Goal: Task Accomplishment & Management: Manage account settings

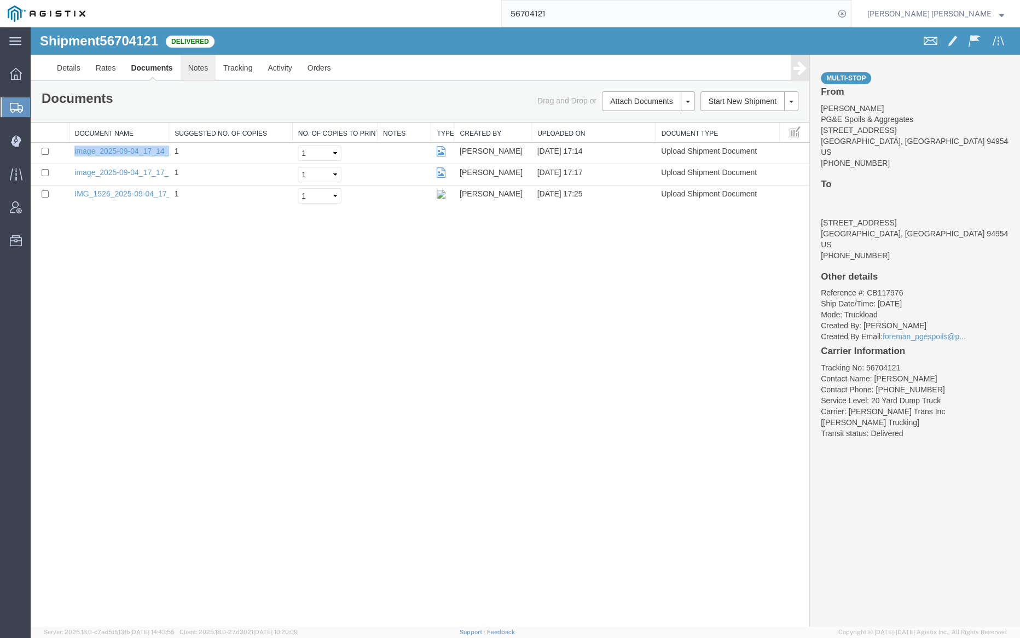
click at [200, 65] on link "Notes" at bounding box center [199, 68] width 36 height 26
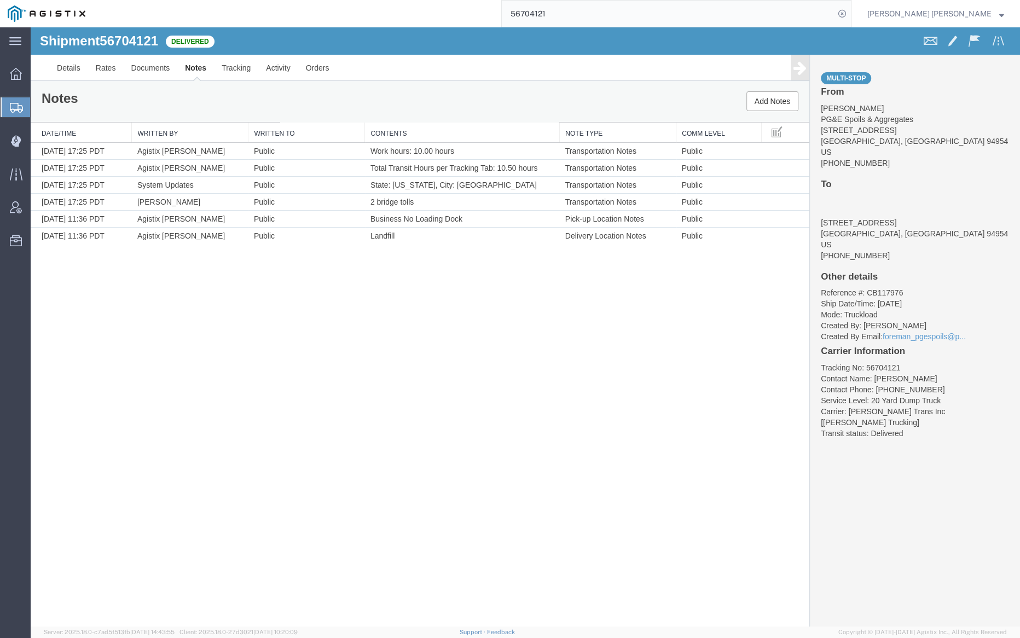
click at [606, 10] on input "56704121" at bounding box center [668, 14] width 333 height 26
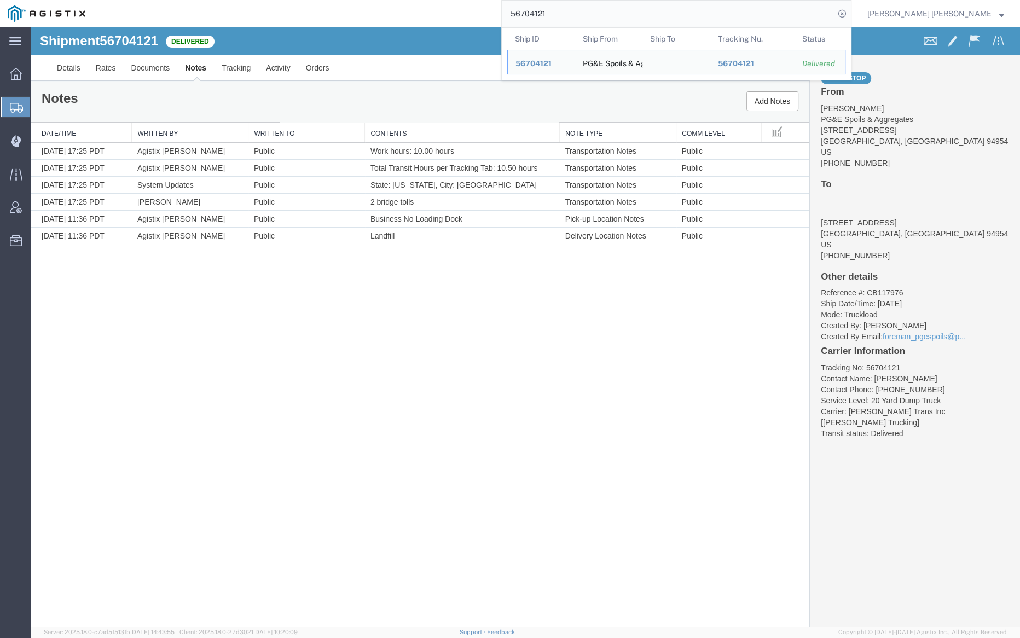
click at [606, 10] on input "56704121" at bounding box center [668, 14] width 333 height 26
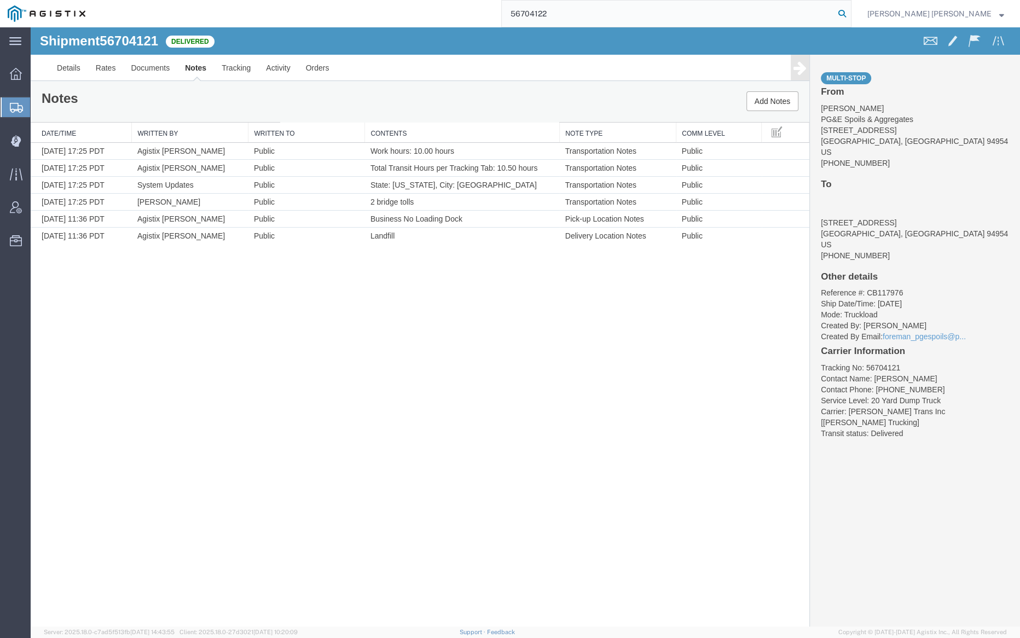
type input "56704122"
click at [850, 12] on icon at bounding box center [842, 13] width 15 height 15
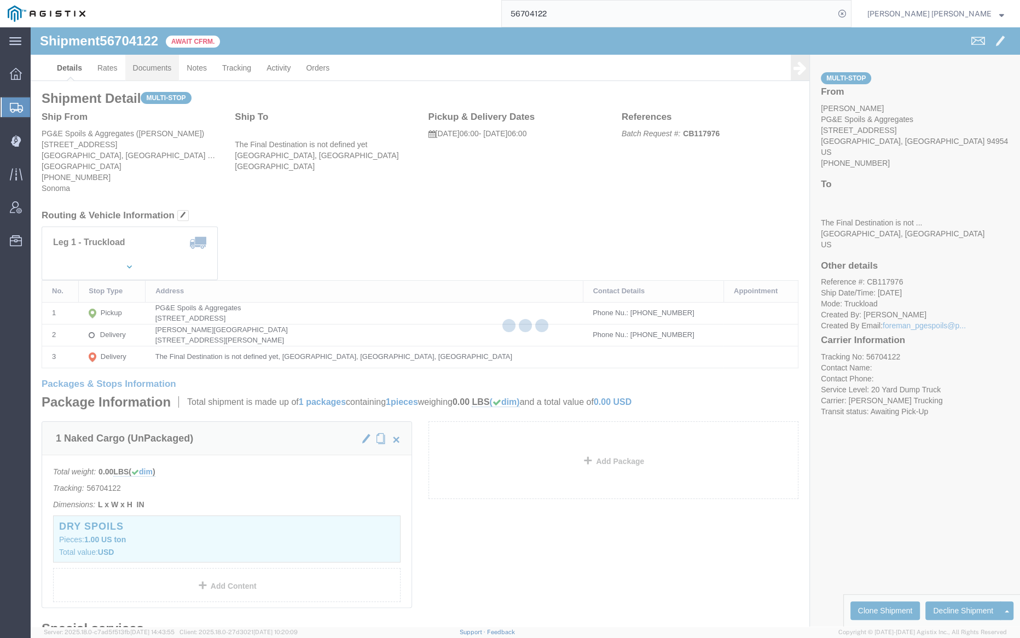
click div
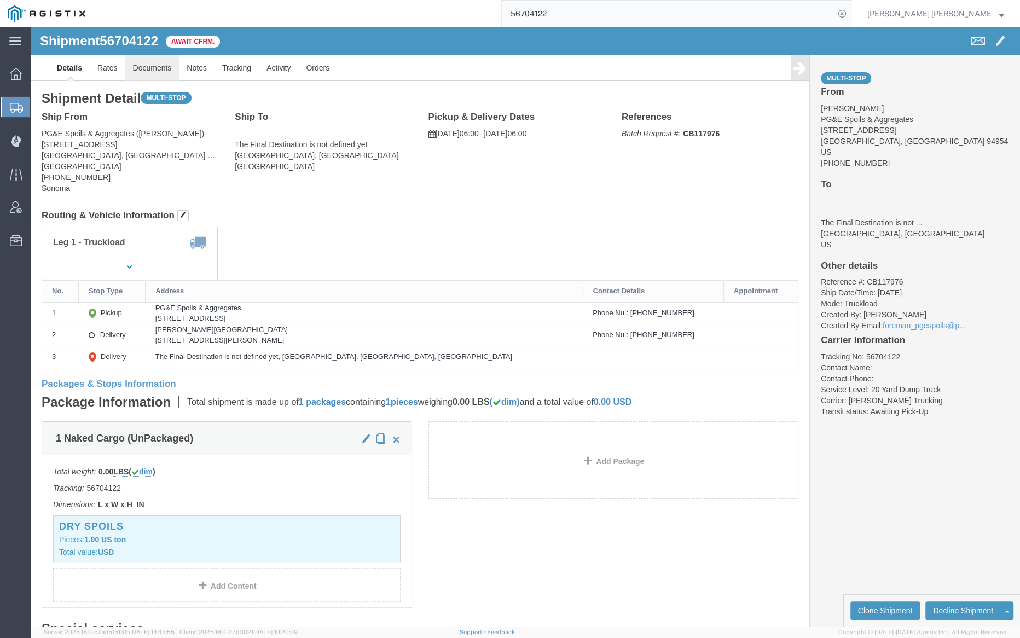
click link "Documents"
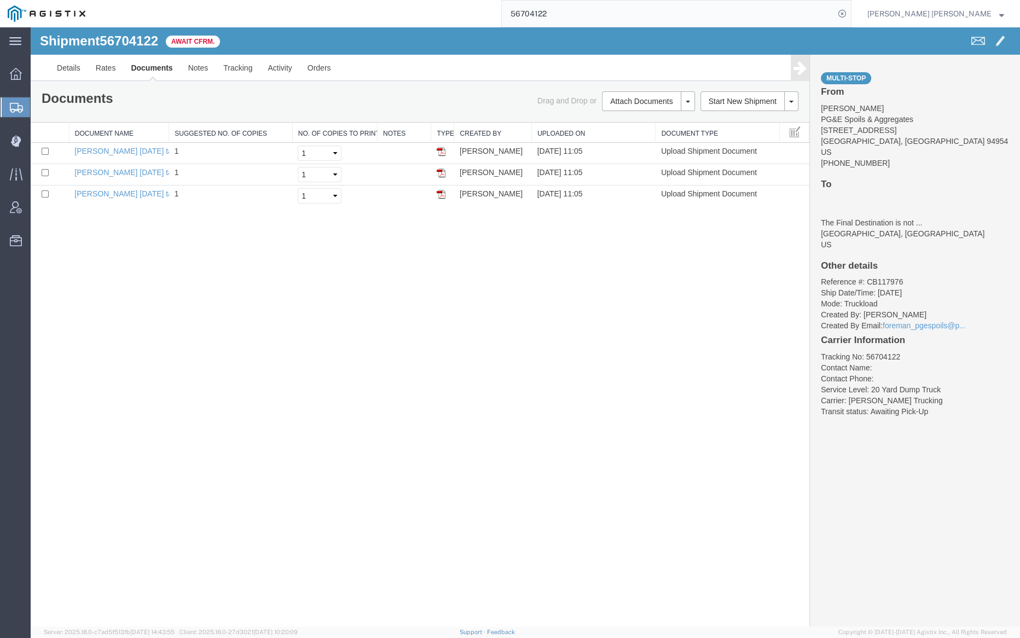
click at [218, 51] on div "Shipment 56704122 3 of 3 Await Cfrm." at bounding box center [279, 44] width 494 height 21
click at [235, 67] on link "Tracking" at bounding box center [238, 68] width 44 height 26
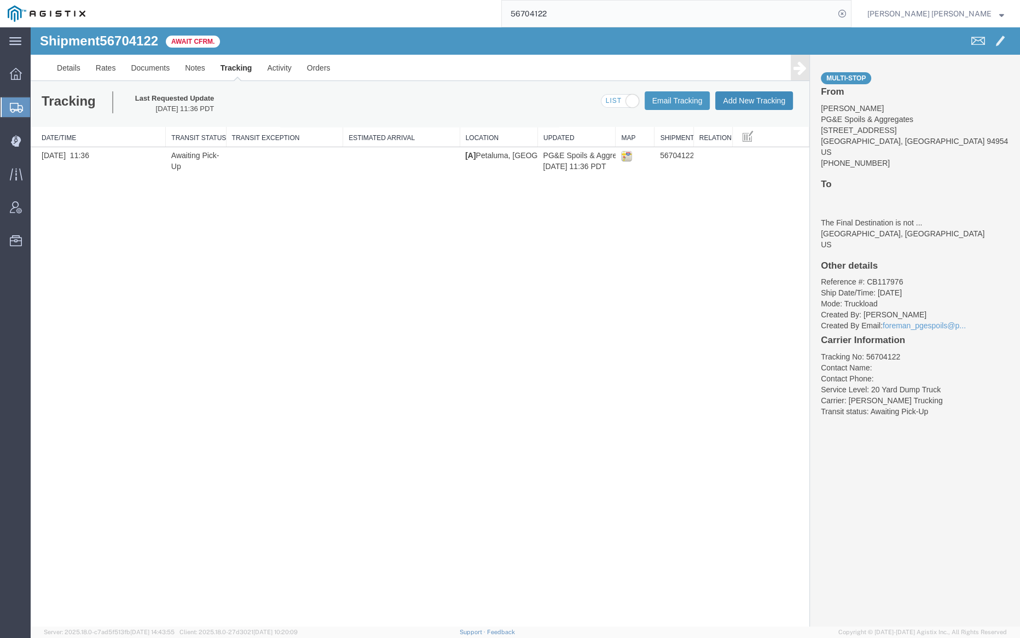
click at [749, 96] on button "Add New Tracking" at bounding box center [755, 100] width 78 height 19
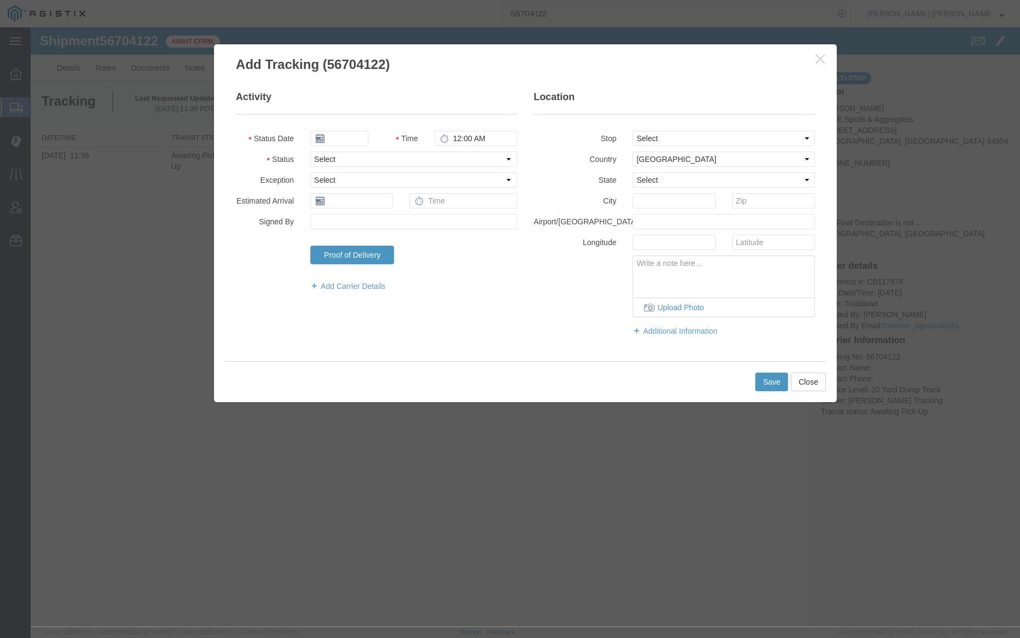
type input "[DATE]"
type input "12:00 PM"
click at [341, 138] on input "[DATE]" at bounding box center [339, 138] width 58 height 15
click at [386, 187] on td "4" at bounding box center [384, 190] width 16 height 16
type input "[DATE]"
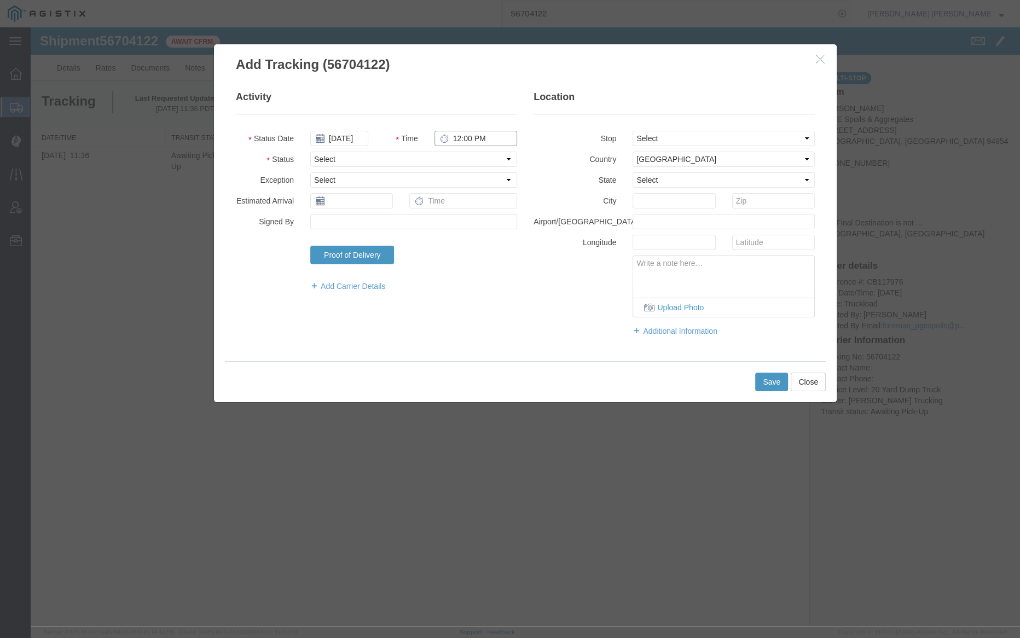
click at [454, 132] on input "12:00 PM" at bounding box center [476, 138] width 83 height 15
type input "4:00 PM"
click at [416, 164] on select "Select Arrival Notice Available Arrival Notice Imported Arrive at Delivery Loca…" at bounding box center [413, 159] width 207 height 15
select select "DELIVRED"
click at [310, 152] on select "Select Arrival Notice Available Arrival Notice Imported Arrive at Delivery Loca…" at bounding box center [413, 159] width 207 height 15
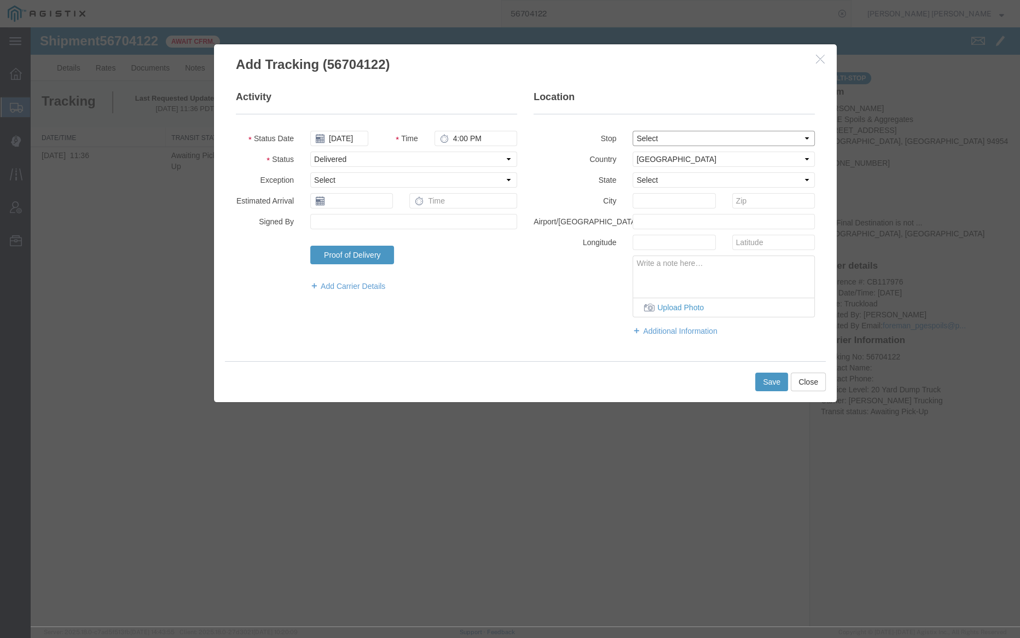
click at [674, 138] on select "Select From: [STREET_ADDRESS] Stop 2: [STREET_ADDRESS][PERSON_NAME] To: The Fin…" at bounding box center [724, 138] width 182 height 15
select select "{"pickupDeliveryInfoId": "122702198","pickupOrDelivery": "P","stopNum": "1","lo…"
click at [633, 131] on select "Select From: [STREET_ADDRESS] Stop 2: [STREET_ADDRESS][PERSON_NAME] To: The Fin…" at bounding box center [724, 138] width 182 height 15
select select "CA"
type input "Petaluma"
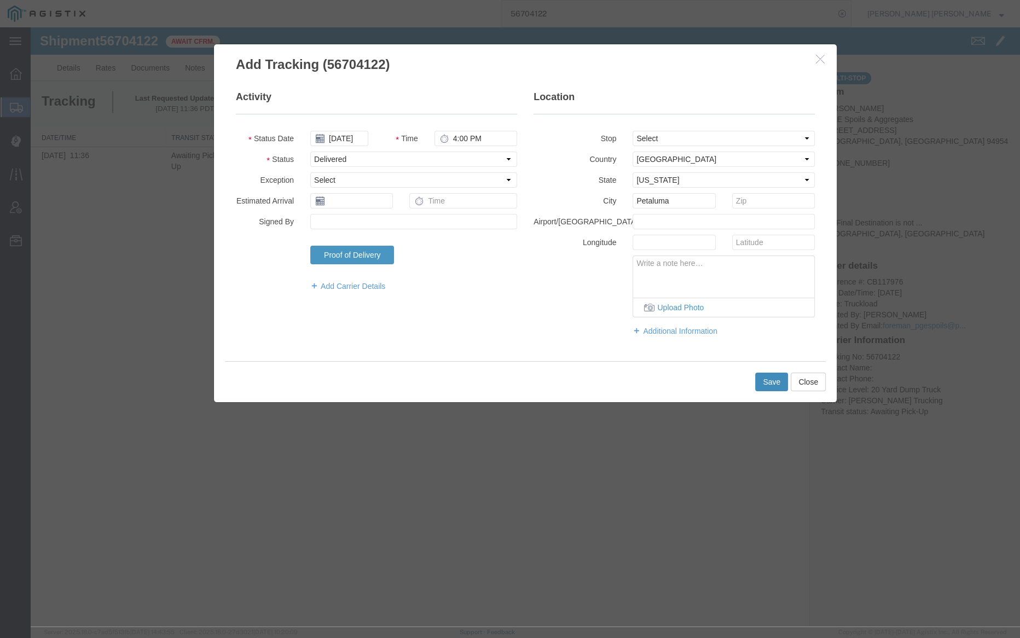
click at [776, 378] on button "Save" at bounding box center [771, 382] width 33 height 19
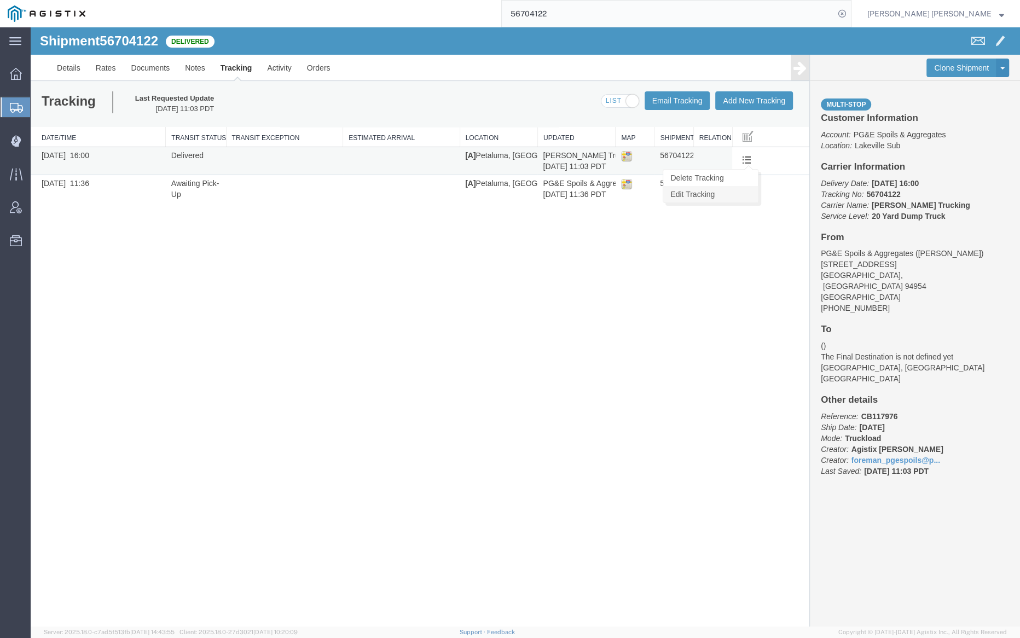
click at [730, 195] on link "Edit Tracking" at bounding box center [711, 194] width 95 height 16
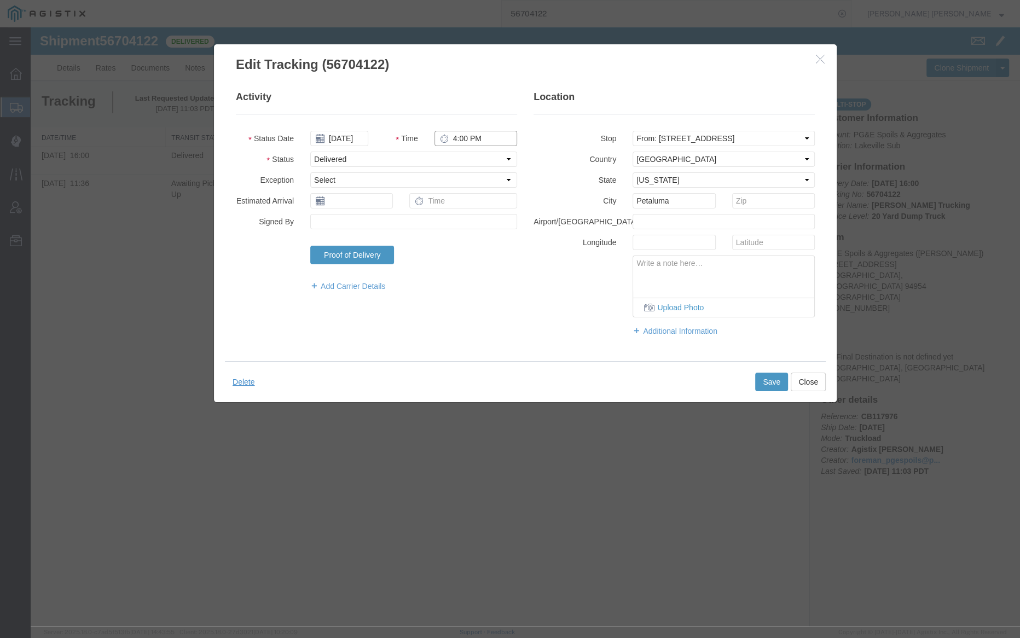
click at [454, 141] on input "4:00 PM" at bounding box center [476, 138] width 83 height 15
type input "3:00 PM"
click at [768, 376] on button "Save" at bounding box center [771, 382] width 33 height 19
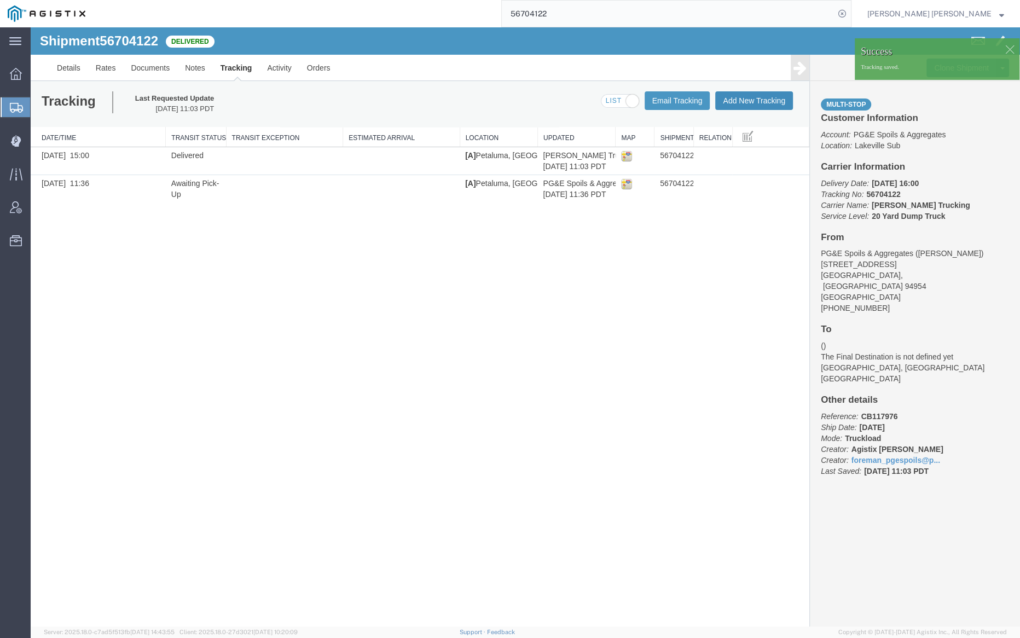
click at [771, 102] on button "Add New Tracking" at bounding box center [755, 100] width 78 height 19
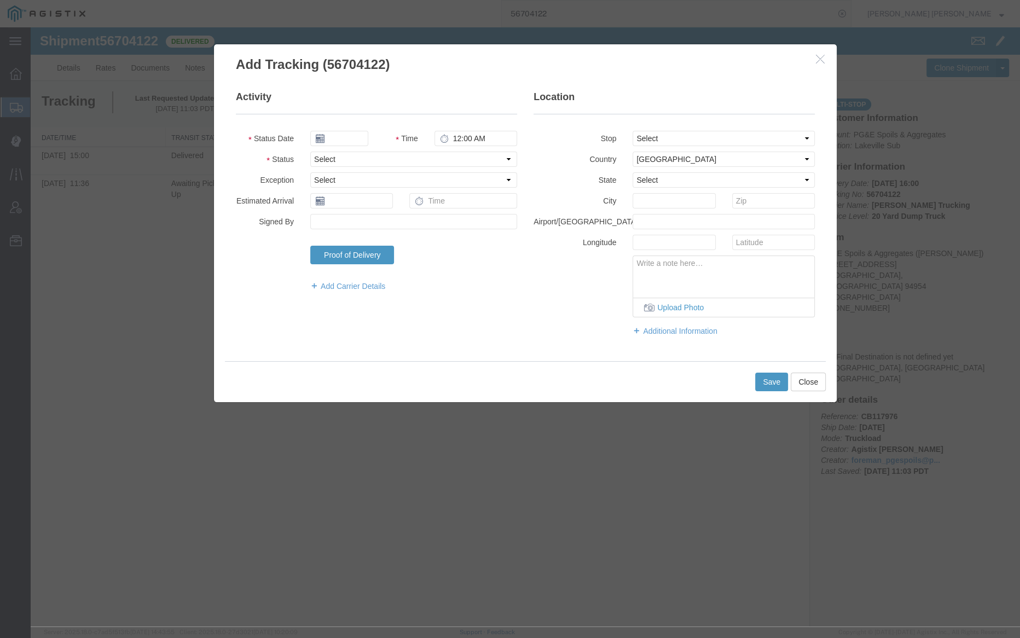
type input "[DATE]"
type input "12:00 PM"
drag, startPoint x: 335, startPoint y: 140, endPoint x: 341, endPoint y: 142, distance: 5.7
click at [336, 140] on input "[DATE]" at bounding box center [339, 138] width 58 height 15
drag, startPoint x: 382, startPoint y: 190, endPoint x: 398, endPoint y: 177, distance: 20.6
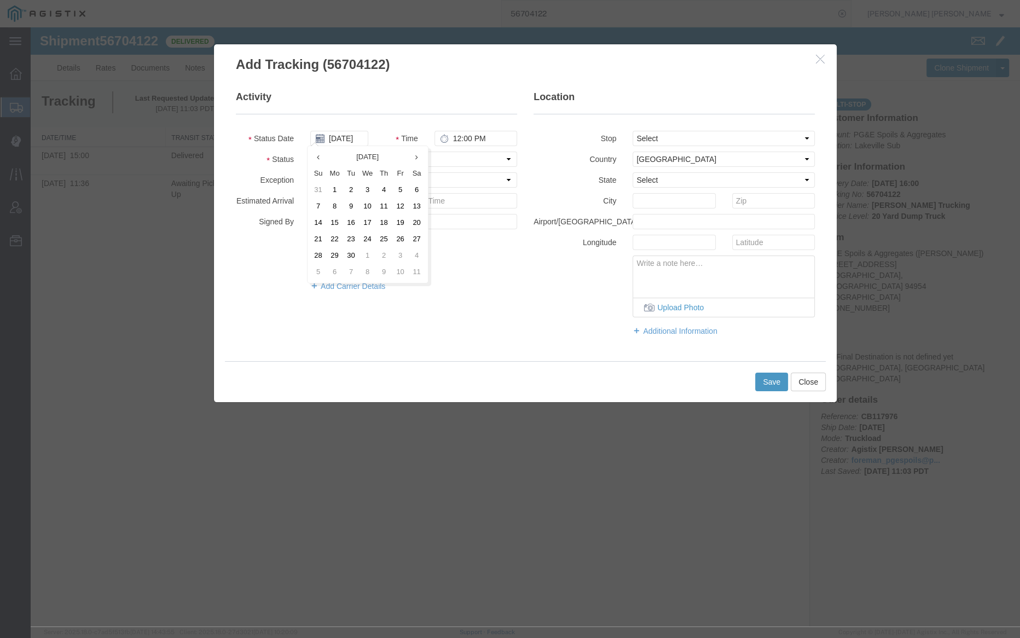
click at [382, 189] on td "4" at bounding box center [384, 190] width 16 height 16
type input "[DATE]"
drag, startPoint x: 452, startPoint y: 140, endPoint x: 499, endPoint y: 149, distance: 48.0
click at [453, 140] on input "12:00 PM" at bounding box center [476, 138] width 83 height 15
type input "6:00 AM"
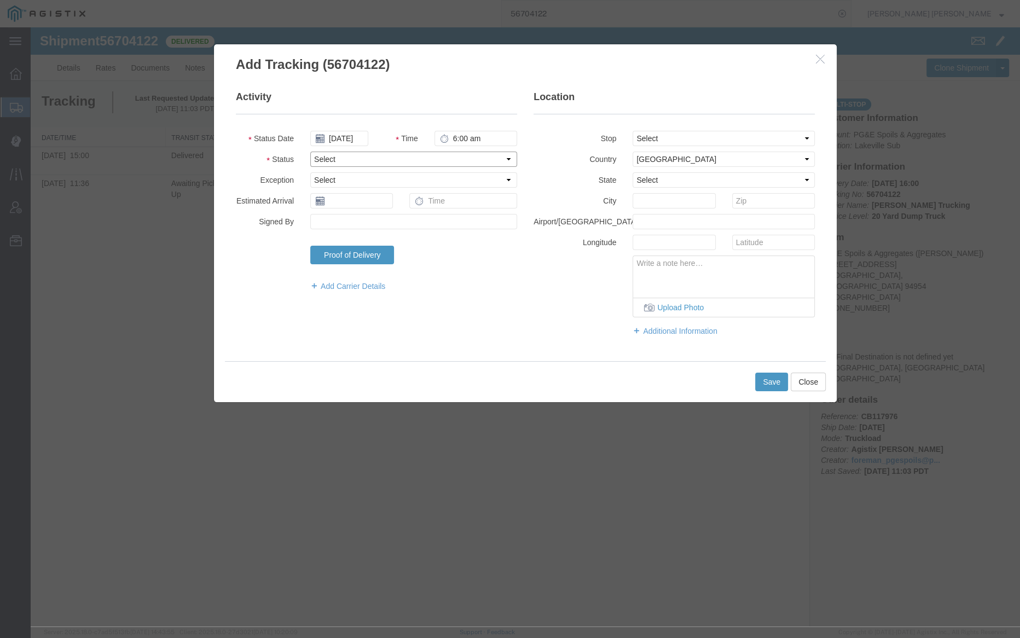
click at [393, 159] on select "Select Arrival Notice Available Arrival Notice Imported Arrive at Delivery Loca…" at bounding box center [413, 159] width 207 height 15
select select "ARVPULOC"
click at [310, 152] on select "Select Arrival Notice Available Arrival Notice Imported Arrive at Delivery Loca…" at bounding box center [413, 159] width 207 height 15
click at [649, 136] on select "Select From: [STREET_ADDRESS] Stop 2: [STREET_ADDRESS][PERSON_NAME] To: The Fin…" at bounding box center [724, 138] width 182 height 15
select select "{"pickupDeliveryInfoId": "122702198","pickupOrDelivery": "P","stopNum": "1","lo…"
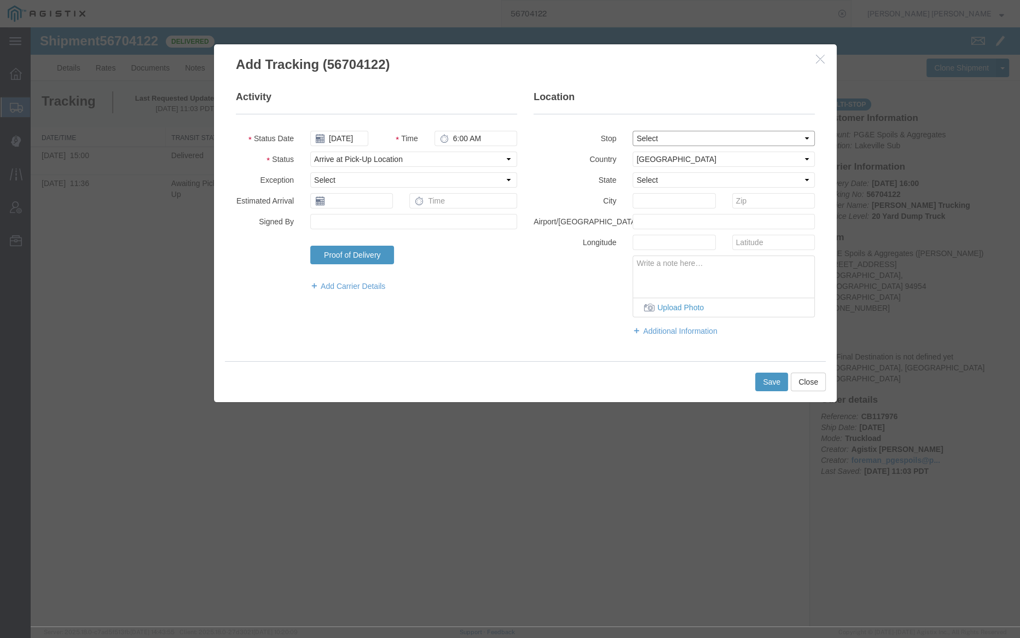
click at [633, 131] on select "Select From: [STREET_ADDRESS] Stop 2: [STREET_ADDRESS][PERSON_NAME] To: The Fin…" at bounding box center [724, 138] width 182 height 15
select select "CA"
type input "Petaluma"
click at [774, 379] on button "Save" at bounding box center [771, 382] width 33 height 19
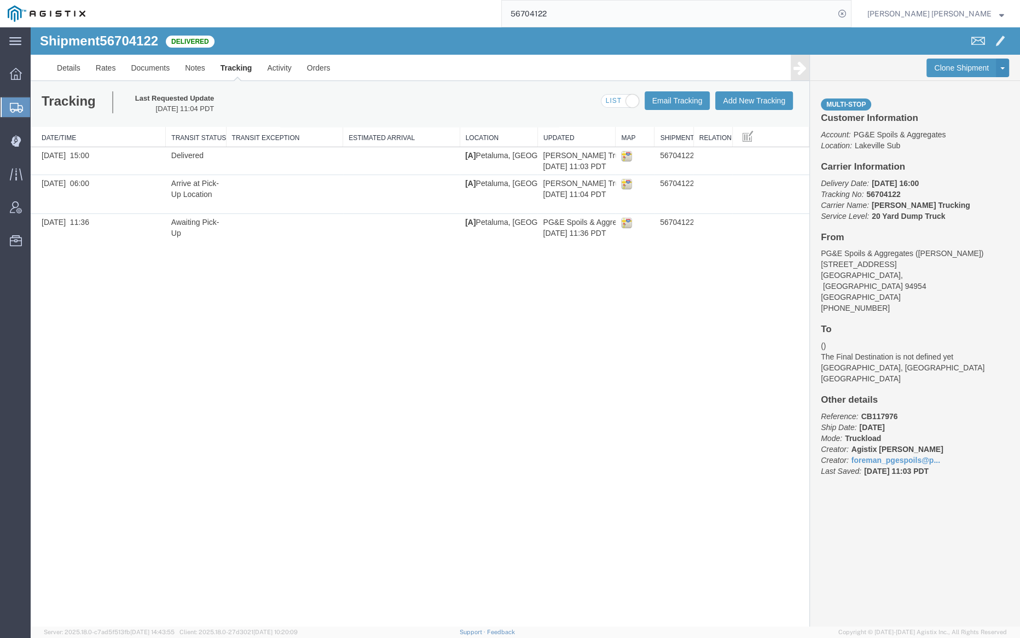
click at [567, 11] on input "56704122" at bounding box center [668, 14] width 333 height 26
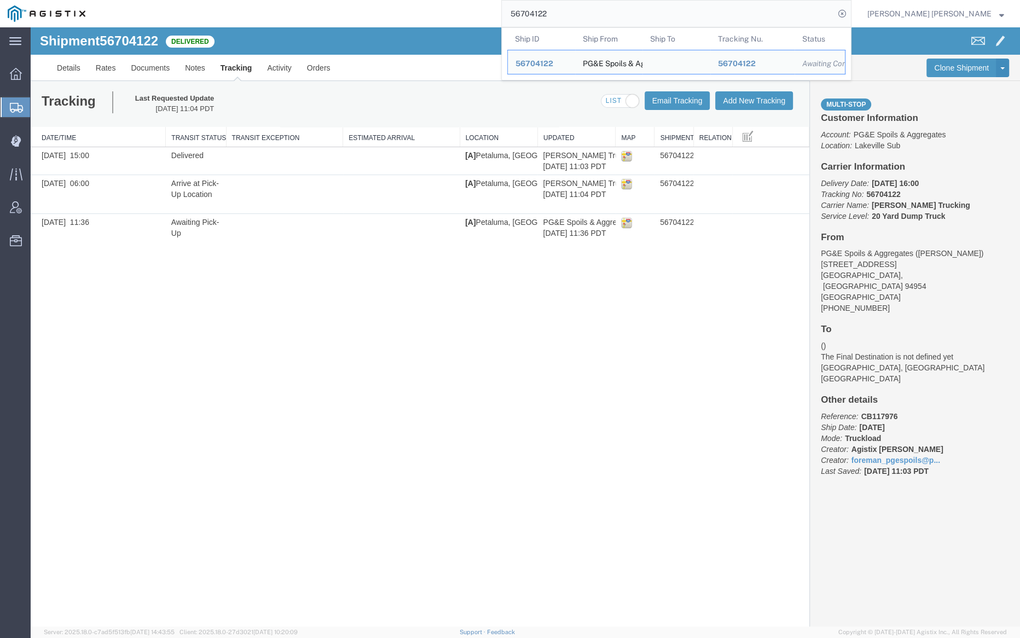
paste input "4"
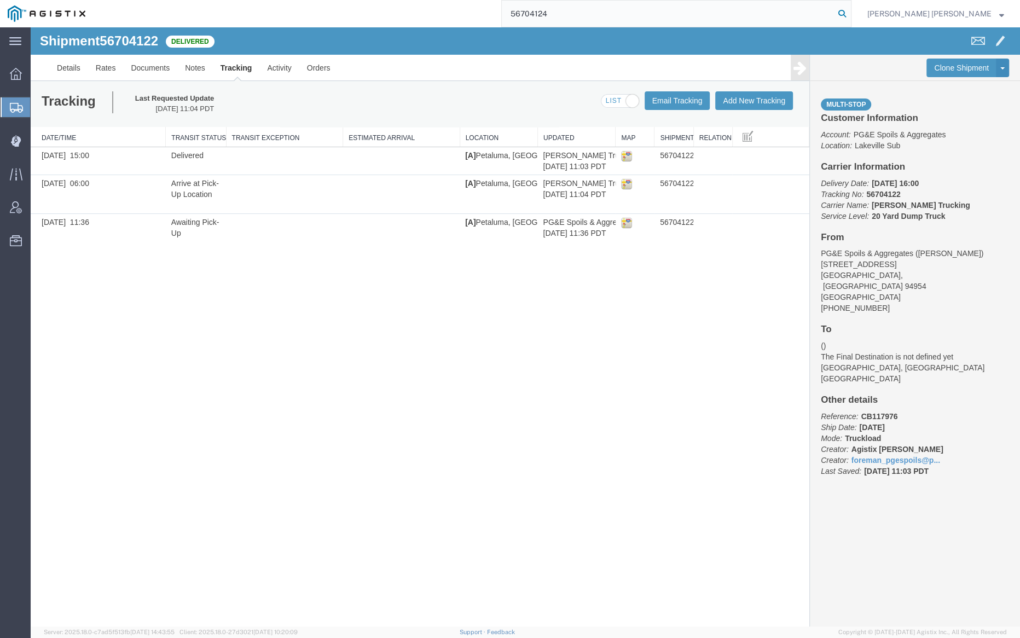
click at [850, 12] on icon at bounding box center [842, 13] width 15 height 15
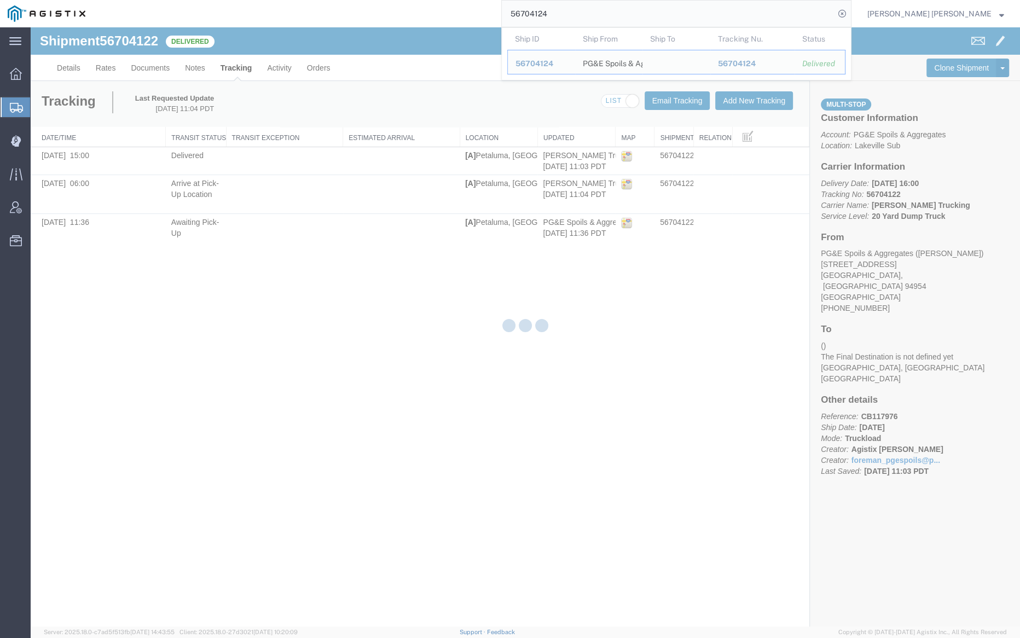
click at [296, 37] on div at bounding box center [526, 326] width 990 height 599
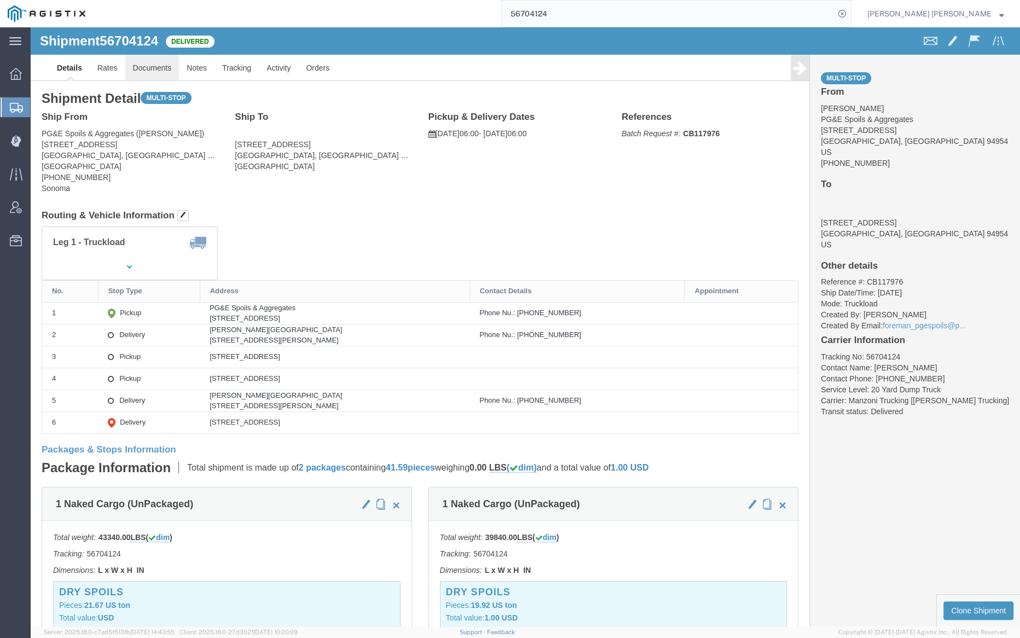
click link "Documents"
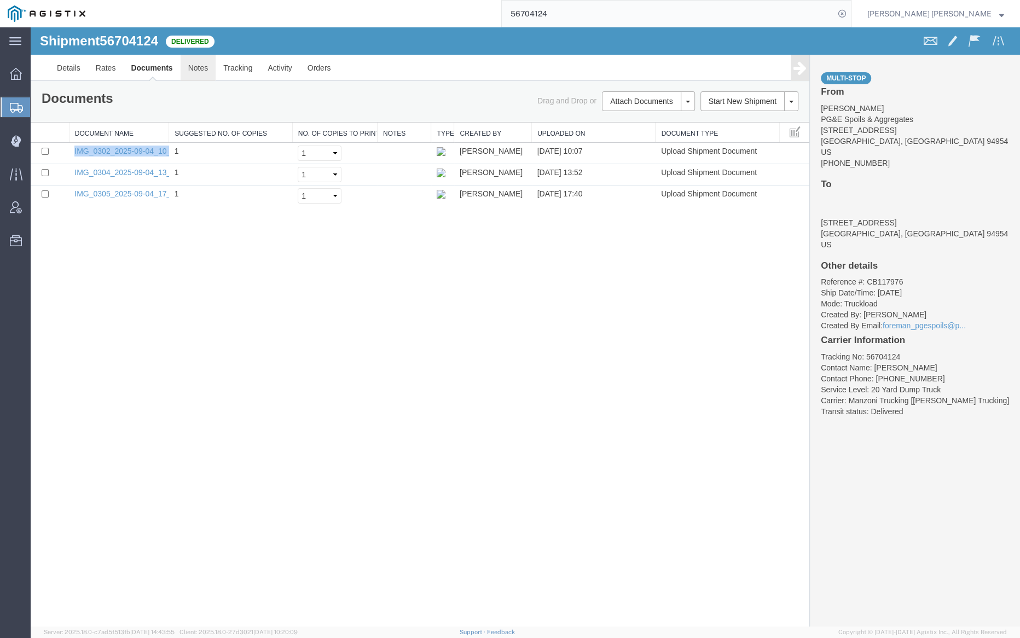
click at [195, 61] on link "Notes" at bounding box center [199, 68] width 36 height 26
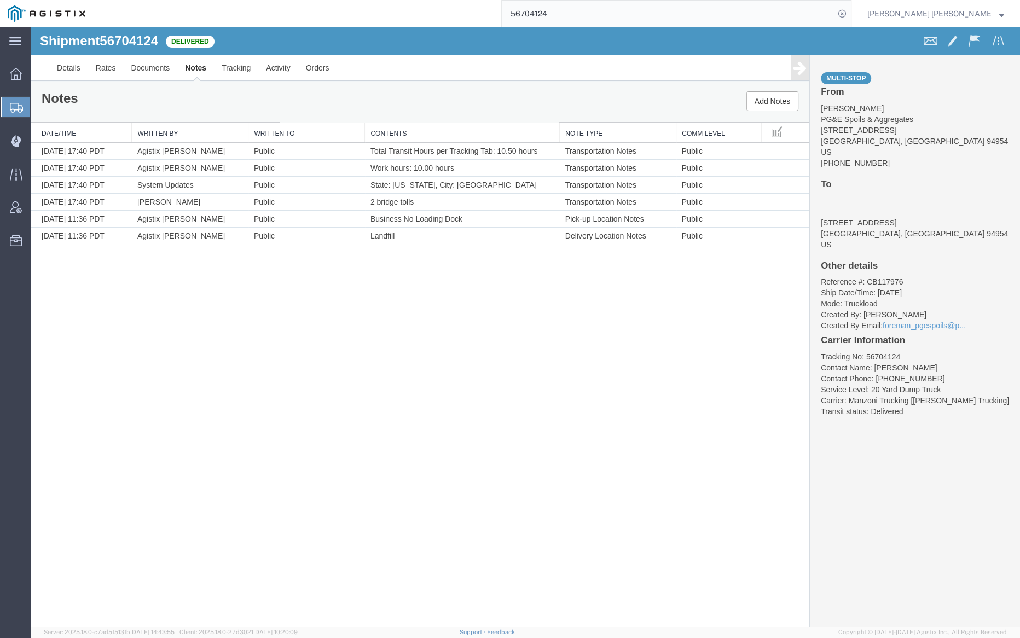
click at [595, 18] on input "56704124" at bounding box center [668, 14] width 333 height 26
click at [850, 13] on icon at bounding box center [842, 13] width 15 height 15
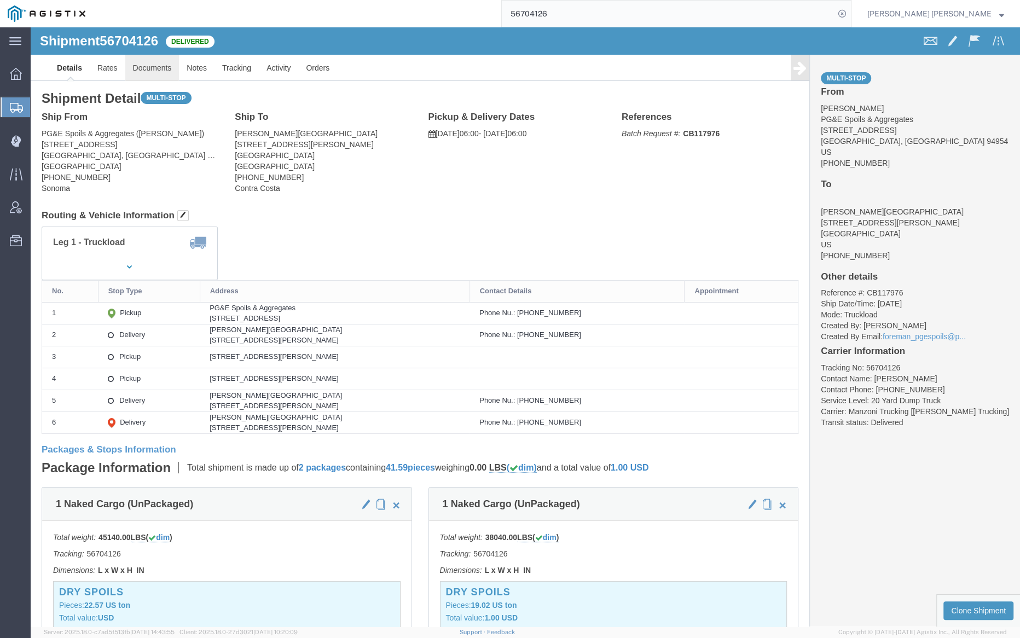
click link "Documents"
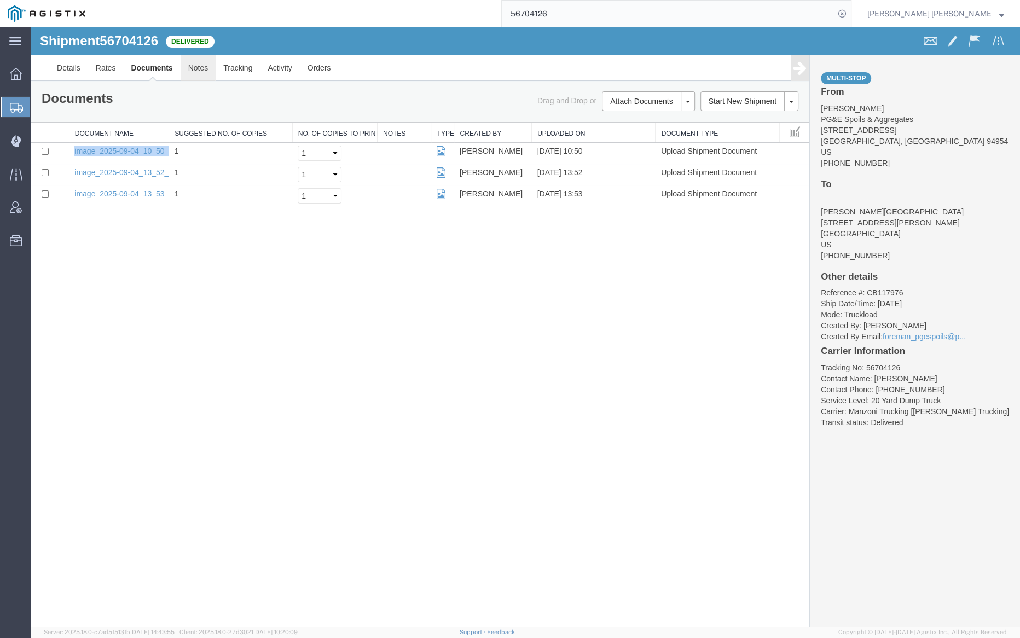
click at [193, 68] on link "Notes" at bounding box center [199, 68] width 36 height 26
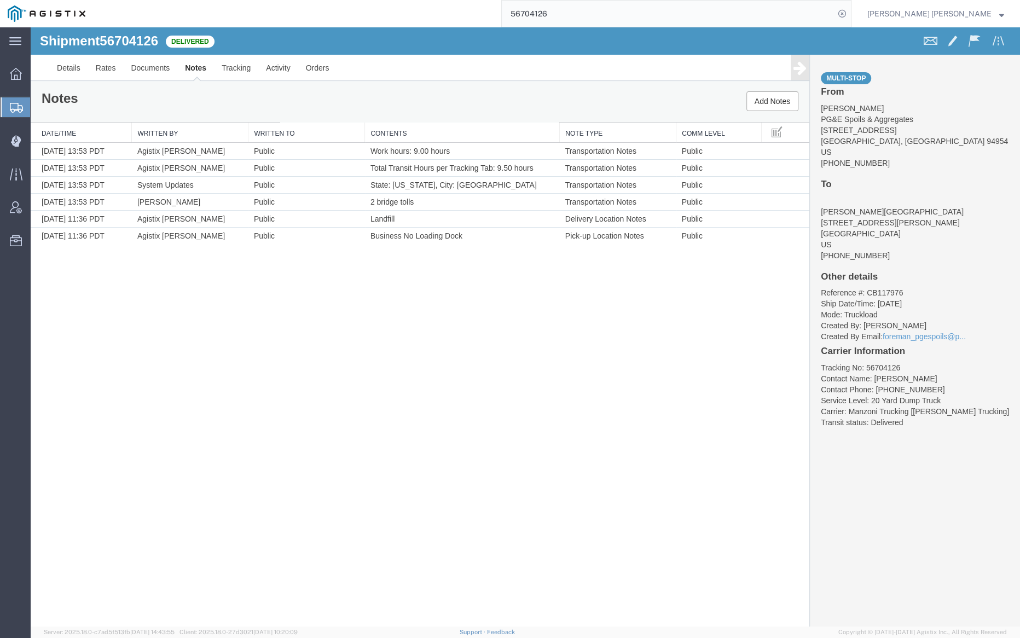
click at [603, 15] on input "56704126" at bounding box center [668, 14] width 333 height 26
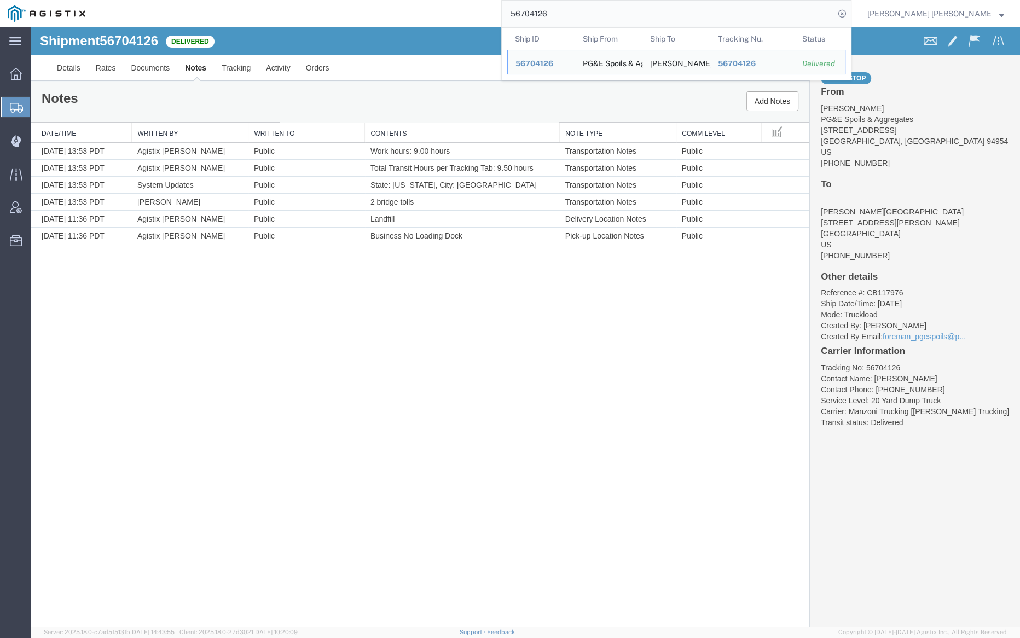
click at [603, 15] on input "56704126" at bounding box center [668, 14] width 333 height 26
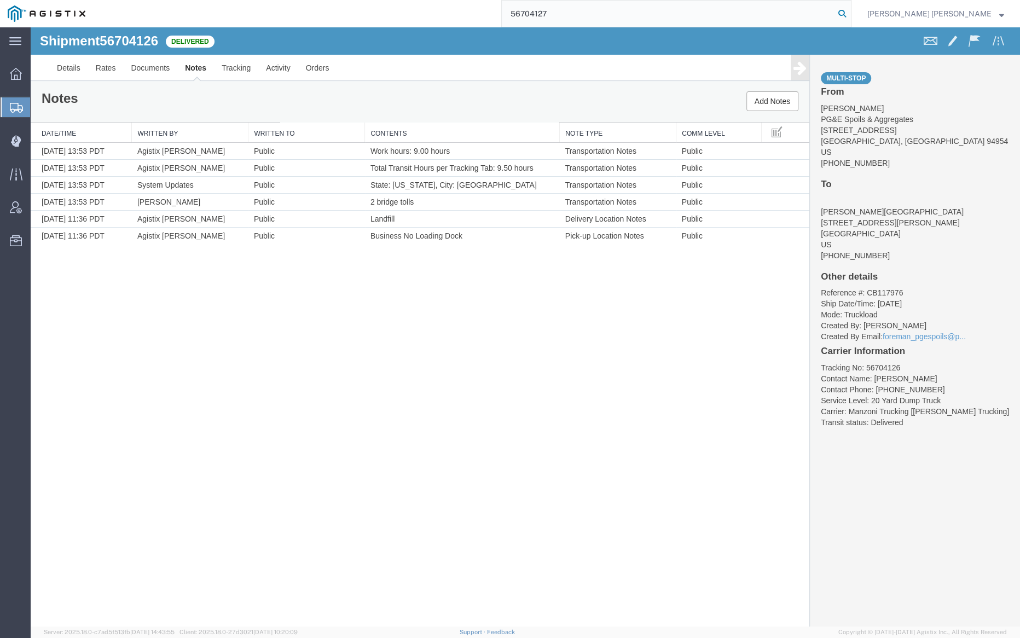
click at [850, 14] on icon at bounding box center [842, 13] width 15 height 15
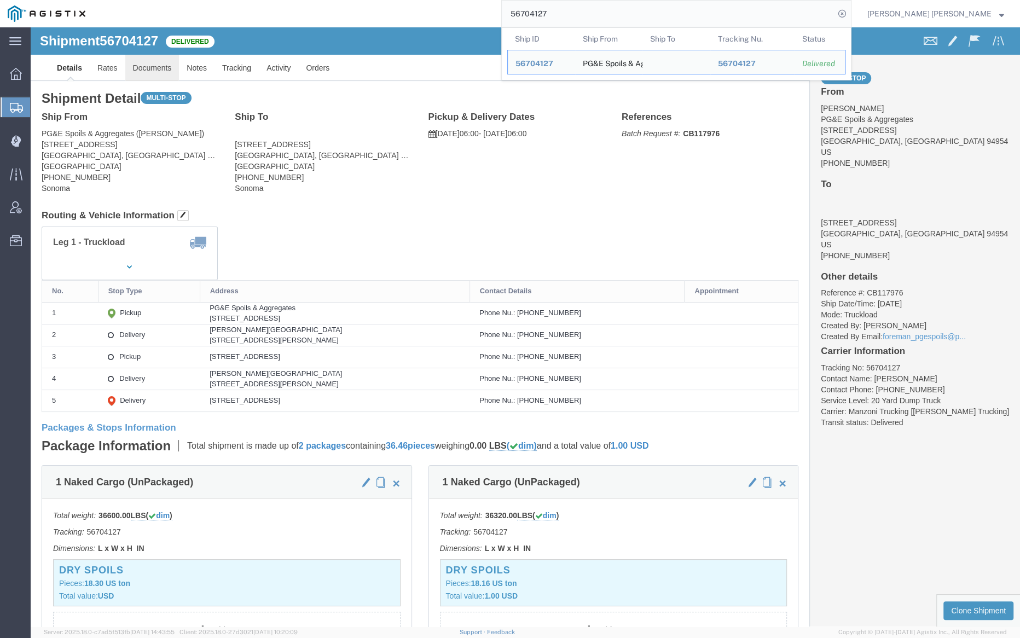
click link "Documents"
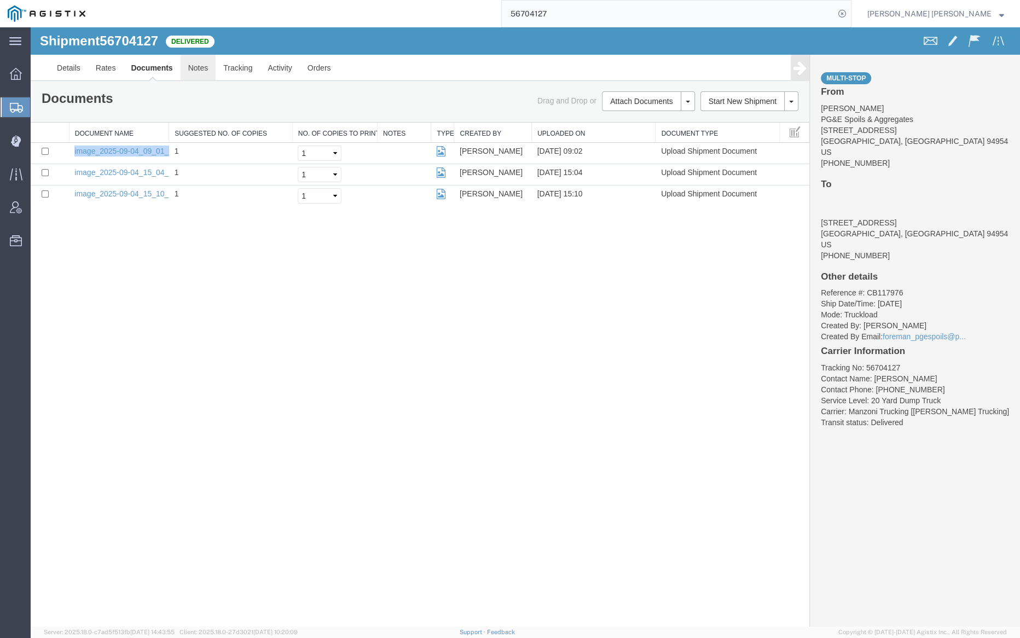
click at [195, 62] on link "Notes" at bounding box center [199, 68] width 36 height 26
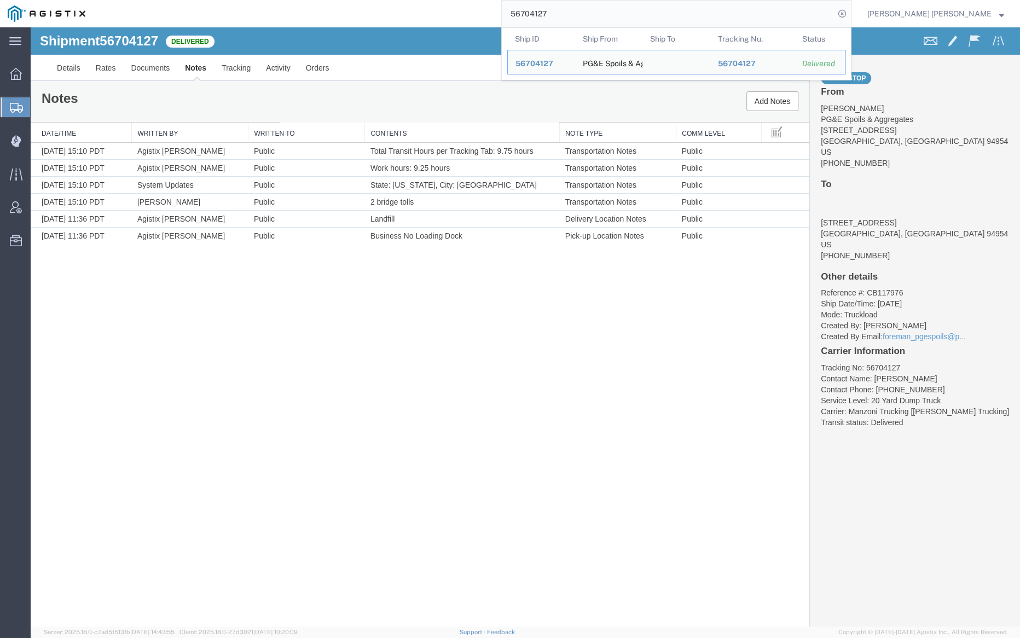
click at [594, 12] on input "56704127" at bounding box center [668, 14] width 333 height 26
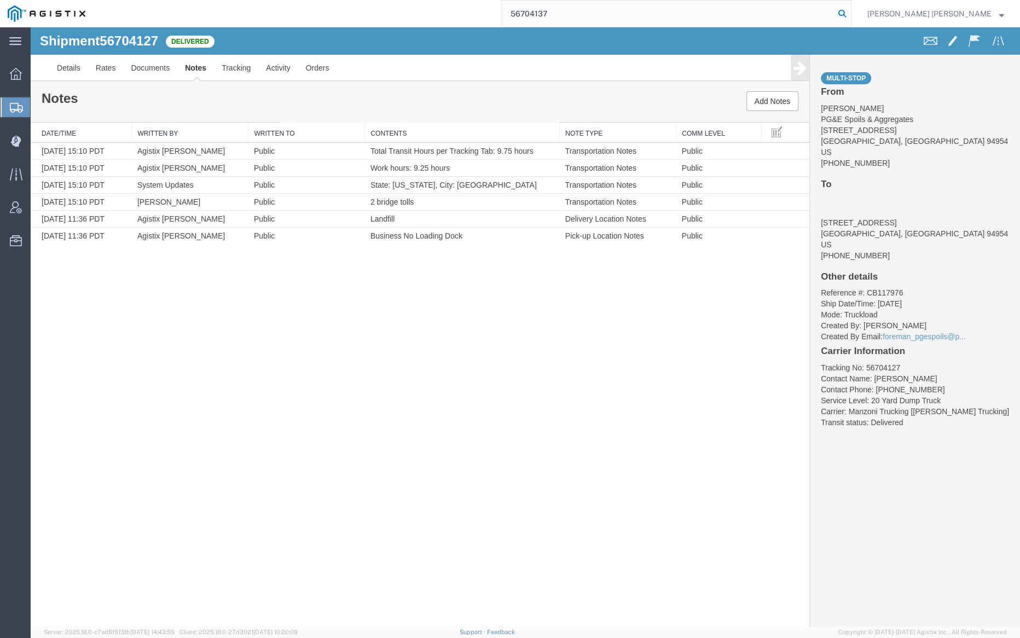
type input "56704137"
click at [850, 13] on icon at bounding box center [842, 13] width 15 height 15
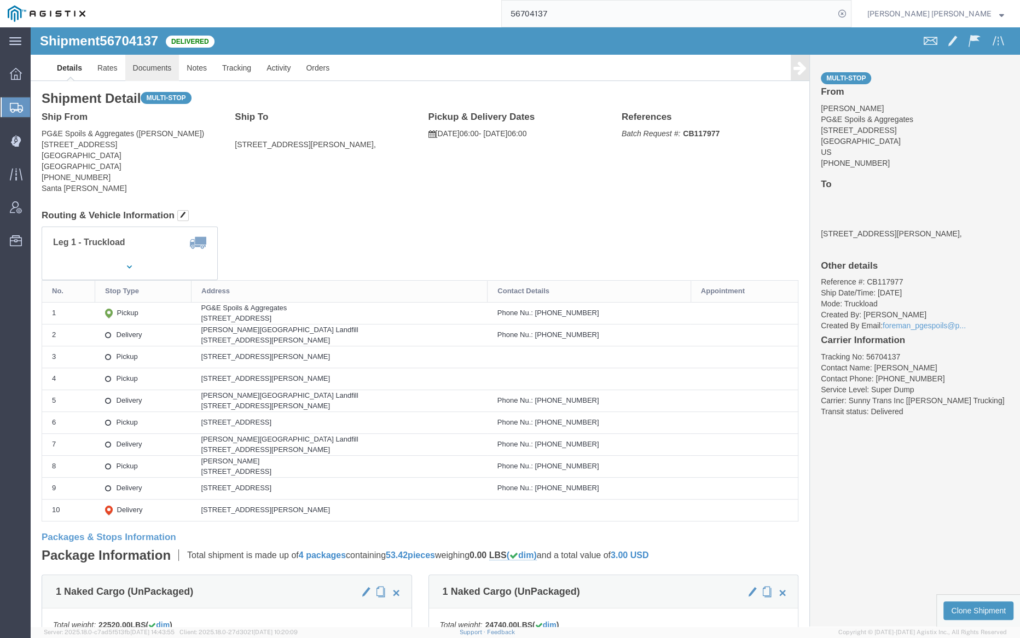
click link "Documents"
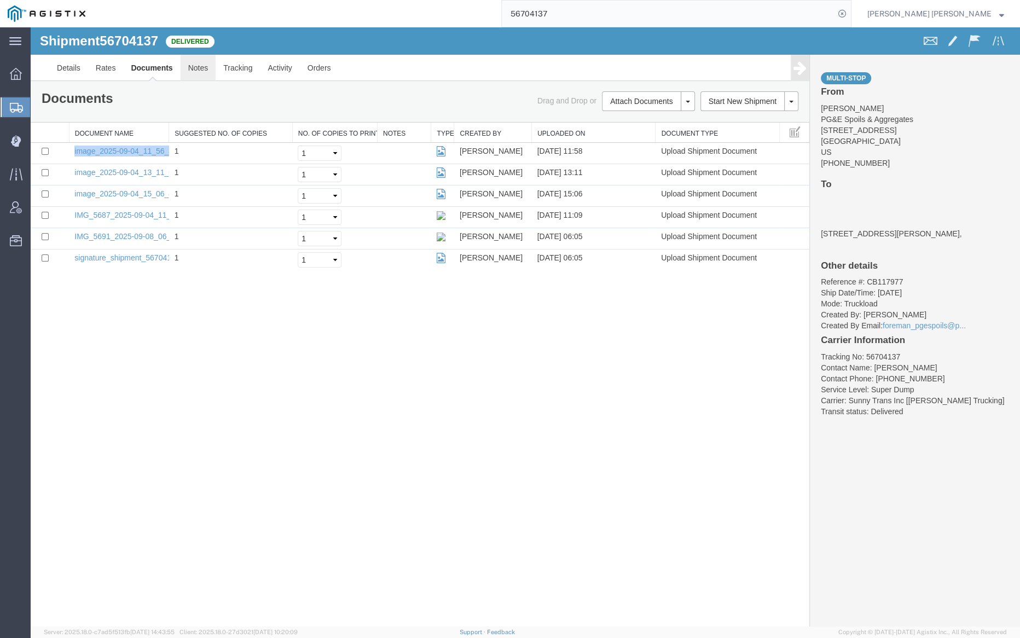
click at [200, 70] on link "Notes" at bounding box center [199, 68] width 36 height 26
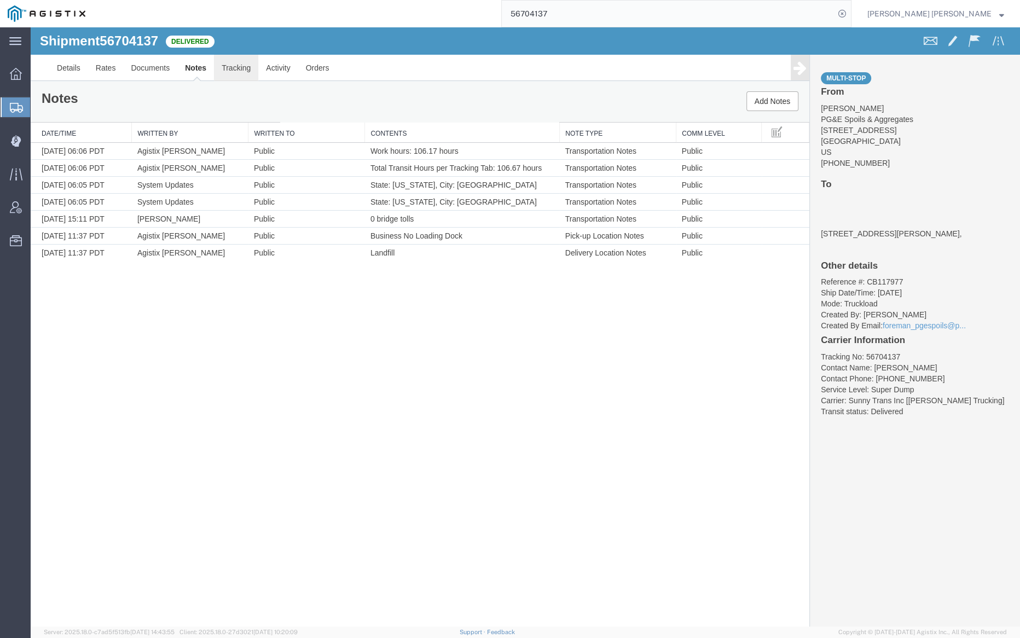
click at [235, 66] on link "Tracking" at bounding box center [236, 68] width 44 height 26
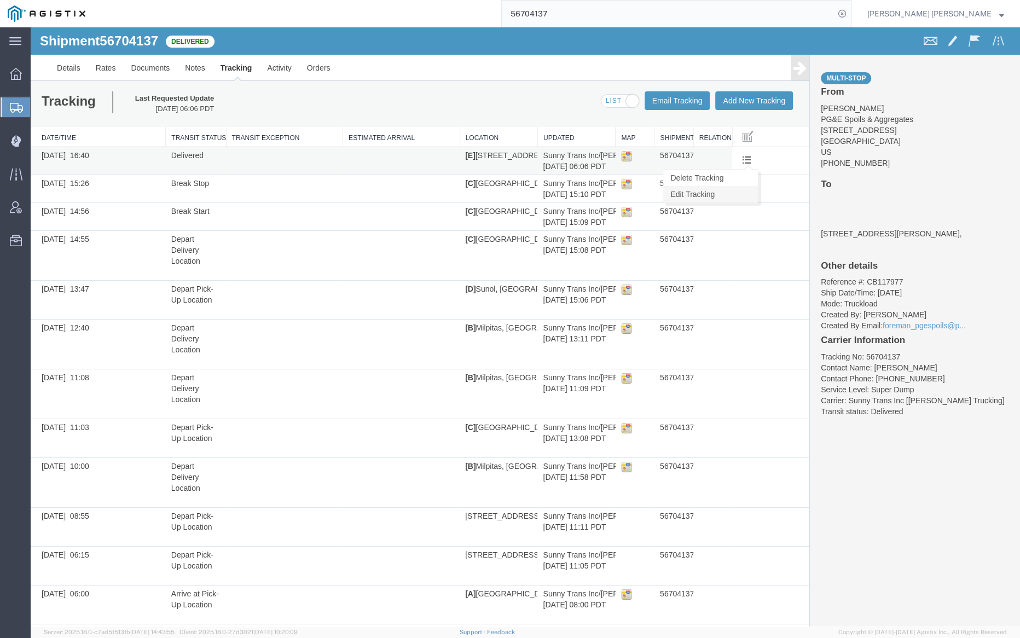
click at [731, 194] on link "Edit Tracking" at bounding box center [711, 194] width 95 height 16
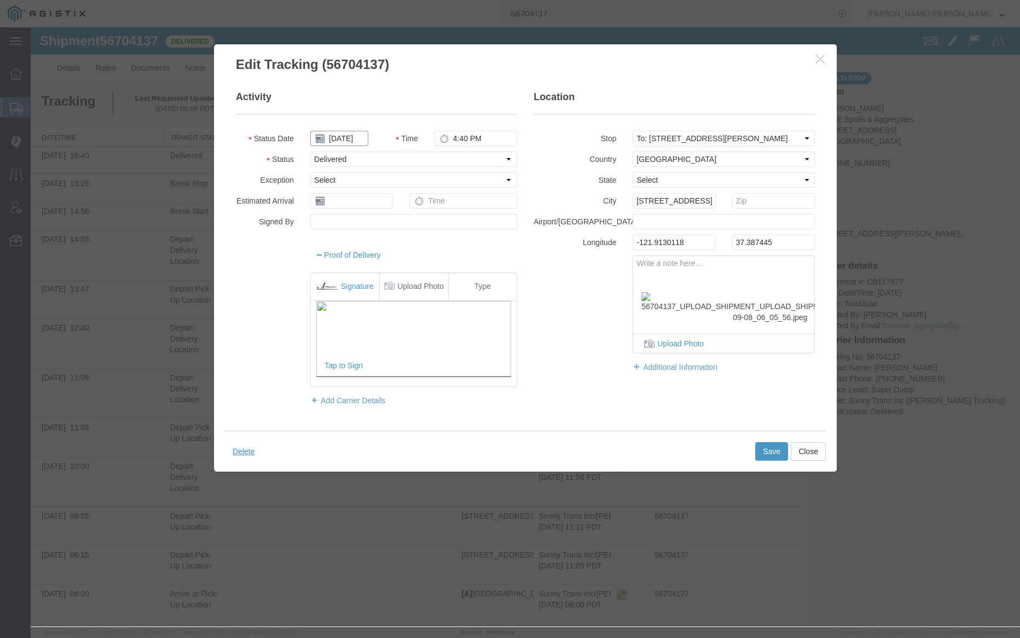
click at [340, 139] on input "[DATE]" at bounding box center [339, 138] width 58 height 15
click at [388, 189] on td "4" at bounding box center [384, 190] width 16 height 16
type input "[DATE]"
click at [766, 449] on button "Save" at bounding box center [771, 452] width 33 height 19
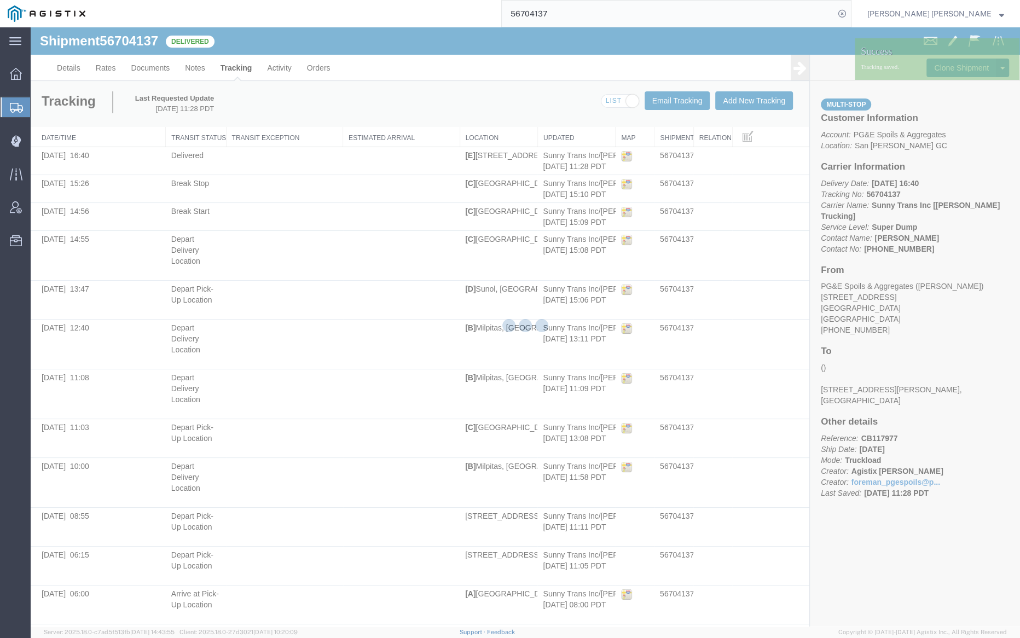
click at [187, 67] on div at bounding box center [526, 326] width 990 height 599
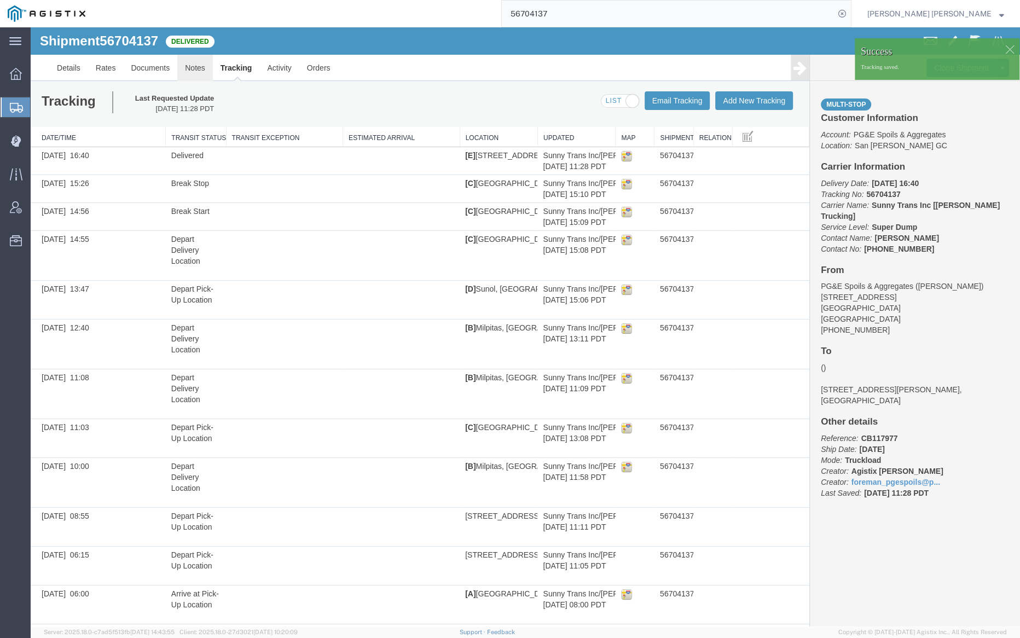
click at [192, 69] on link "Notes" at bounding box center [195, 68] width 36 height 26
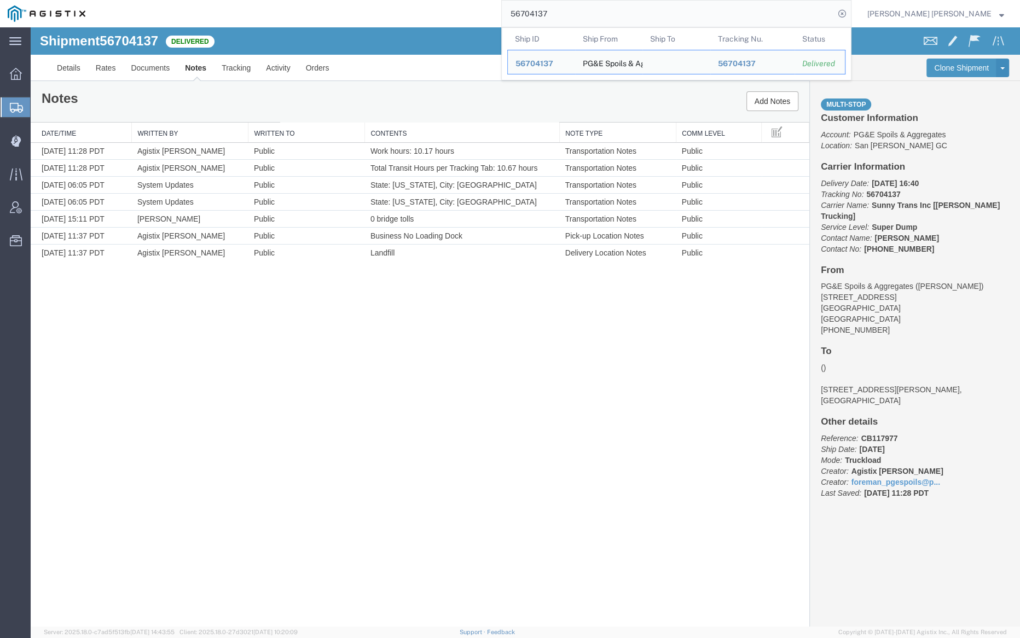
click at [582, 9] on input "56704137" at bounding box center [668, 14] width 333 height 26
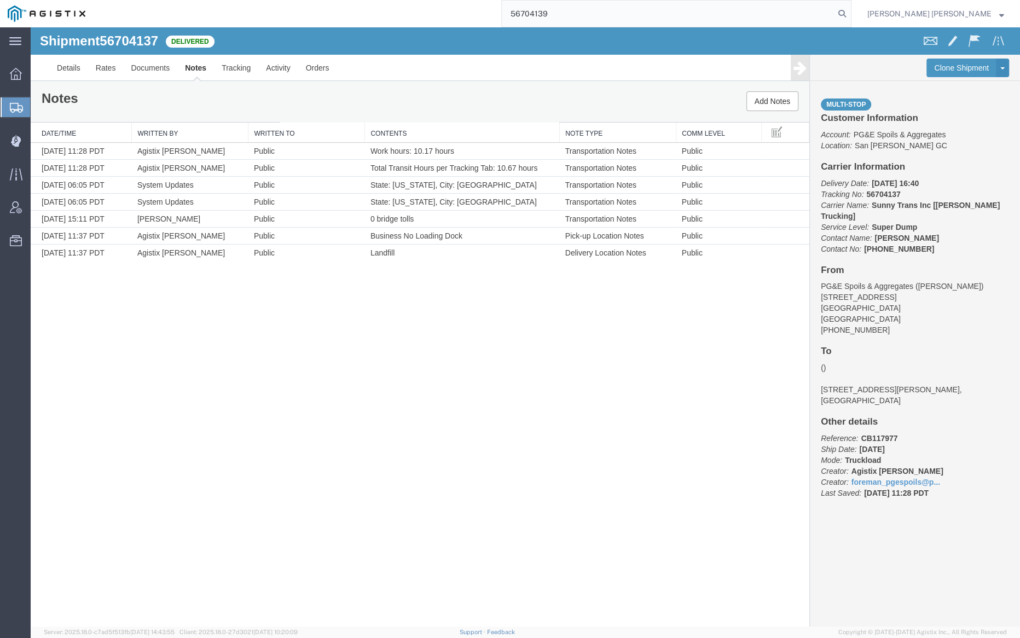
drag, startPoint x: 906, startPoint y: 13, endPoint x: 876, endPoint y: 10, distance: 29.7
click at [850, 13] on icon at bounding box center [842, 13] width 15 height 15
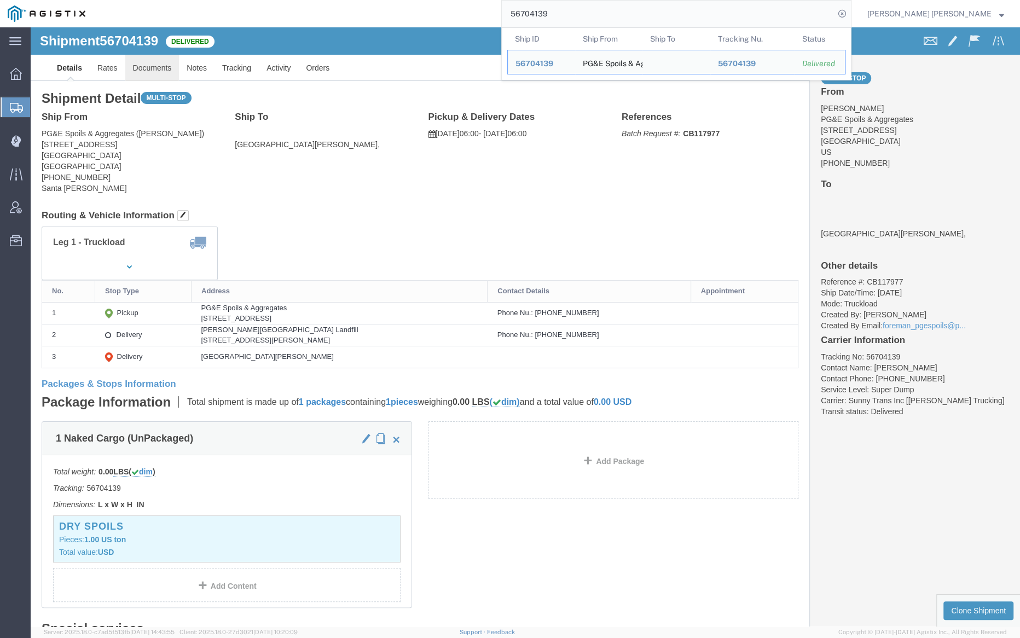
click link "Documents"
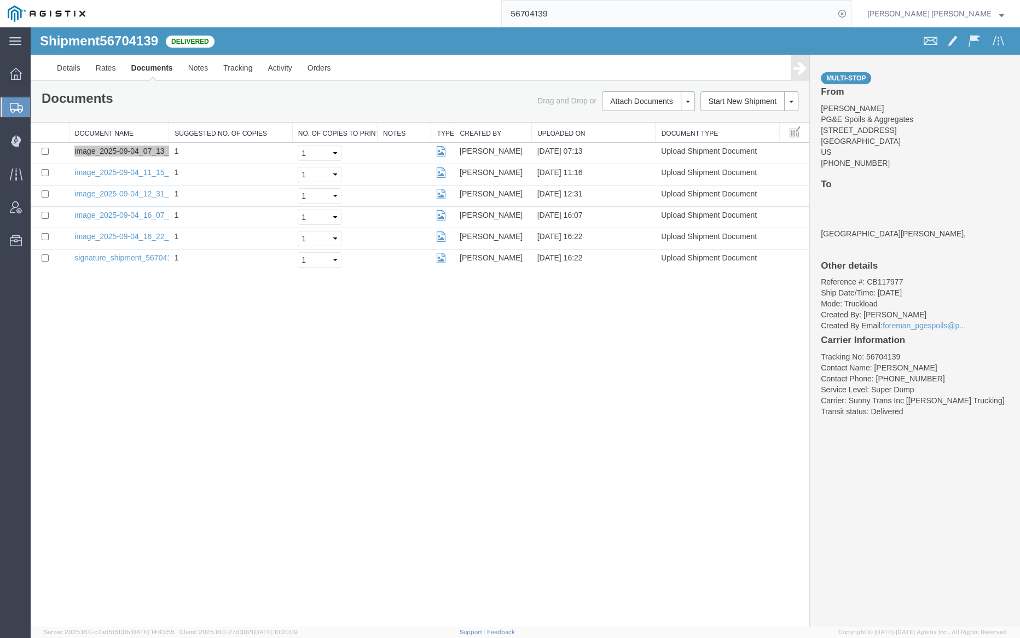
click at [581, 8] on input "56704139" at bounding box center [668, 14] width 333 height 26
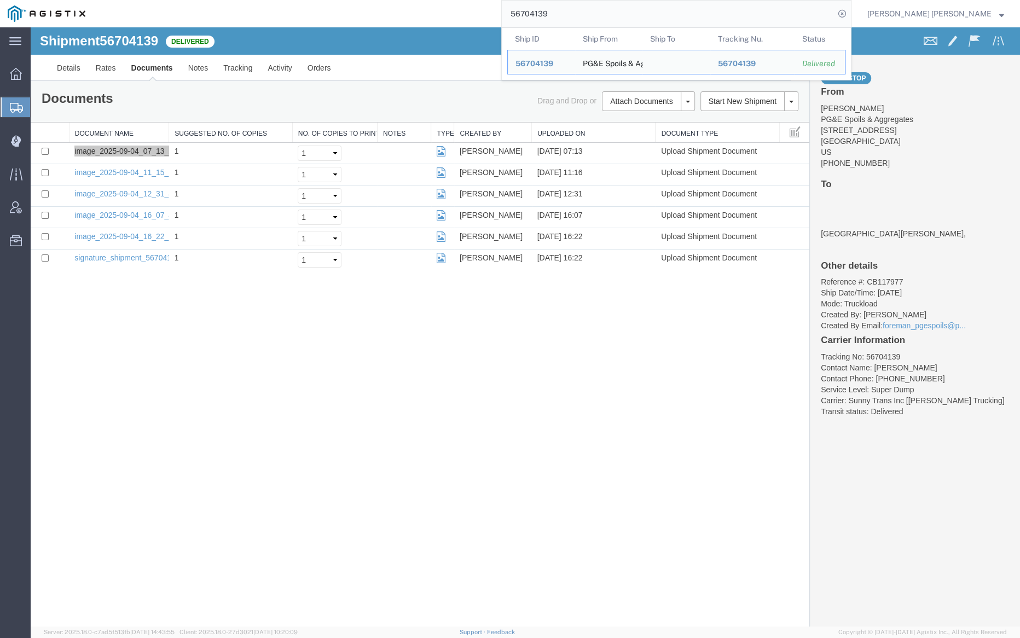
click at [581, 9] on input "56704139" at bounding box center [668, 14] width 333 height 26
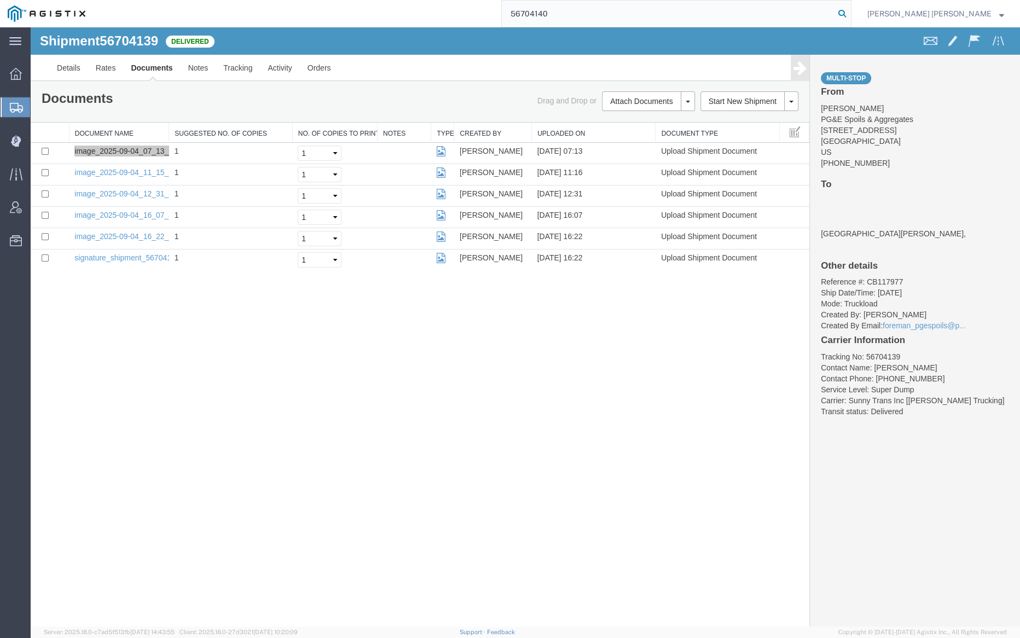
type input "56704140"
click at [850, 11] on icon at bounding box center [842, 13] width 15 height 15
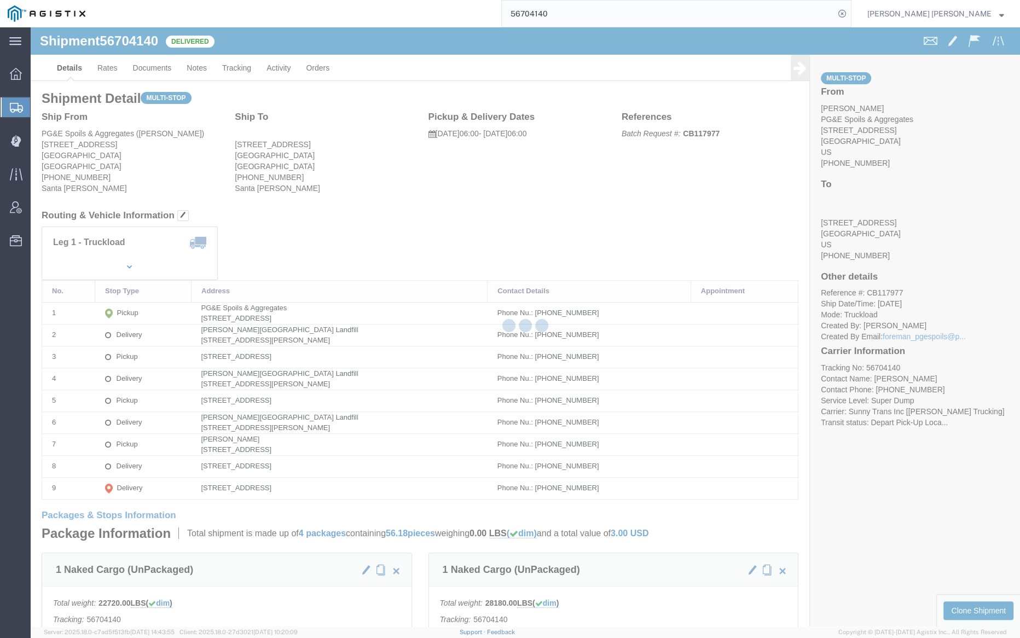
drag, startPoint x: 120, startPoint y: 24, endPoint x: 151, endPoint y: 55, distance: 43.4
click div
click at [149, 62] on div at bounding box center [526, 326] width 990 height 599
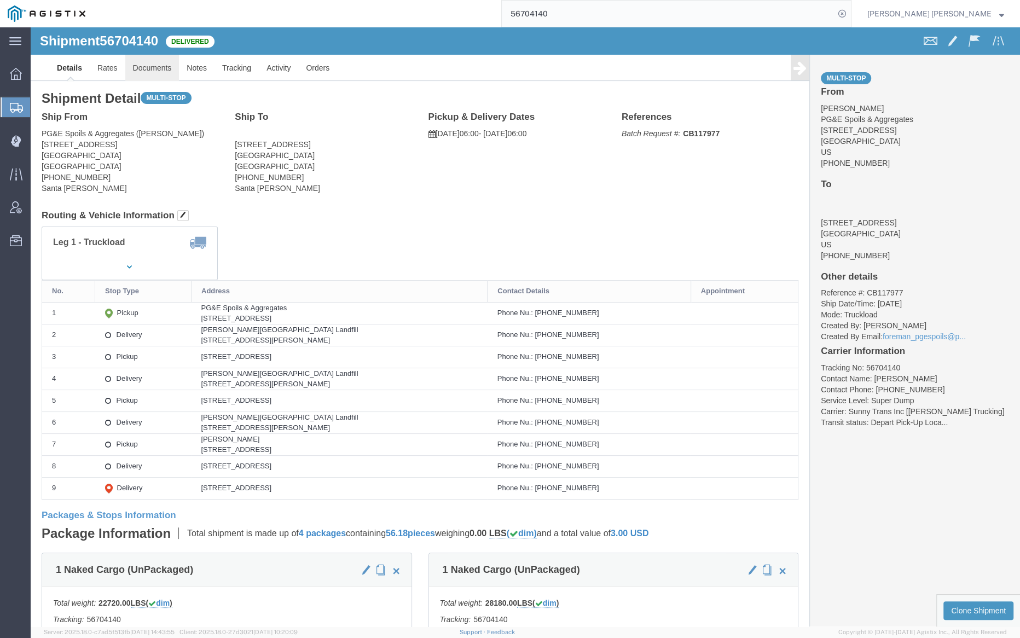
click link "Documents"
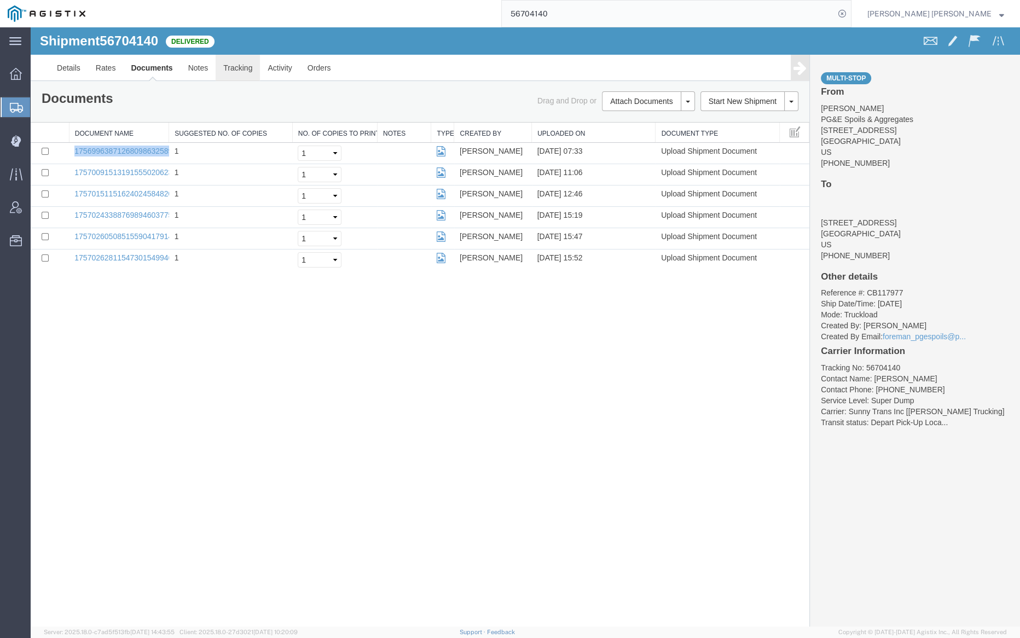
click at [240, 65] on link "Tracking" at bounding box center [238, 68] width 44 height 26
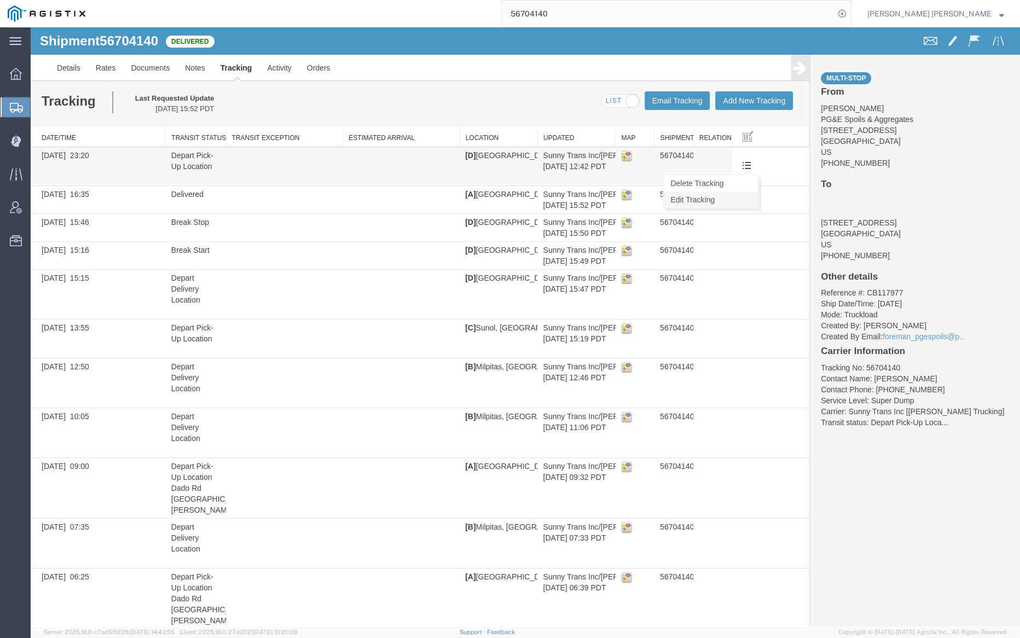
click at [738, 197] on link "Edit Tracking" at bounding box center [711, 200] width 95 height 16
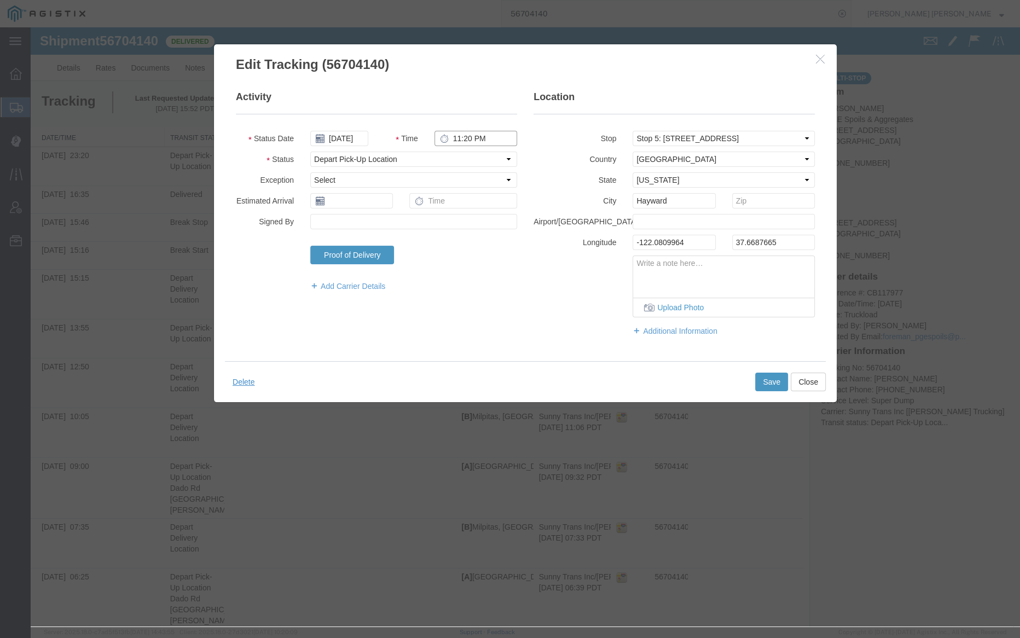
click at [479, 139] on input "11:20 PM" at bounding box center [476, 138] width 83 height 15
click at [476, 138] on input "11:20 PM" at bounding box center [476, 138] width 83 height 15
type input "11:20 AM"
click at [770, 378] on button "Save" at bounding box center [771, 382] width 33 height 19
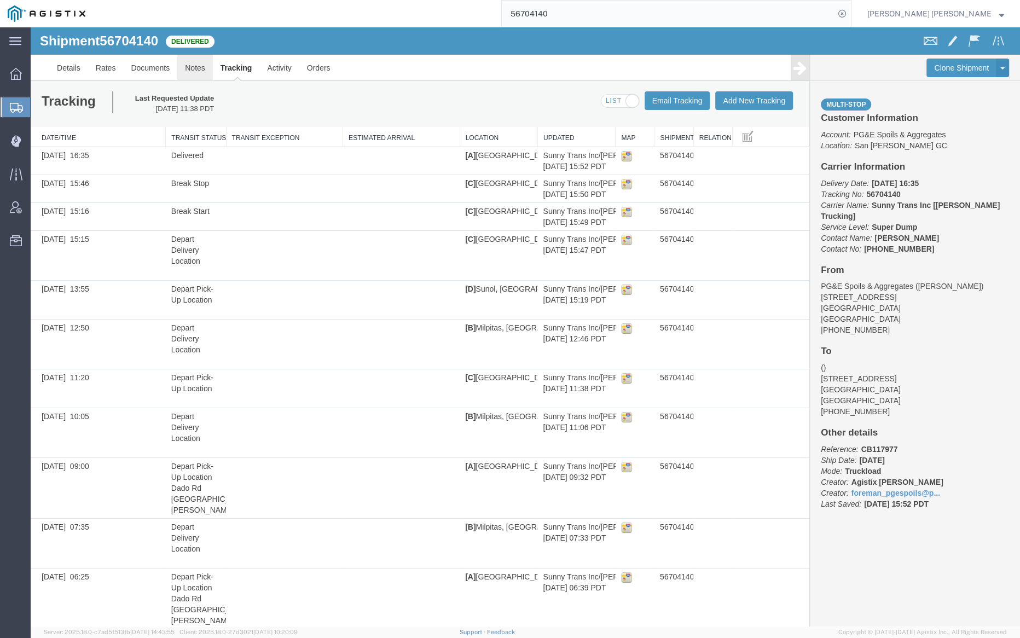
click at [188, 70] on link "Notes" at bounding box center [195, 68] width 36 height 26
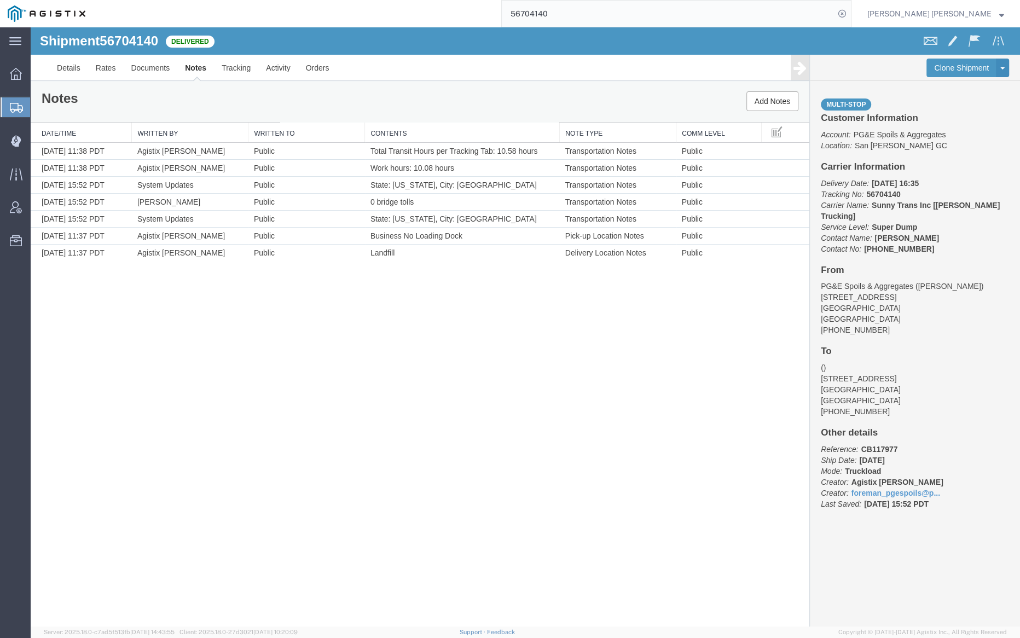
click at [594, 17] on input "56704140" at bounding box center [668, 14] width 333 height 26
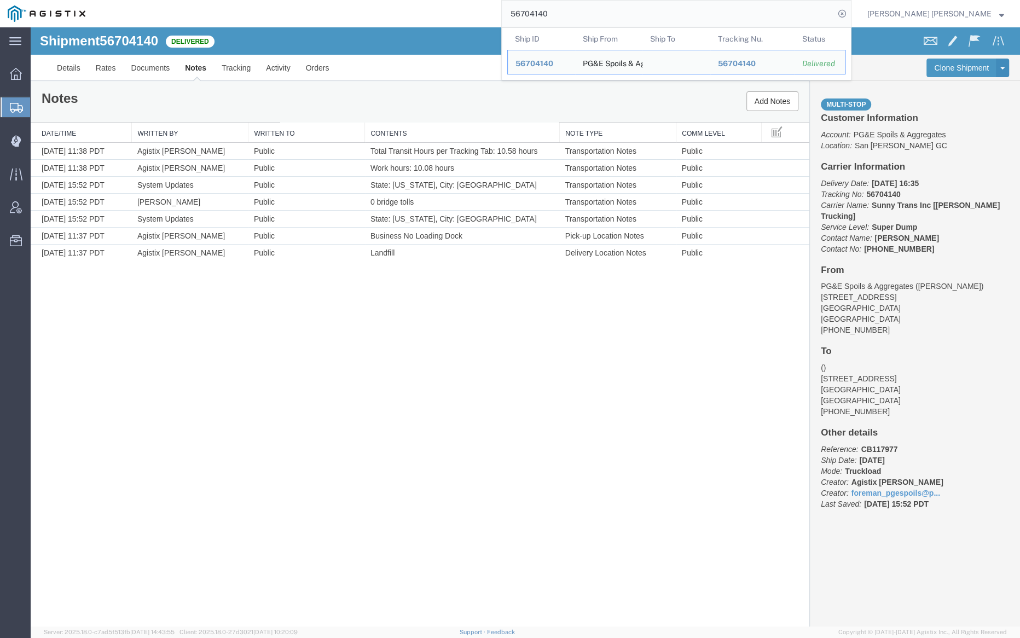
click at [594, 17] on input "56704140" at bounding box center [668, 14] width 333 height 26
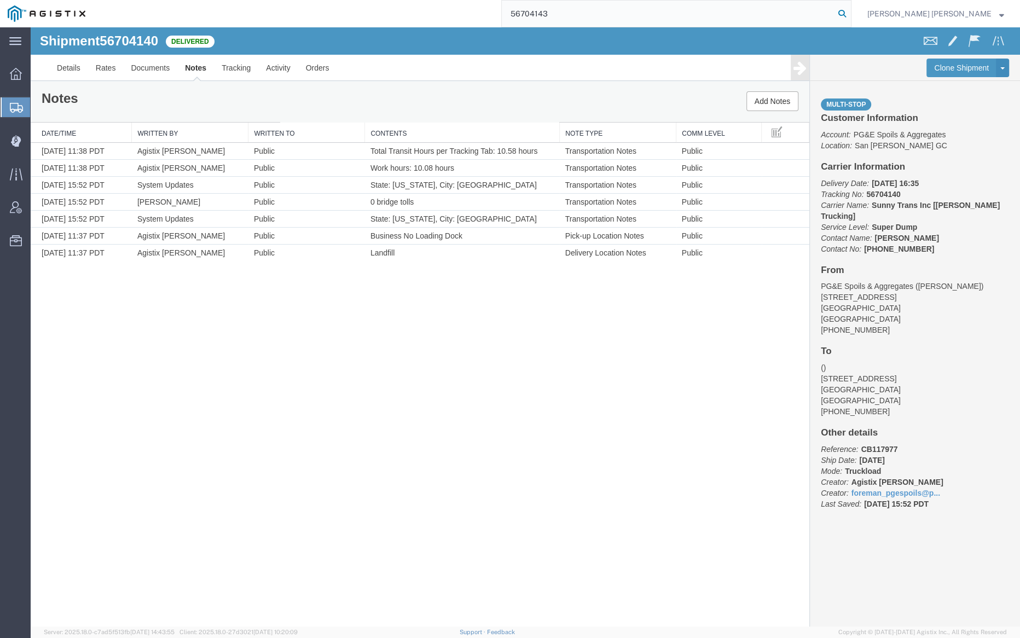
click at [850, 11] on icon at bounding box center [842, 13] width 15 height 15
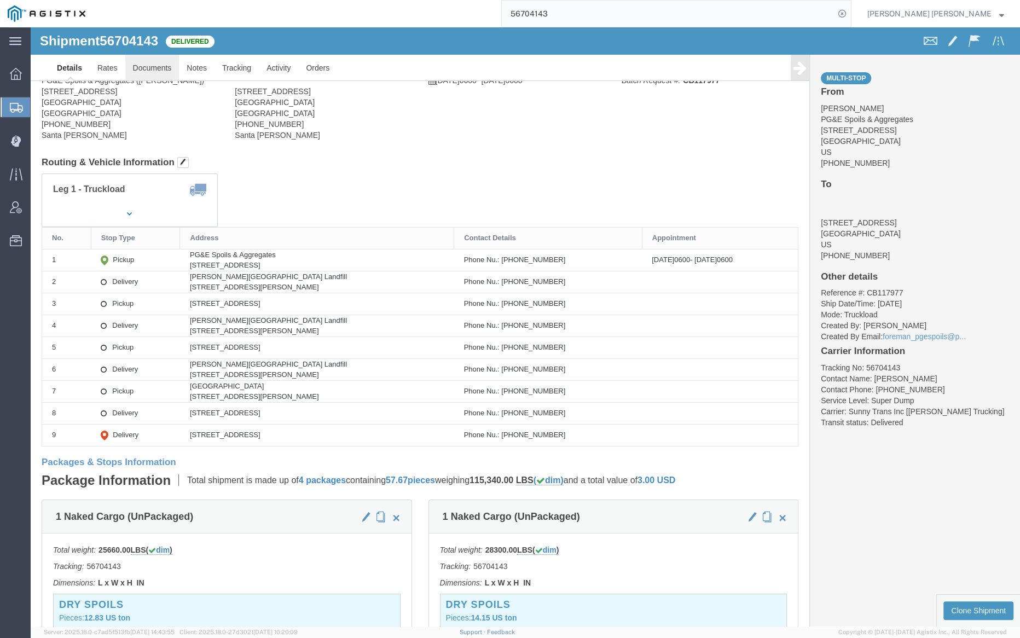
click link "Documents"
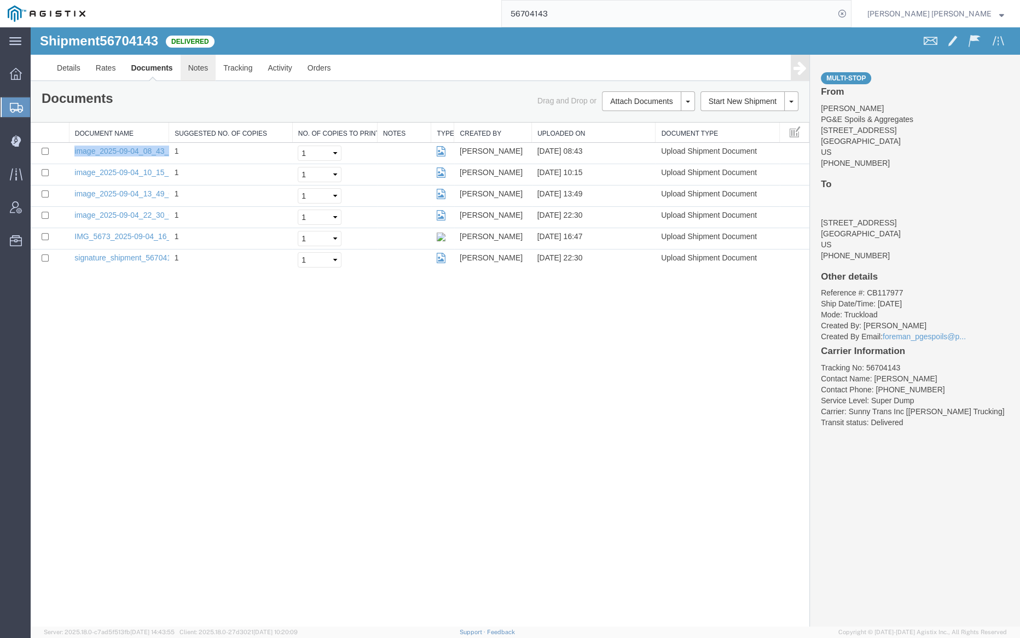
click at [197, 69] on link "Notes" at bounding box center [199, 68] width 36 height 26
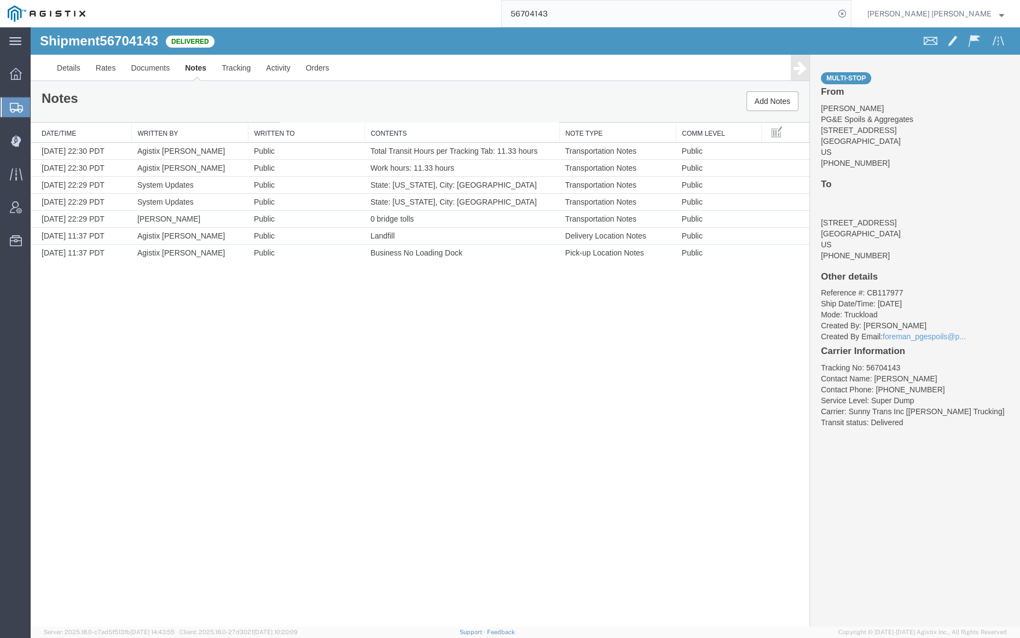
click at [593, 15] on input "56704143" at bounding box center [668, 14] width 333 height 26
click at [850, 9] on icon at bounding box center [842, 13] width 15 height 15
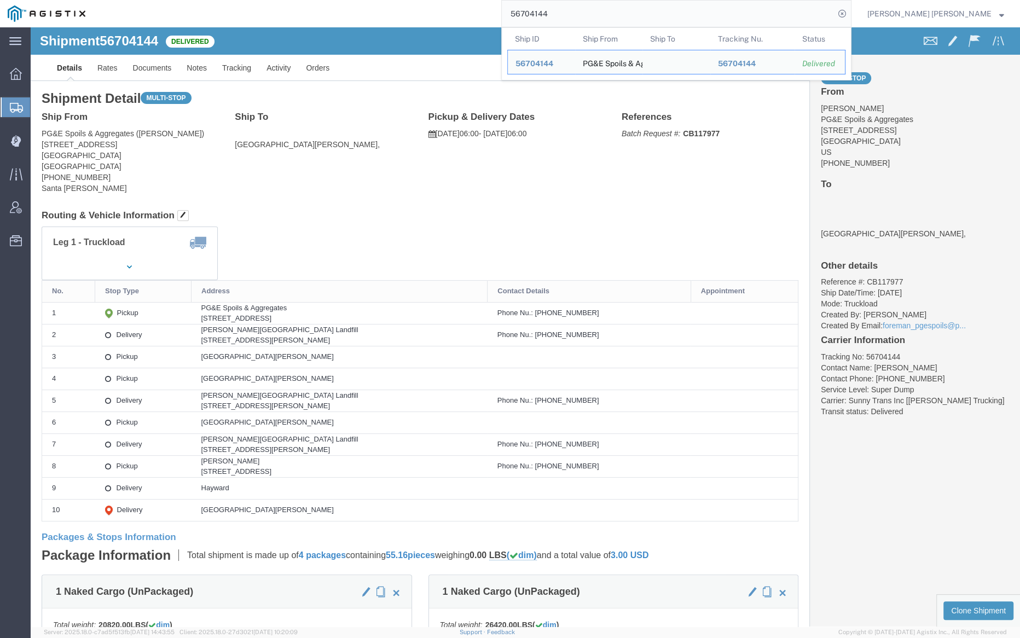
click div
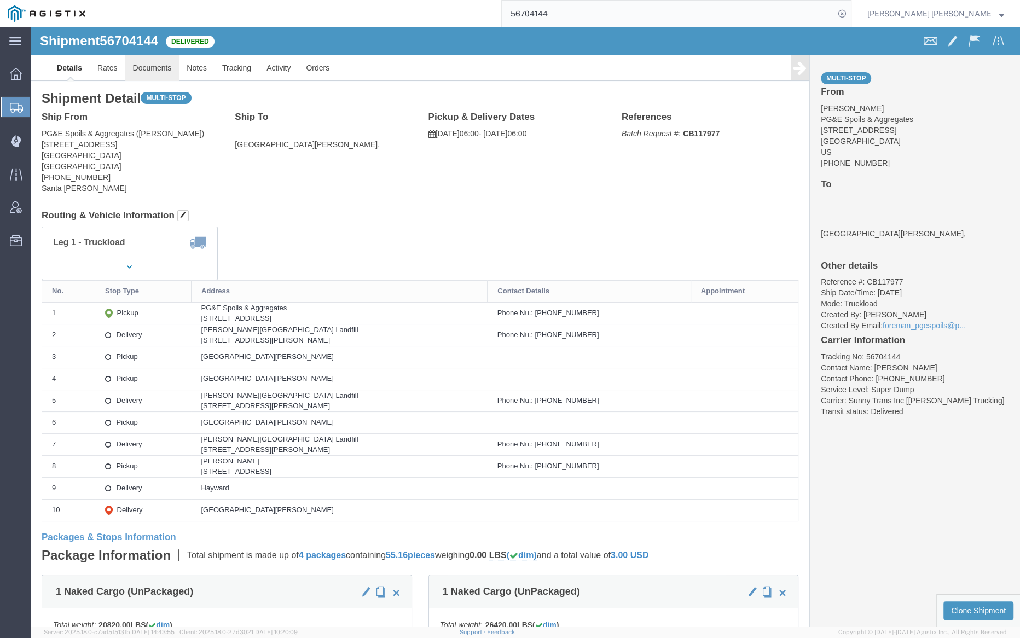
click link "Documents"
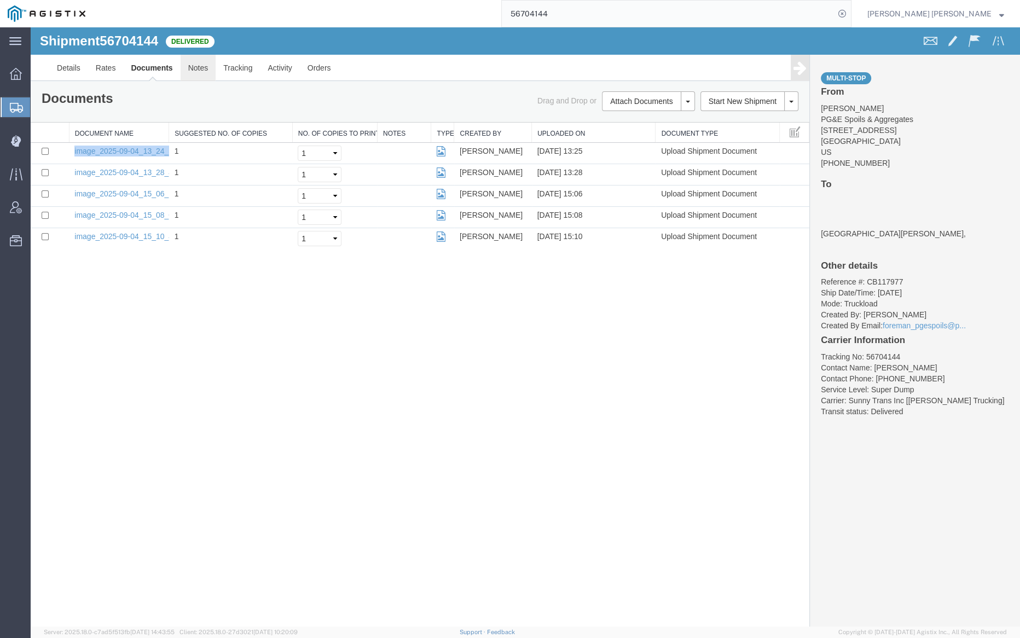
click at [189, 61] on link "Notes" at bounding box center [199, 68] width 36 height 26
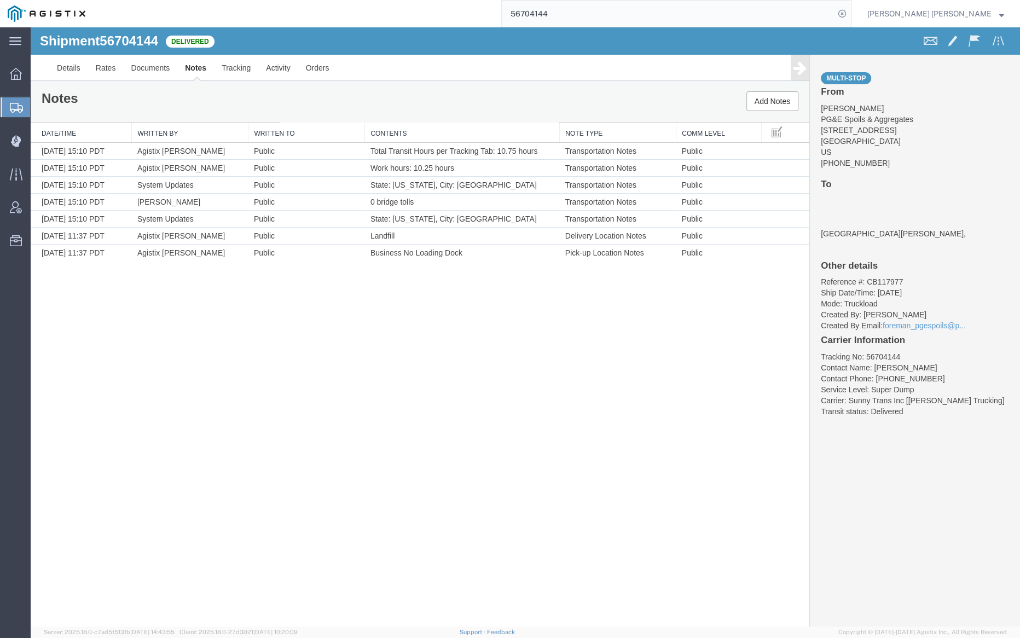
click at [601, 13] on input "56704144" at bounding box center [668, 14] width 333 height 26
click at [850, 10] on icon at bounding box center [842, 13] width 15 height 15
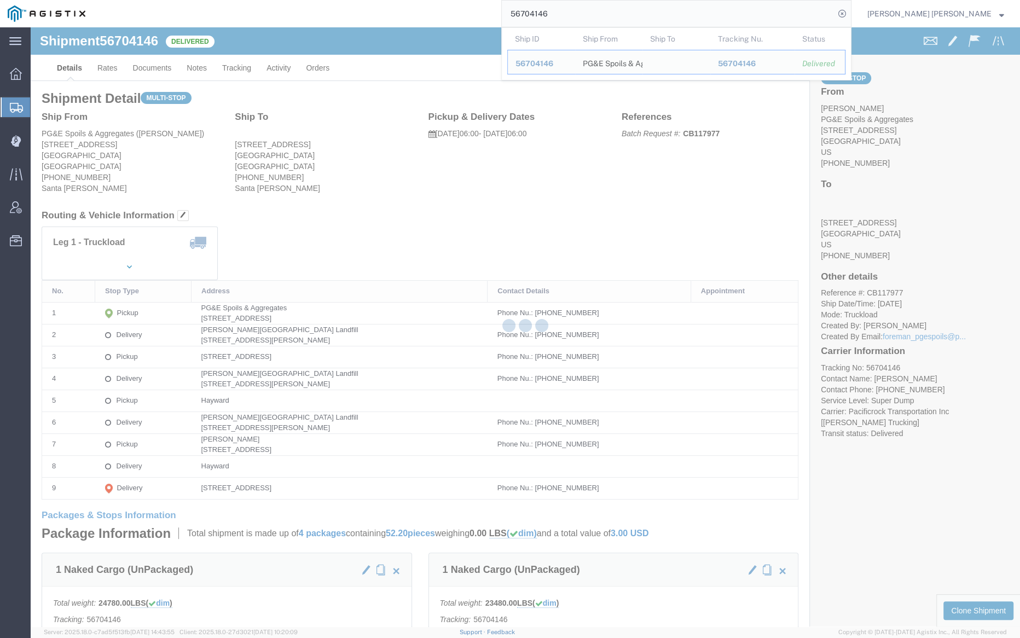
drag, startPoint x: 117, startPoint y: 39, endPoint x: 147, endPoint y: 66, distance: 41.1
click at [147, 66] on div at bounding box center [526, 326] width 990 height 599
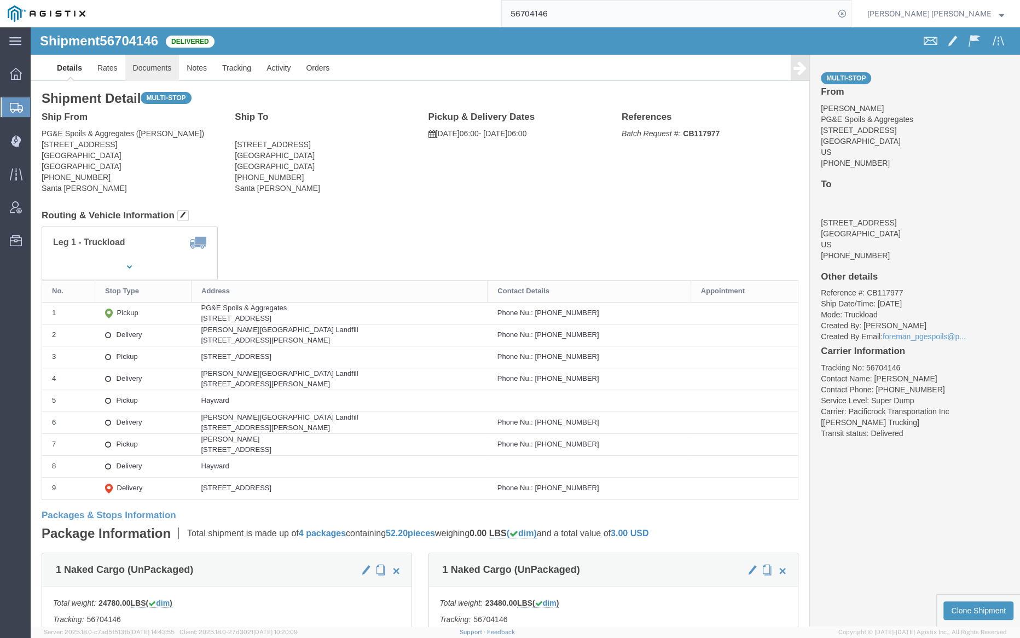
click link "Documents"
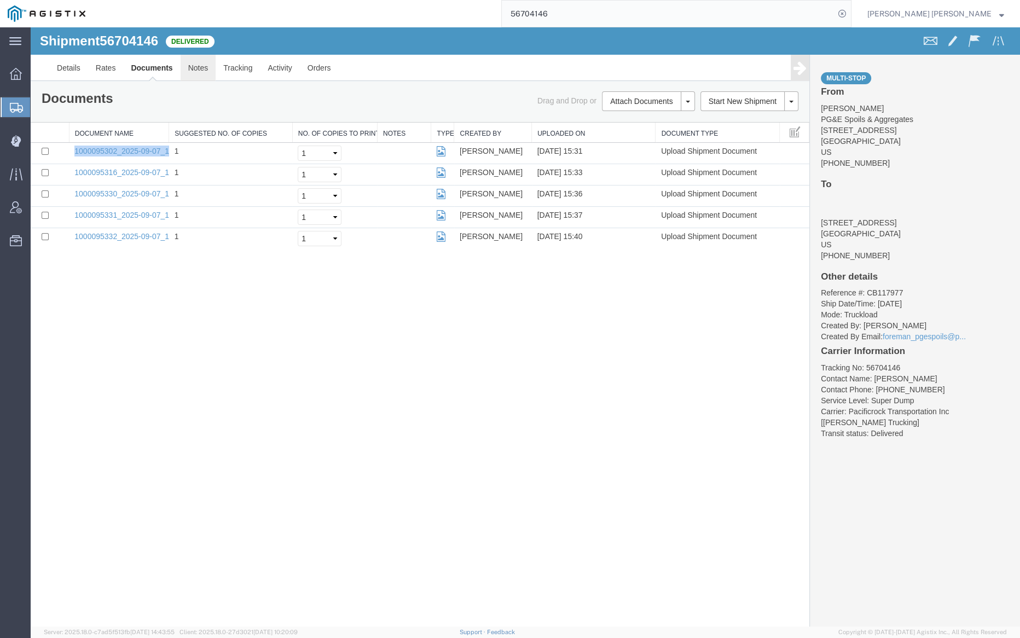
click at [195, 65] on link "Notes" at bounding box center [199, 68] width 36 height 26
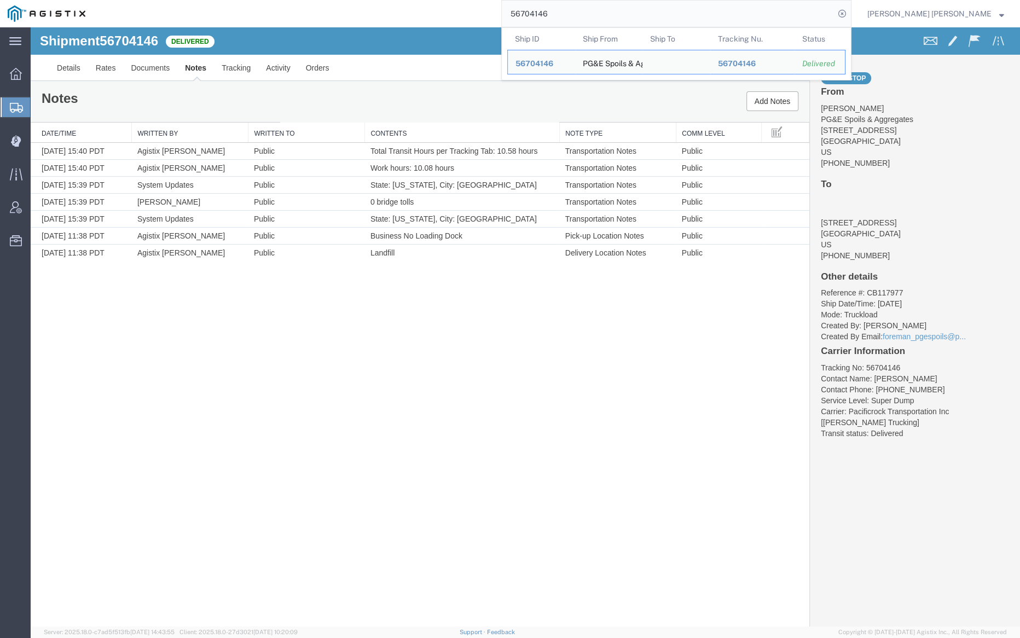
click at [592, 10] on input "56704146" at bounding box center [668, 14] width 333 height 26
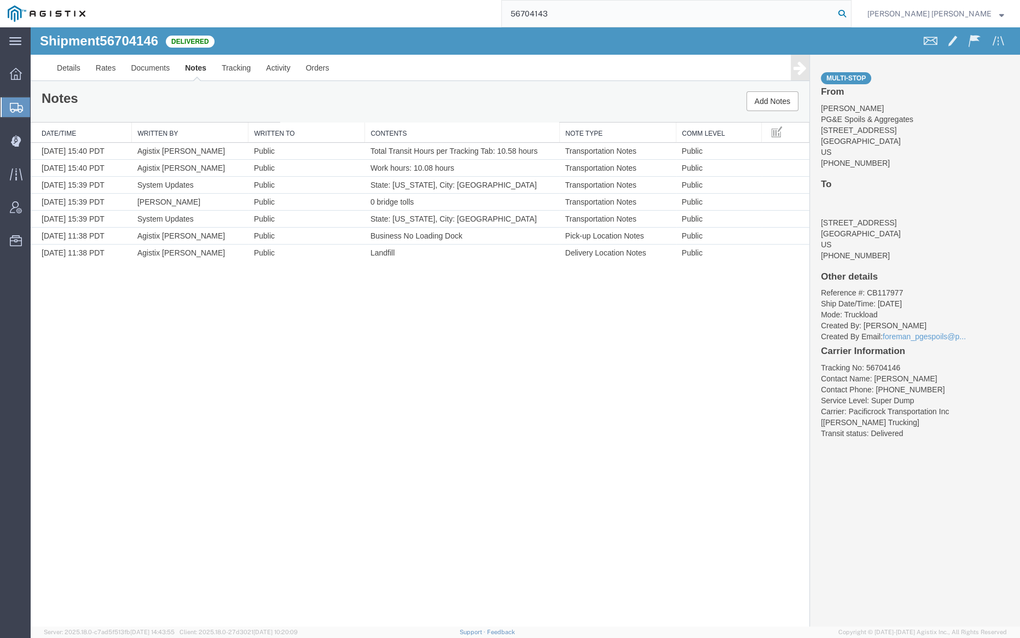
click at [850, 13] on icon at bounding box center [842, 13] width 15 height 15
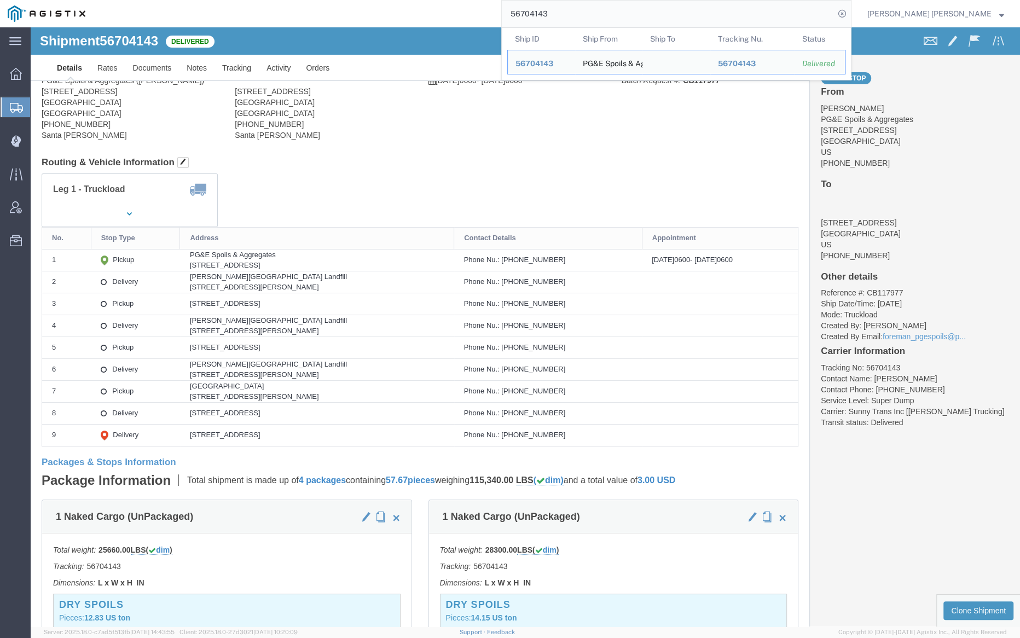
click div
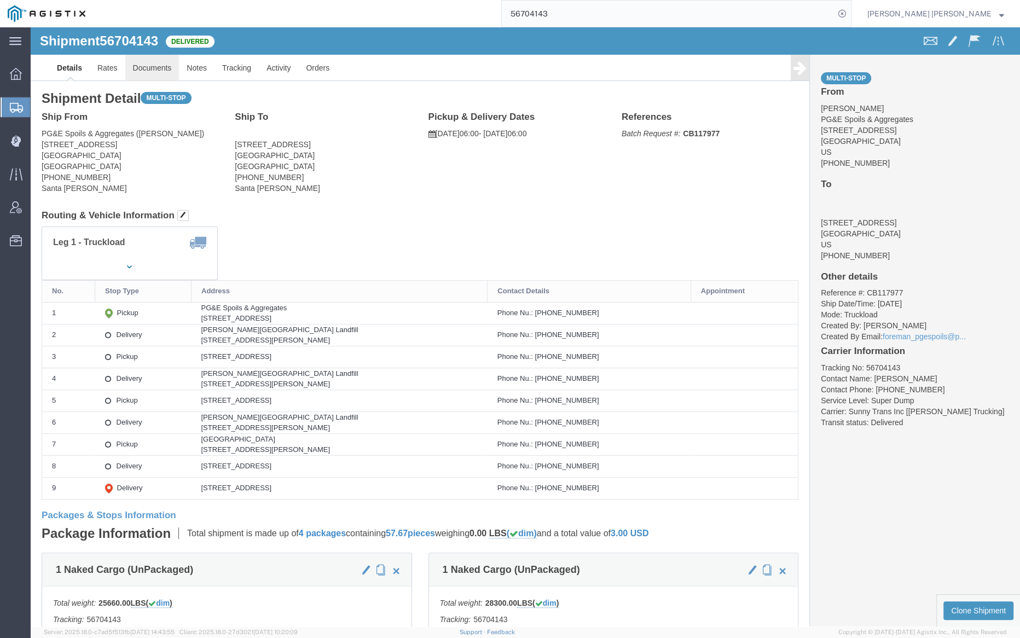
click link "Documents"
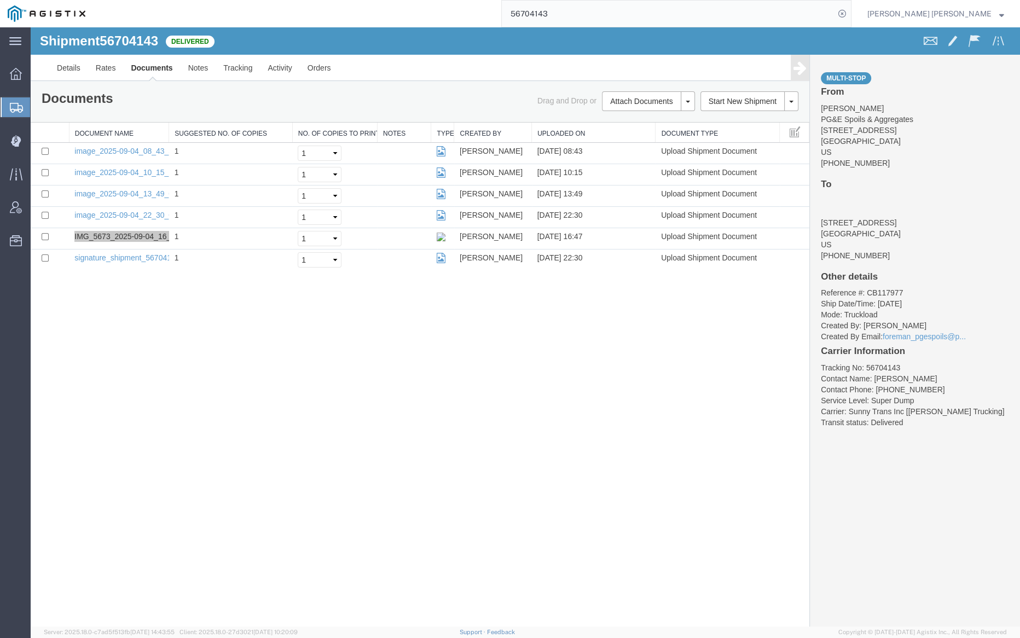
click at [609, 27] on form "56704143" at bounding box center [676, 13] width 350 height 27
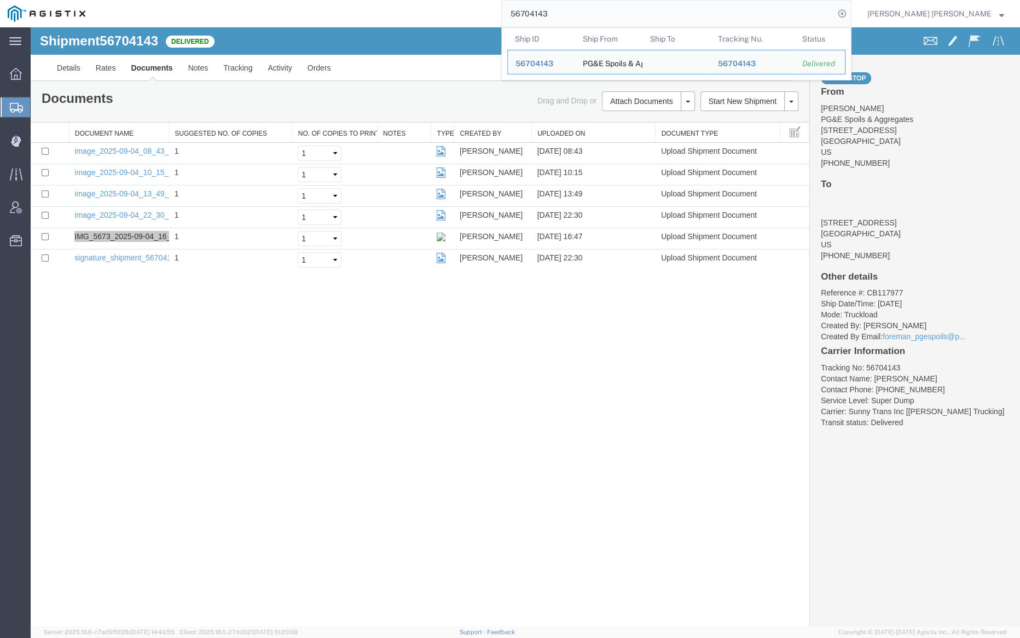
drag, startPoint x: 600, startPoint y: 14, endPoint x: 642, endPoint y: 16, distance: 42.2
click at [642, 16] on input "56704143" at bounding box center [668, 14] width 333 height 26
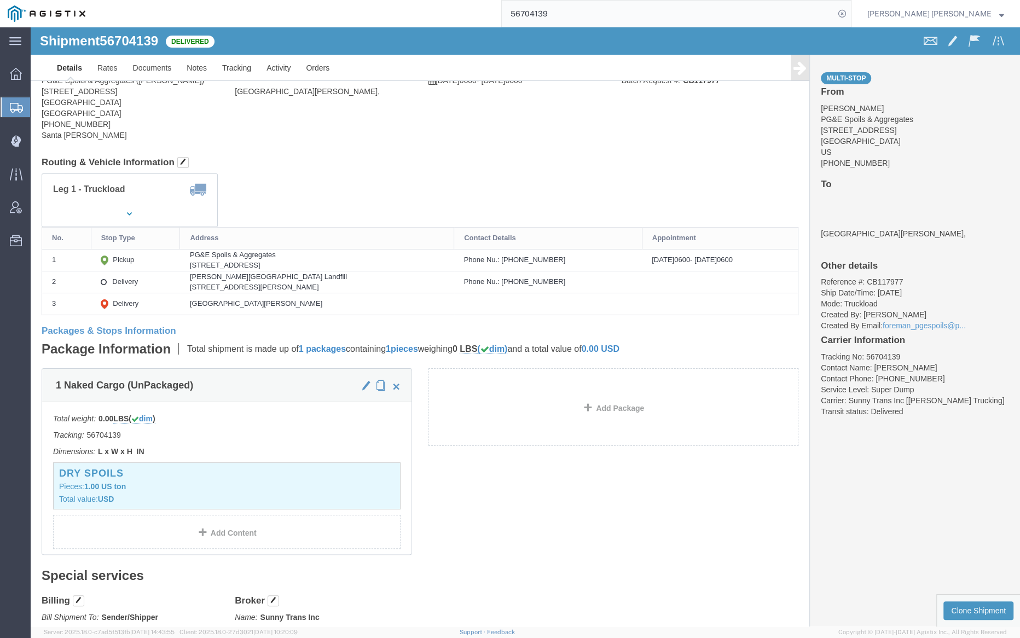
click div
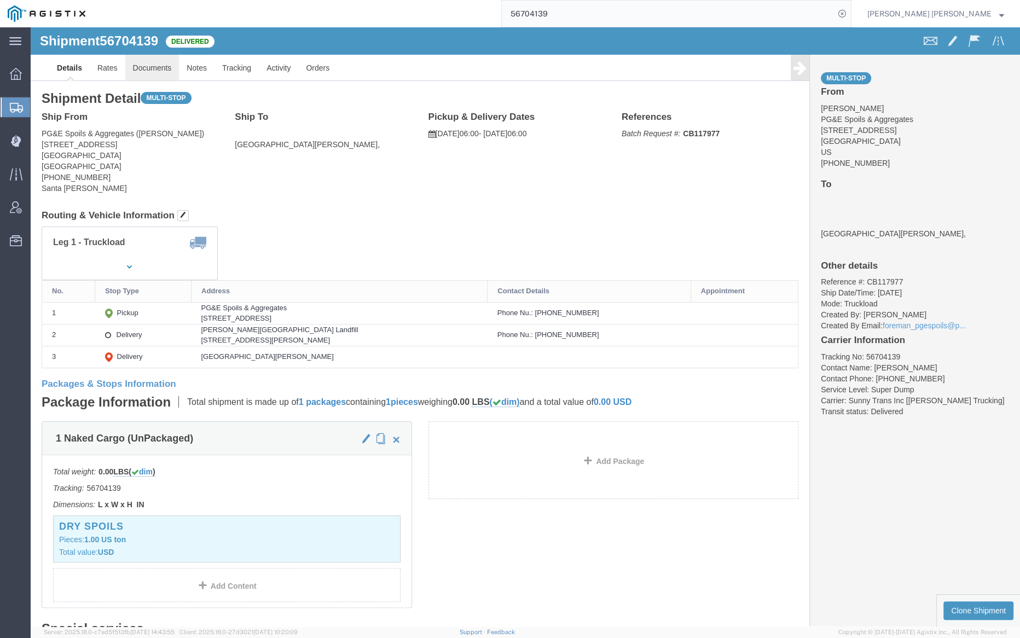
click link "Documents"
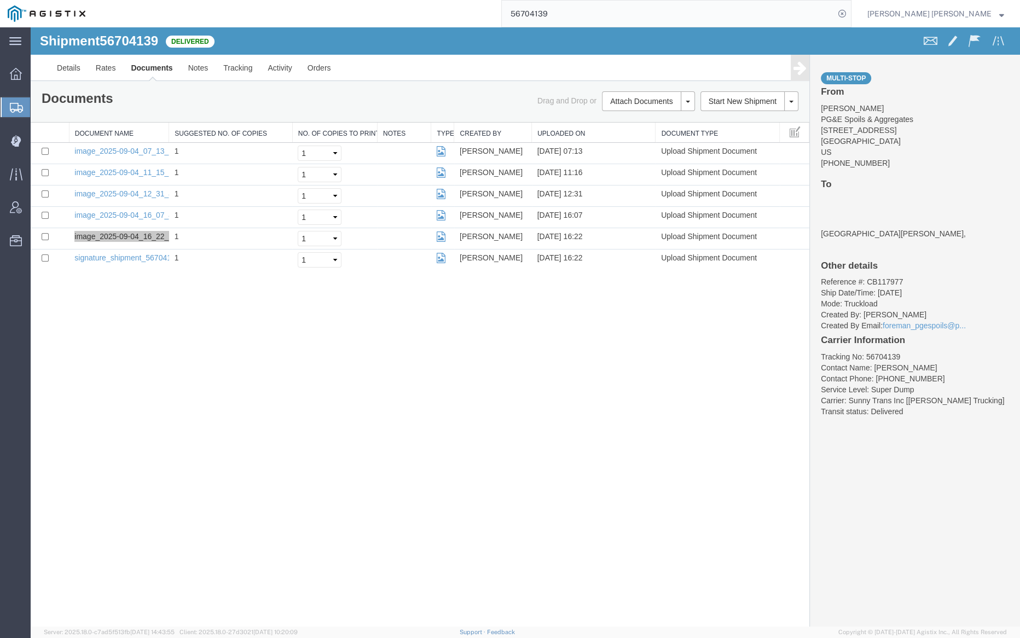
click at [596, 14] on input "56704139" at bounding box center [668, 14] width 333 height 26
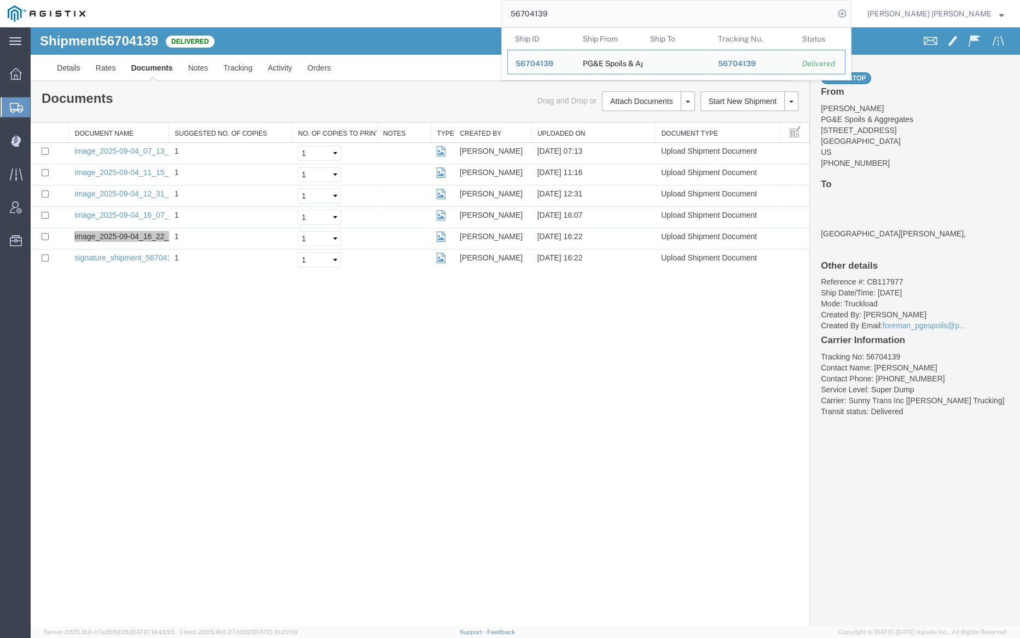
click at [596, 14] on input "56704139" at bounding box center [668, 14] width 333 height 26
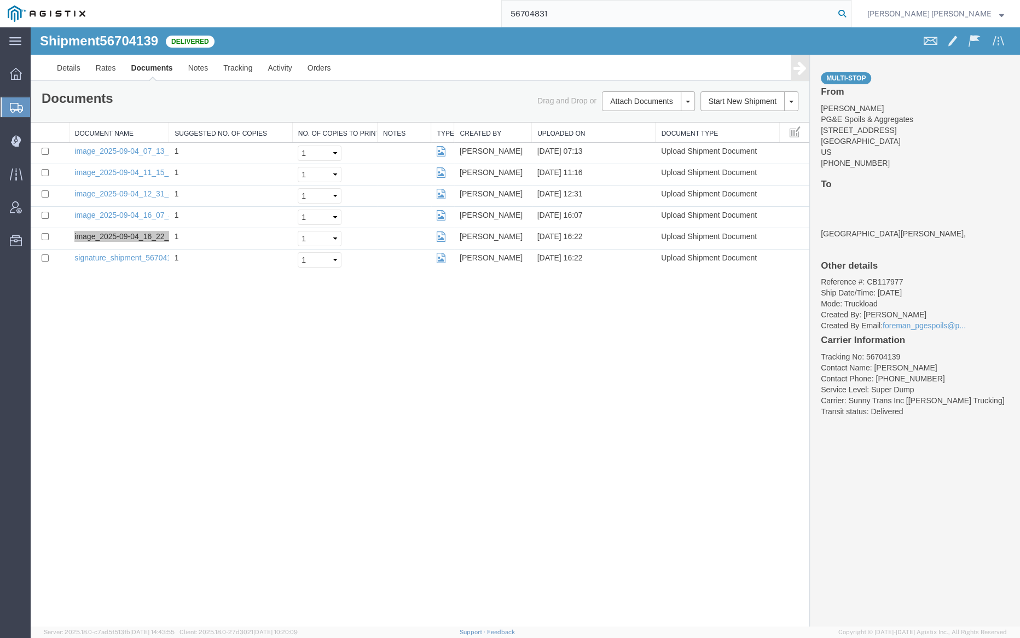
type input "56704831"
click at [850, 11] on icon at bounding box center [842, 13] width 15 height 15
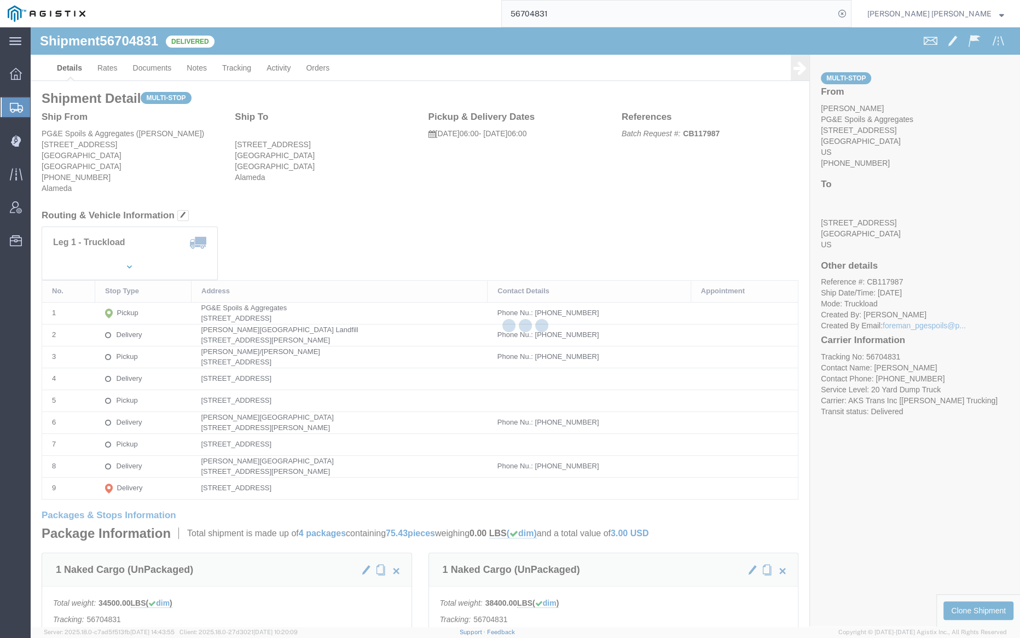
click at [146, 69] on div at bounding box center [526, 326] width 990 height 599
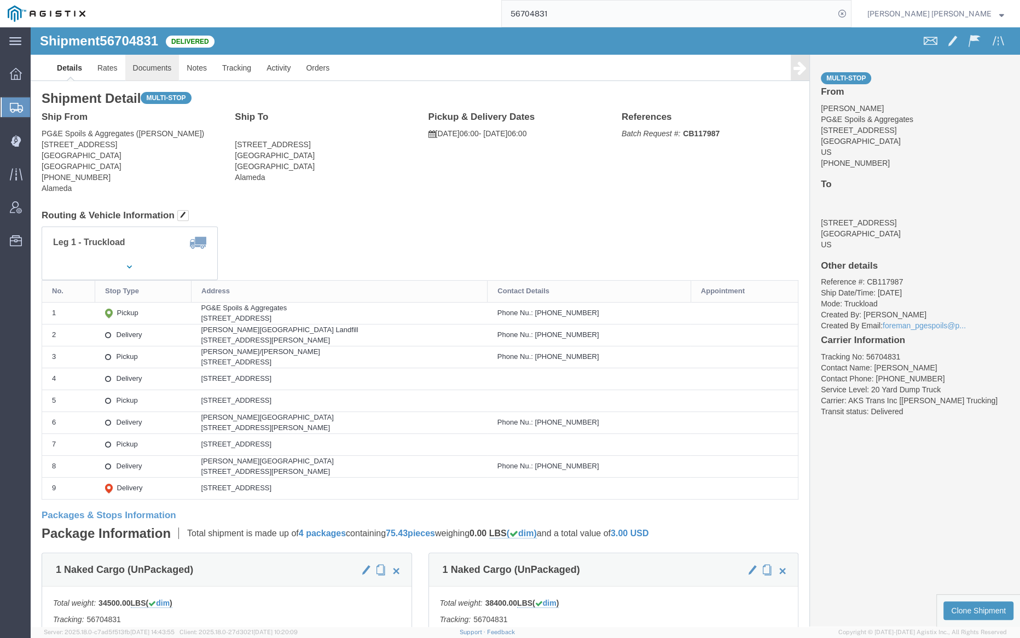
click link "Documents"
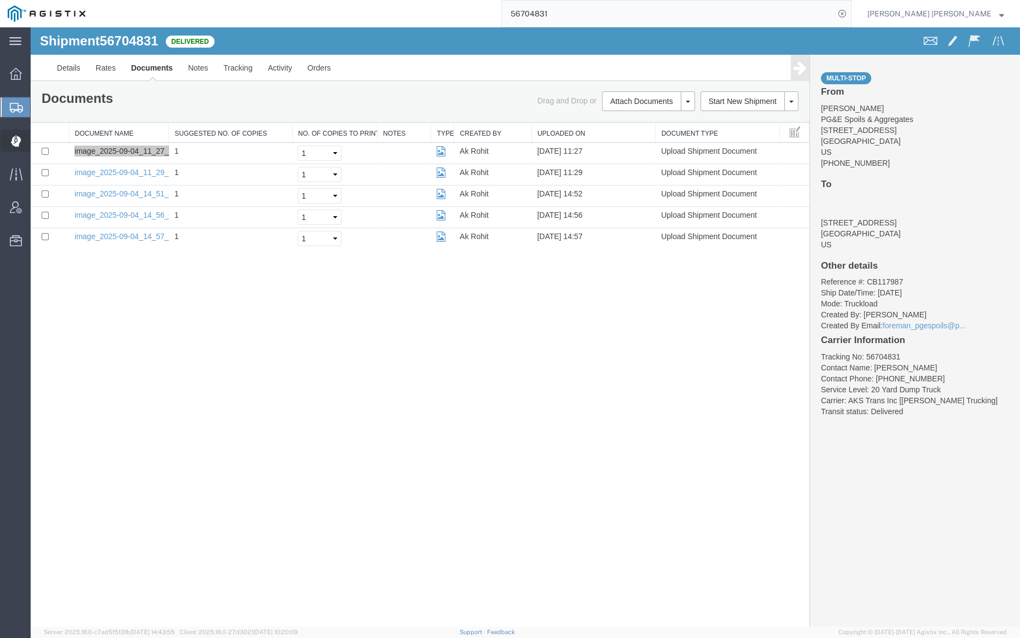
click at [38, 139] on span "Dispatch Manager" at bounding box center [34, 141] width 8 height 22
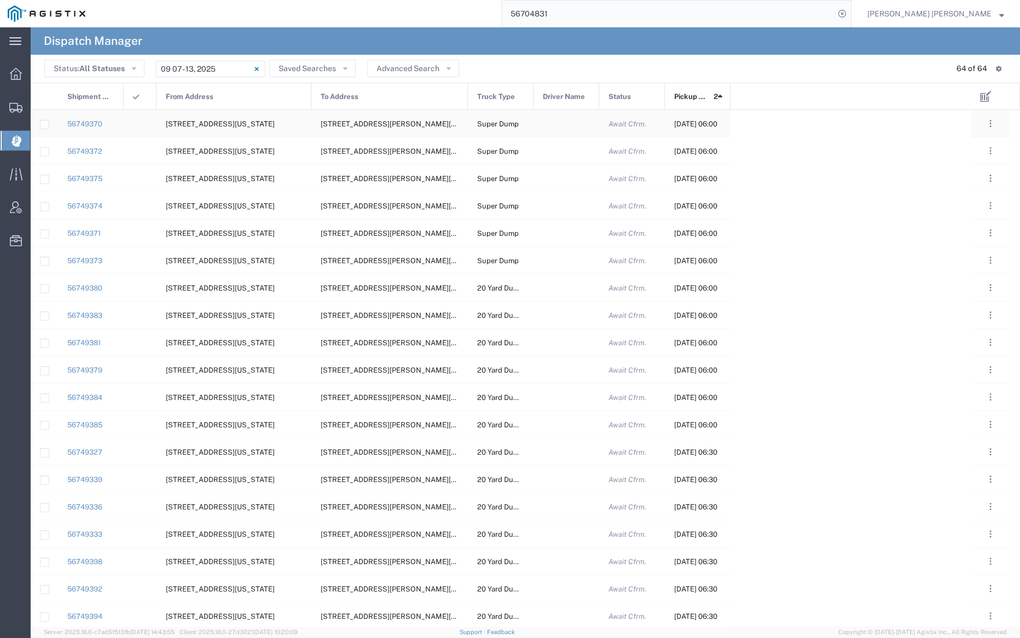
click at [562, 126] on div at bounding box center [567, 123] width 66 height 27
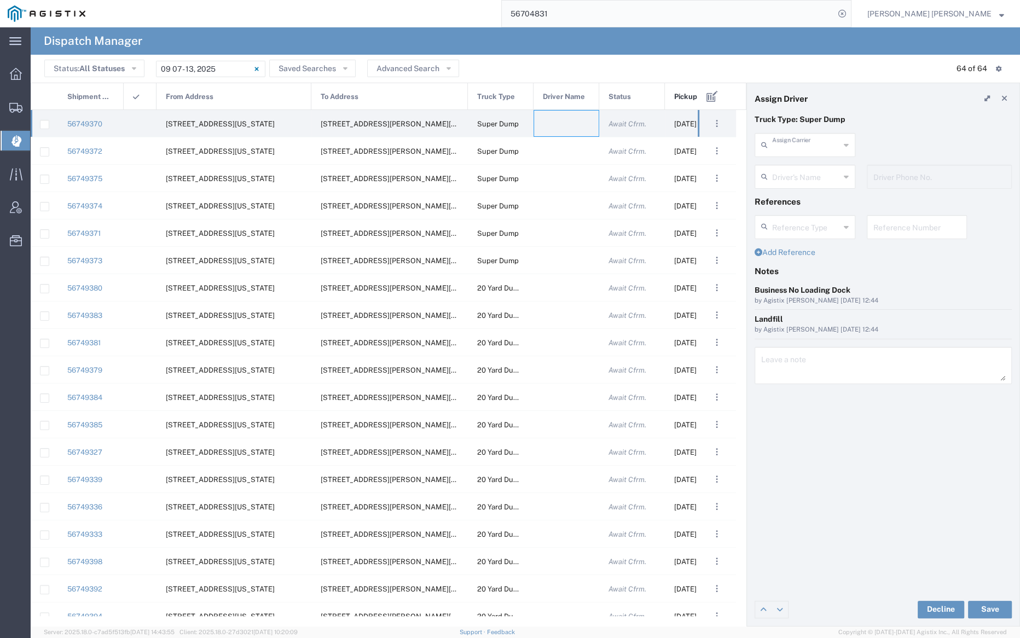
click at [818, 143] on input "text" at bounding box center [806, 144] width 68 height 19
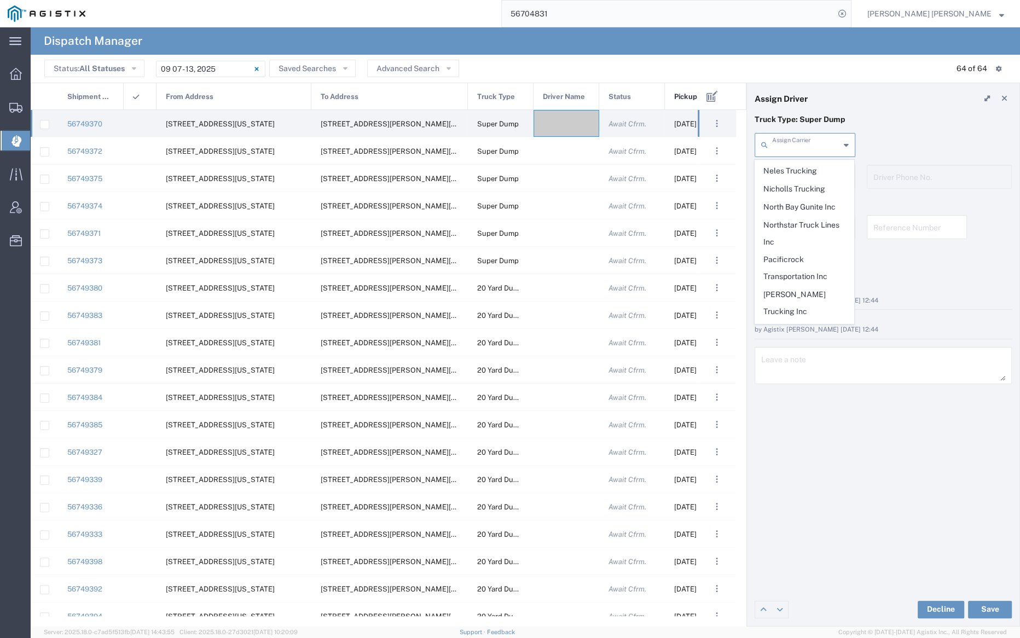
scroll to position [966, 0]
click at [924, 137] on div "Assign Carrier [PERSON_NAME] Trucking A&D [PERSON_NAME] Trucking Inc A1 Truckli…" at bounding box center [883, 149] width 269 height 32
type input "[PERSON_NAME] Trucking"
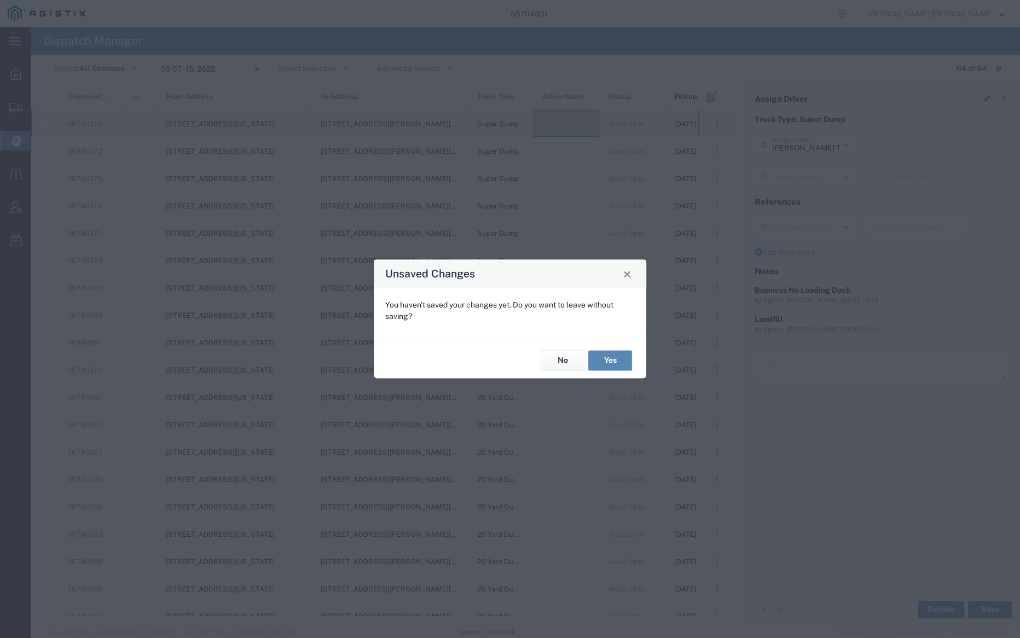
click at [601, 351] on button "Yes" at bounding box center [611, 360] width 44 height 20
click at [609, 359] on button "Yes" at bounding box center [611, 360] width 44 height 20
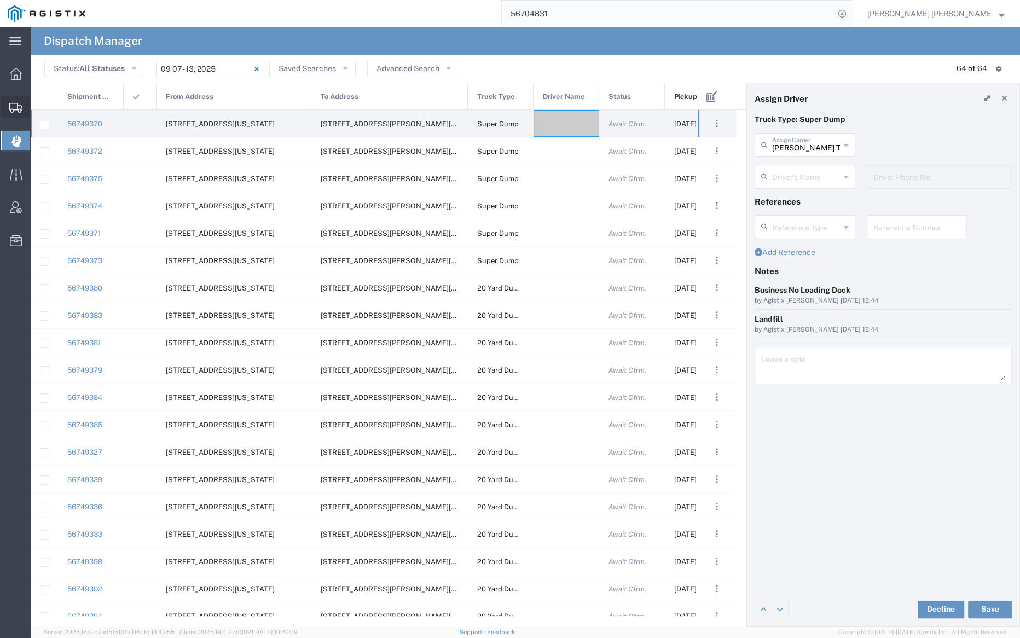
click at [20, 112] on icon at bounding box center [15, 108] width 13 height 10
drag, startPoint x: 905, startPoint y: 15, endPoint x: 849, endPoint y: 20, distance: 56.6
click at [850, 14] on icon at bounding box center [842, 13] width 15 height 15
click at [850, 10] on icon at bounding box center [842, 13] width 15 height 15
click at [730, 21] on input "search" at bounding box center [668, 14] width 333 height 26
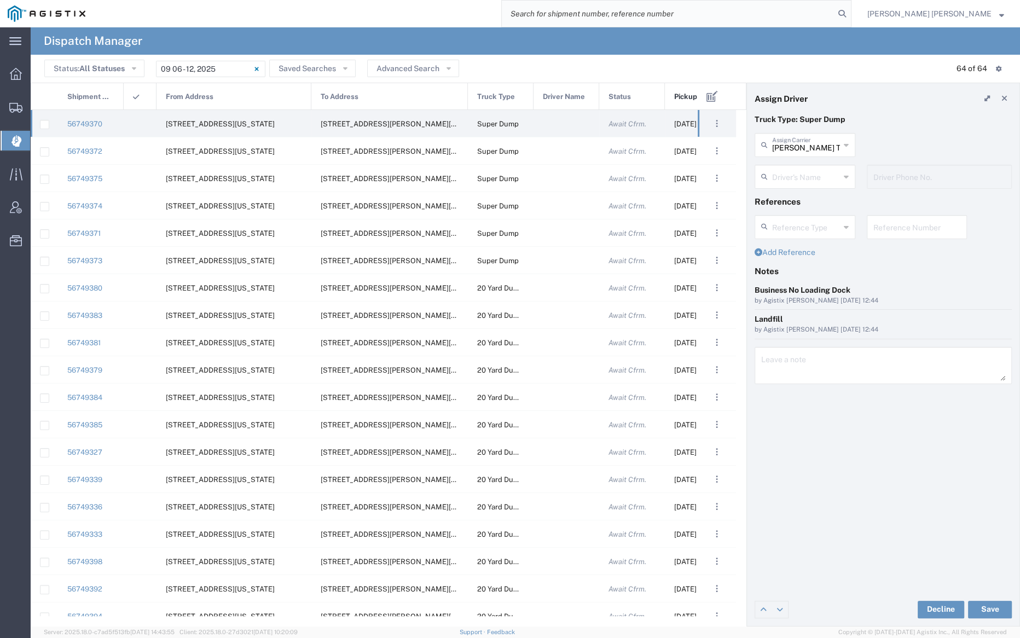
paste input "6-End Dumps@ [STREET_ADDRESS] 6:30am Off haul to [PERSON_NAME][GEOGRAPHIC_DATA]…"
click at [588, 7] on input "6-End Dumps@ [STREET_ADDRESS] 6:30am Off haul to [PERSON_NAME][GEOGRAPHIC_DATA]…" at bounding box center [668, 14] width 333 height 26
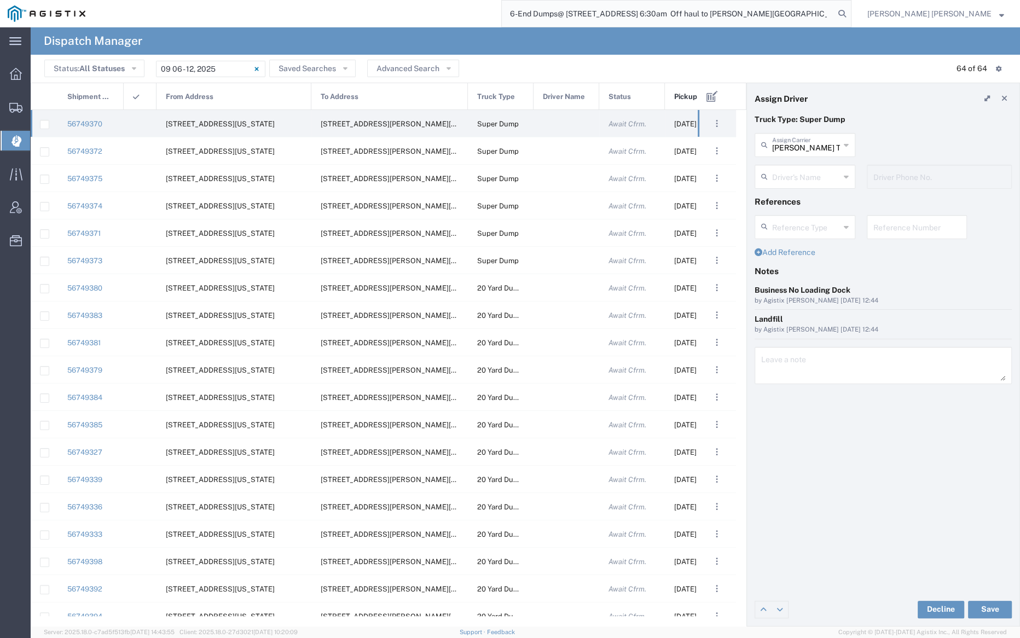
paste input "56704831"
click at [850, 13] on icon at bounding box center [842, 13] width 15 height 15
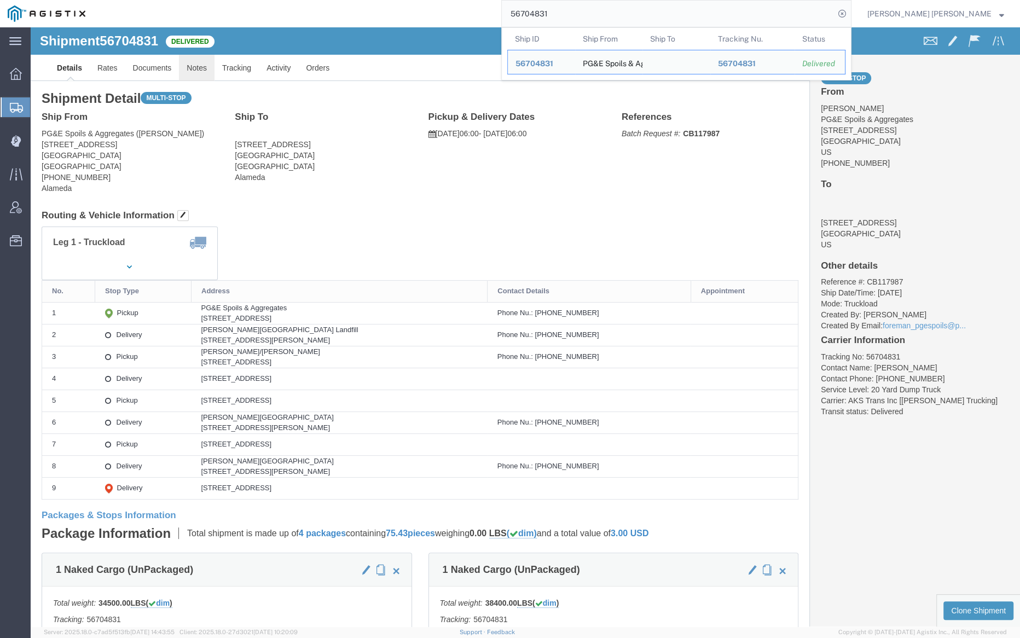
click link "Notes"
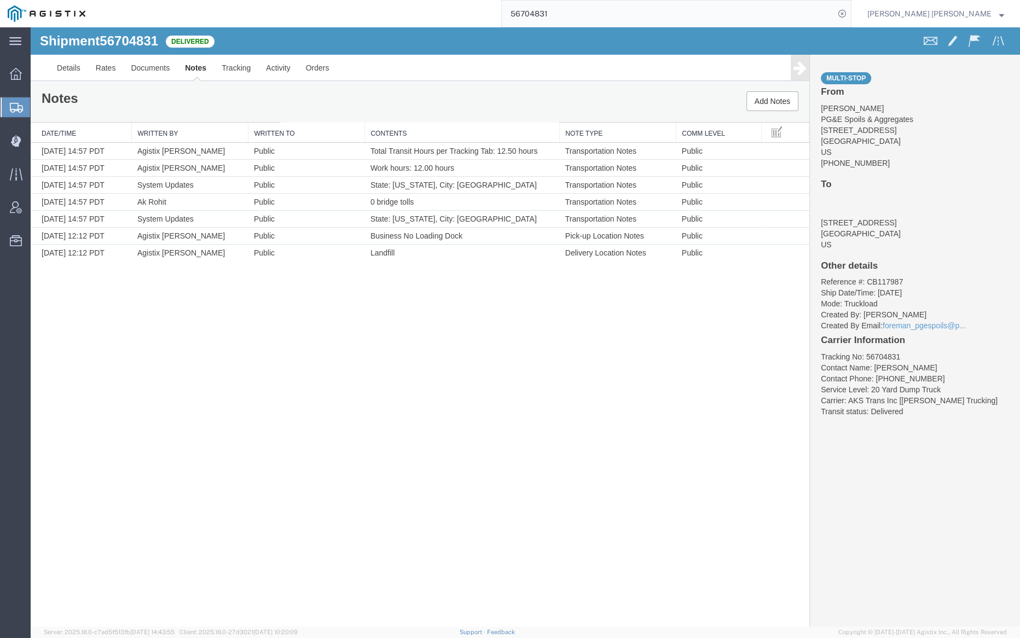
click at [578, 7] on input "56704831" at bounding box center [668, 14] width 333 height 26
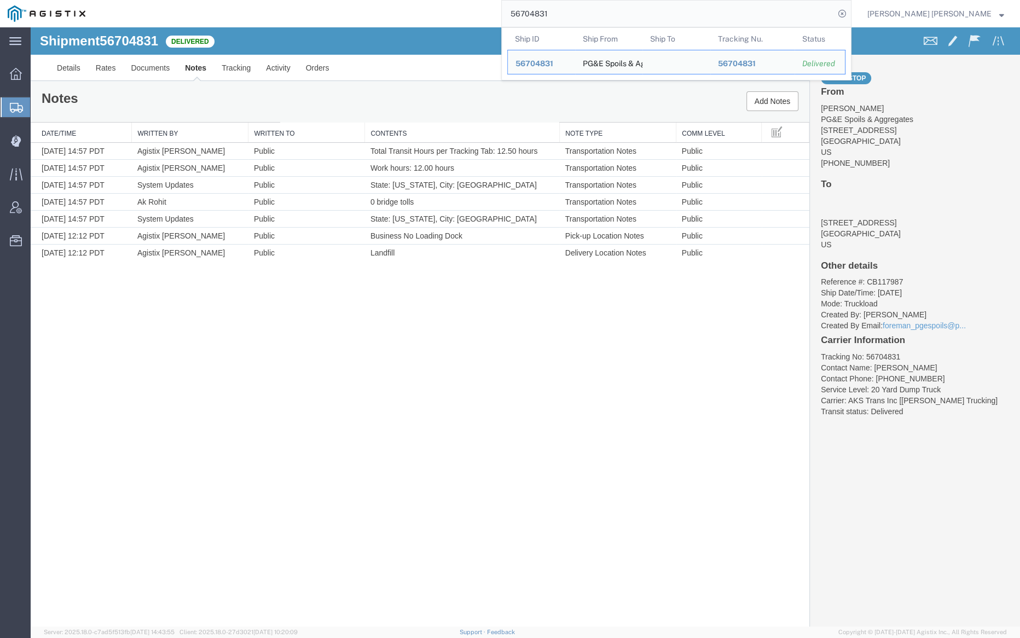
click at [578, 7] on input "56704831" at bounding box center [668, 14] width 333 height 26
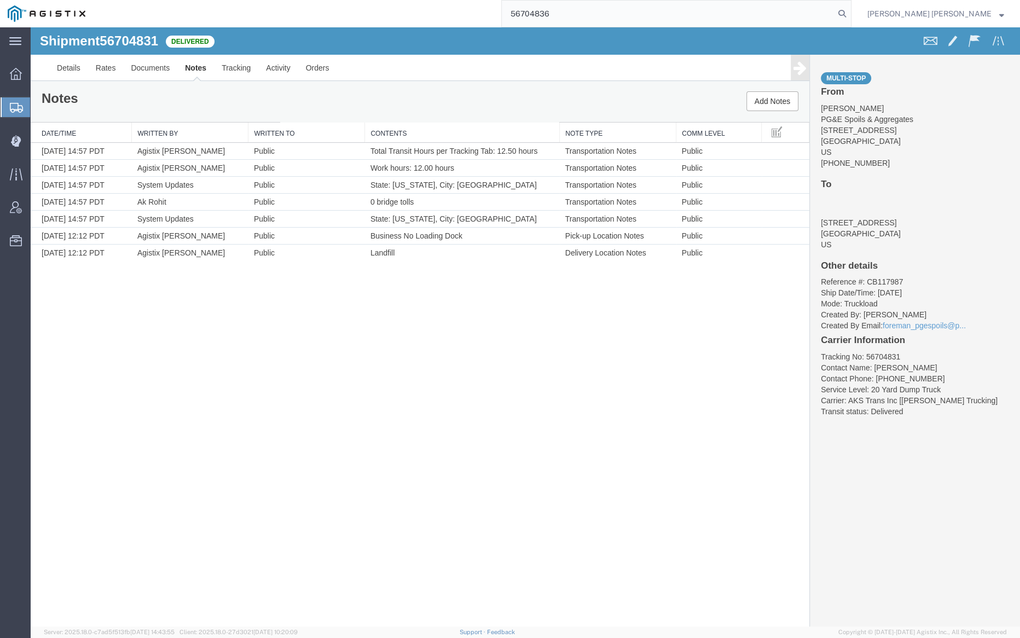
drag, startPoint x: 907, startPoint y: 13, endPoint x: 845, endPoint y: 7, distance: 62.6
click at [850, 12] on icon at bounding box center [842, 13] width 15 height 15
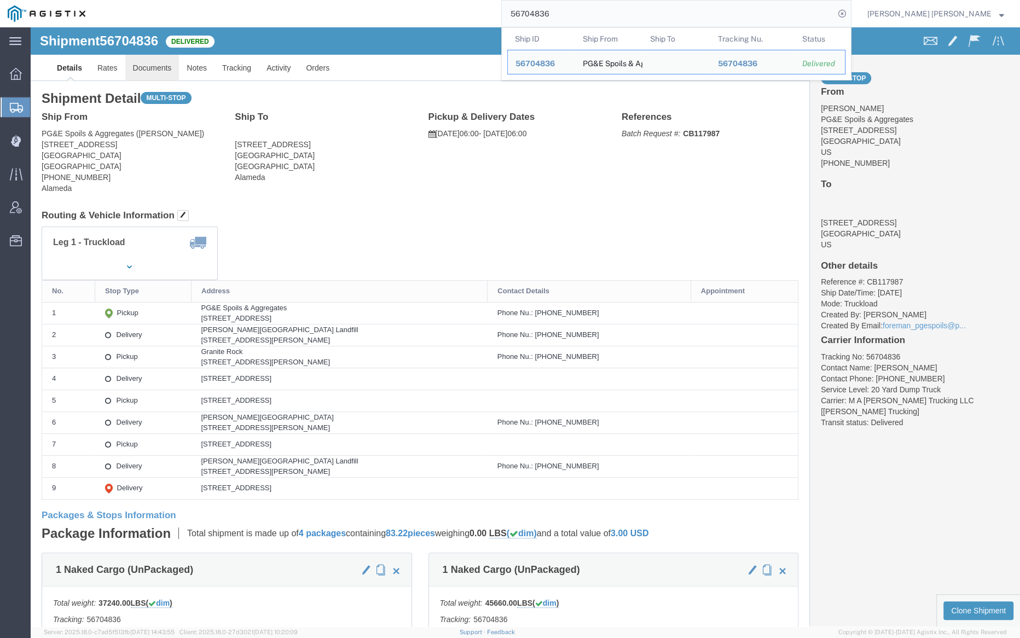
click link "Documents"
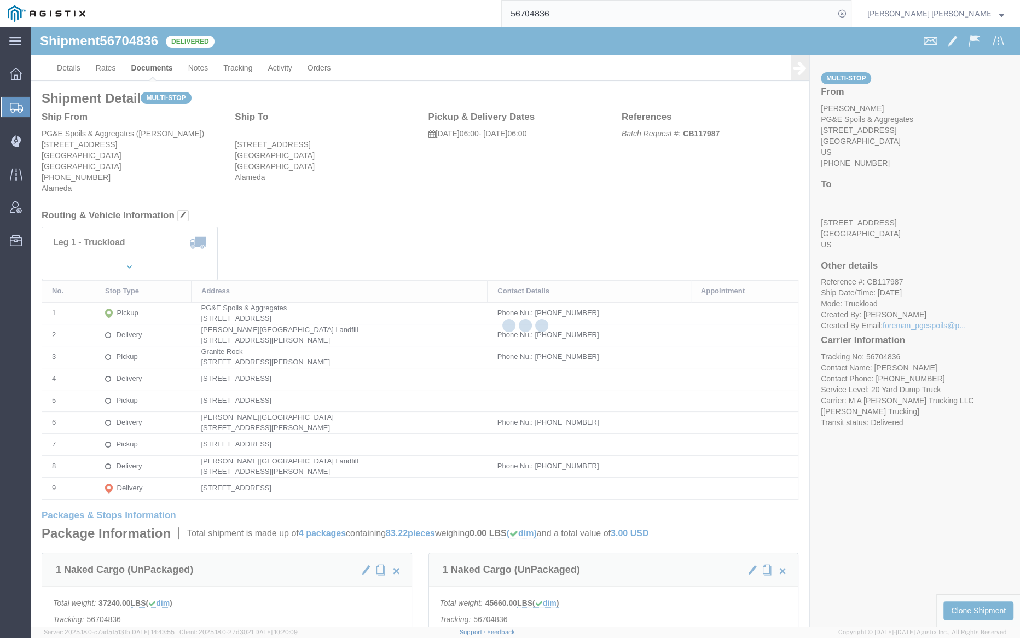
click at [152, 63] on div at bounding box center [526, 326] width 990 height 599
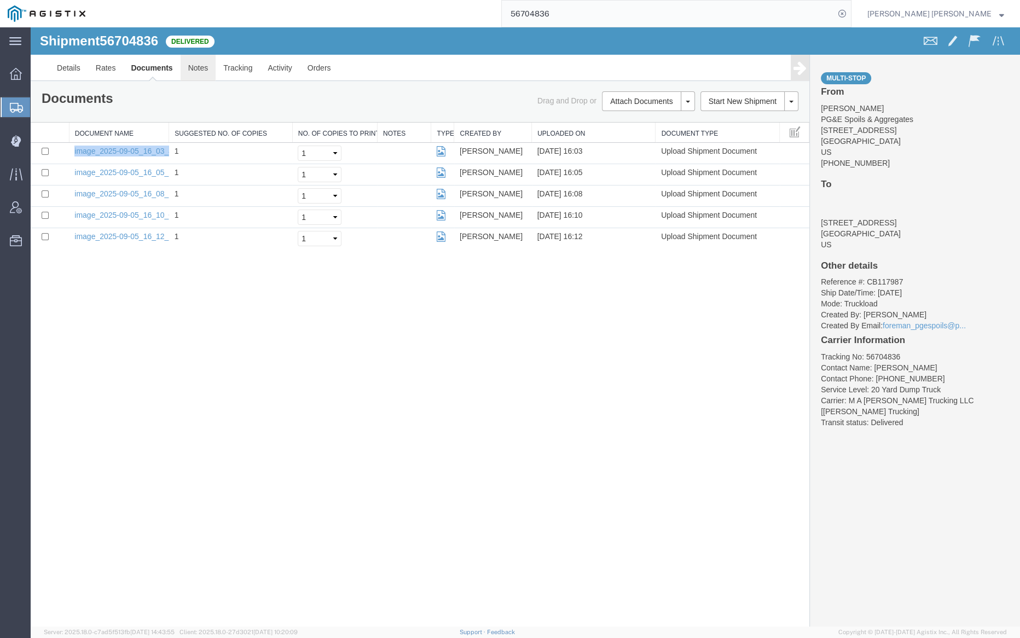
click at [191, 65] on link "Notes" at bounding box center [199, 68] width 36 height 26
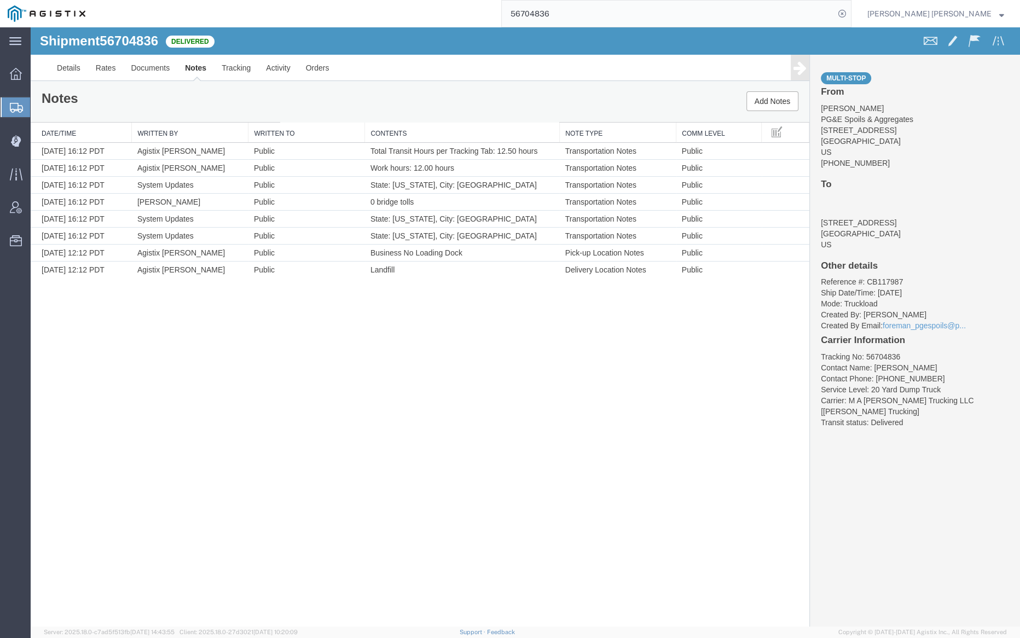
click at [581, 13] on input "56704836" at bounding box center [668, 14] width 333 height 26
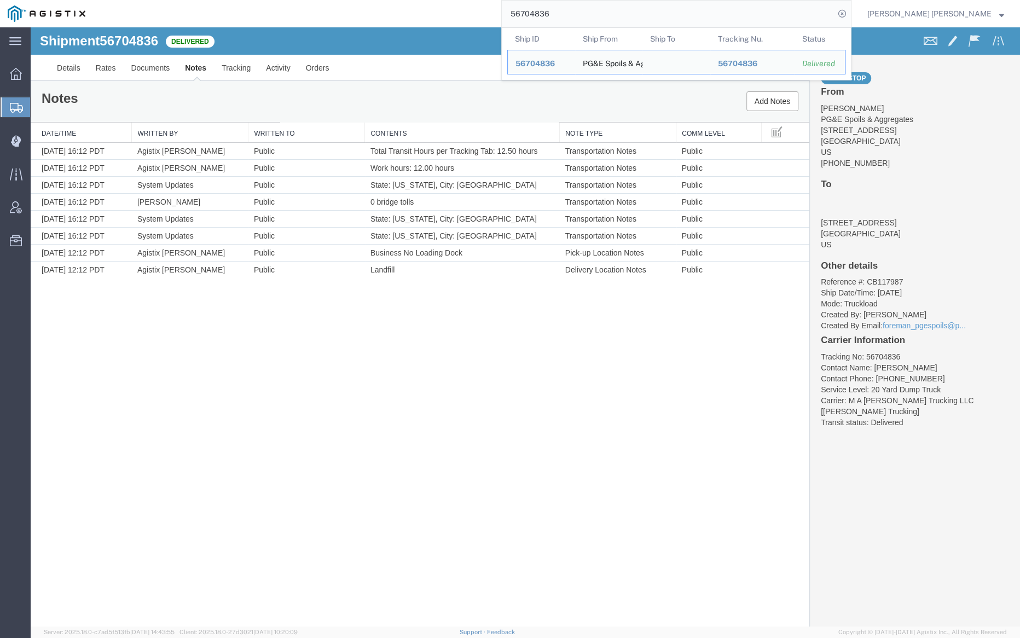
click at [581, 13] on input "56704836" at bounding box center [668, 14] width 333 height 26
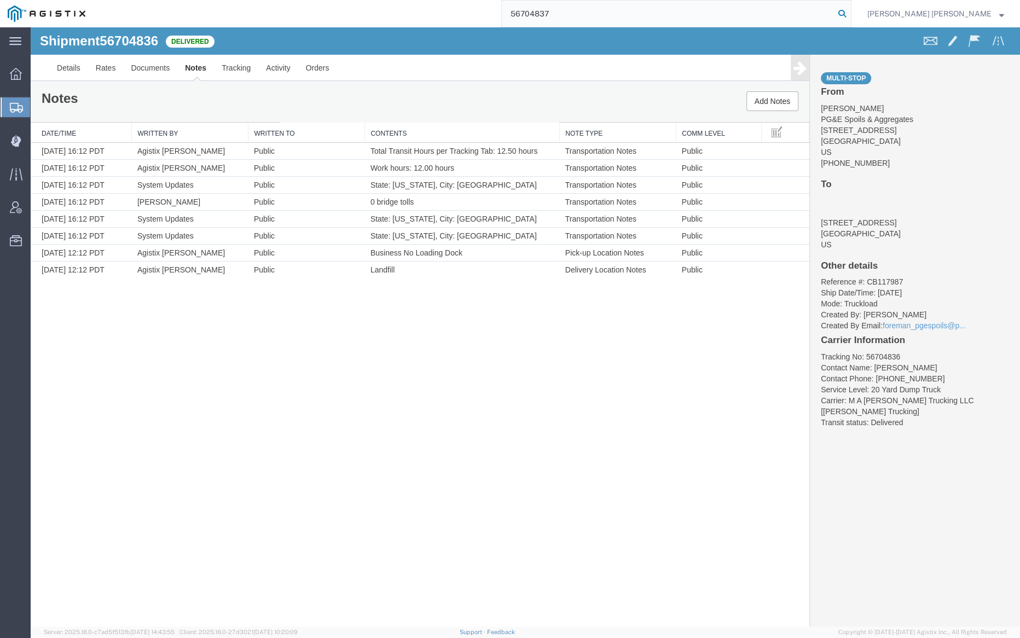
click at [850, 11] on icon at bounding box center [842, 13] width 15 height 15
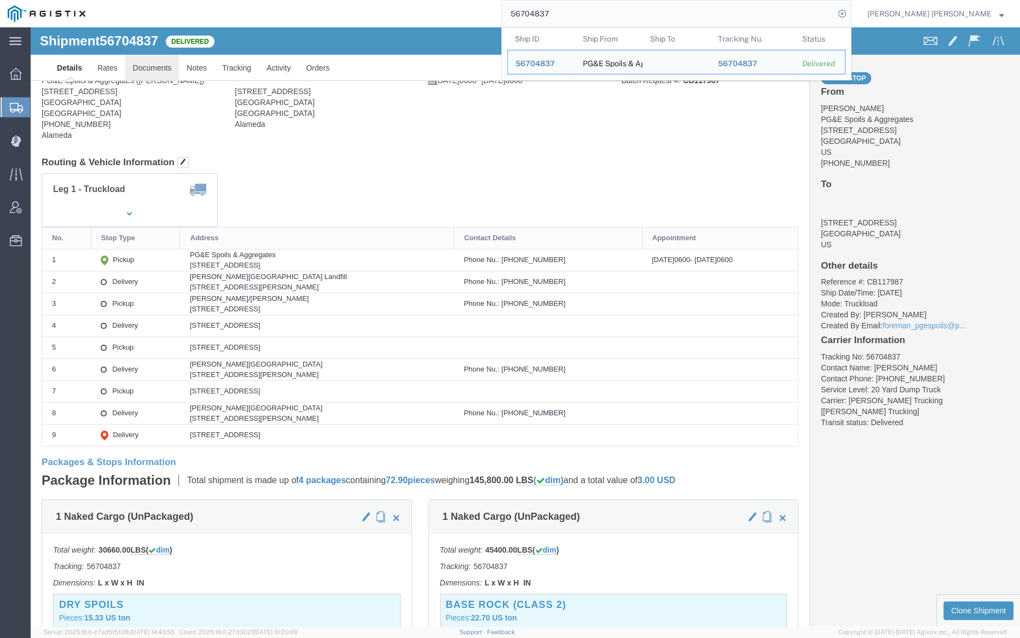
click link "Documents"
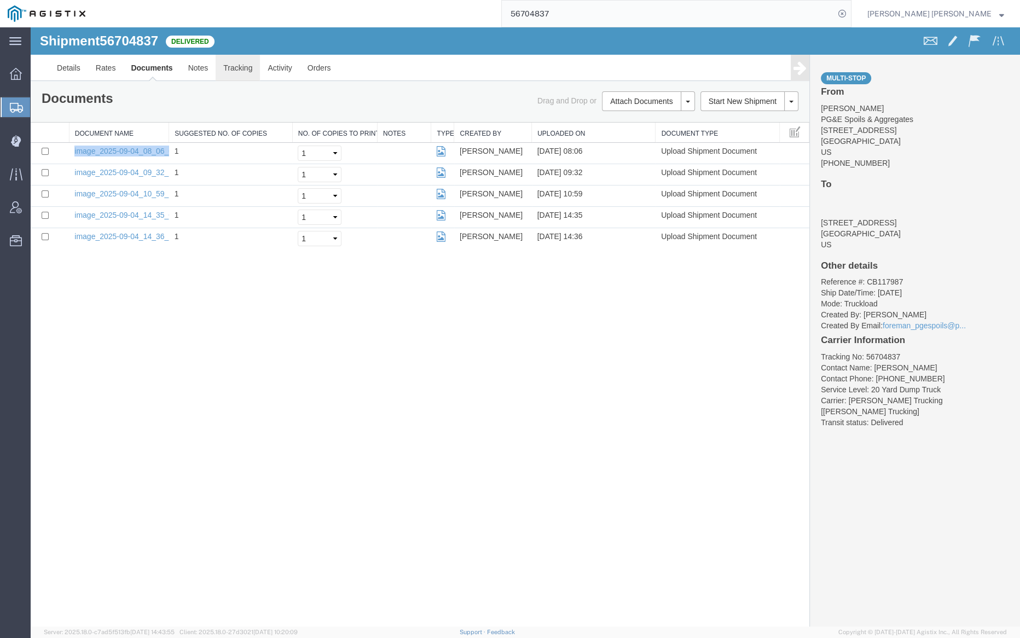
click at [242, 61] on link "Tracking" at bounding box center [238, 68] width 44 height 26
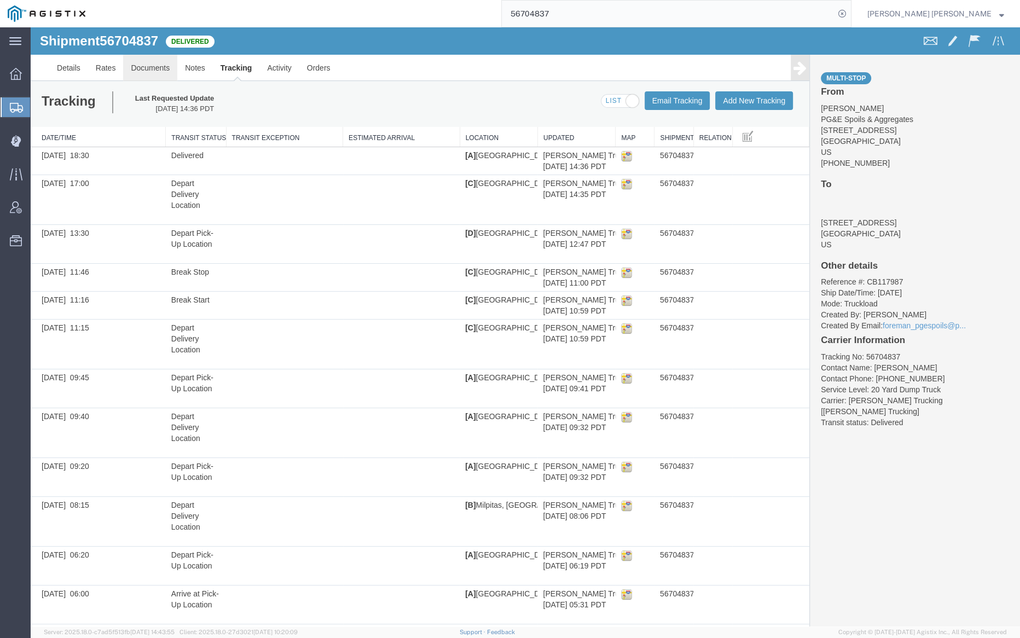
click at [144, 65] on link "Documents" at bounding box center [150, 68] width 54 height 26
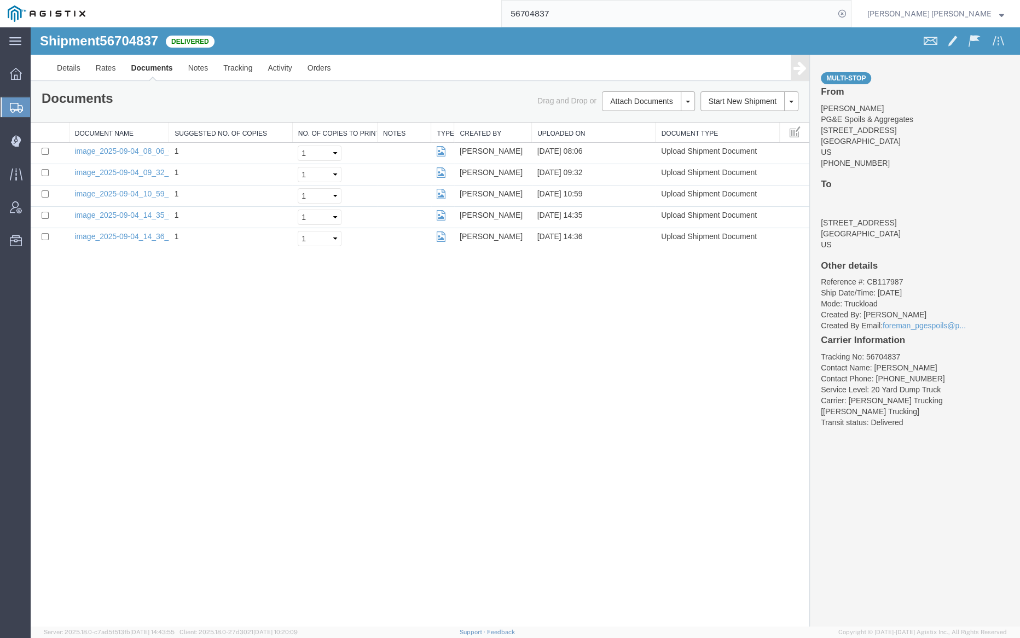
click at [581, 13] on input "56704837" at bounding box center [668, 14] width 333 height 26
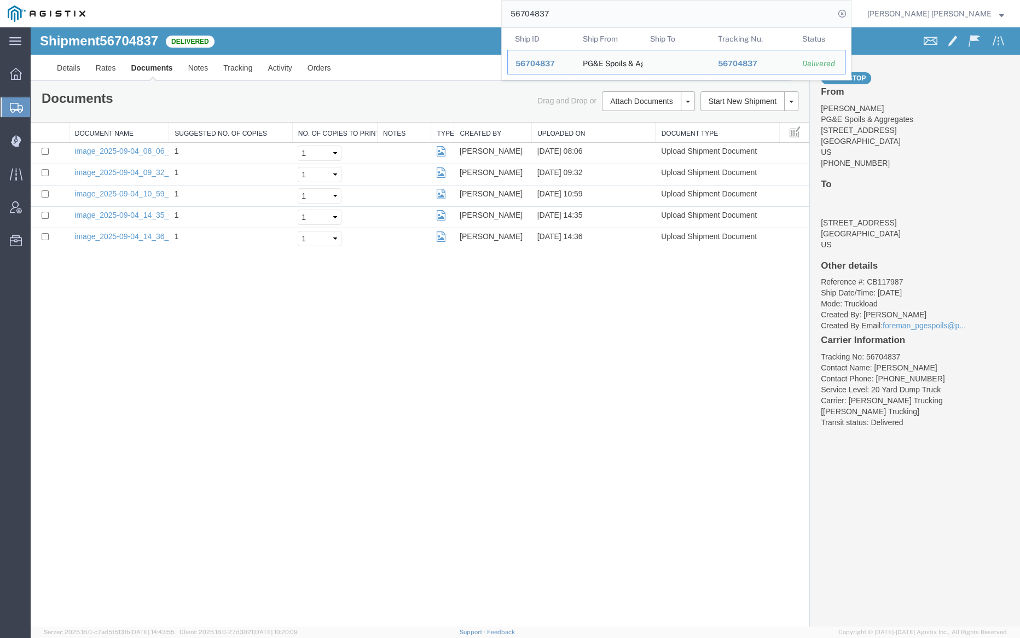
click at [581, 13] on input "56704837" at bounding box center [668, 14] width 333 height 26
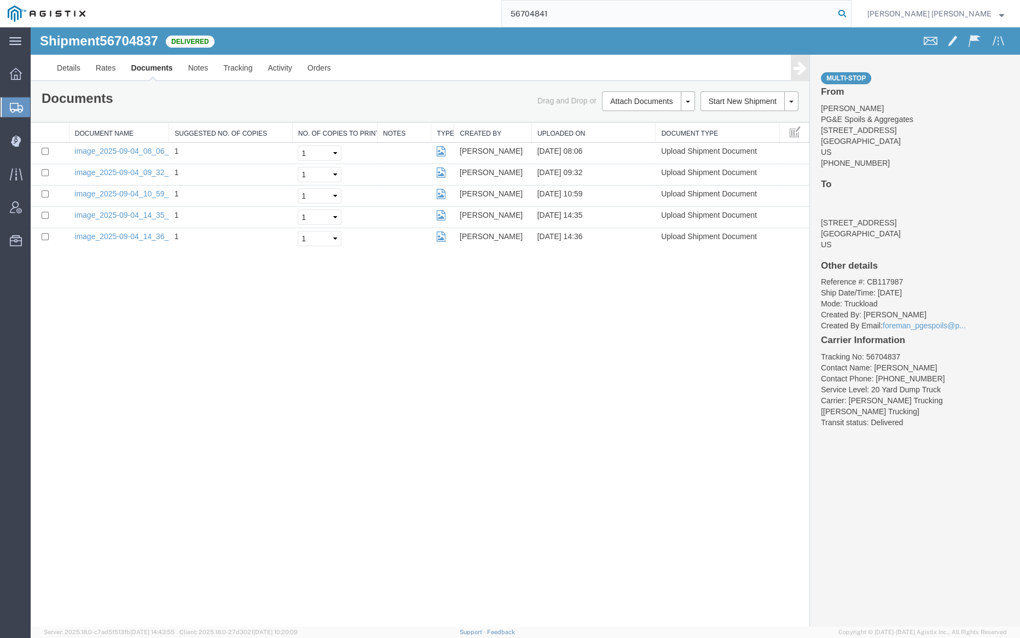
click at [850, 13] on icon at bounding box center [842, 13] width 15 height 15
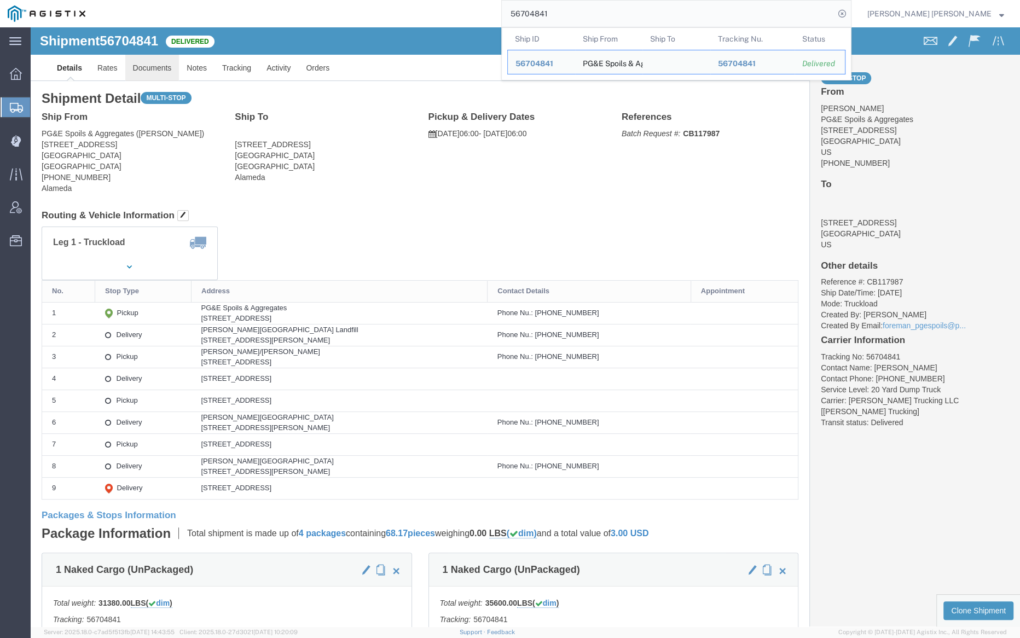
click link "Documents"
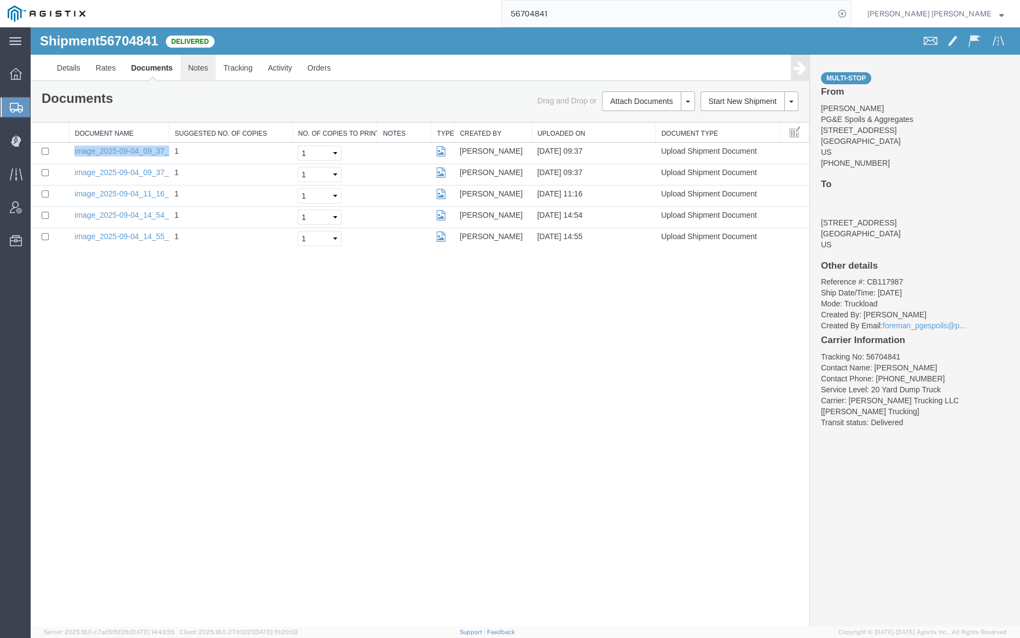
click at [194, 59] on link "Notes" at bounding box center [199, 68] width 36 height 26
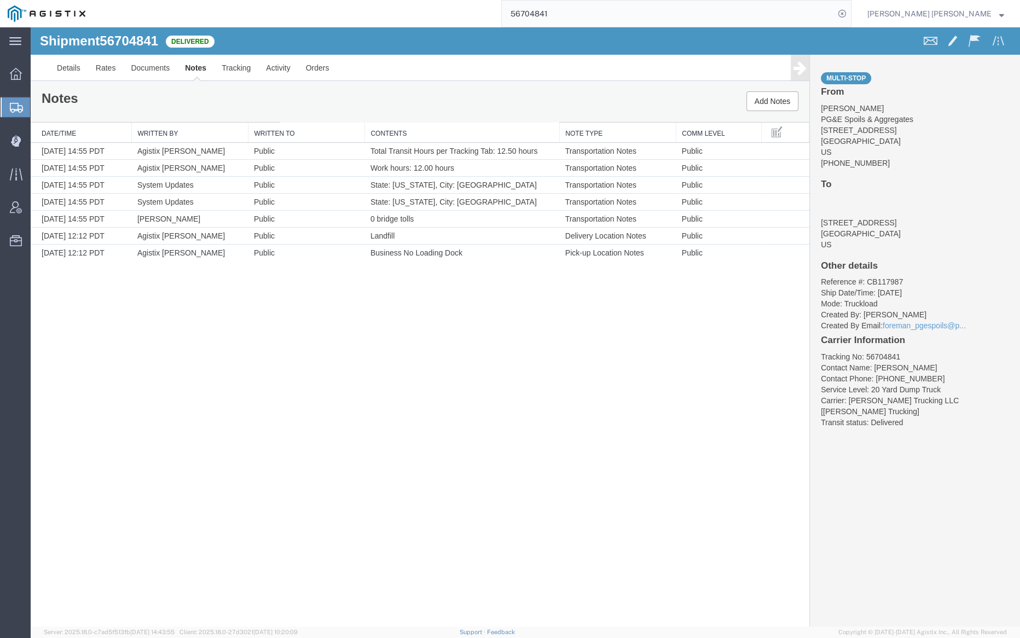
click at [574, 9] on input "56704841" at bounding box center [668, 14] width 333 height 26
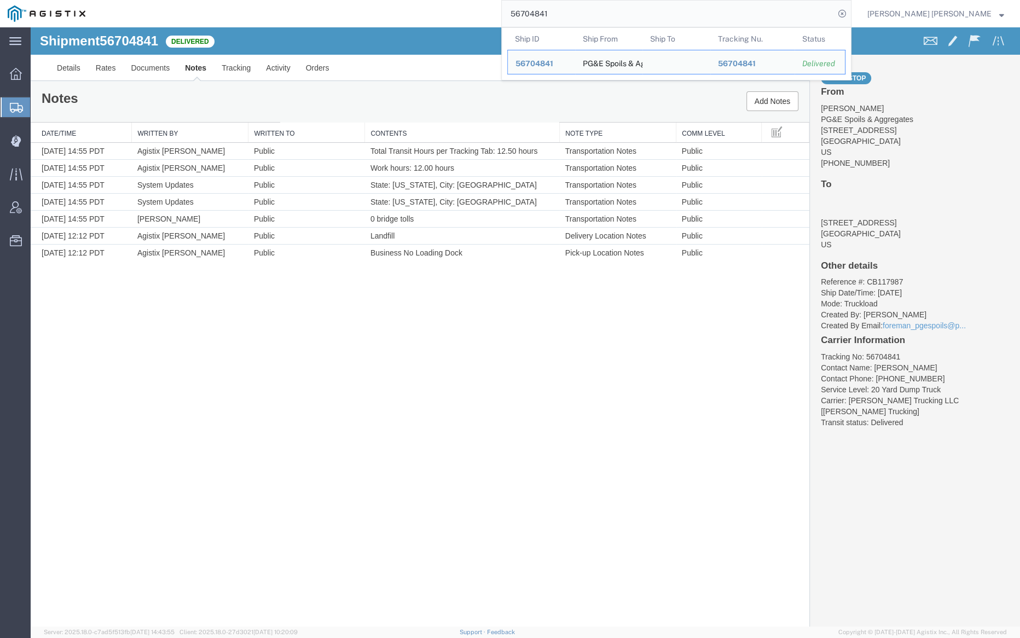
paste input "8"
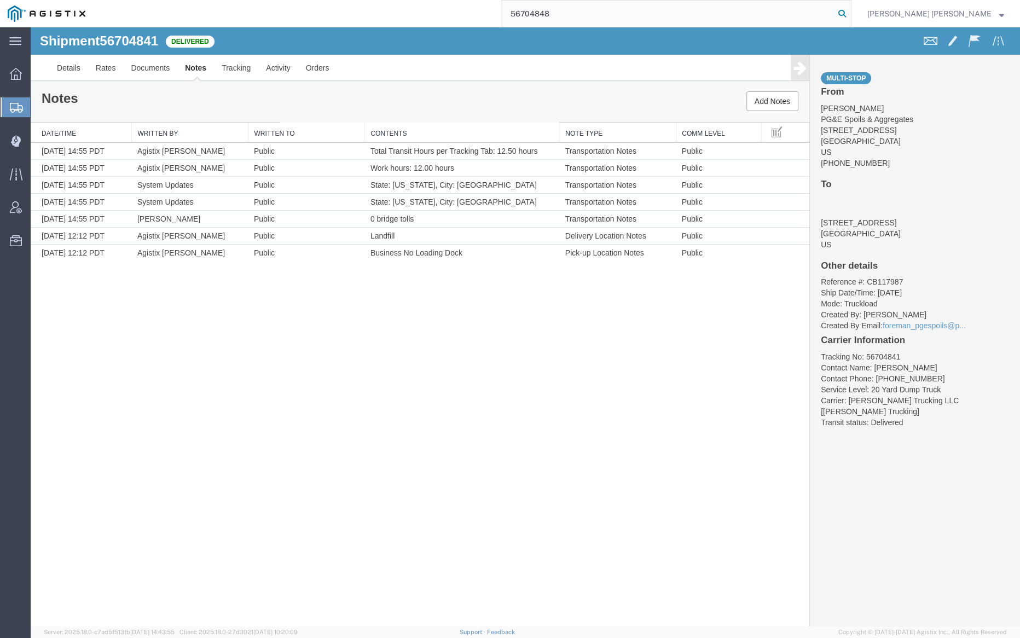
type input "56704848"
click at [850, 14] on icon at bounding box center [842, 13] width 15 height 15
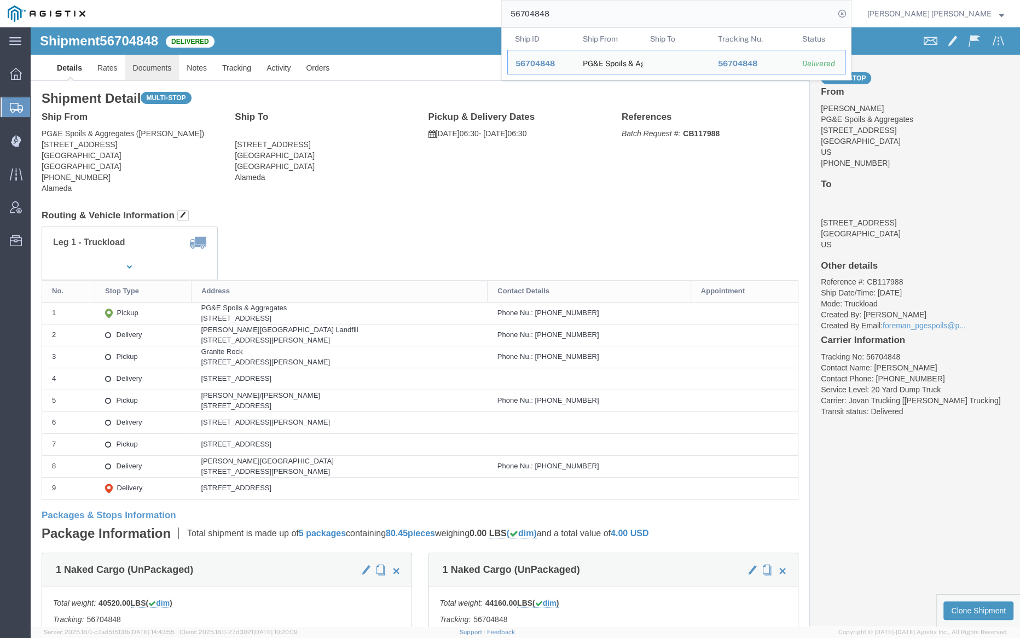
click link "Documents"
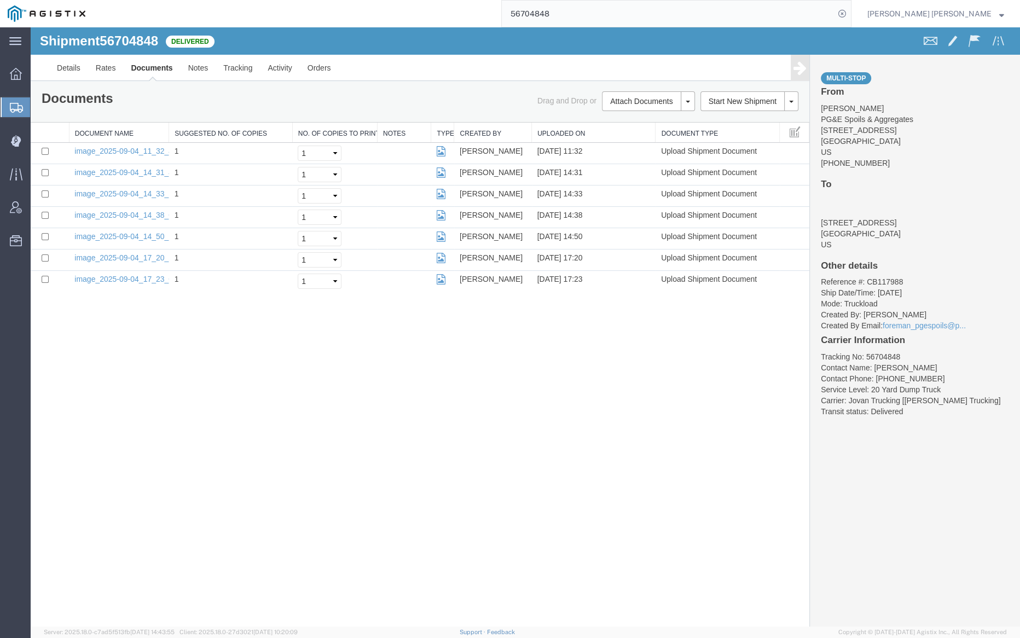
drag, startPoint x: 280, startPoint y: 35, endPoint x: 267, endPoint y: 39, distance: 13.7
click at [280, 35] on div "Shipment 56704848 7 of 7 Delivered" at bounding box center [279, 44] width 494 height 21
click at [197, 62] on link "Notes" at bounding box center [199, 68] width 36 height 26
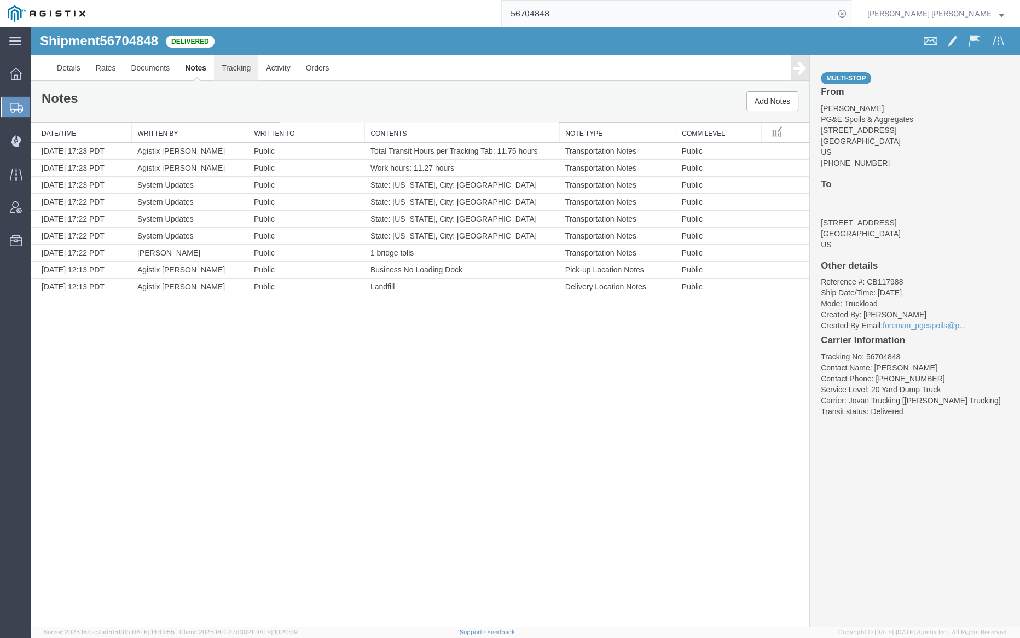
click at [236, 67] on link "Tracking" at bounding box center [236, 68] width 44 height 26
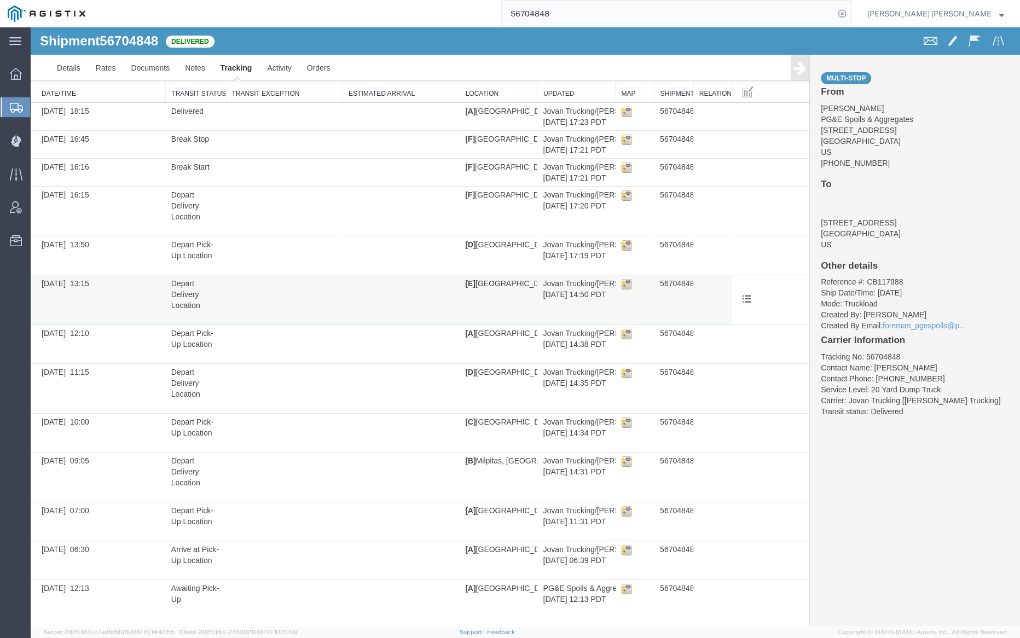
scroll to position [44, 0]
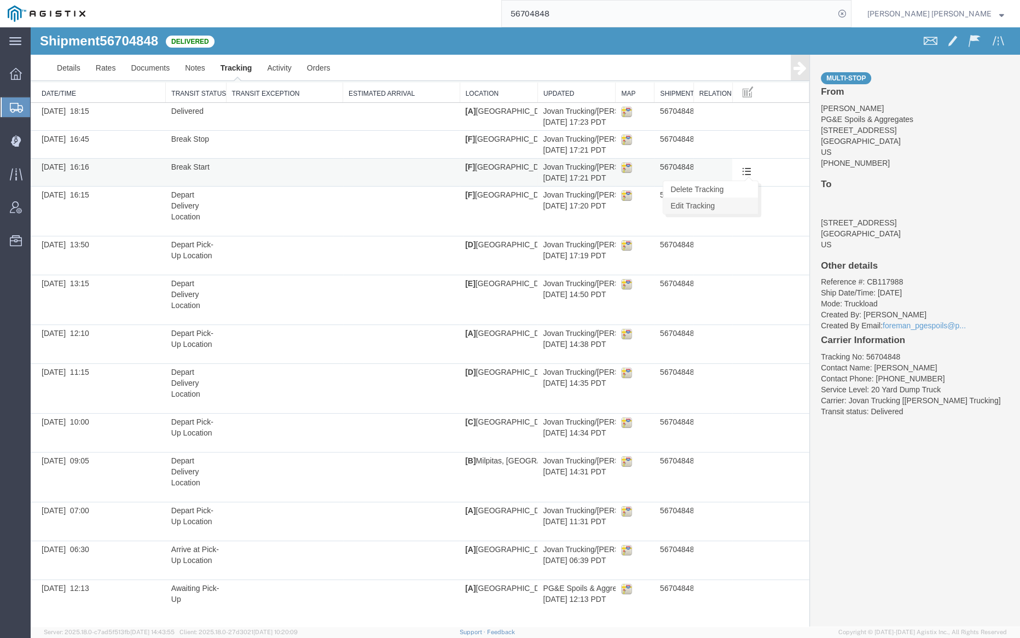
click at [741, 204] on link "Edit Tracking" at bounding box center [711, 206] width 95 height 16
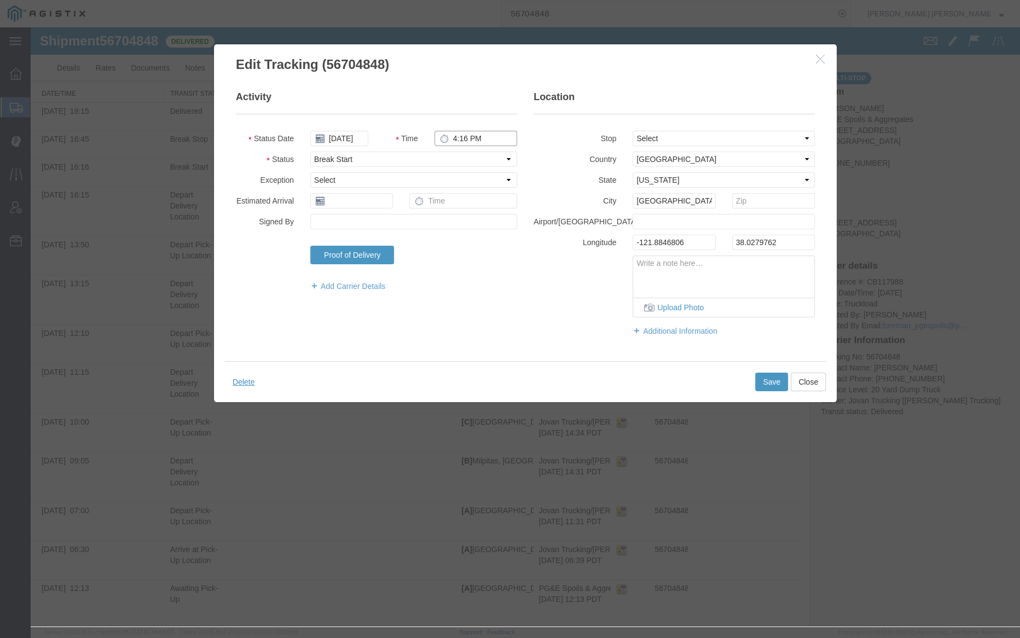
click at [464, 140] on input "4:16 PM" at bounding box center [476, 138] width 83 height 15
click at [463, 140] on input "4:16 PM" at bounding box center [476, 138] width 83 height 15
type input "4:15 PM"
click at [765, 378] on button "Save" at bounding box center [771, 382] width 33 height 19
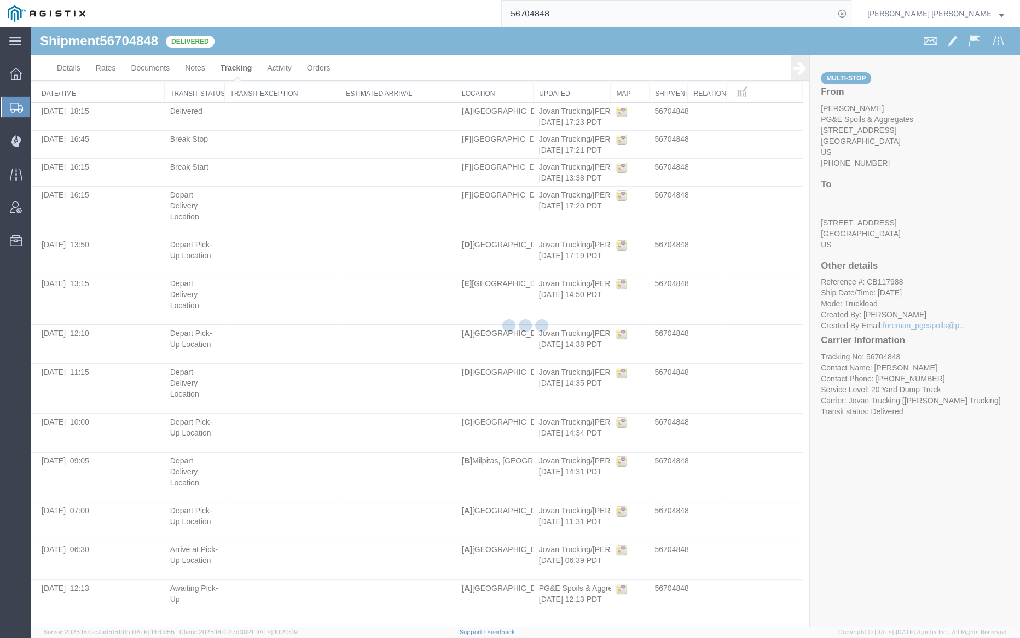
scroll to position [0, 0]
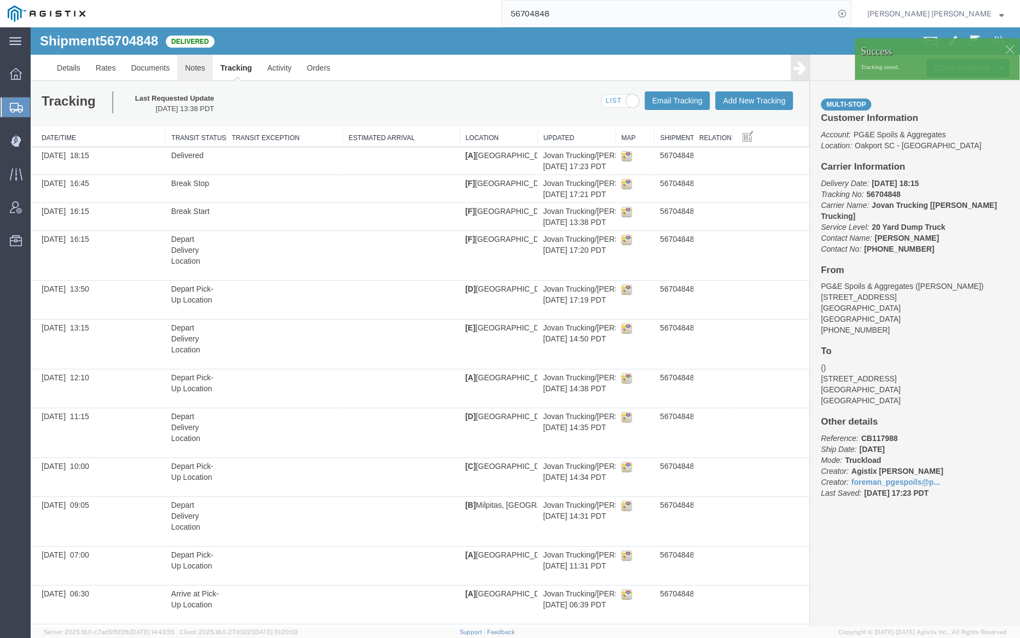
click at [199, 65] on link "Notes" at bounding box center [195, 68] width 36 height 26
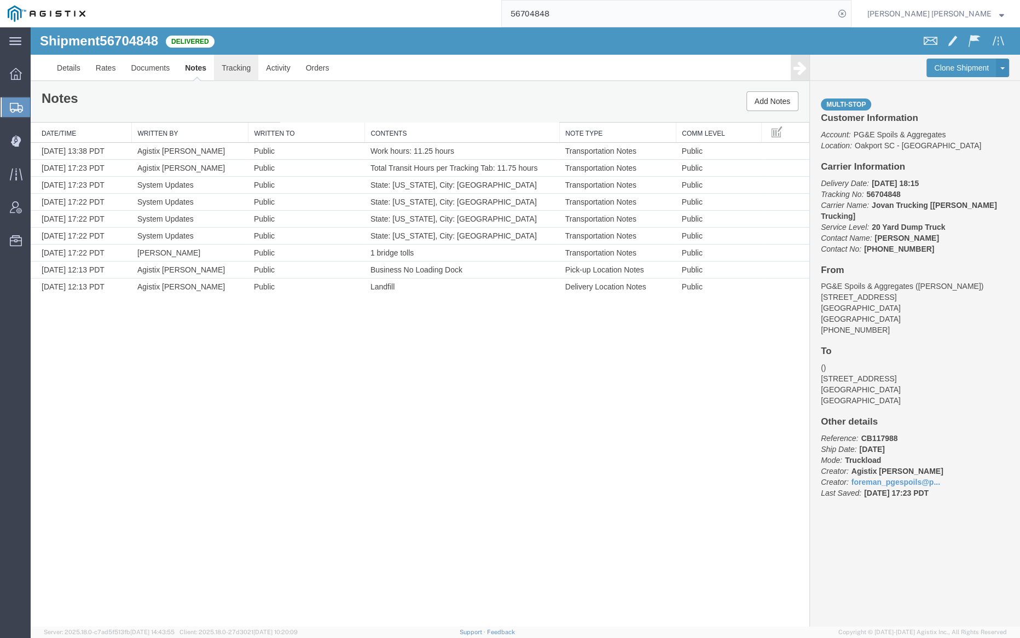
click at [221, 68] on link "Tracking" at bounding box center [236, 68] width 44 height 26
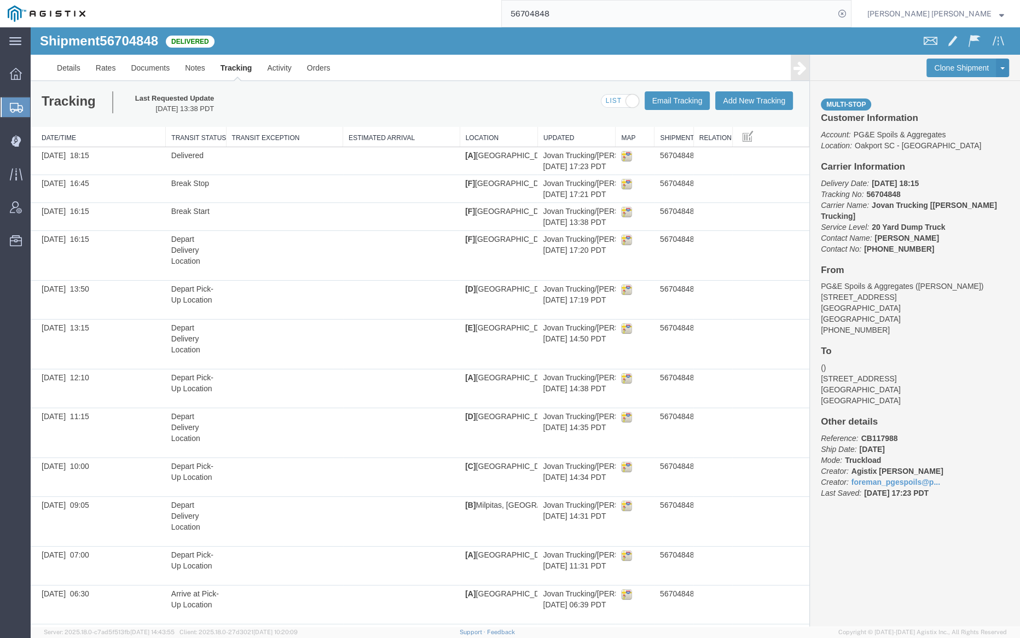
click at [613, 99] on span at bounding box center [620, 102] width 37 height 14
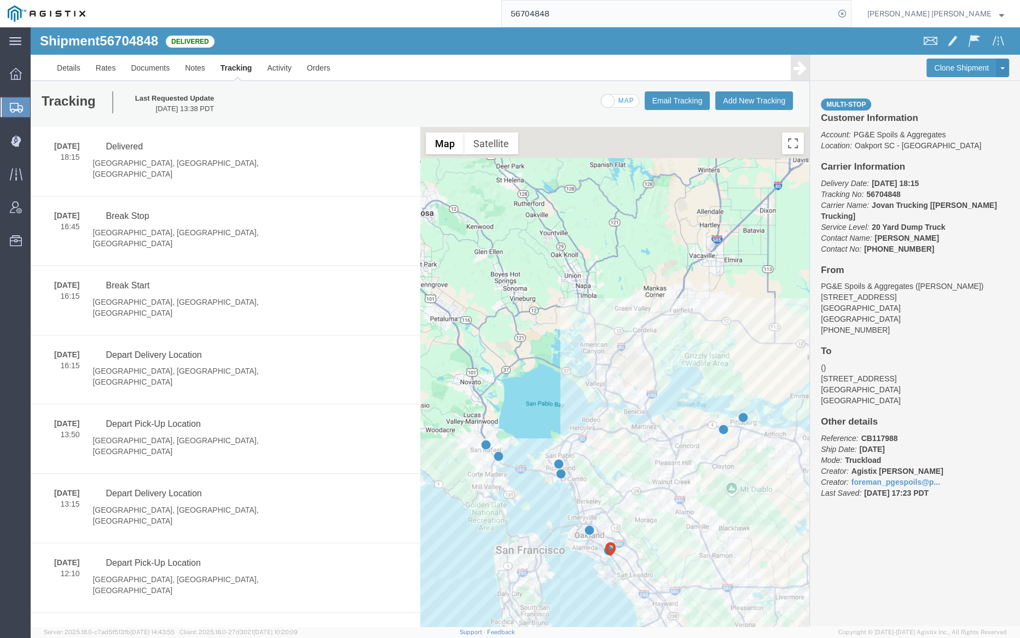
click at [612, 99] on span at bounding box center [620, 102] width 37 height 14
checkbox input "true"
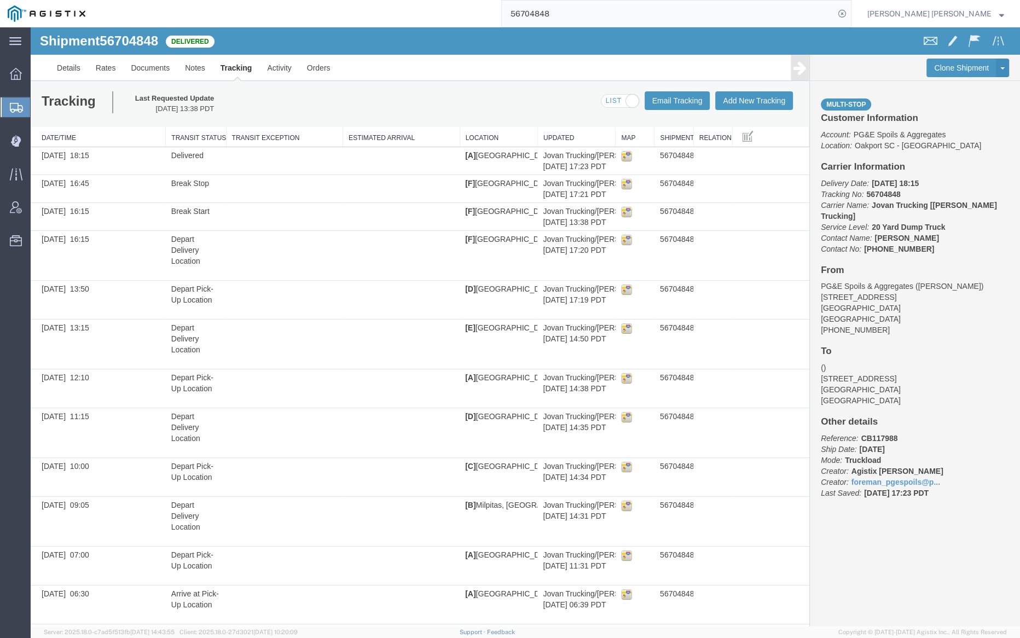
click at [596, 14] on input "56704848" at bounding box center [668, 14] width 333 height 26
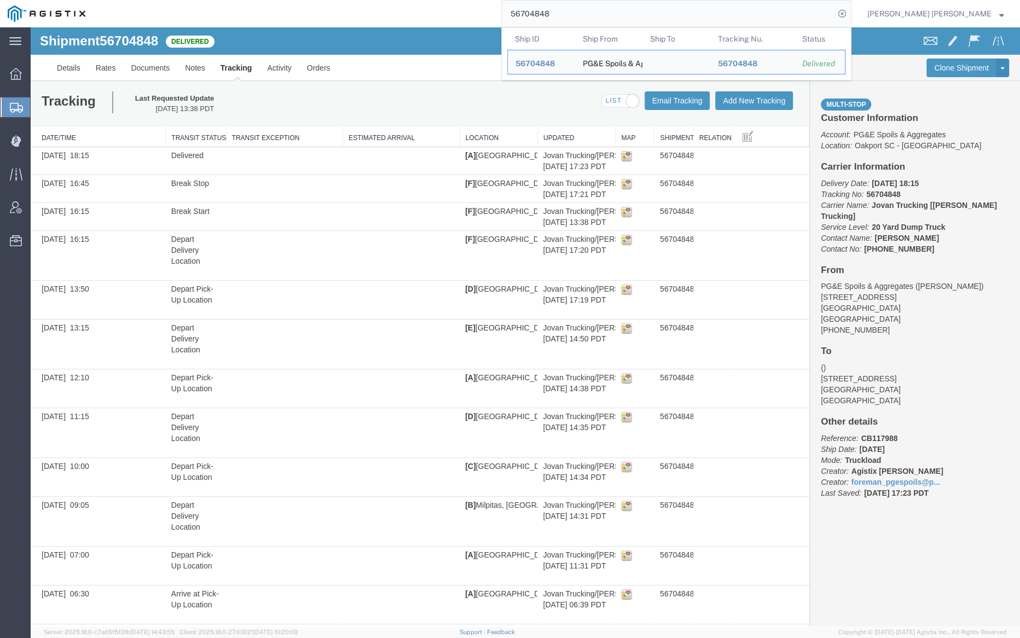
click at [596, 14] on input "56704848" at bounding box center [668, 14] width 333 height 26
paste input "1"
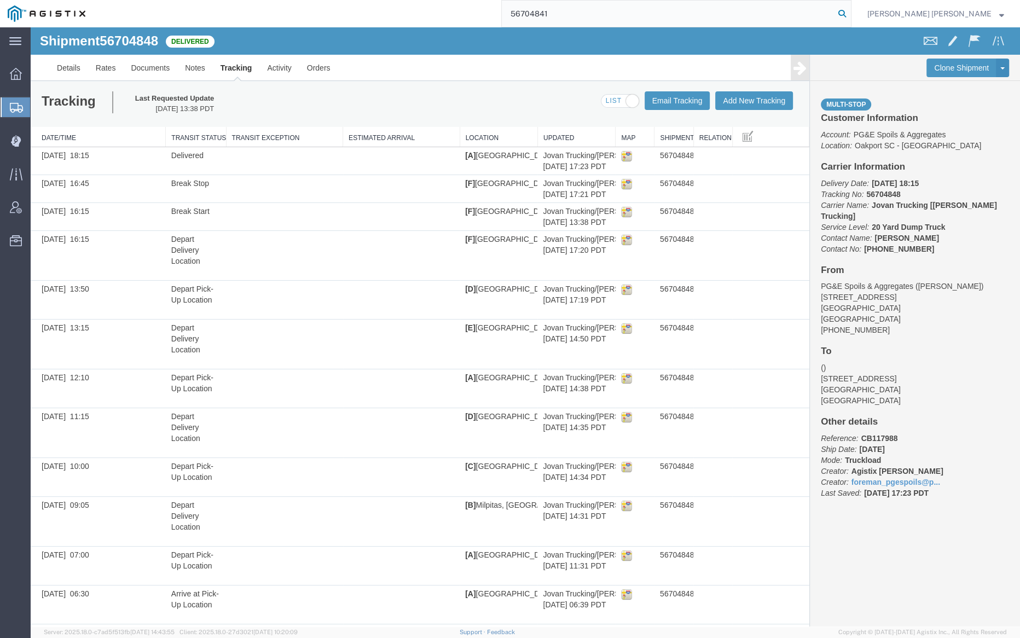
type input "56704841"
click at [850, 9] on icon at bounding box center [842, 13] width 15 height 15
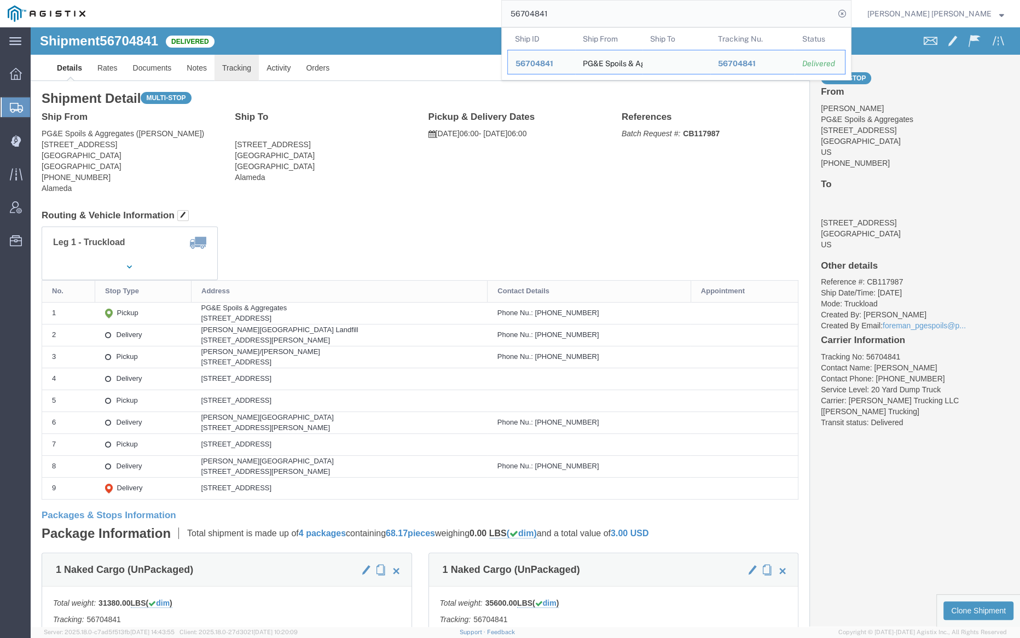
click link "Tracking"
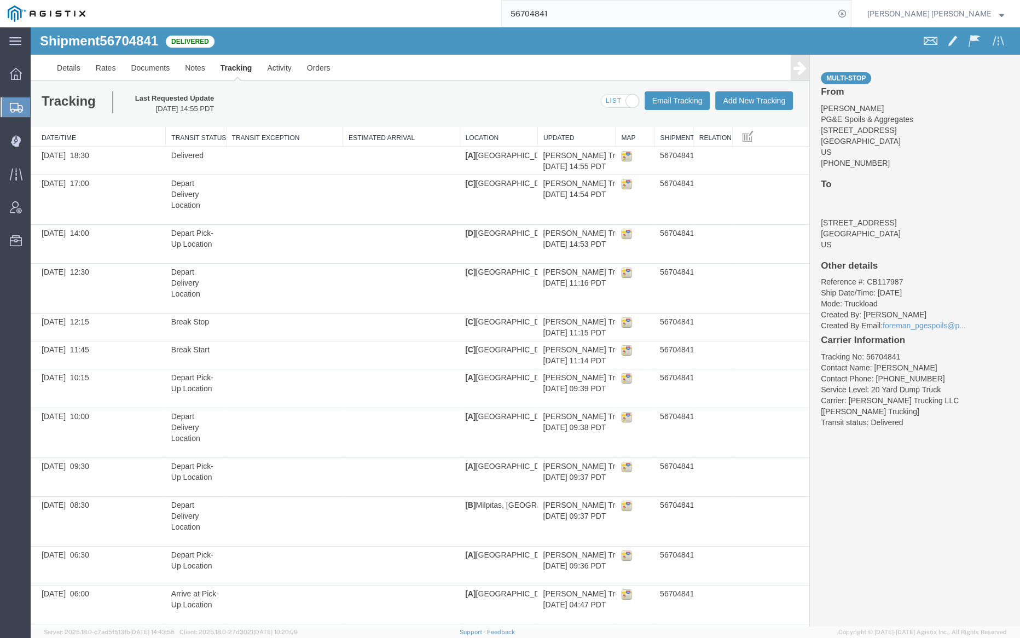
click at [611, 97] on span at bounding box center [620, 102] width 37 height 14
checkbox input "false"
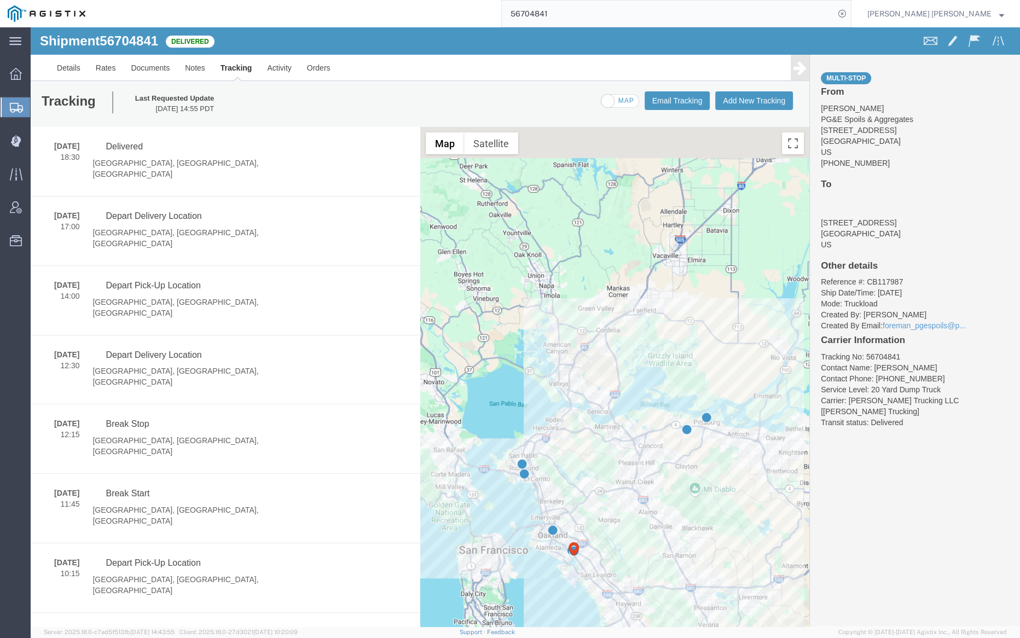
click at [577, 24] on input "56704841" at bounding box center [668, 14] width 333 height 26
click at [578, 24] on input "56704841" at bounding box center [668, 14] width 333 height 26
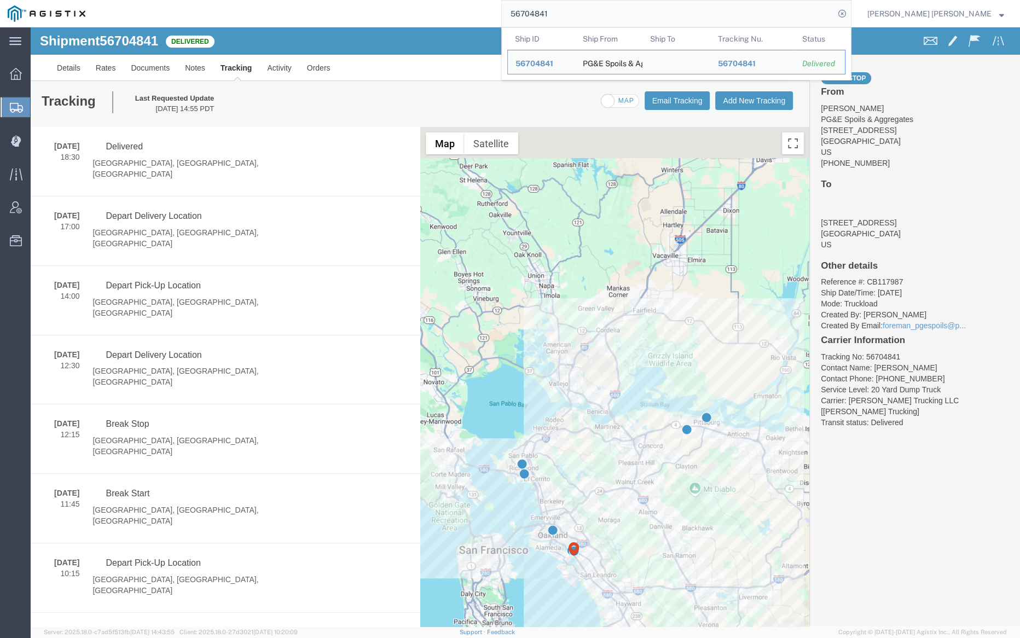
paste input "37"
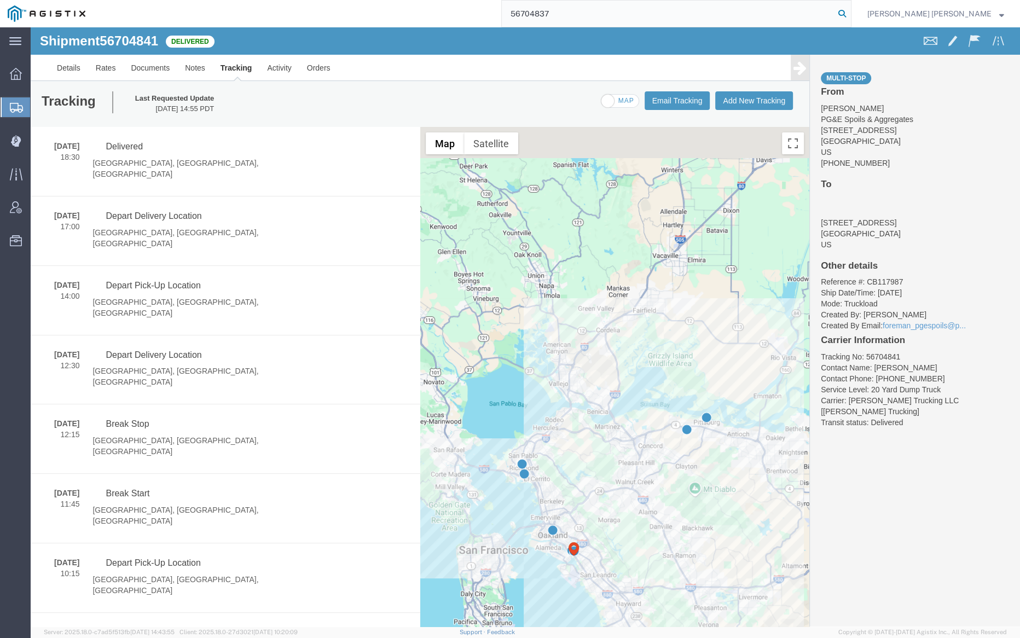
type input "56704837"
click at [850, 15] on icon at bounding box center [842, 13] width 15 height 15
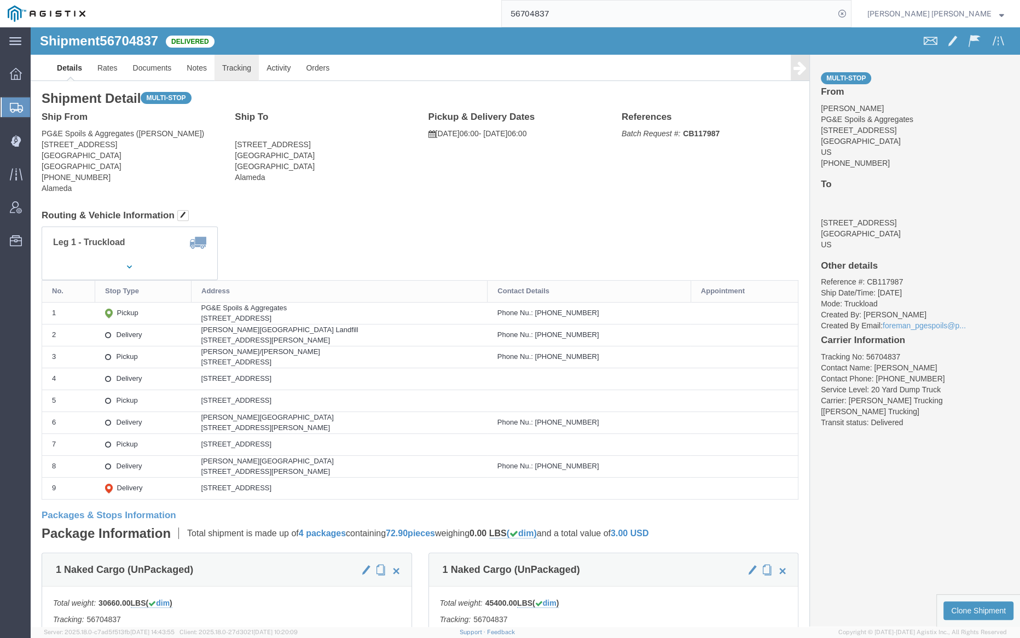
click link "Tracking"
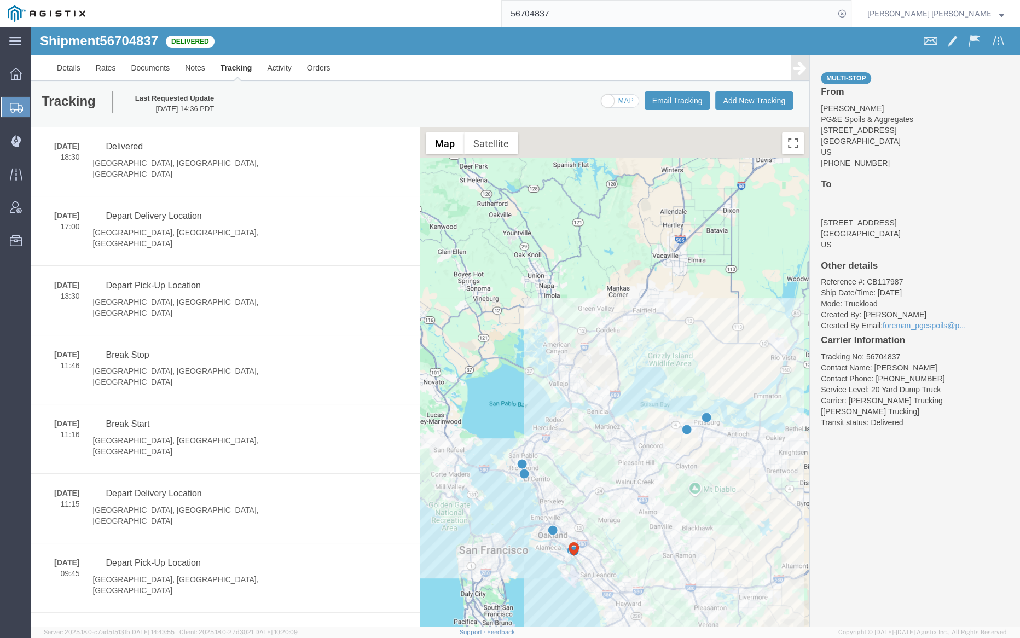
click at [614, 101] on span at bounding box center [620, 102] width 37 height 14
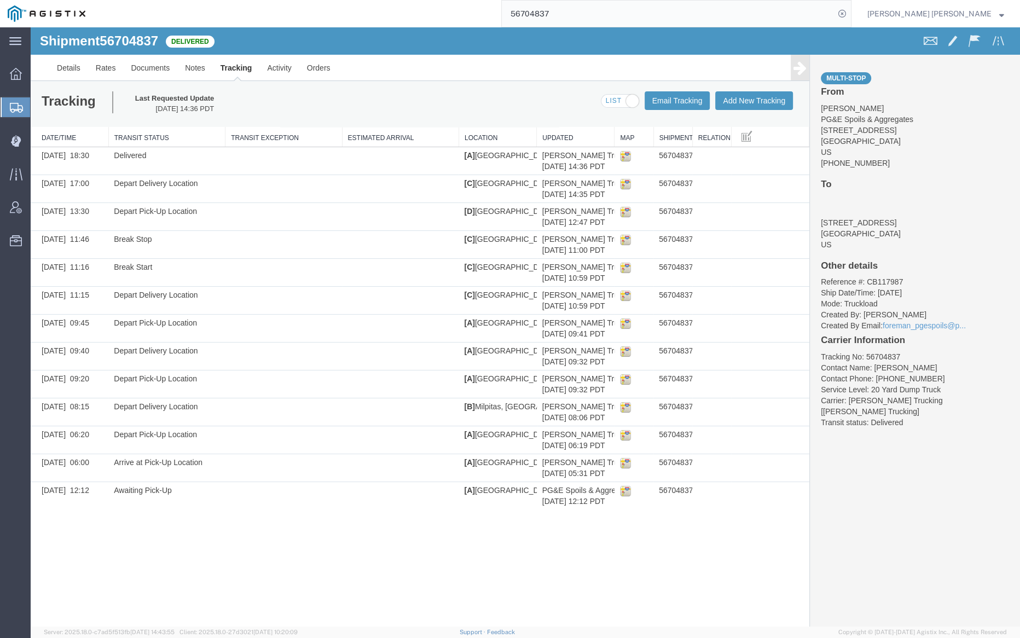
click at [622, 98] on span at bounding box center [620, 102] width 37 height 14
checkbox input "false"
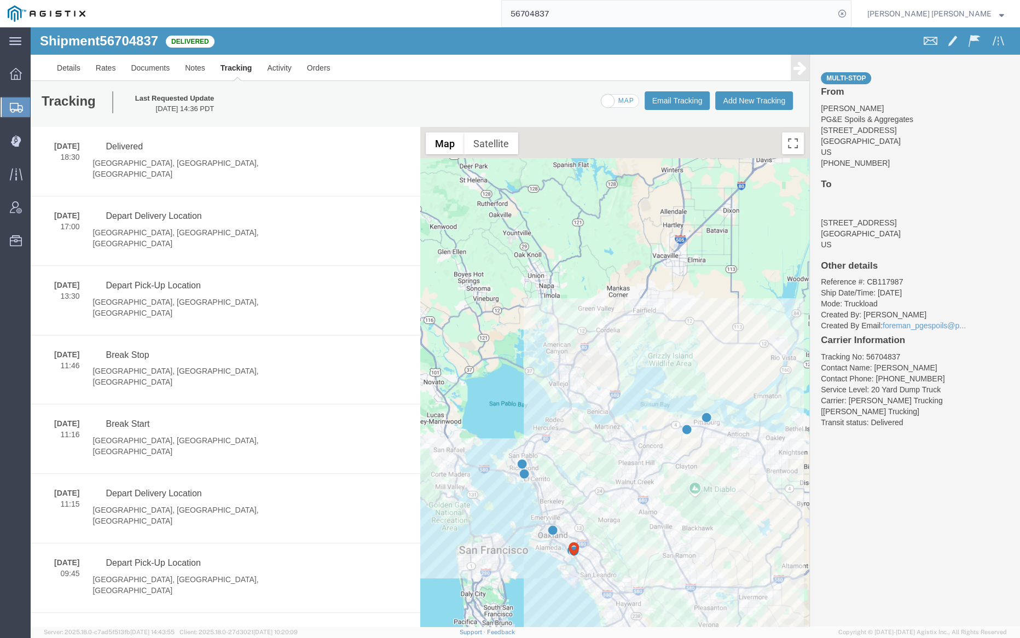
click at [578, 17] on input "56704837" at bounding box center [668, 14] width 333 height 26
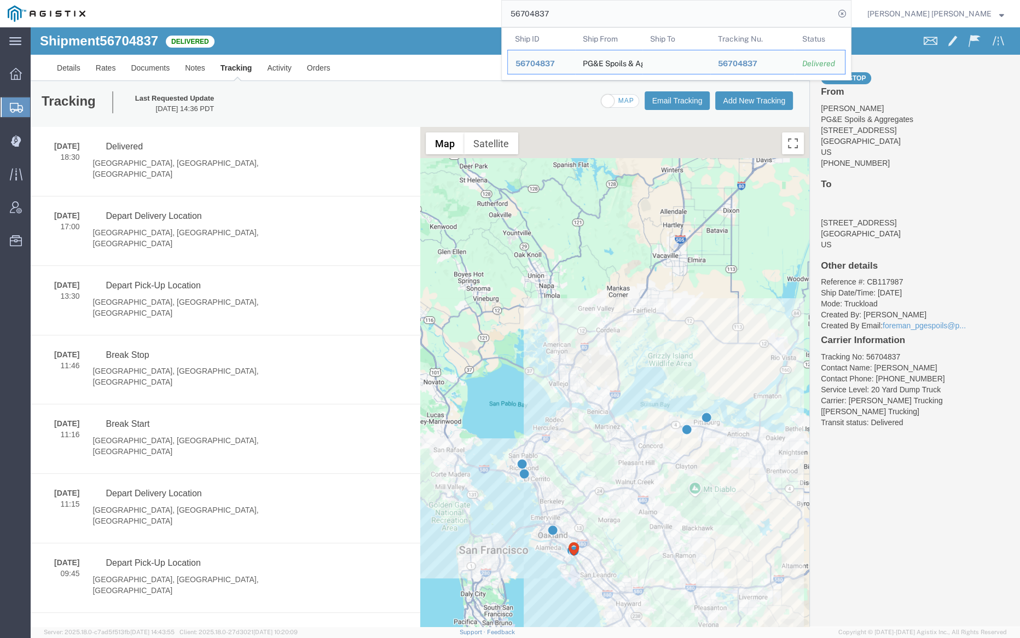
click at [578, 17] on input "56704837" at bounding box center [668, 14] width 333 height 26
paste input "6"
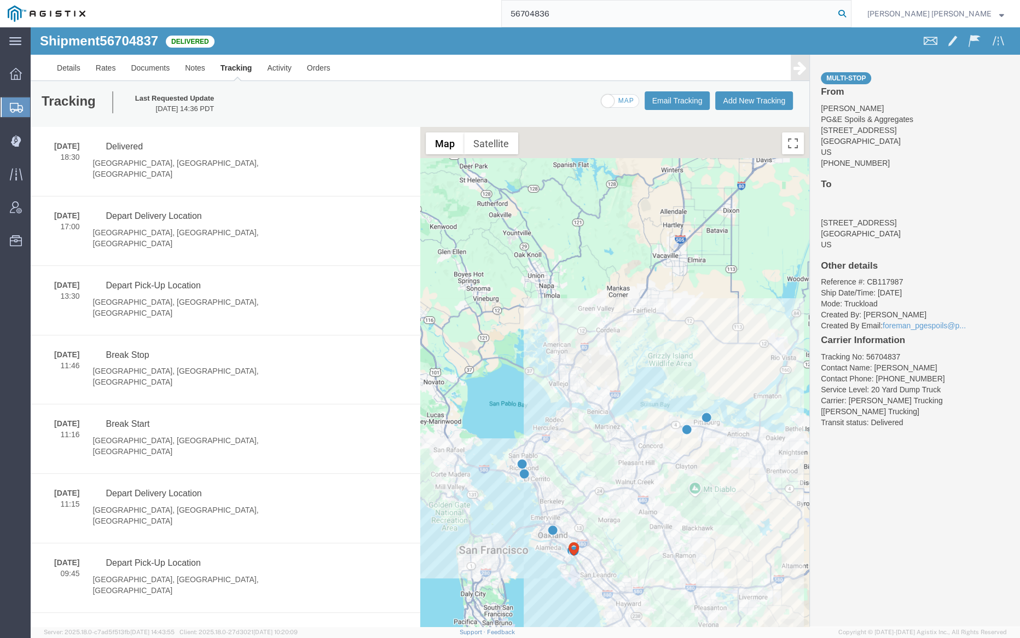
type input "56704836"
click at [850, 11] on icon at bounding box center [842, 13] width 15 height 15
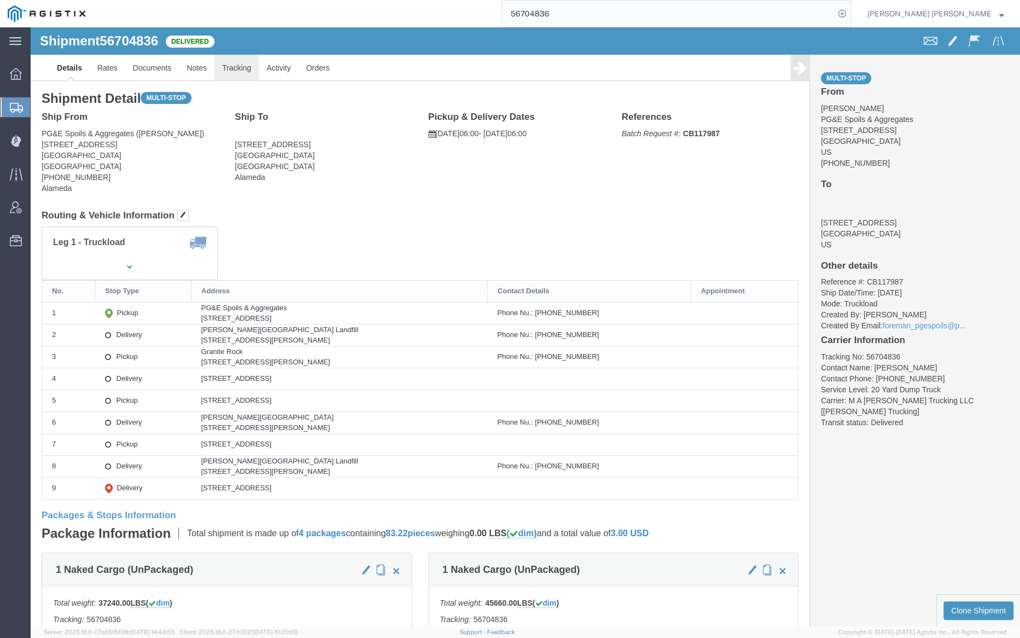
click link "Tracking"
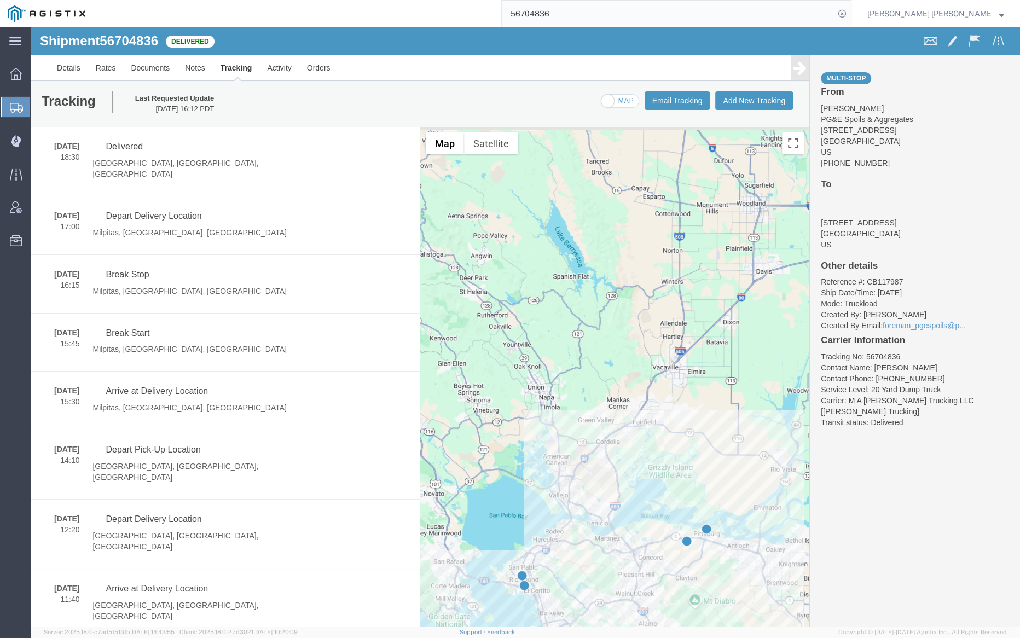
click at [624, 98] on span at bounding box center [620, 102] width 37 height 14
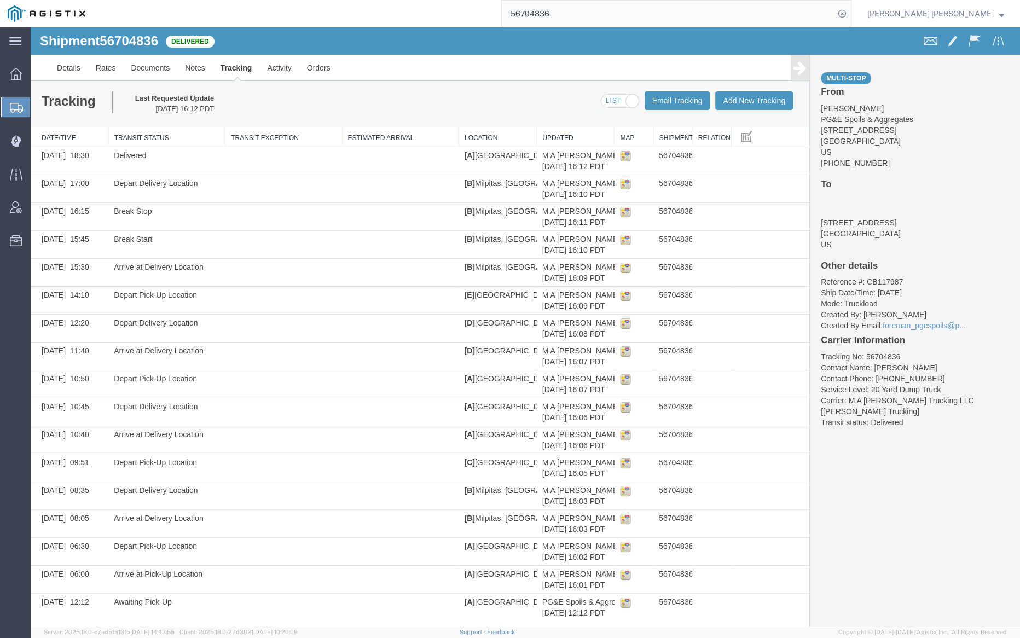
click at [626, 98] on span at bounding box center [633, 101] width 14 height 14
checkbox input "false"
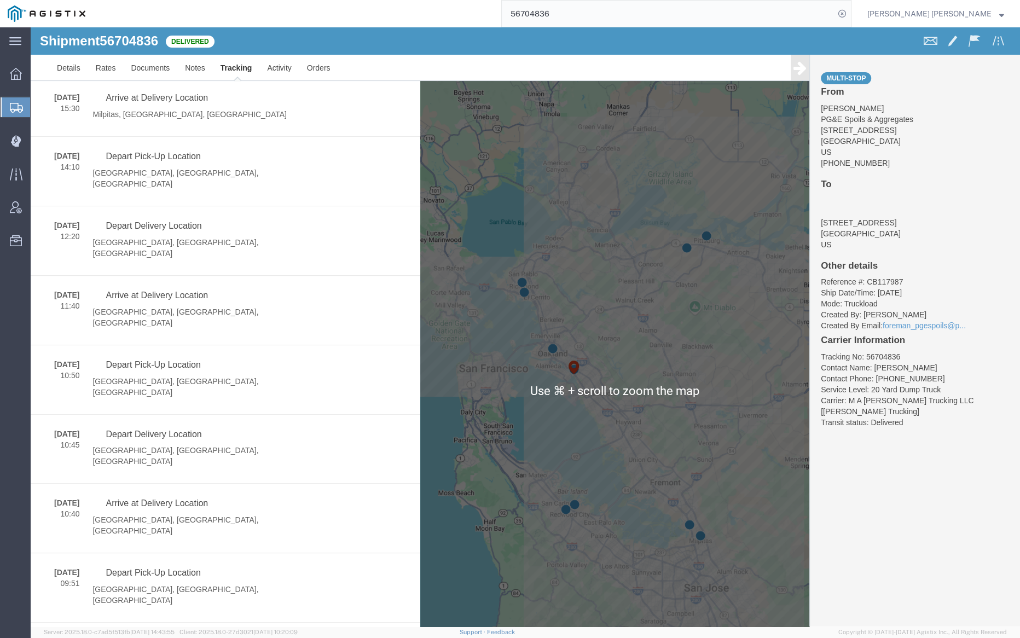
scroll to position [295, 0]
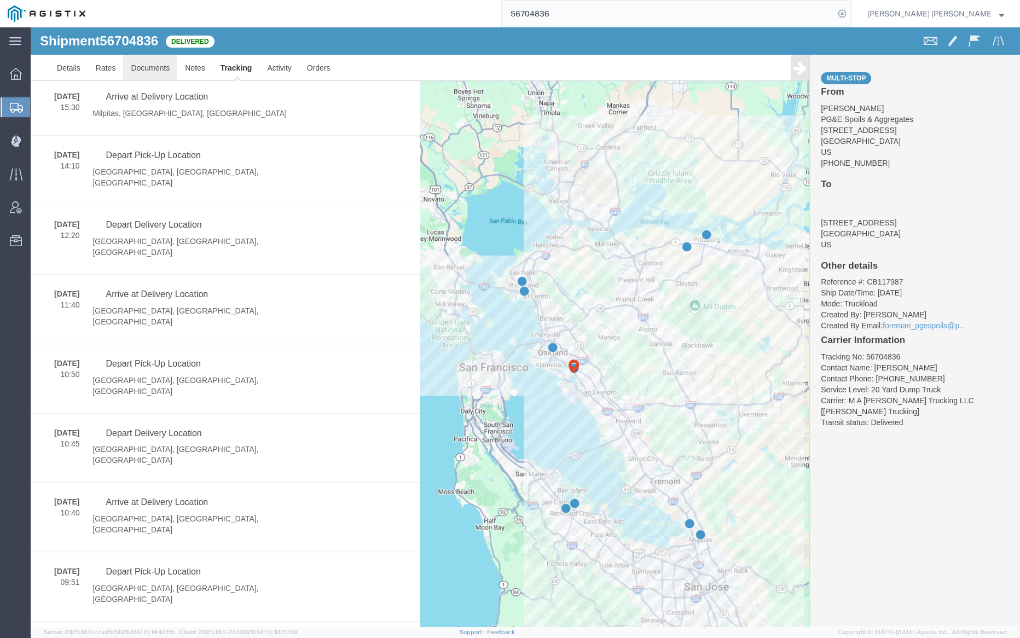
click at [145, 62] on link "Documents" at bounding box center [150, 68] width 54 height 26
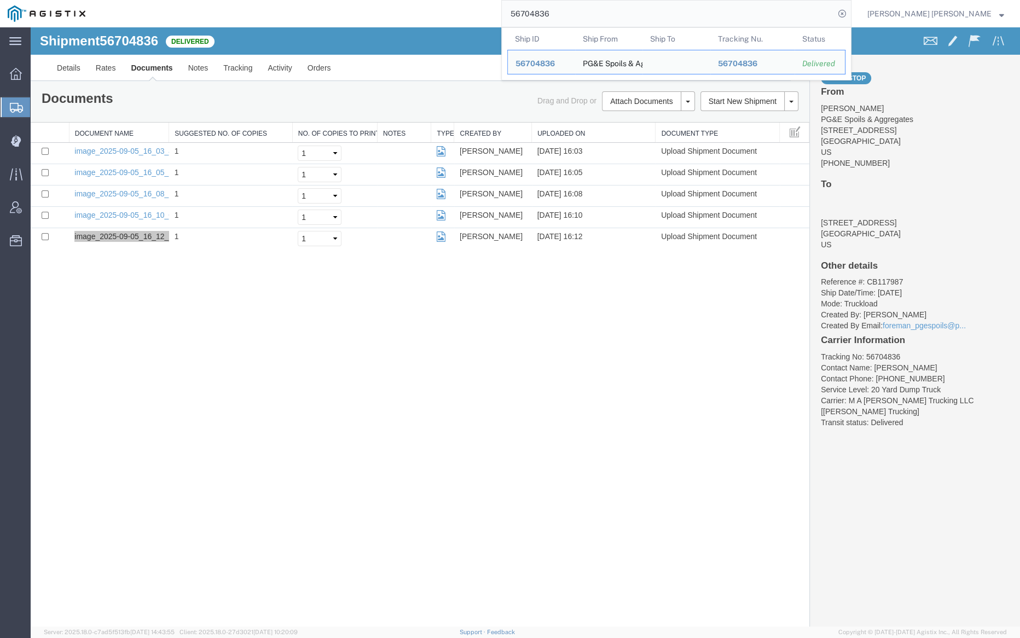
click at [584, 16] on input "56704836" at bounding box center [668, 14] width 333 height 26
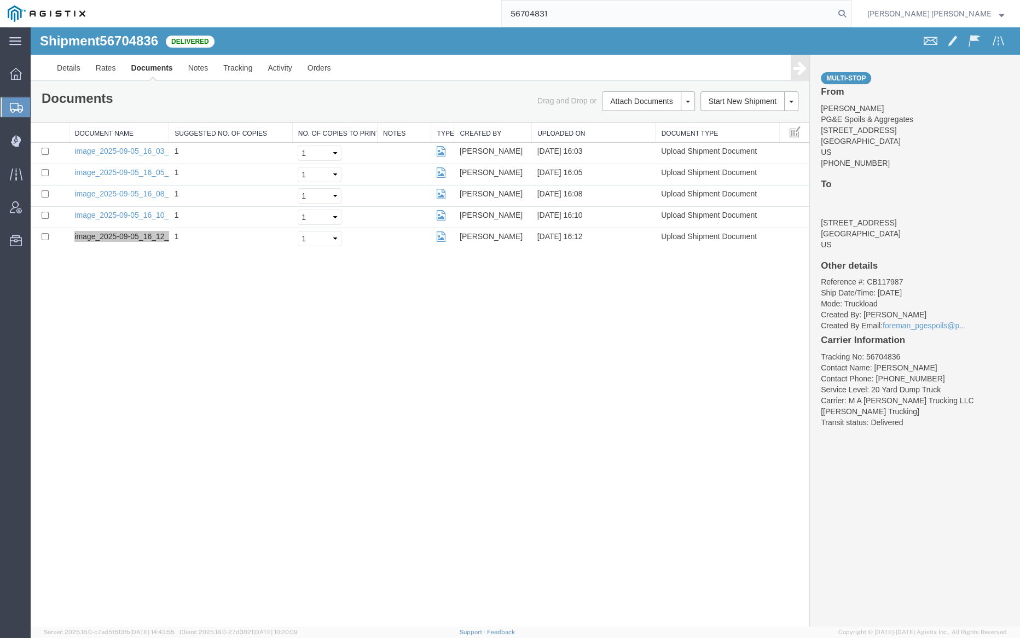
drag, startPoint x: 903, startPoint y: 9, endPoint x: 871, endPoint y: 2, distance: 33.2
click at [850, 9] on icon at bounding box center [842, 13] width 15 height 15
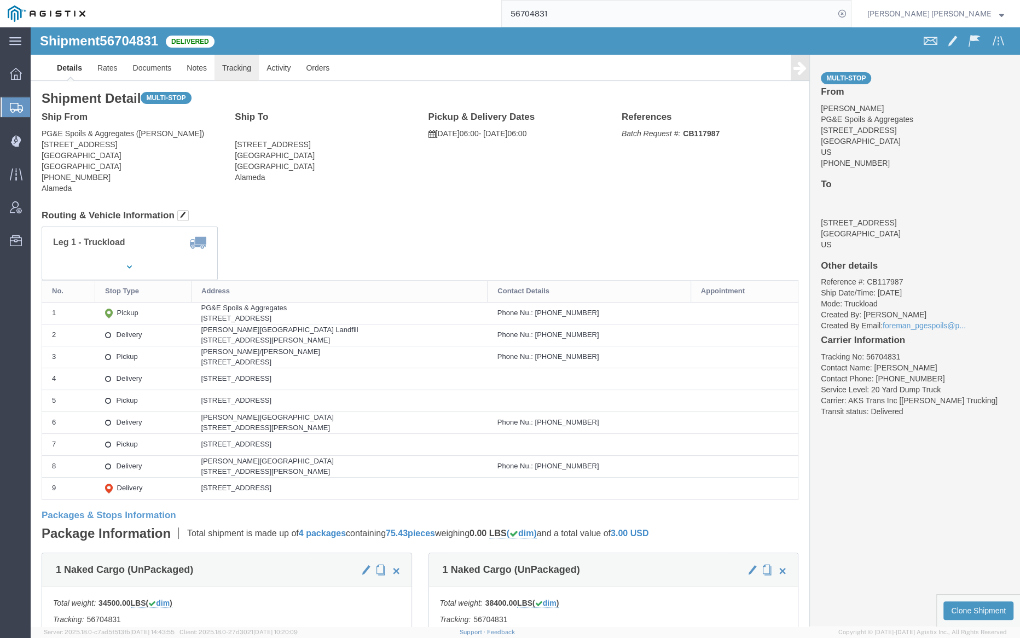
click link "Tracking"
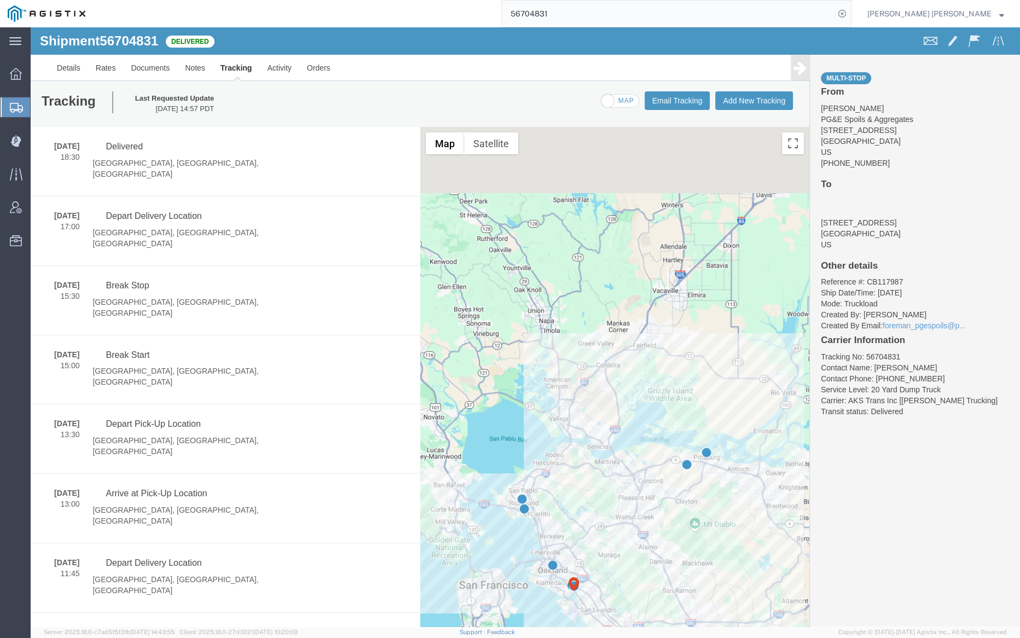
click at [596, 12] on input "56704831" at bounding box center [668, 14] width 333 height 26
click at [850, 11] on icon at bounding box center [842, 13] width 15 height 15
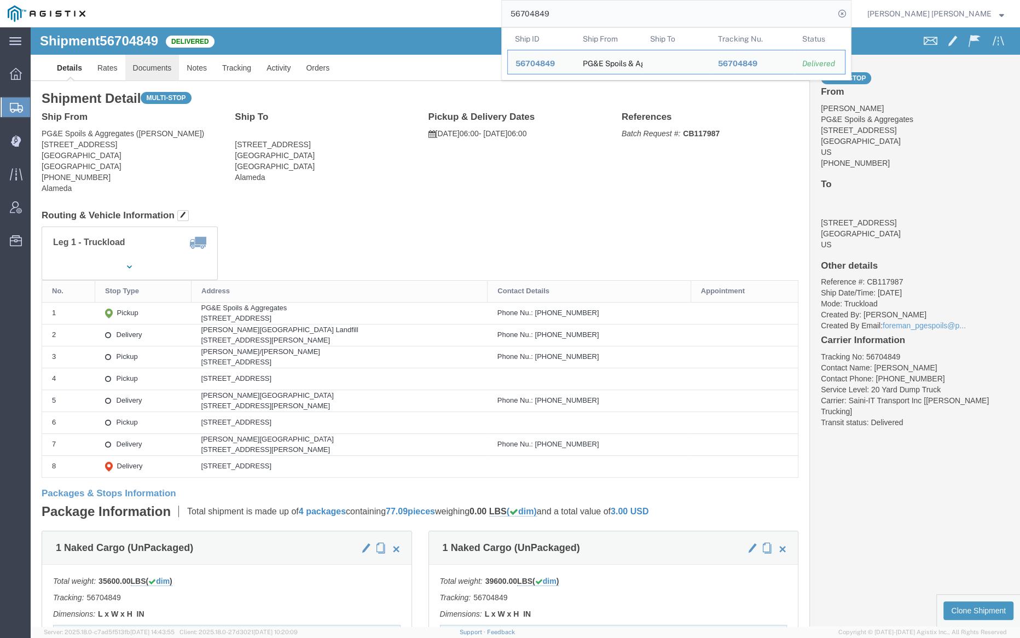
click link "Documents"
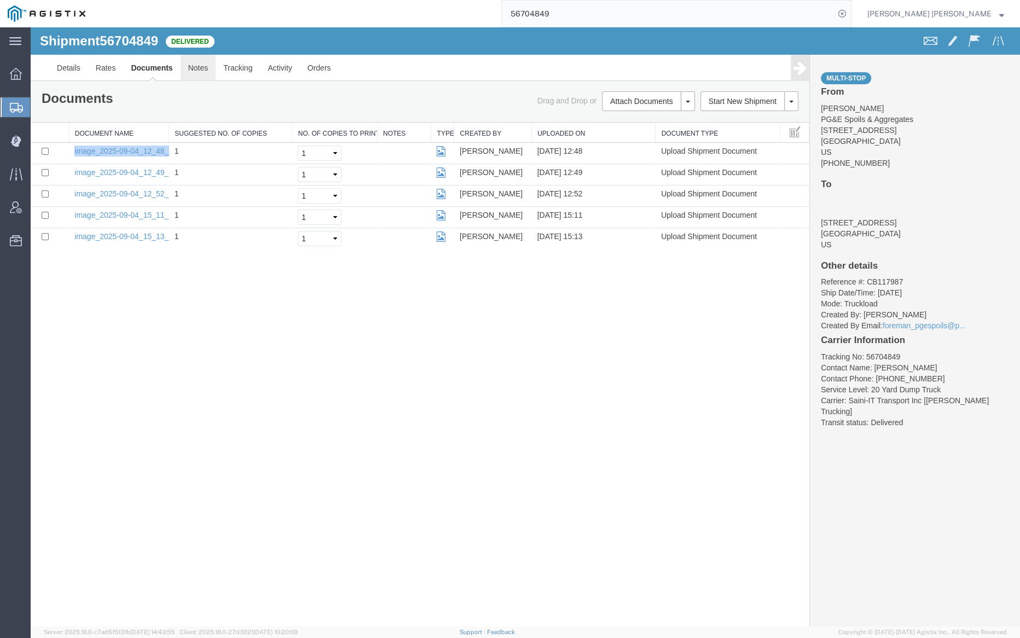
click at [193, 72] on link "Notes" at bounding box center [199, 68] width 36 height 26
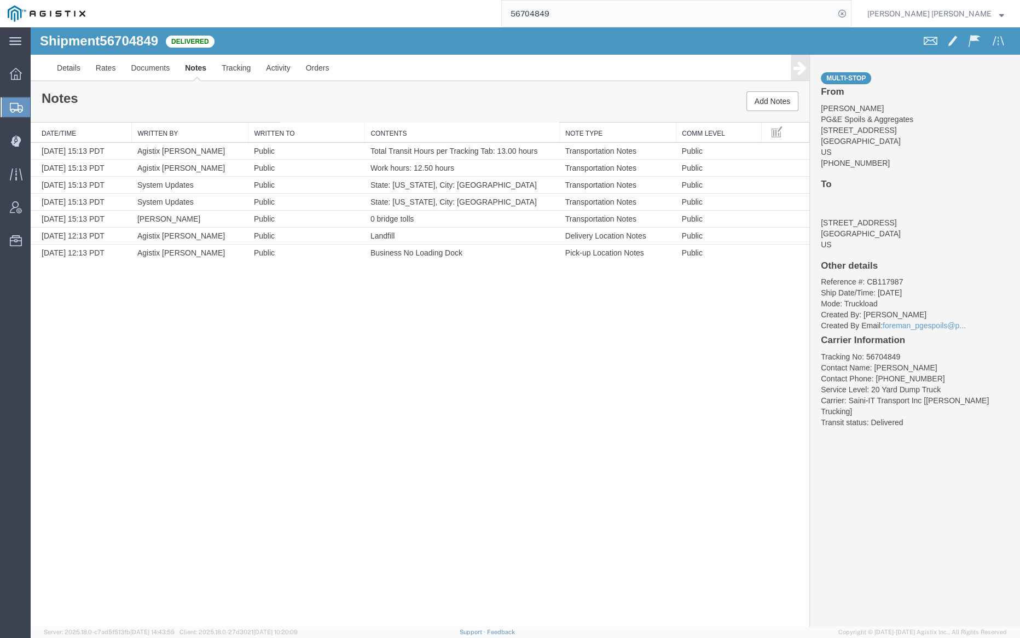
click at [586, 10] on input "56704849" at bounding box center [668, 14] width 333 height 26
type input "56704852"
click at [850, 14] on icon at bounding box center [842, 13] width 15 height 15
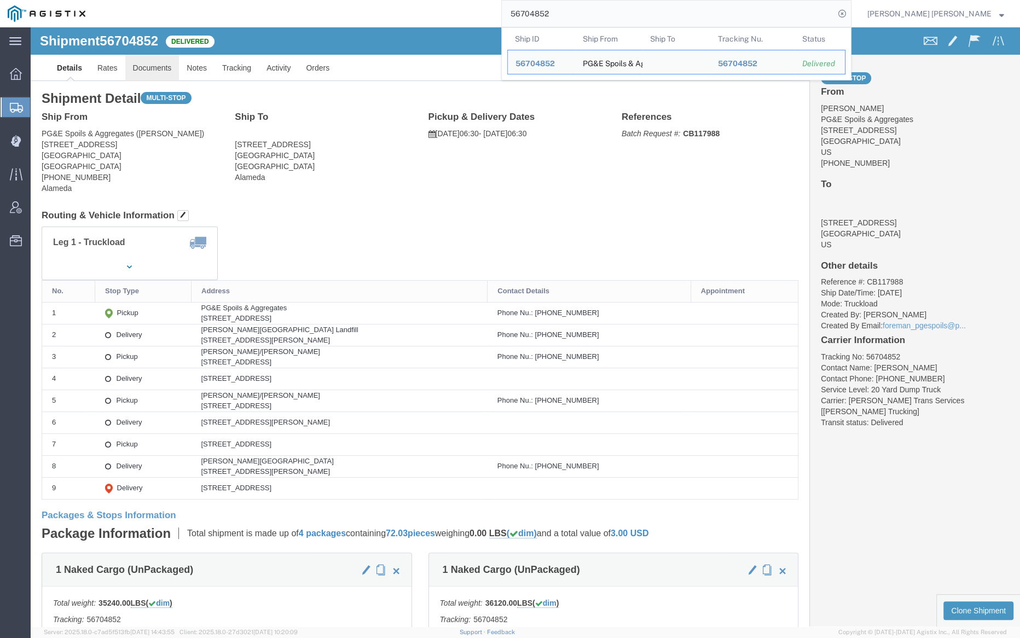
click link "Documents"
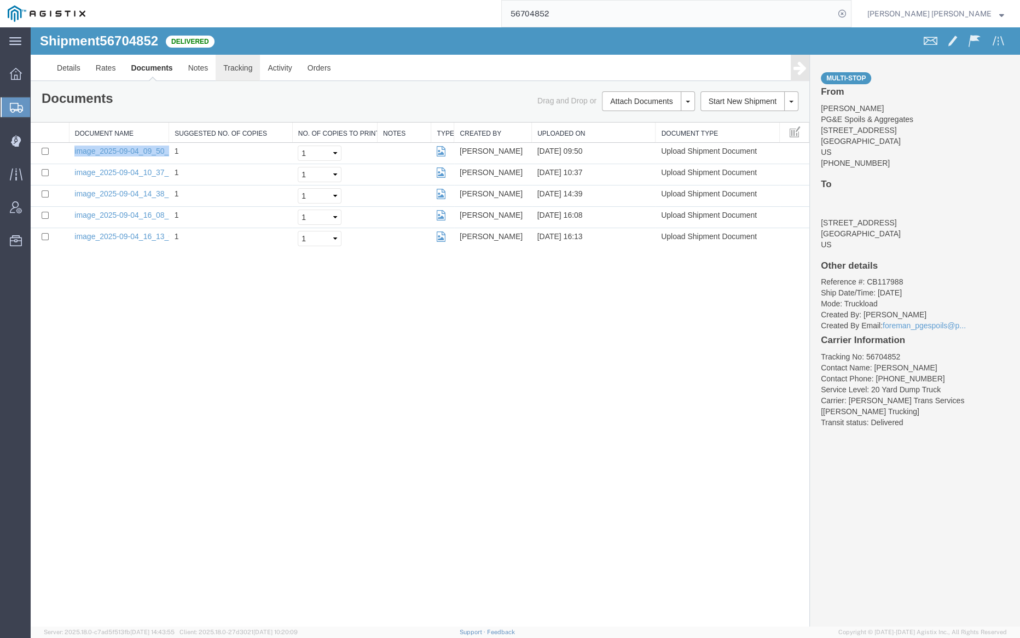
click at [237, 67] on link "Tracking" at bounding box center [238, 68] width 44 height 26
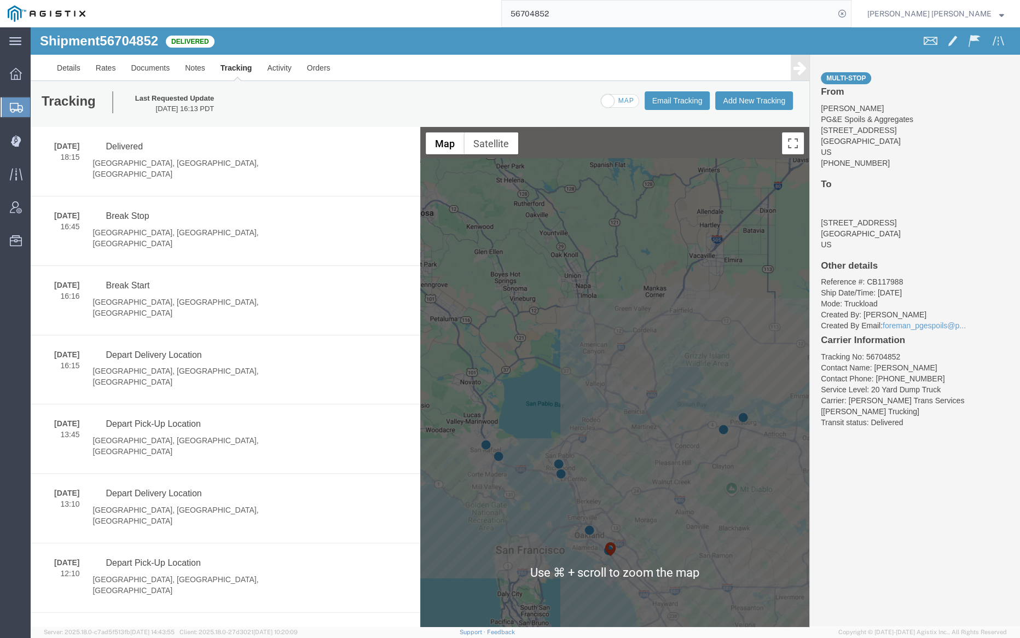
click at [609, 103] on span at bounding box center [620, 102] width 37 height 14
checkbox input "true"
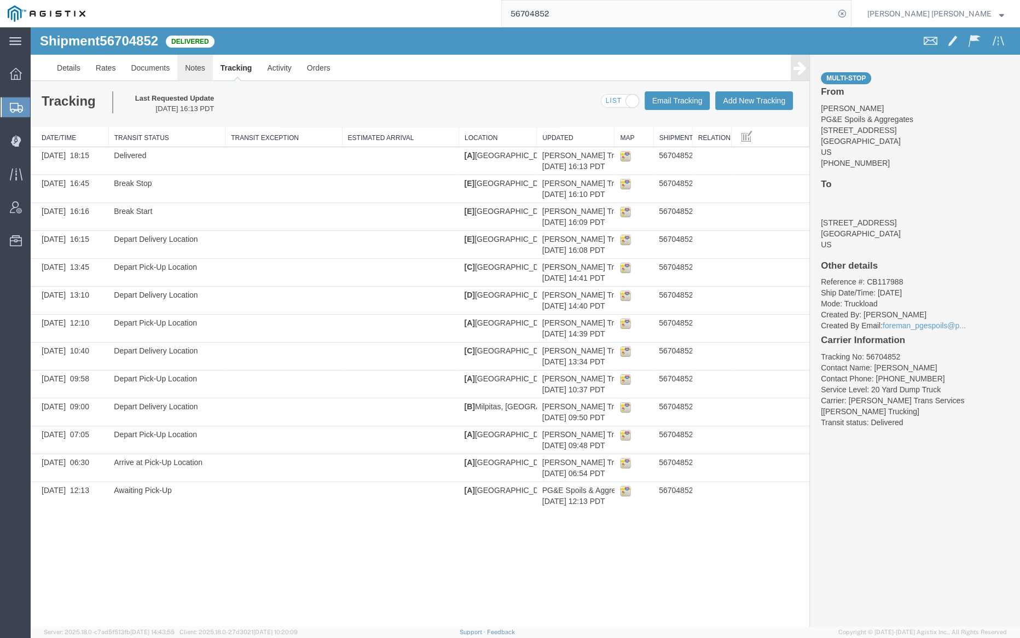
click at [195, 67] on link "Notes" at bounding box center [195, 68] width 36 height 26
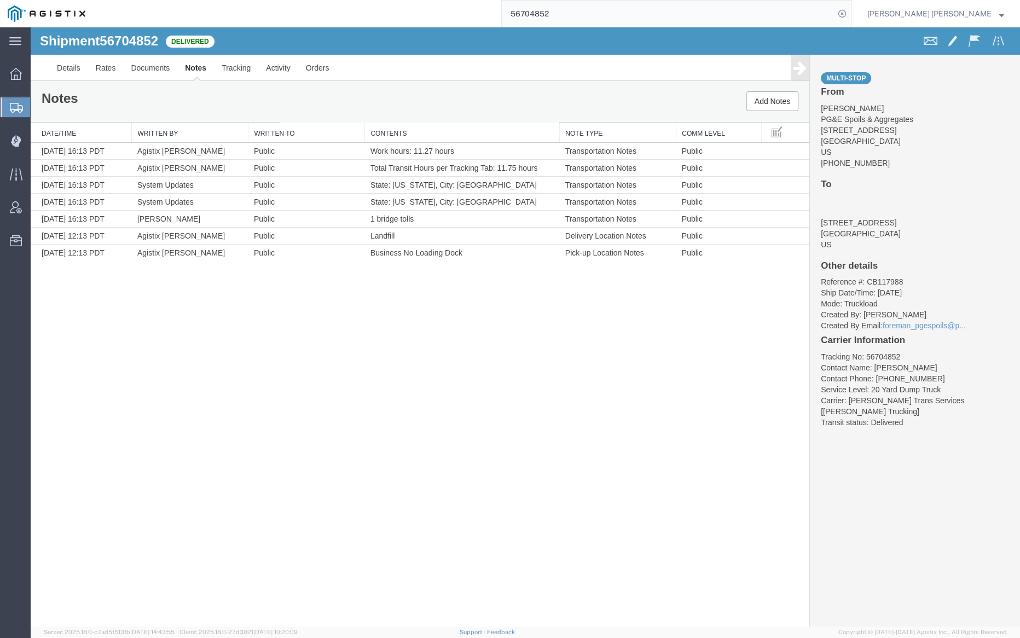
click at [595, 13] on input "56704852" at bounding box center [668, 14] width 333 height 26
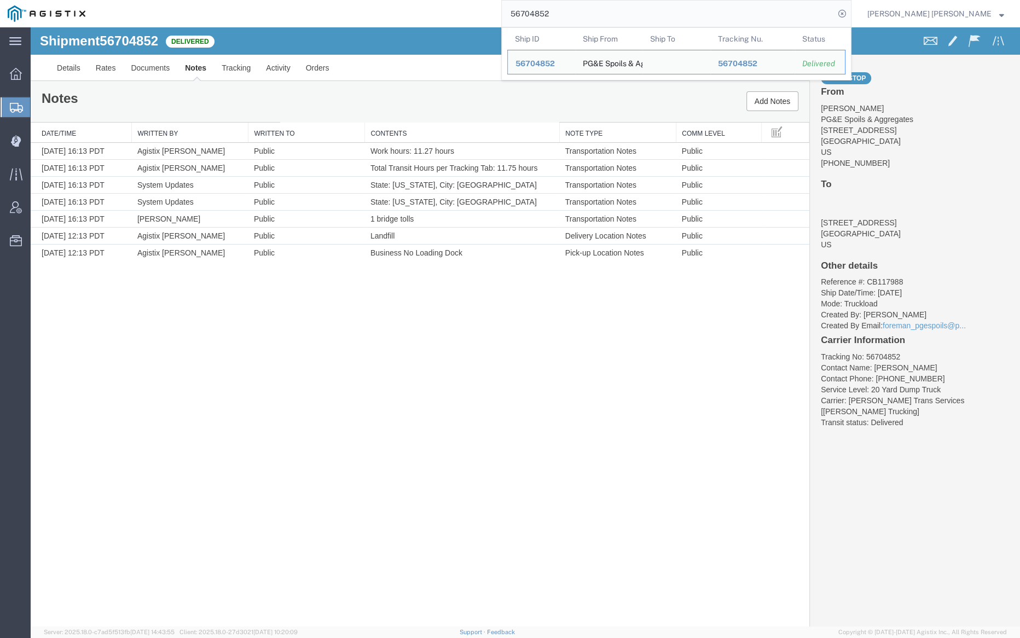
click at [595, 13] on input "56704852" at bounding box center [668, 14] width 333 height 26
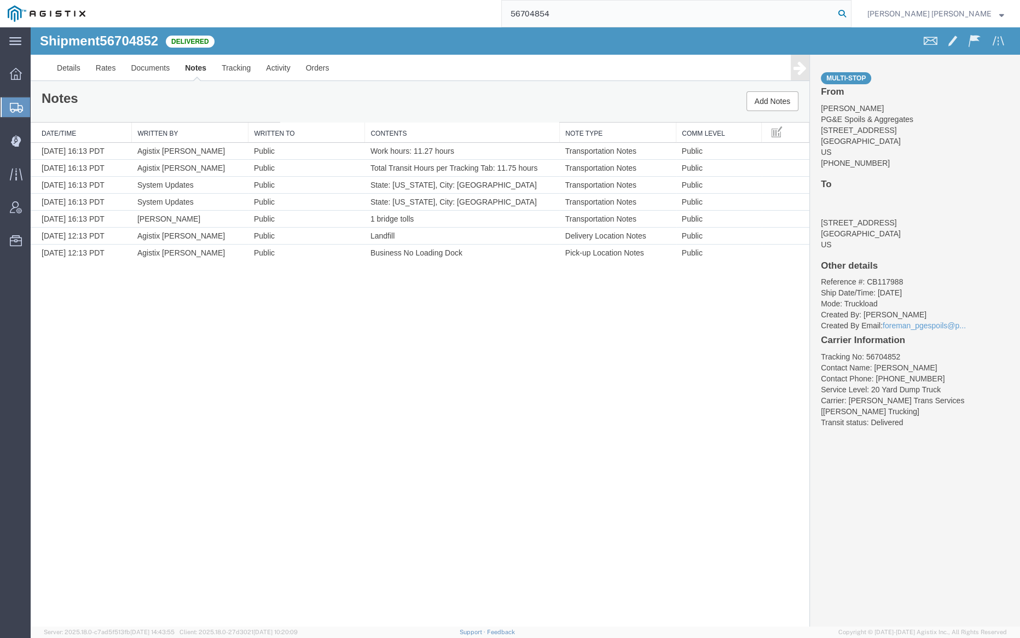
type input "56704854"
click at [850, 16] on icon at bounding box center [842, 13] width 15 height 15
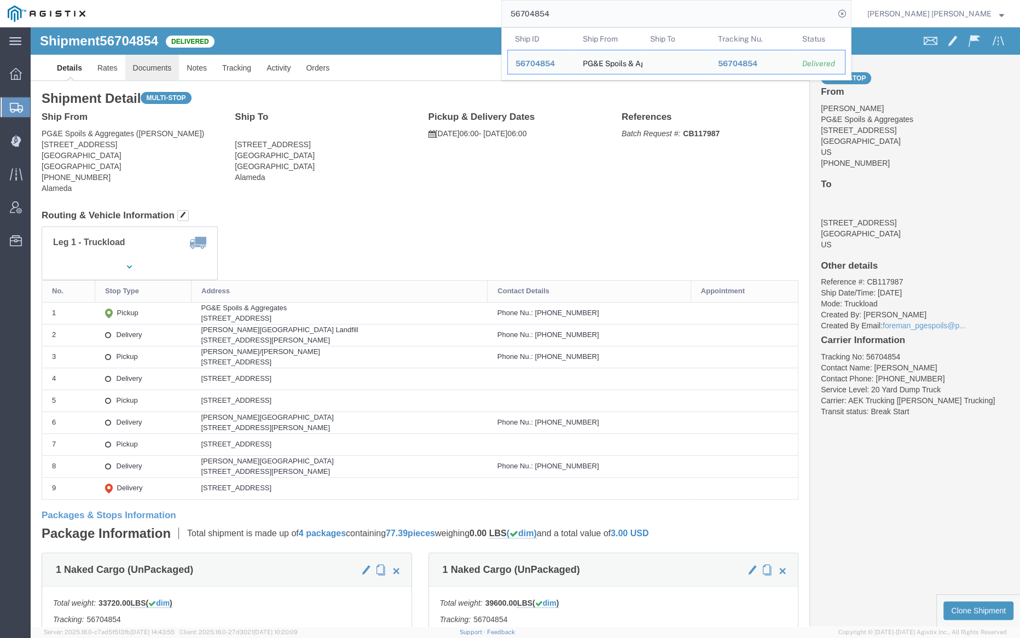
click link "Documents"
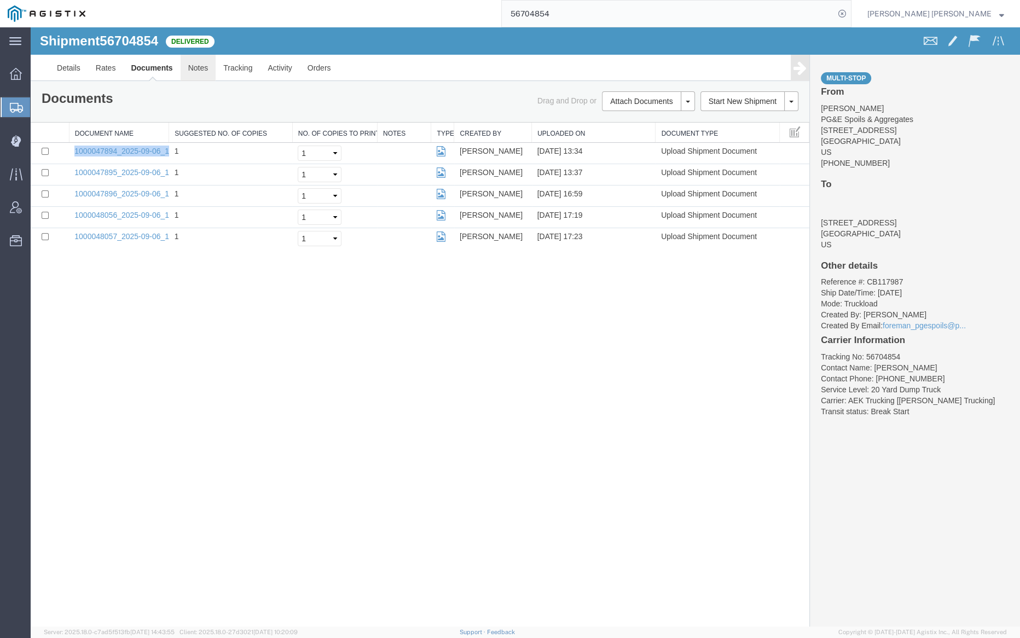
click at [199, 66] on link "Notes" at bounding box center [199, 68] width 36 height 26
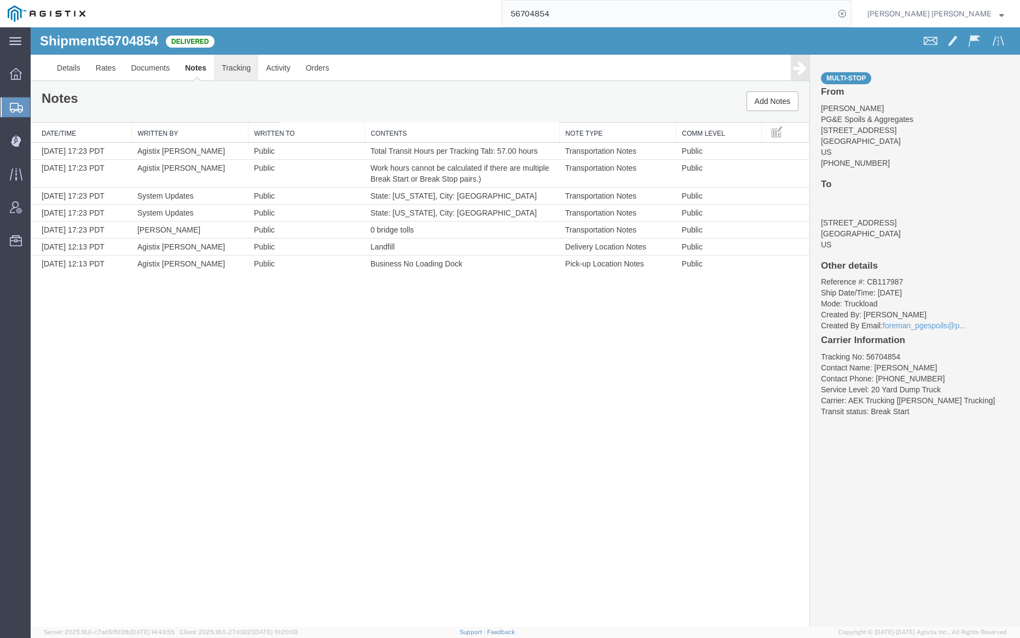
click at [232, 64] on link "Tracking" at bounding box center [236, 68] width 44 height 26
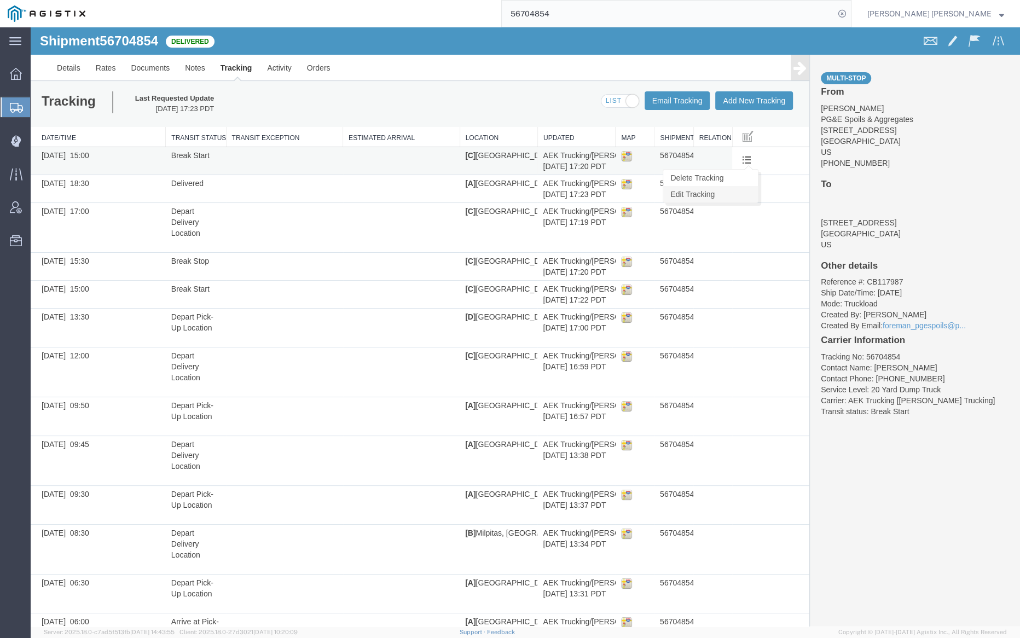
click at [730, 191] on link "Edit Tracking" at bounding box center [711, 194] width 95 height 16
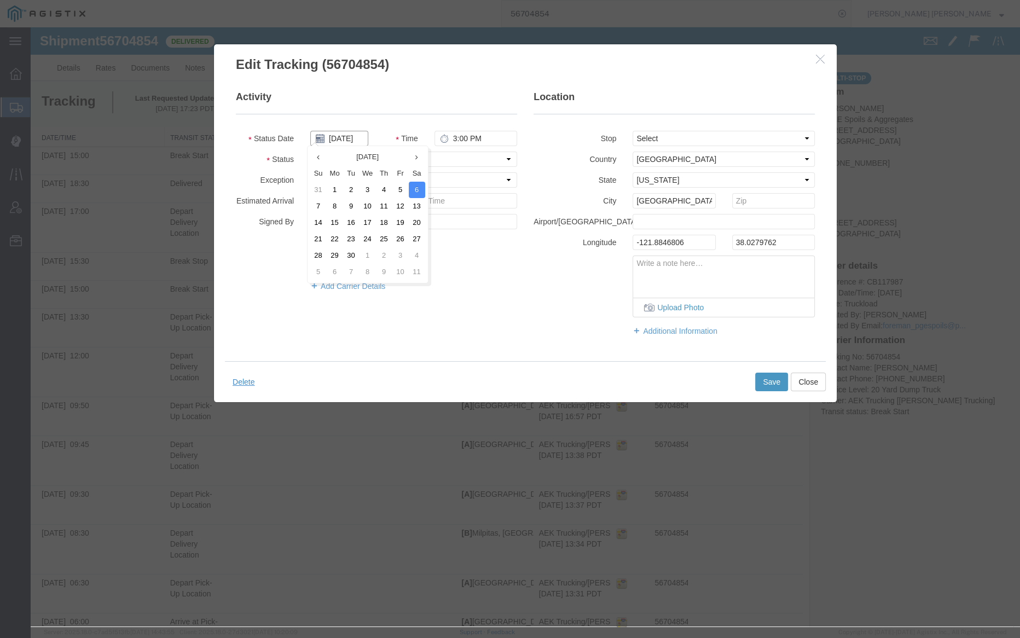
click at [347, 138] on input "[DATE]" at bounding box center [339, 138] width 58 height 15
click at [381, 184] on td "4" at bounding box center [384, 190] width 16 height 16
type input "[DATE]"
click at [766, 382] on button "Save" at bounding box center [771, 382] width 33 height 19
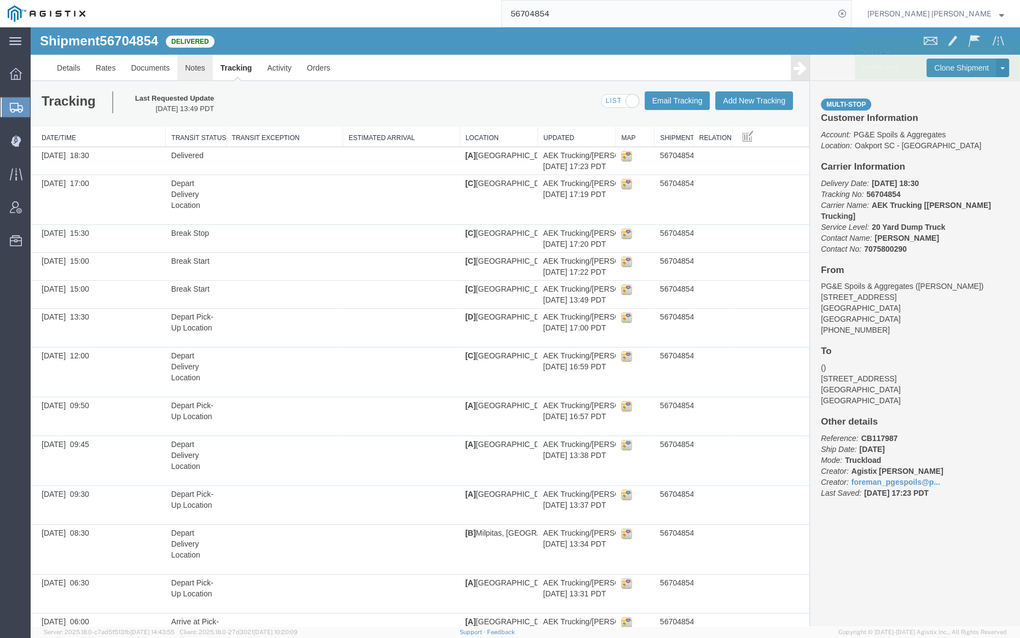
click at [191, 68] on link "Notes" at bounding box center [195, 68] width 36 height 26
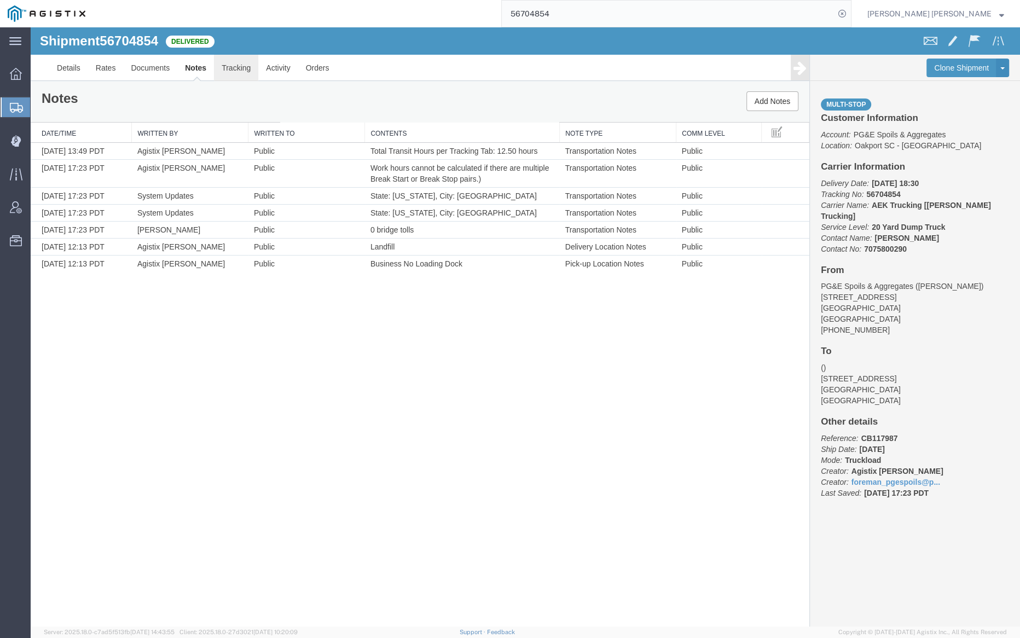
click at [234, 64] on link "Tracking" at bounding box center [236, 68] width 44 height 26
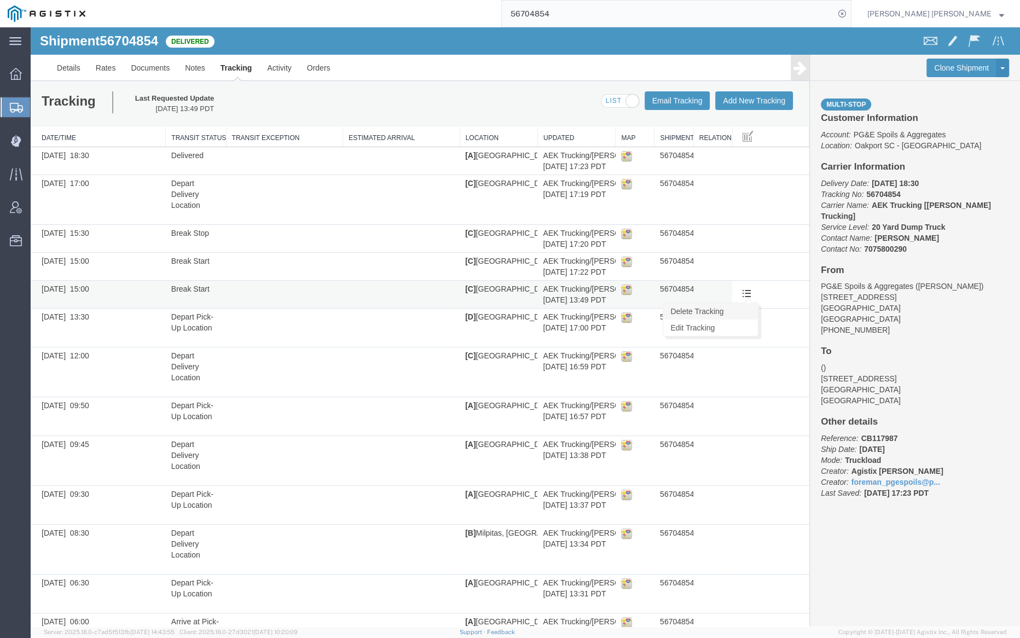
click at [743, 304] on link "Delete Tracking" at bounding box center [711, 311] width 95 height 16
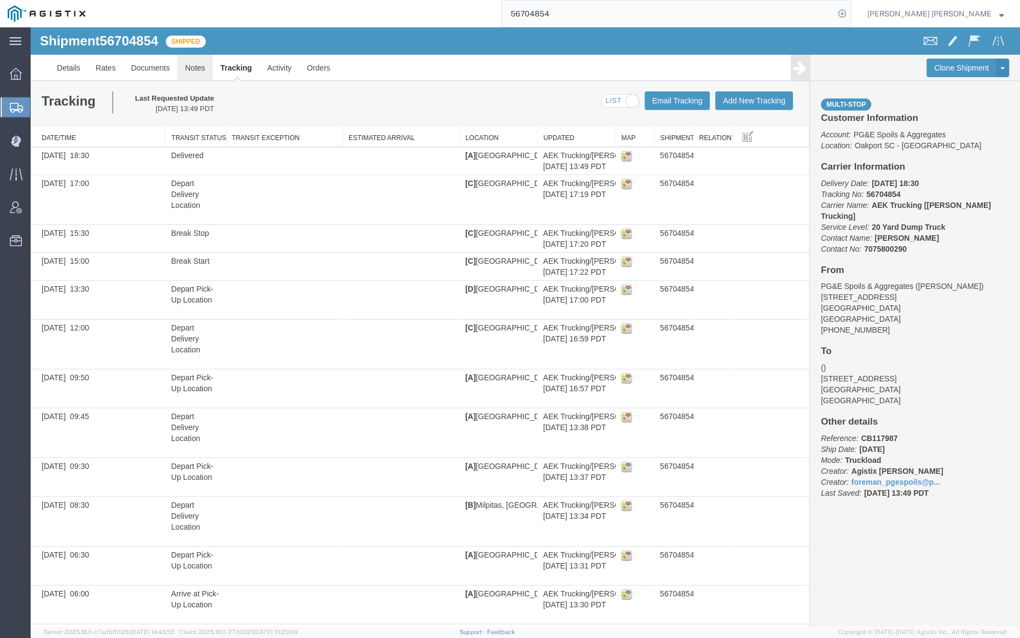
click at [197, 67] on link "Notes" at bounding box center [195, 68] width 36 height 26
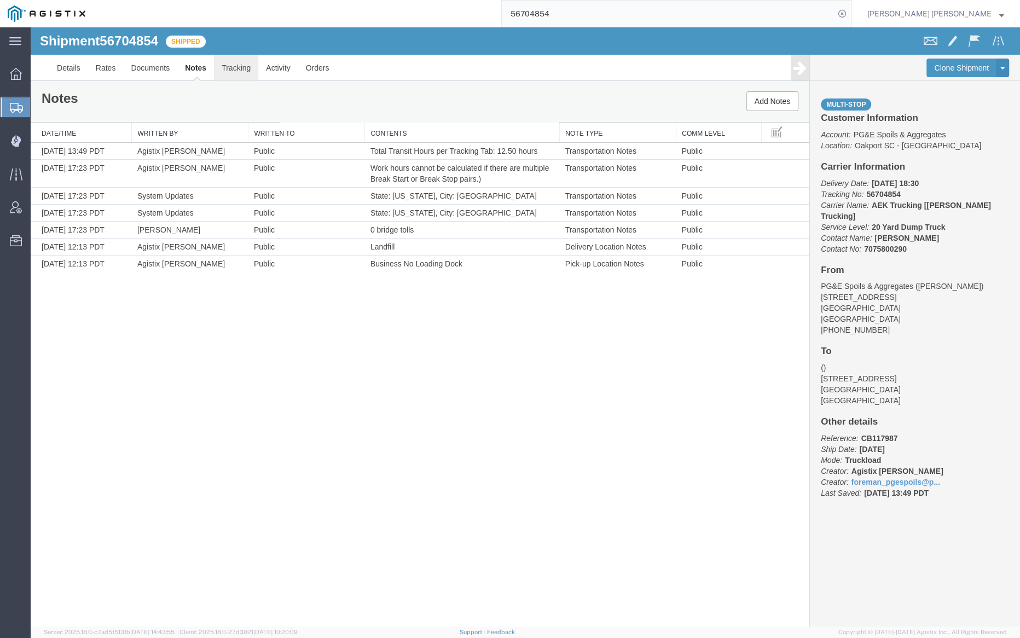
click at [236, 66] on link "Tracking" at bounding box center [236, 68] width 44 height 26
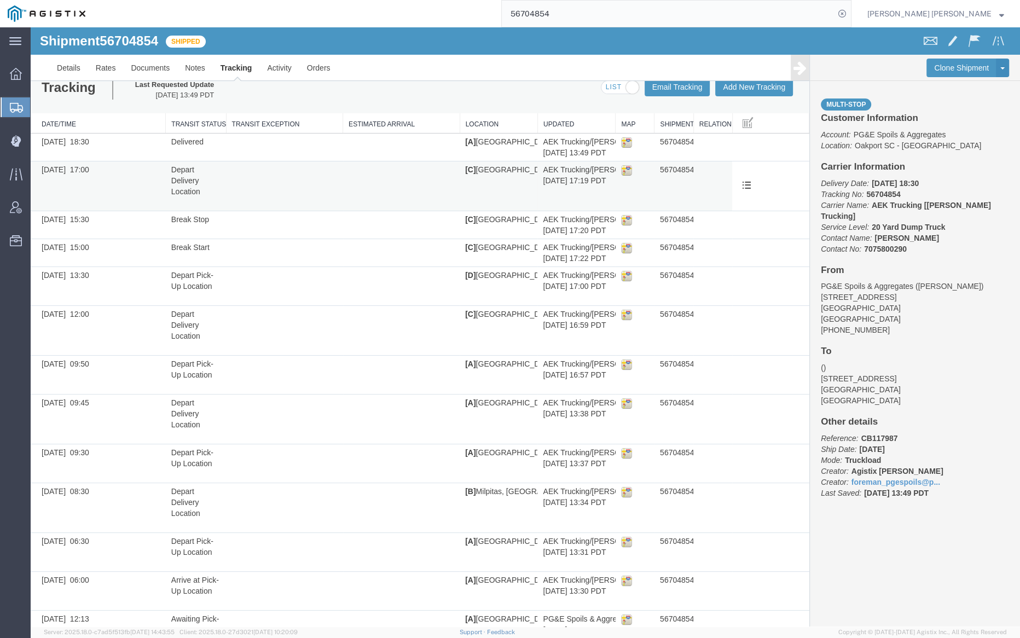
scroll to position [44, 0]
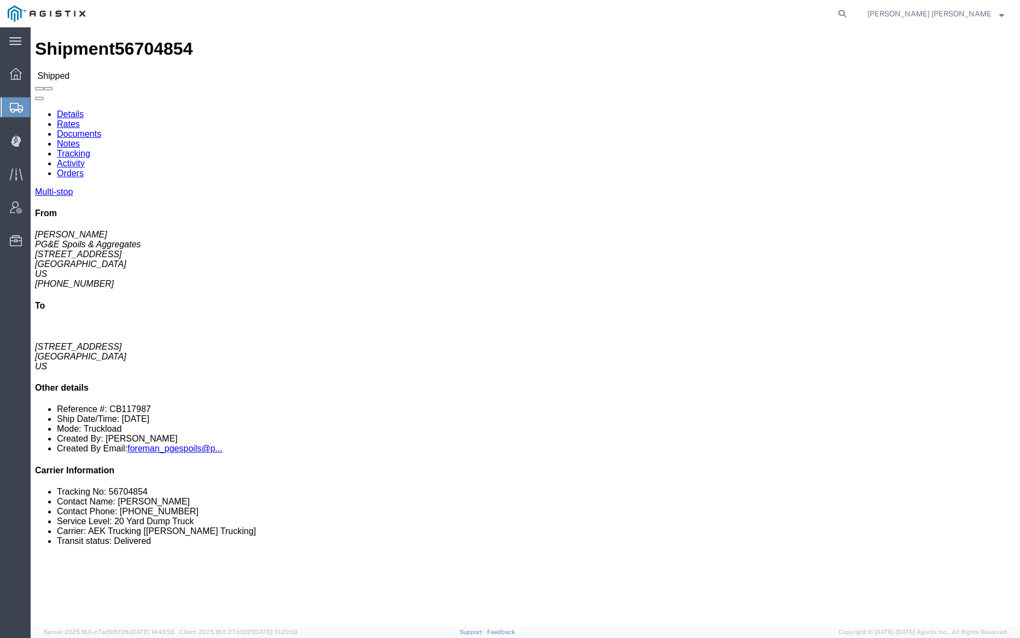
click link "Tracking"
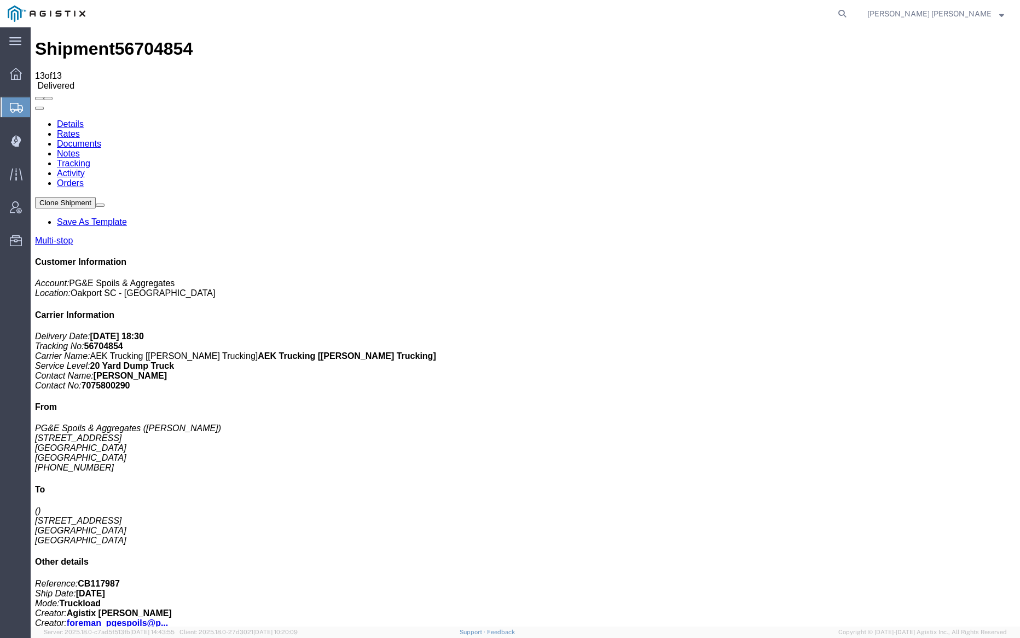
click at [80, 149] on link "Notes" at bounding box center [68, 153] width 23 height 9
click at [90, 159] on link "Tracking" at bounding box center [73, 163] width 33 height 9
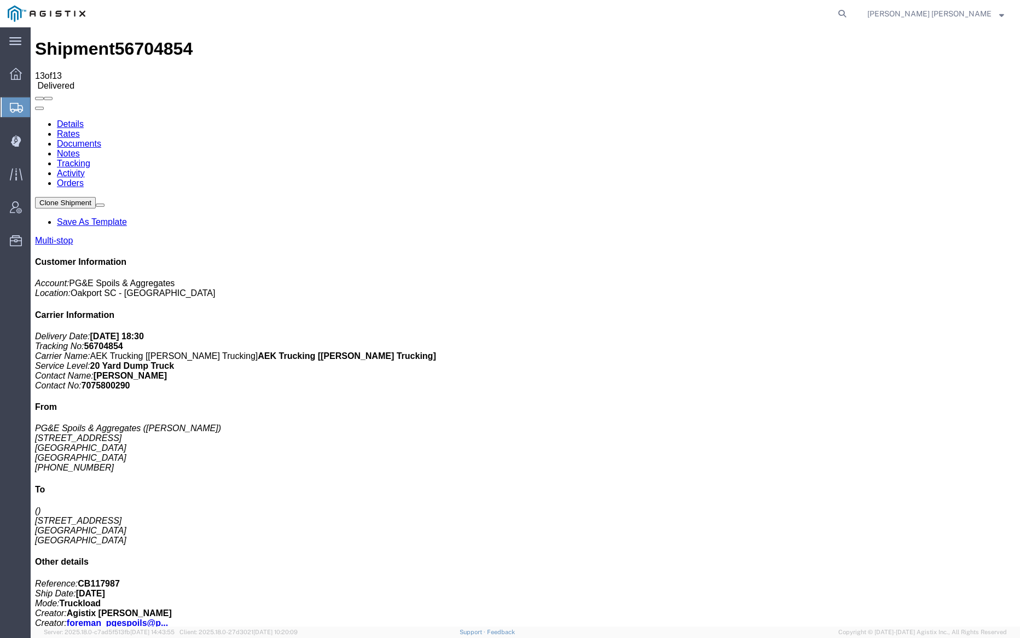
checkbox input "true"
click at [101, 139] on link "Documents" at bounding box center [79, 143] width 44 height 9
click at [80, 149] on link "Notes" at bounding box center [68, 153] width 23 height 9
click at [850, 13] on icon at bounding box center [842, 13] width 15 height 15
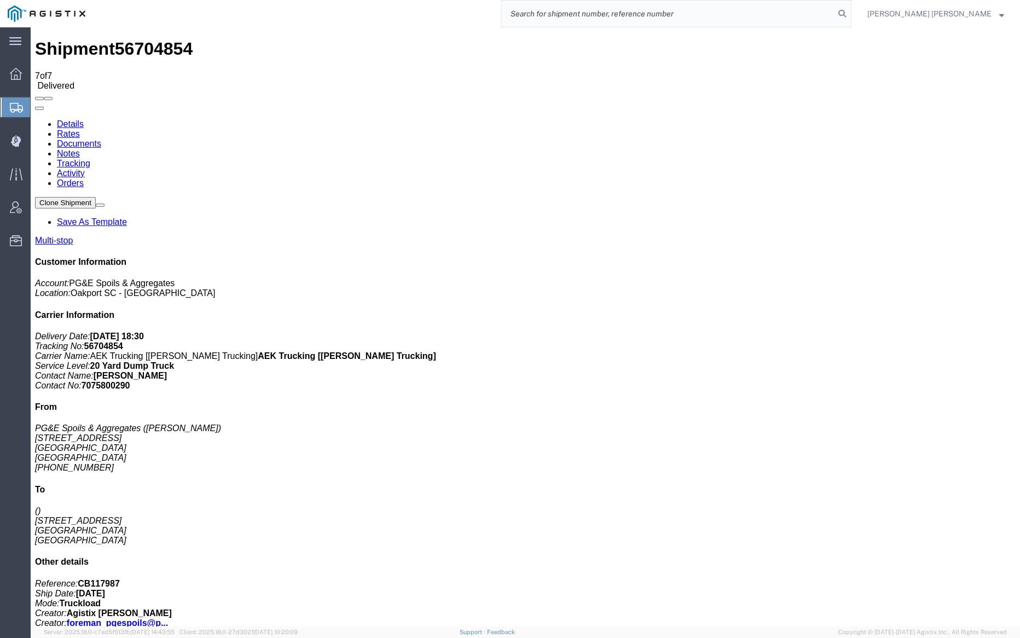
click at [635, 14] on input "search" at bounding box center [668, 14] width 333 height 26
paste input "56704855"
click at [850, 13] on icon at bounding box center [842, 13] width 15 height 15
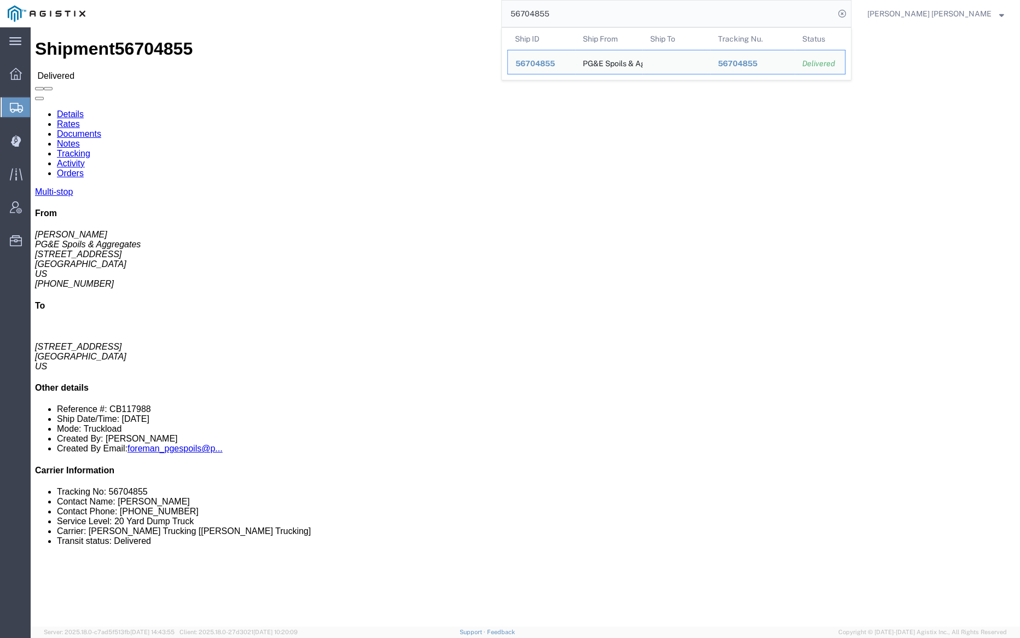
click link "Documents"
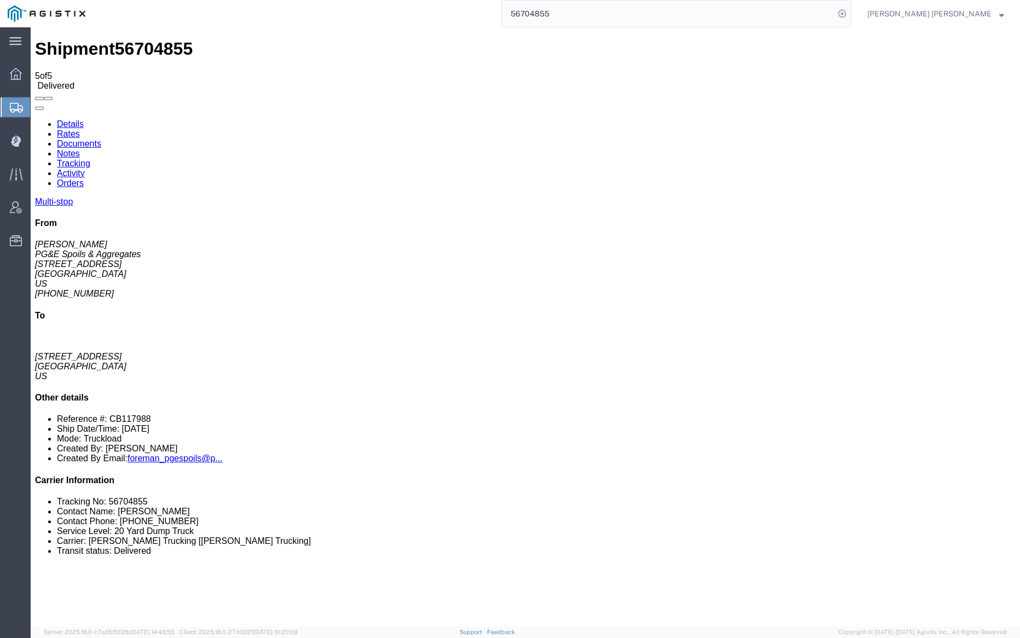
click at [80, 149] on link "Notes" at bounding box center [68, 153] width 23 height 9
click at [101, 139] on link "Documents" at bounding box center [79, 143] width 44 height 9
click at [80, 149] on link "Notes" at bounding box center [68, 153] width 23 height 9
click at [587, 17] on input "56704855" at bounding box center [668, 14] width 333 height 26
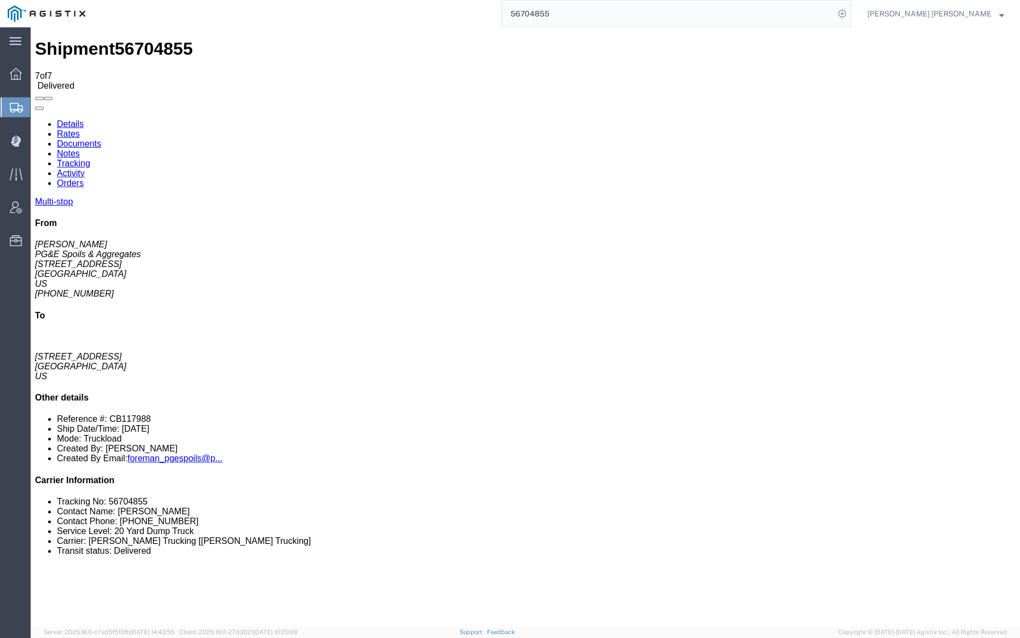
click at [587, 17] on input "56704855" at bounding box center [668, 14] width 333 height 26
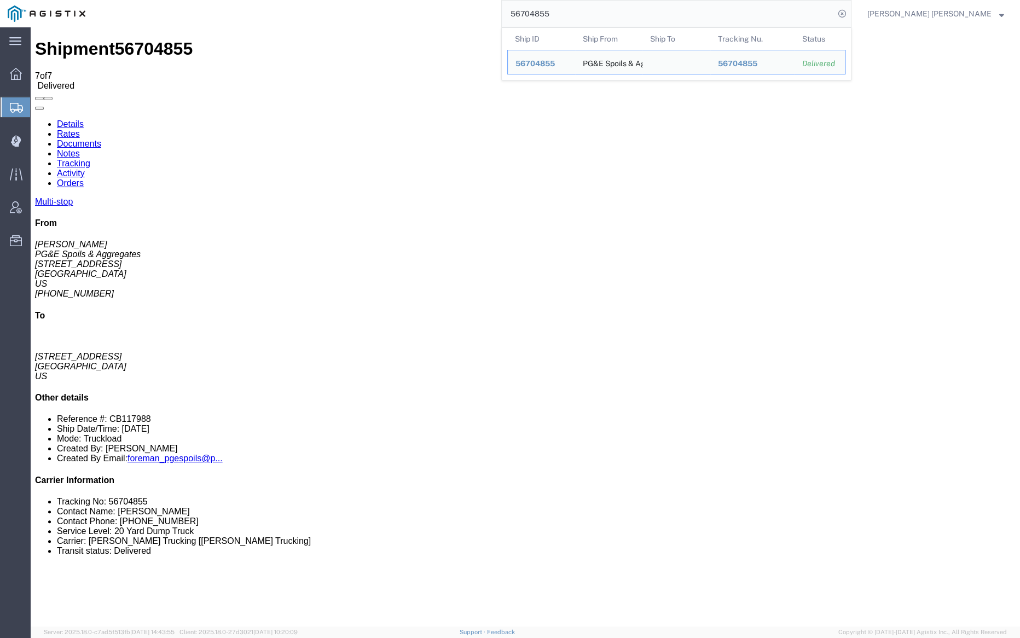
paste input "8"
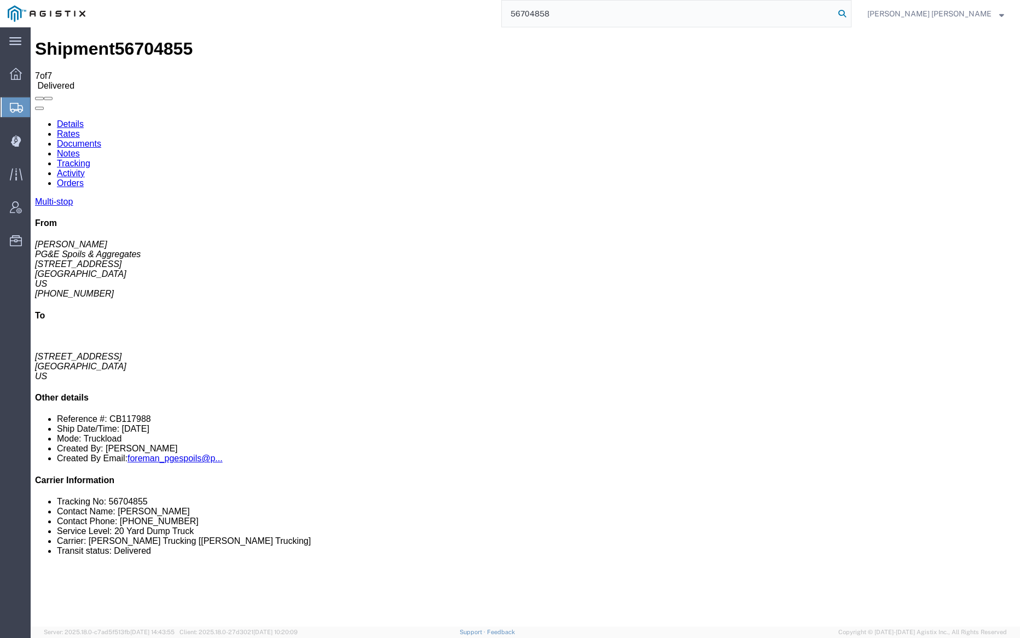
click at [850, 14] on icon at bounding box center [842, 13] width 15 height 15
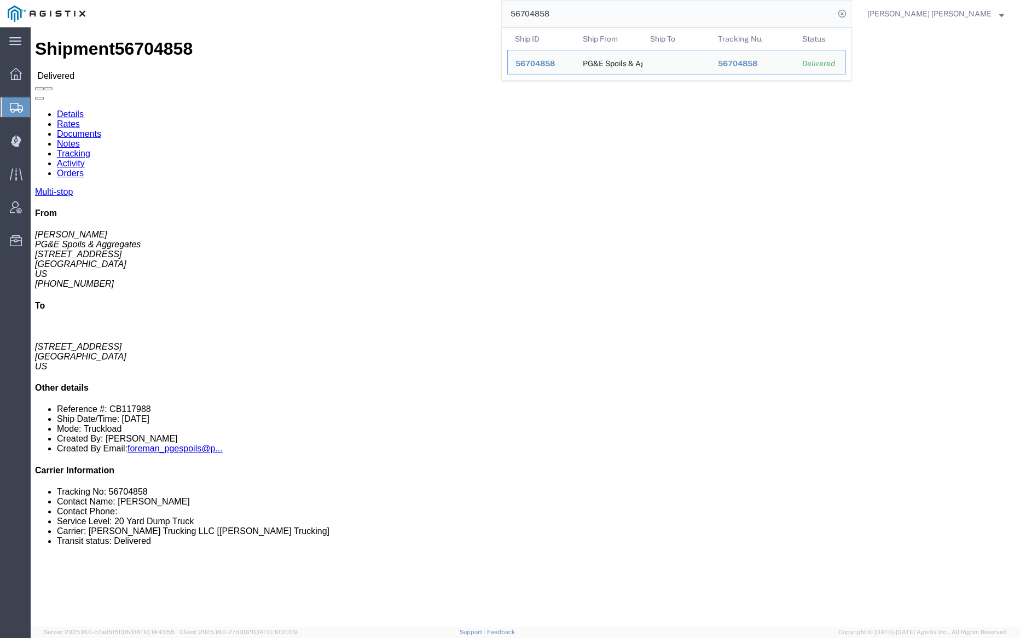
click link "Documents"
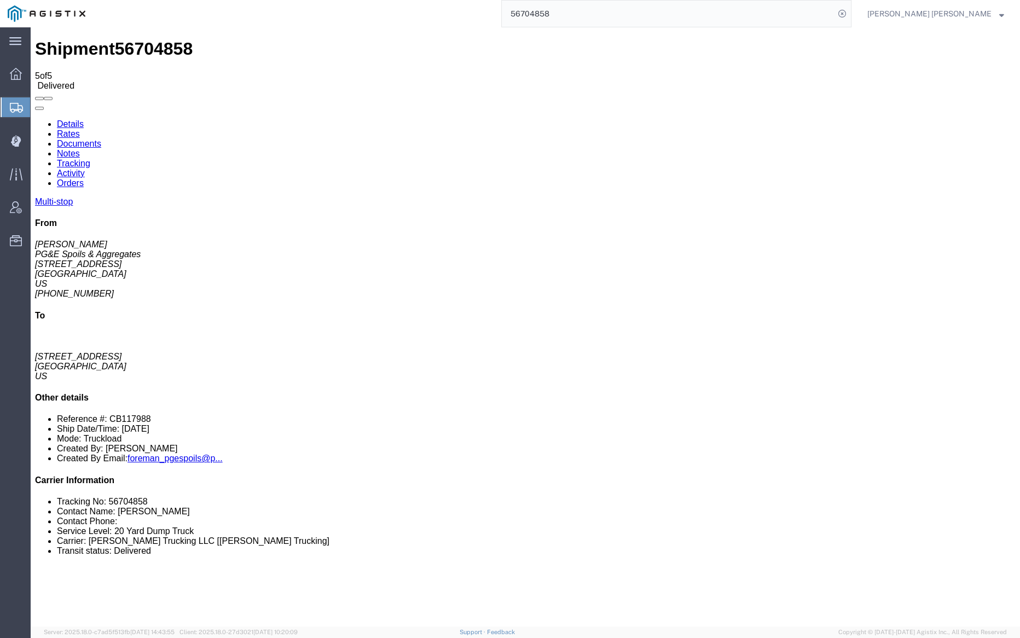
click at [101, 139] on link "Documents" at bounding box center [79, 143] width 44 height 9
click at [600, 13] on input "56704858" at bounding box center [668, 14] width 333 height 26
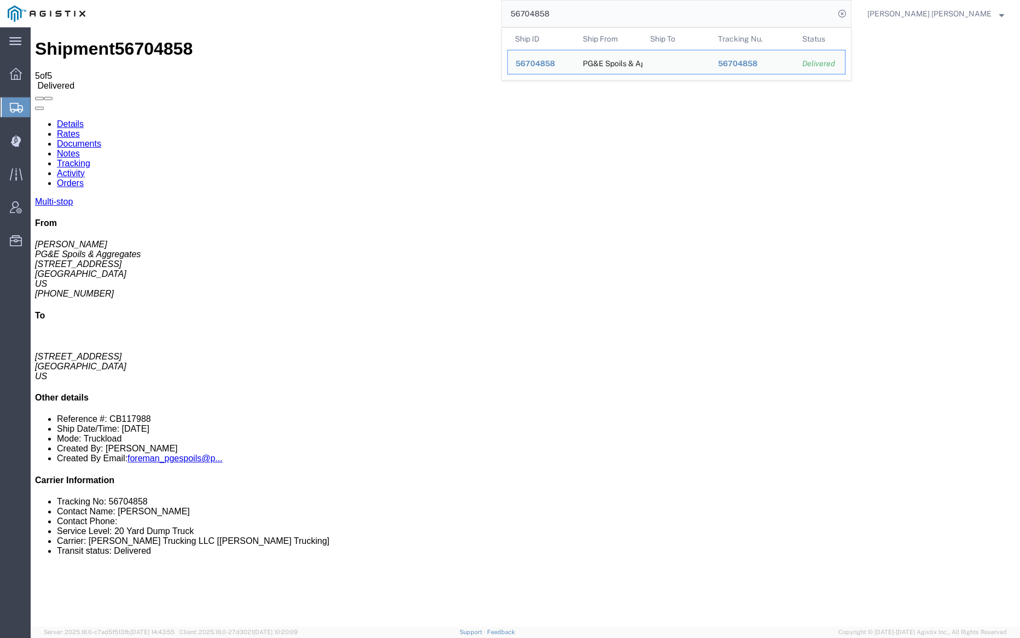
paste input "61"
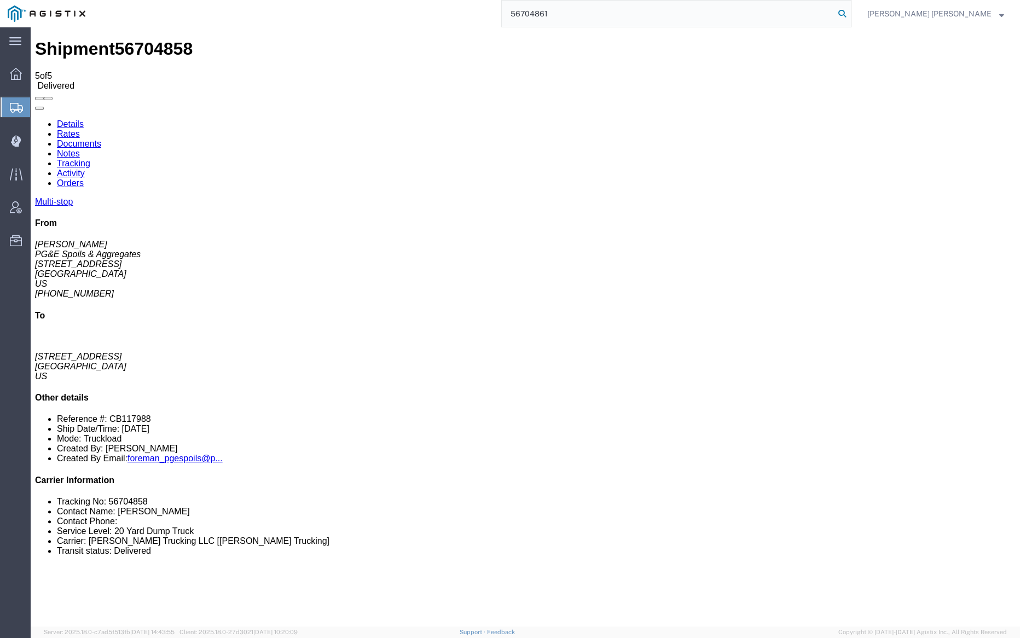
type input "56704861"
click at [850, 11] on icon at bounding box center [842, 13] width 15 height 15
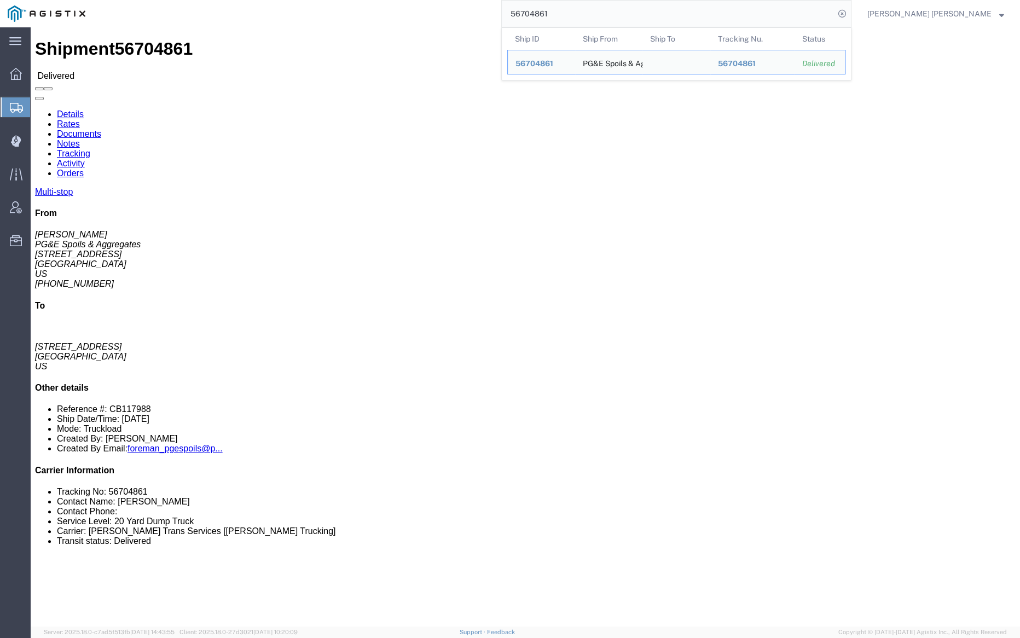
click link "Documents"
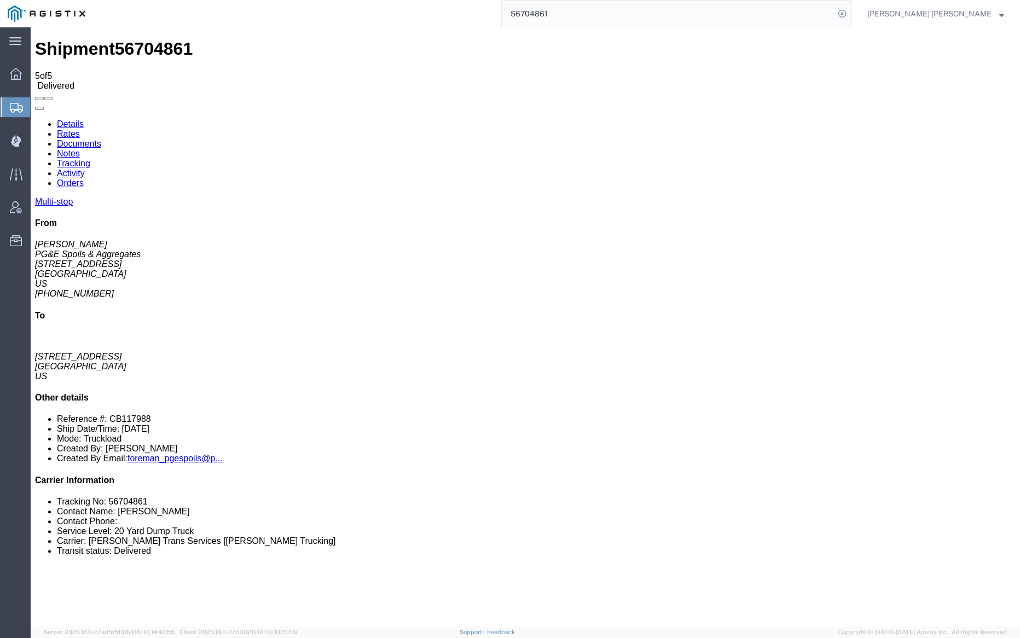
click at [90, 159] on link "Tracking" at bounding box center [73, 163] width 33 height 9
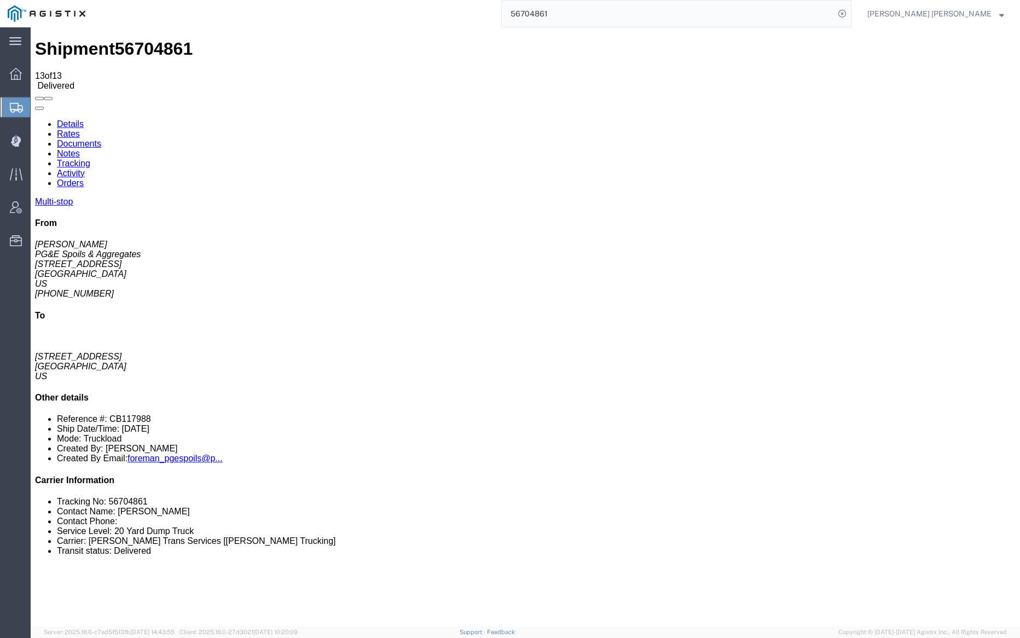
checkbox input "true"
click at [590, 17] on input "56704861" at bounding box center [668, 14] width 333 height 26
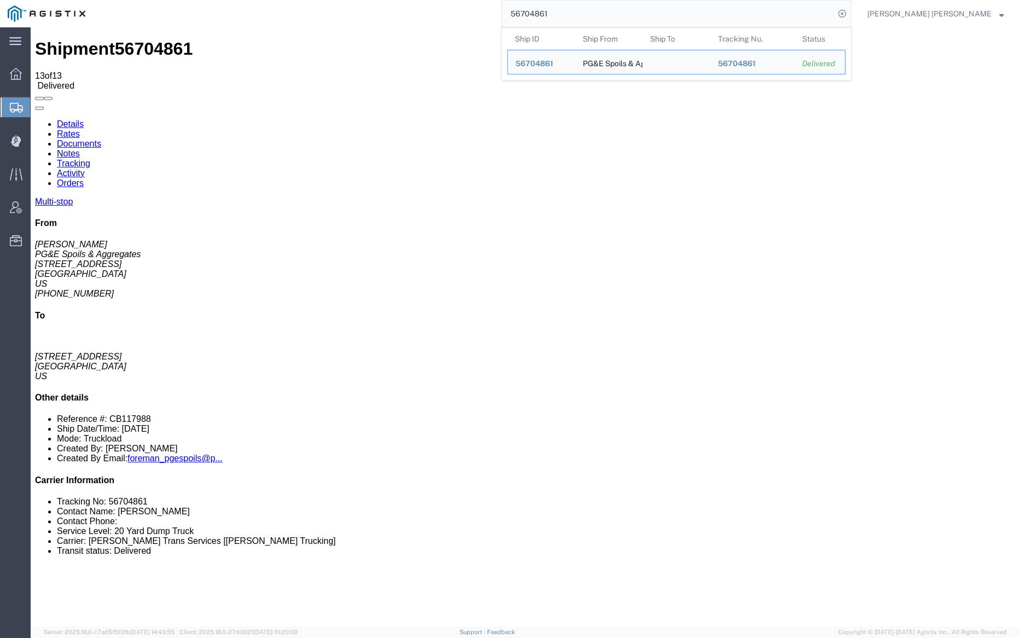
paste input "5"
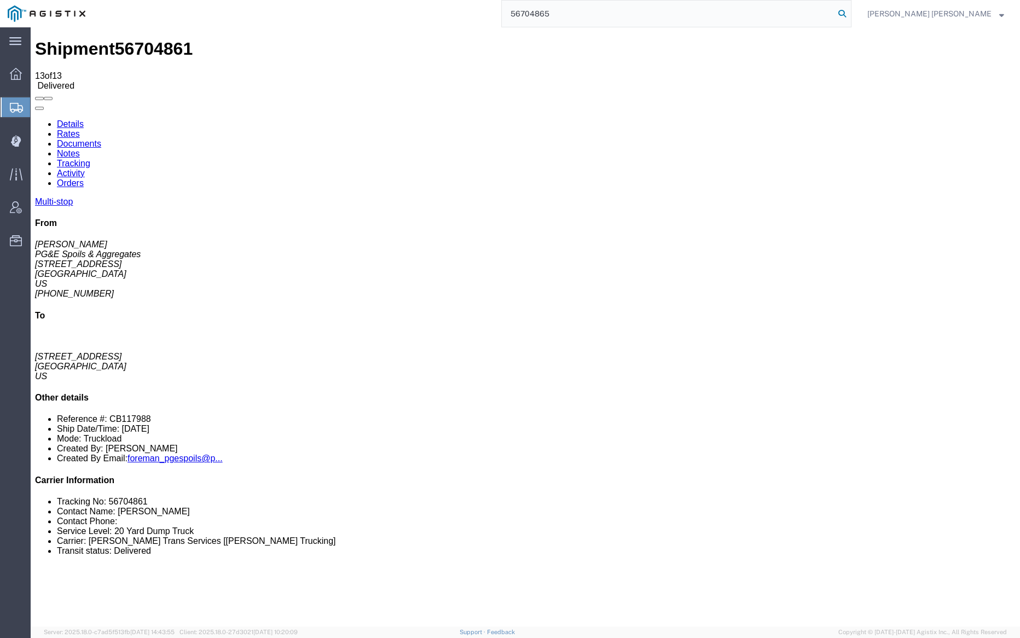
click at [850, 9] on icon at bounding box center [842, 13] width 15 height 15
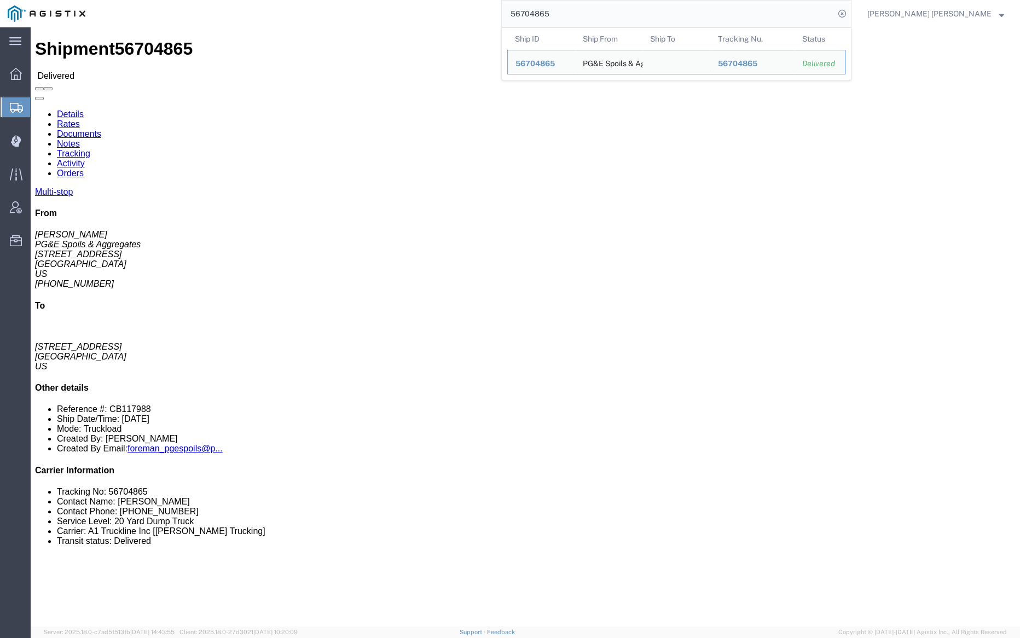
click link "Documents"
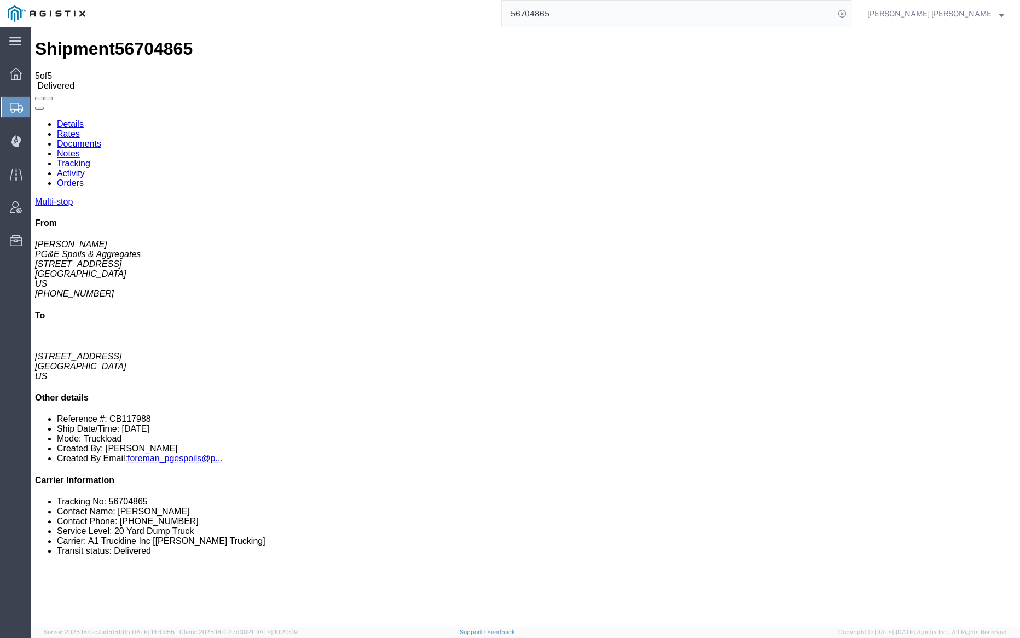
click at [80, 149] on link "Notes" at bounding box center [68, 153] width 23 height 9
click at [587, 11] on input "56704865" at bounding box center [668, 14] width 333 height 26
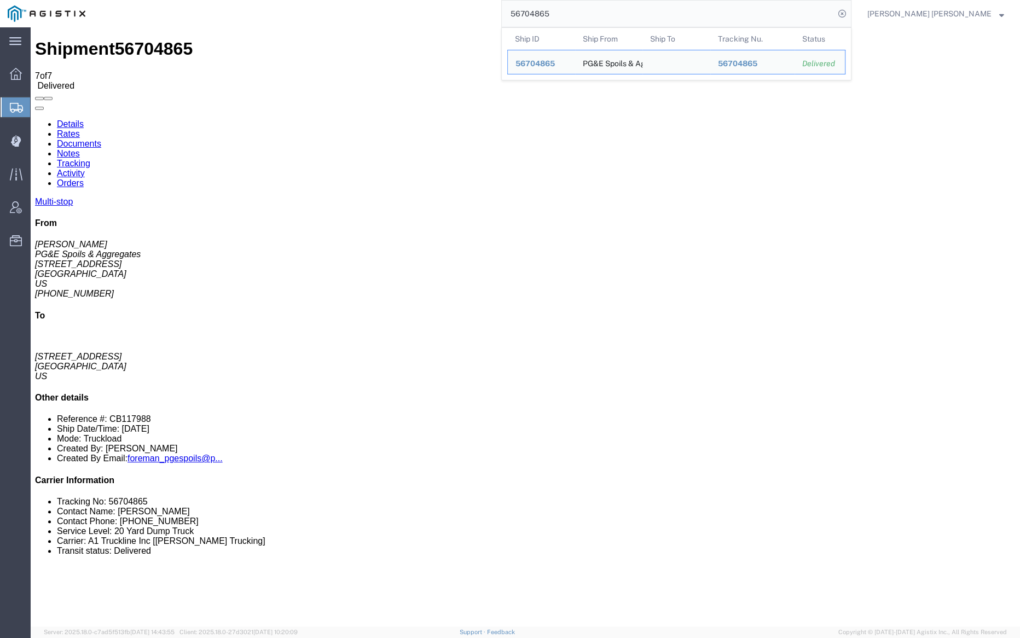
paste input "519"
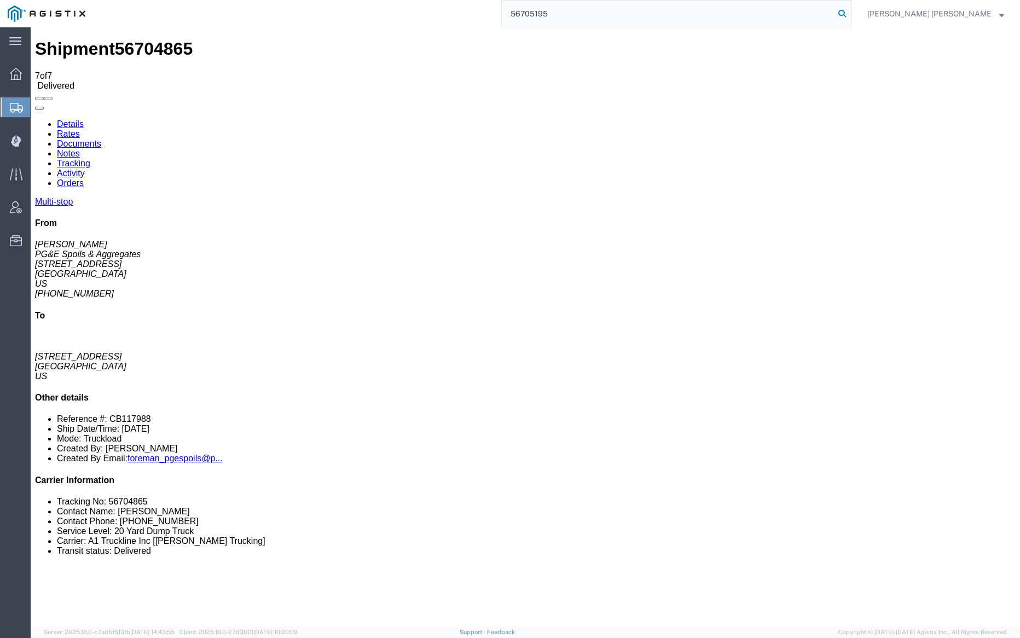
click at [850, 12] on icon at bounding box center [842, 13] width 15 height 15
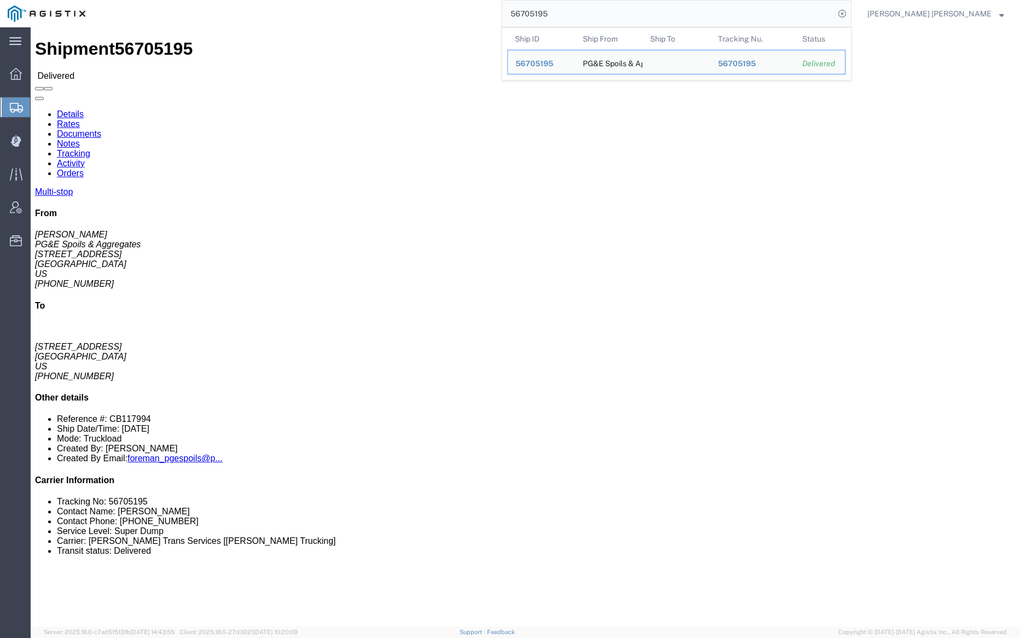
click link "Documents"
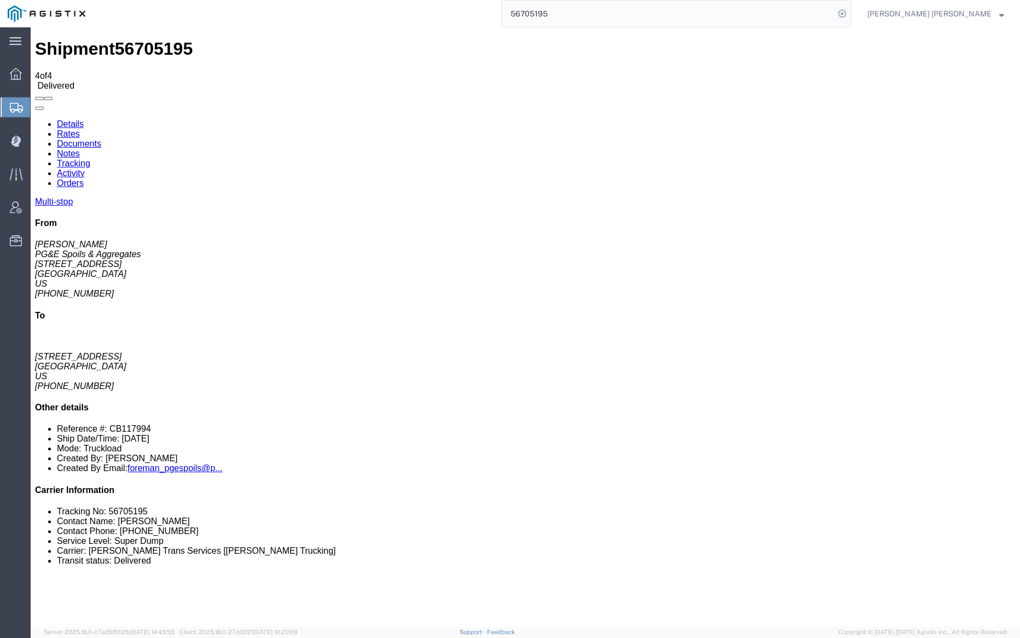
click at [80, 149] on link "Notes" at bounding box center [68, 153] width 23 height 9
click at [576, 11] on input "56705195" at bounding box center [668, 14] width 333 height 26
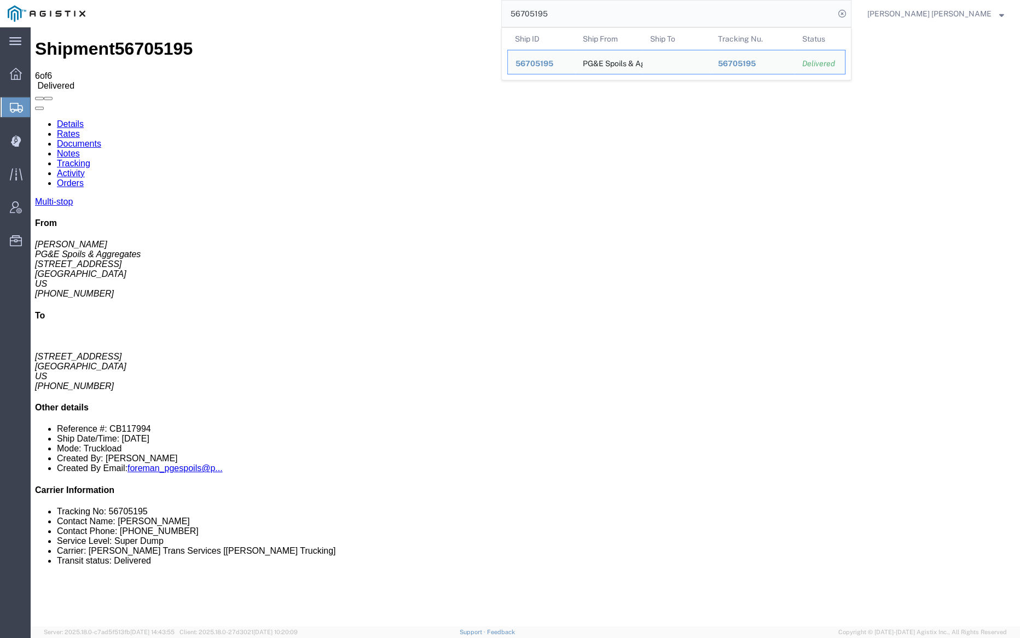
click at [576, 11] on input "56705195" at bounding box center [668, 14] width 333 height 26
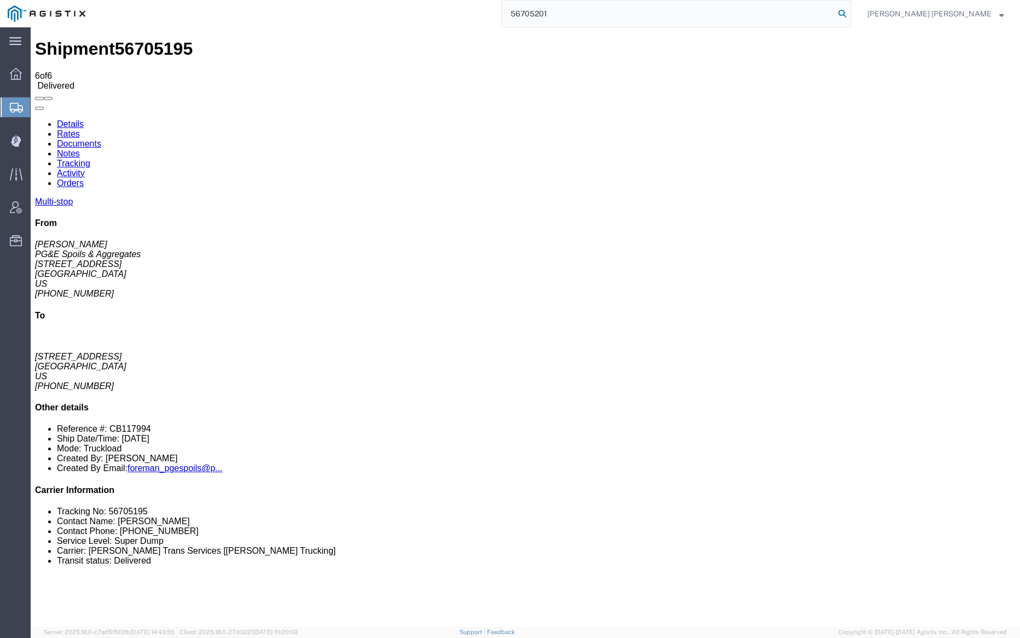
click at [850, 8] on icon at bounding box center [842, 13] width 15 height 15
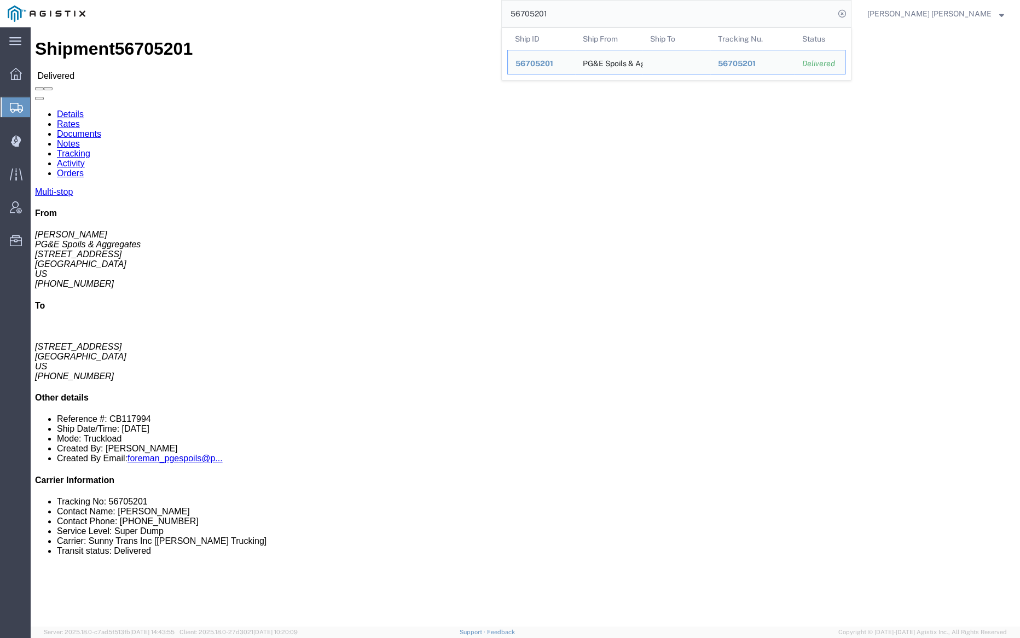
click link "Documents"
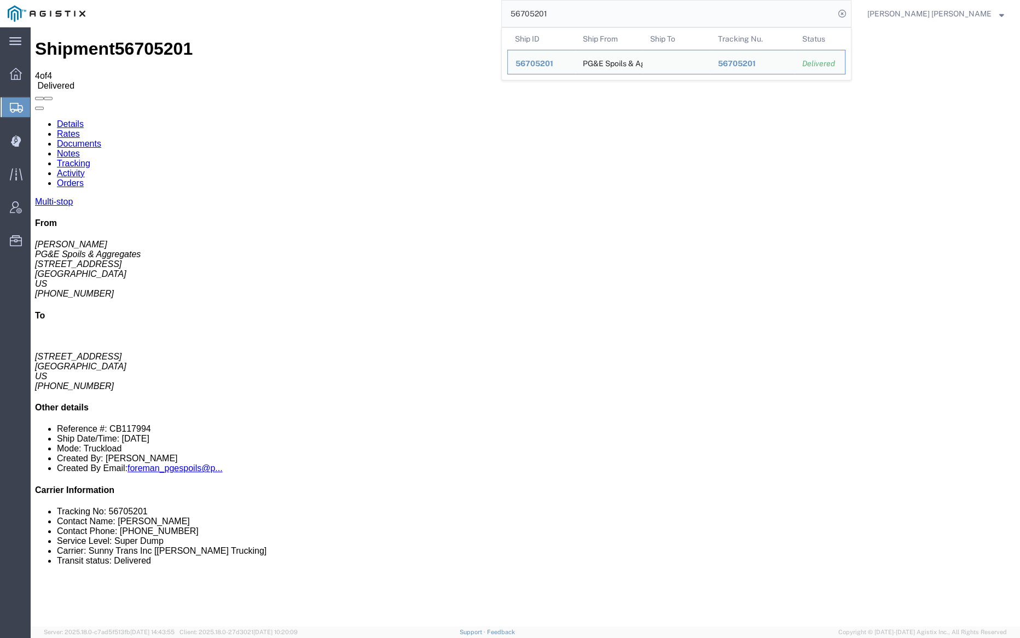
click at [580, 10] on input "56705201" at bounding box center [668, 14] width 333 height 26
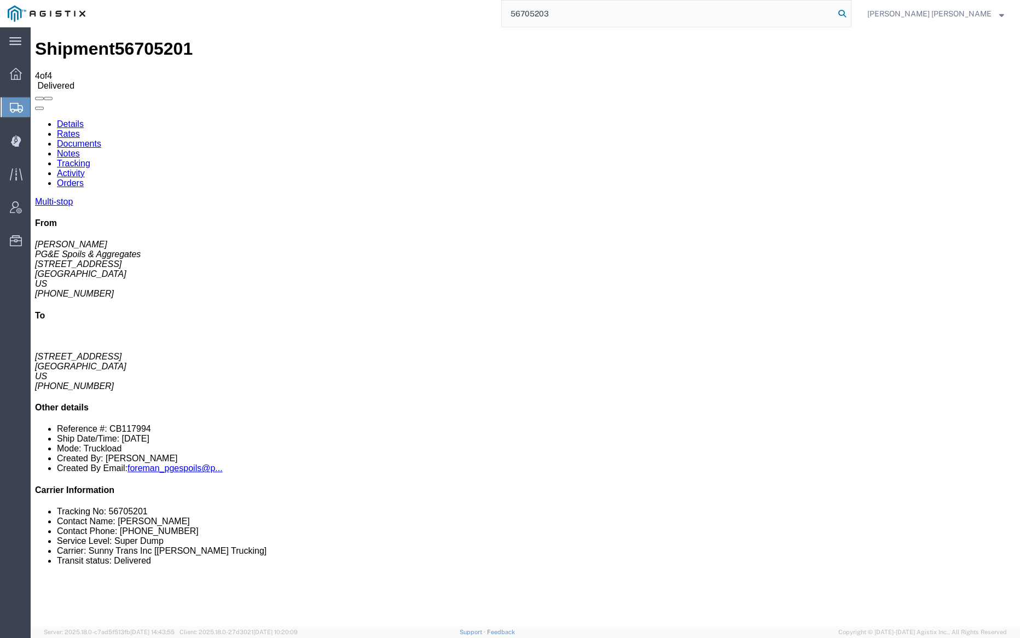
click at [850, 10] on icon at bounding box center [842, 13] width 15 height 15
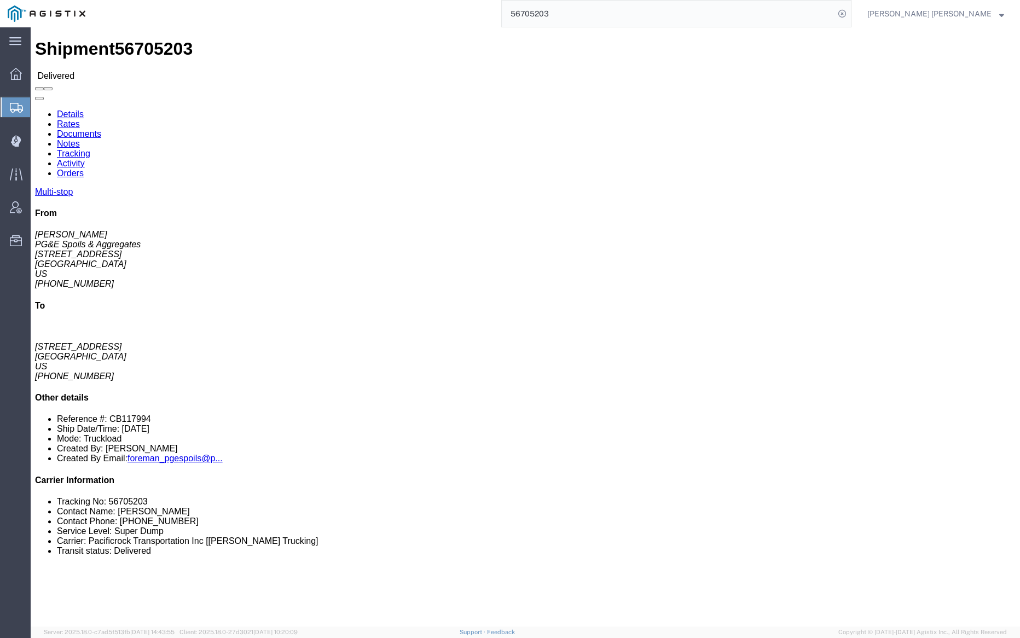
click link "Documents"
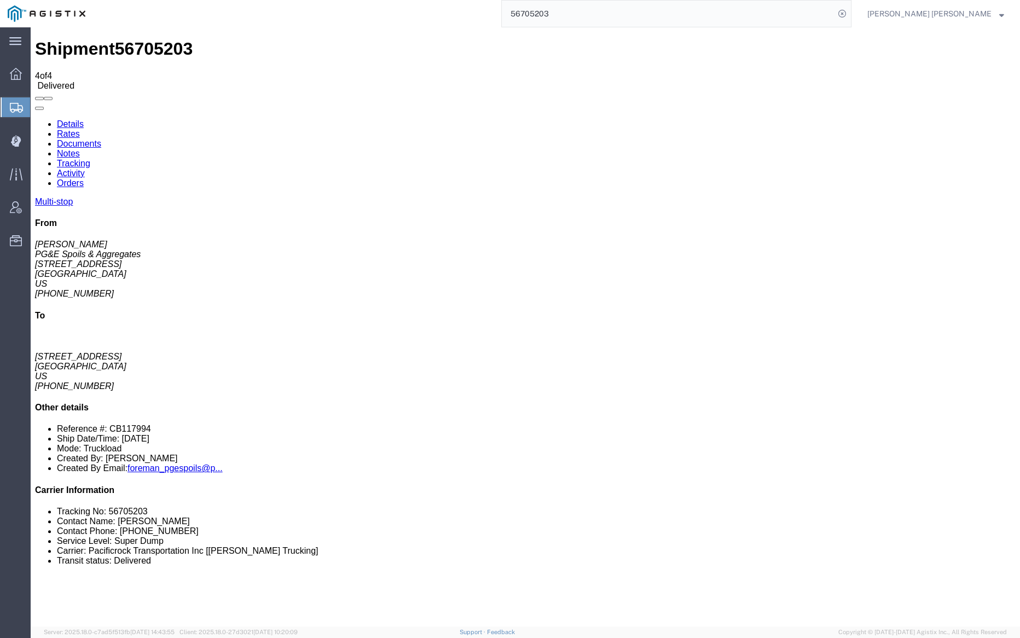
click at [595, 13] on input "56705203" at bounding box center [668, 14] width 333 height 26
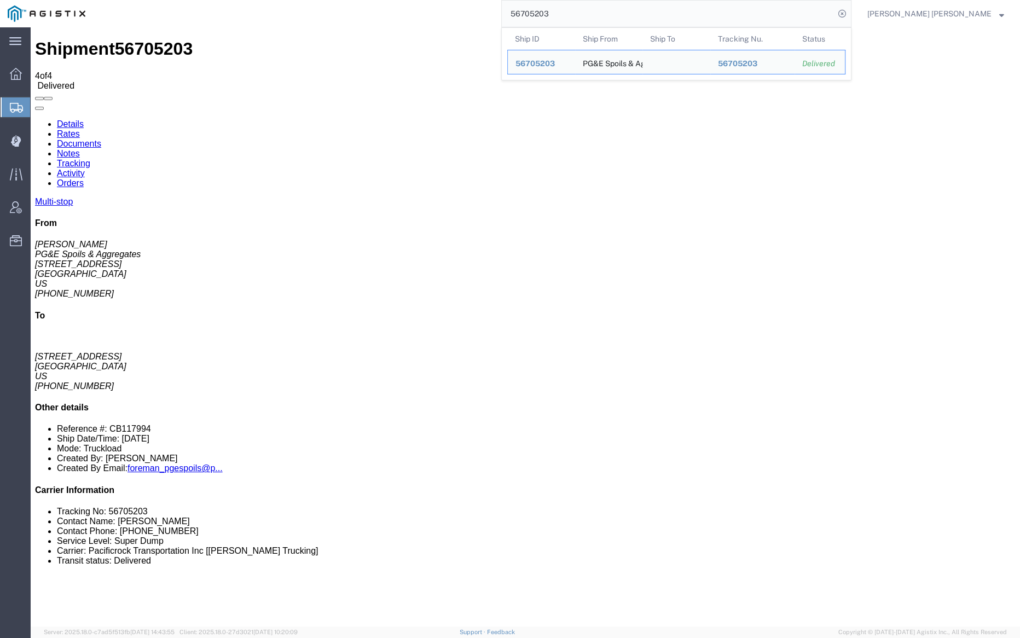
click at [595, 13] on input "56705203" at bounding box center [668, 14] width 333 height 26
paste input "4"
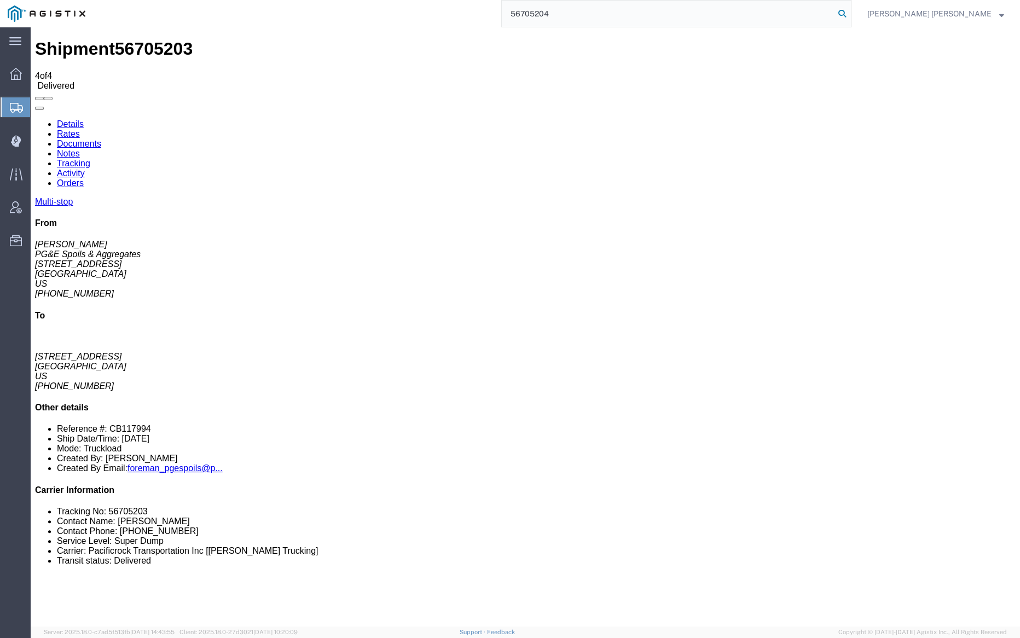
click at [850, 9] on icon at bounding box center [842, 13] width 15 height 15
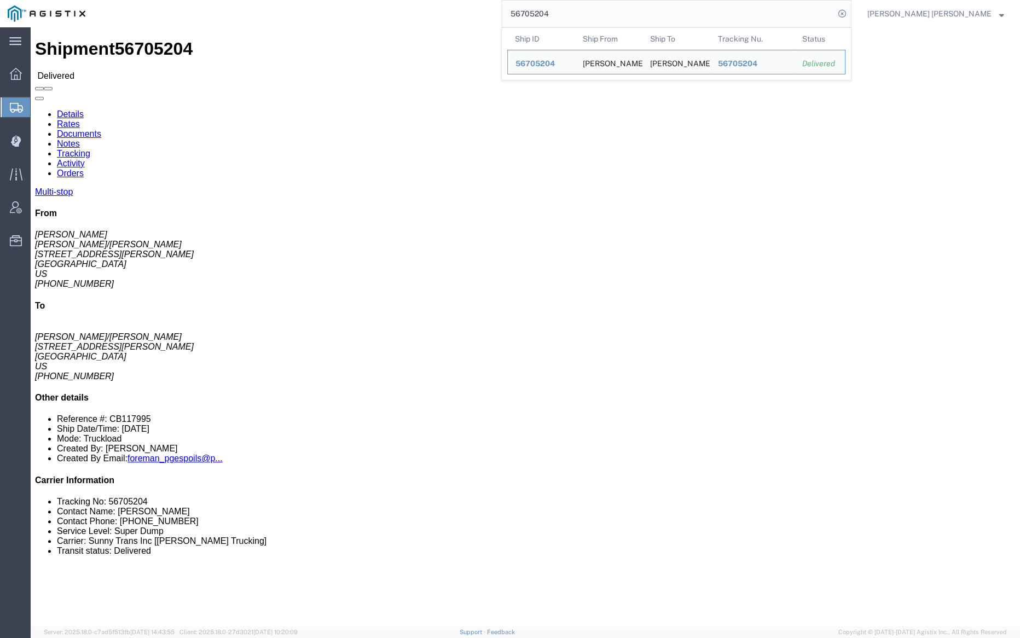
click link "Documents"
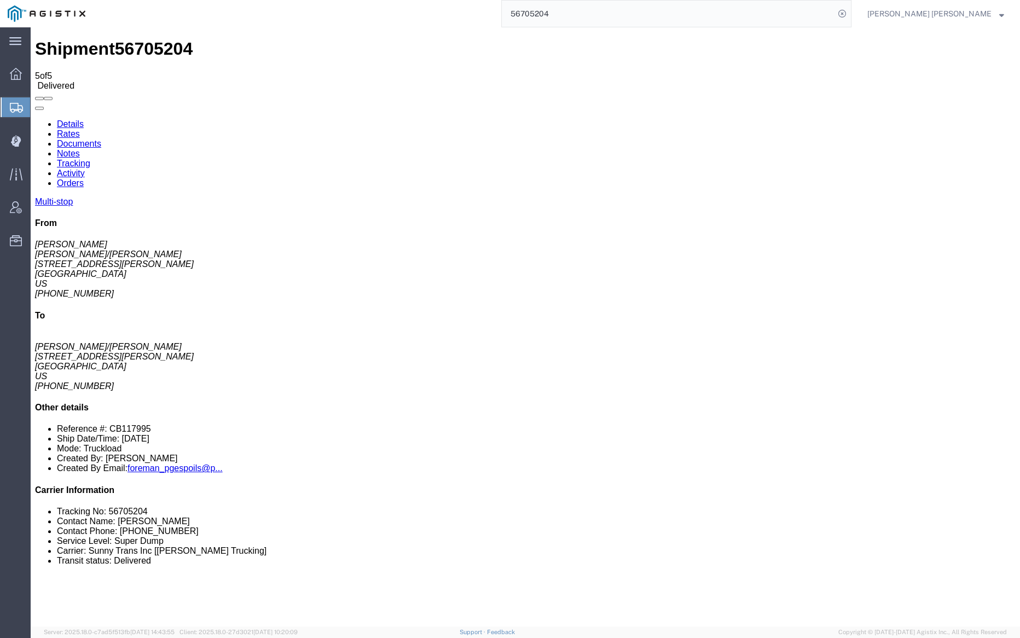
click at [579, 16] on input "56705204" at bounding box center [668, 14] width 333 height 26
click at [850, 10] on icon at bounding box center [842, 13] width 15 height 15
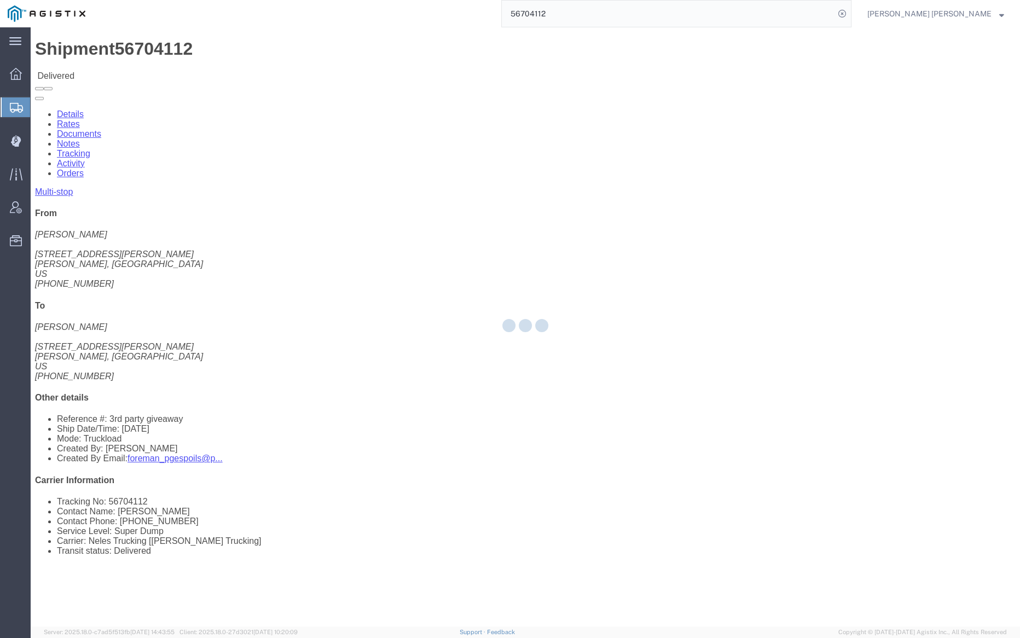
click div
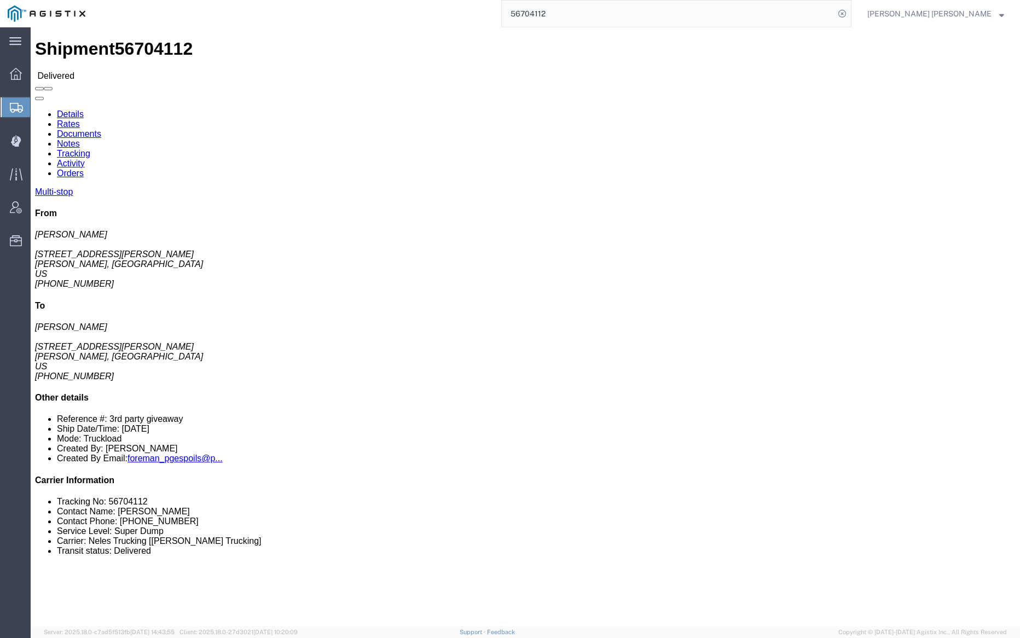
click link "Documents"
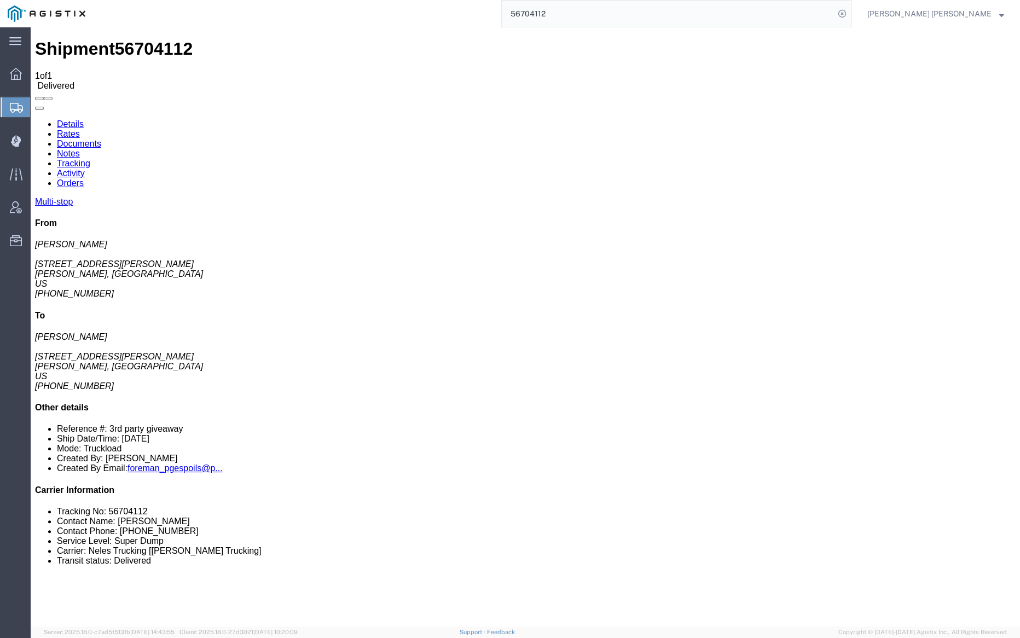
click at [591, 11] on input "56704112" at bounding box center [668, 14] width 333 height 26
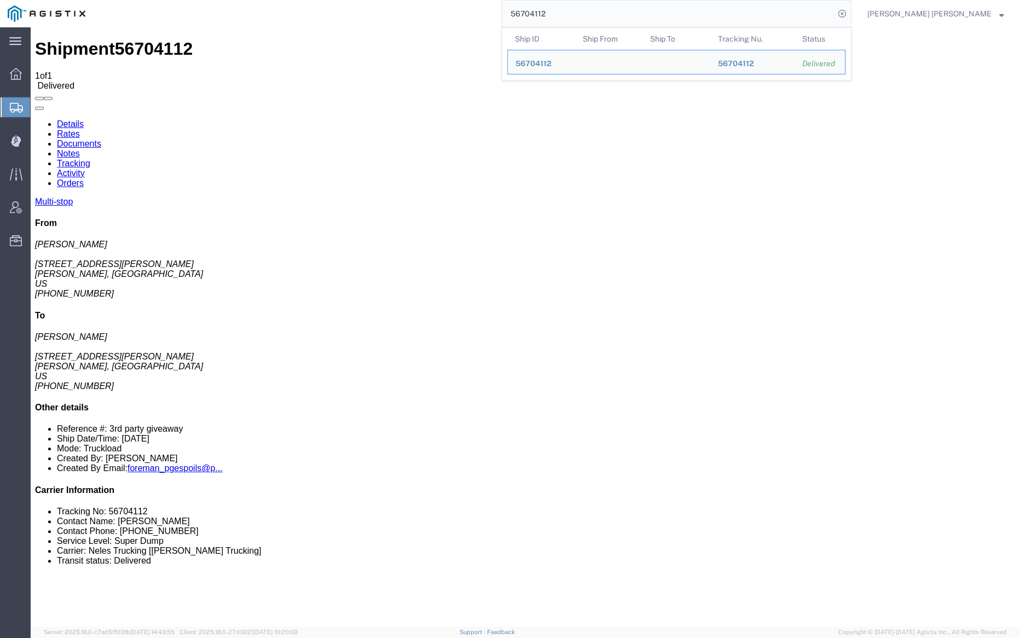
click at [591, 11] on input "56704112" at bounding box center [668, 14] width 333 height 26
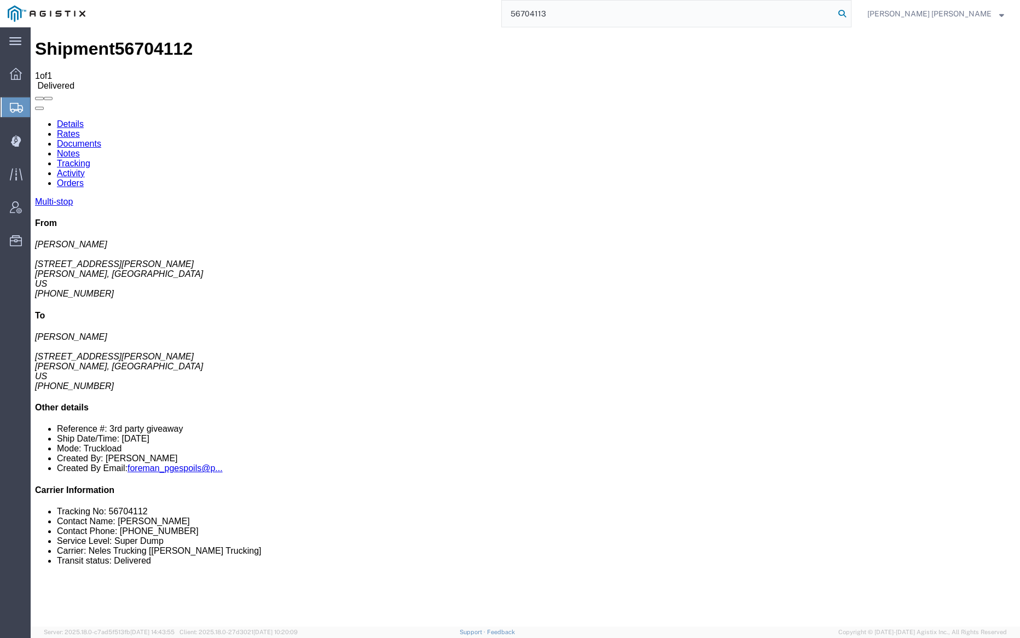
click at [850, 14] on icon at bounding box center [842, 13] width 15 height 15
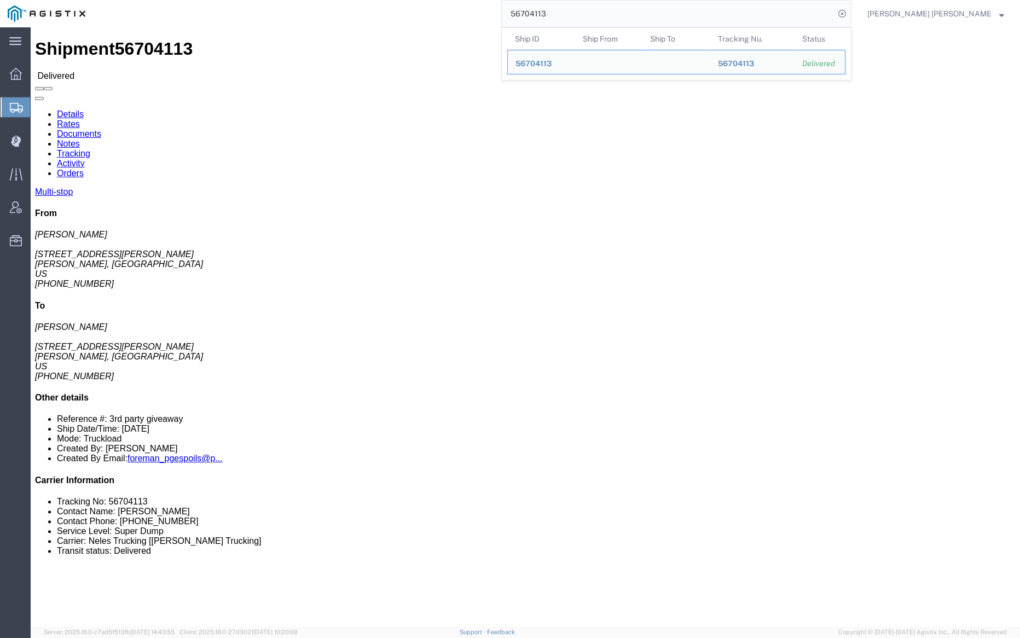
click link "Documents"
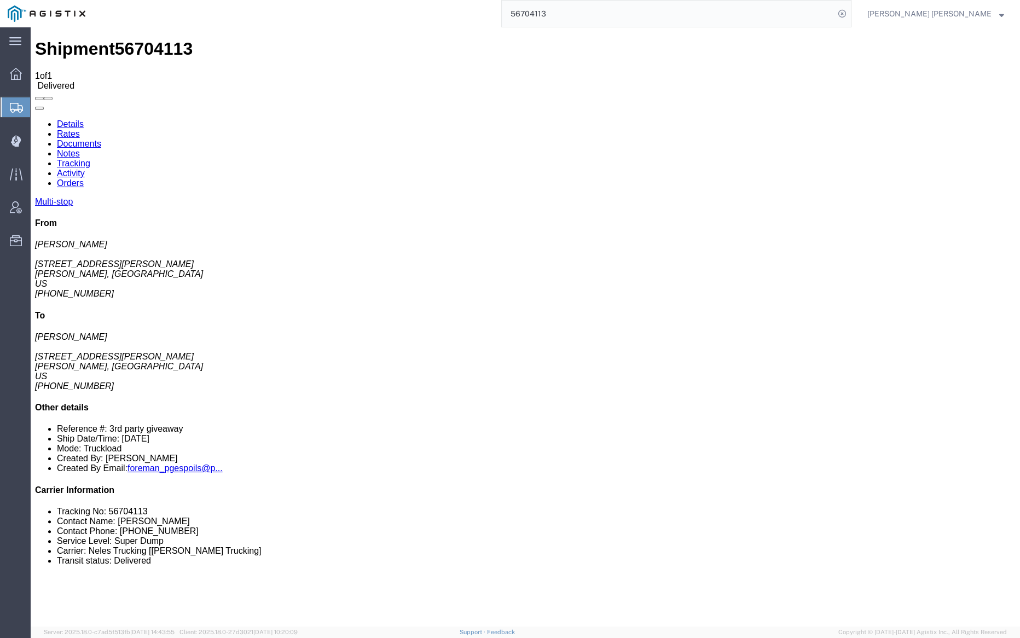
click at [80, 149] on link "Notes" at bounding box center [68, 153] width 23 height 9
click at [598, 11] on input "56704113" at bounding box center [668, 14] width 333 height 26
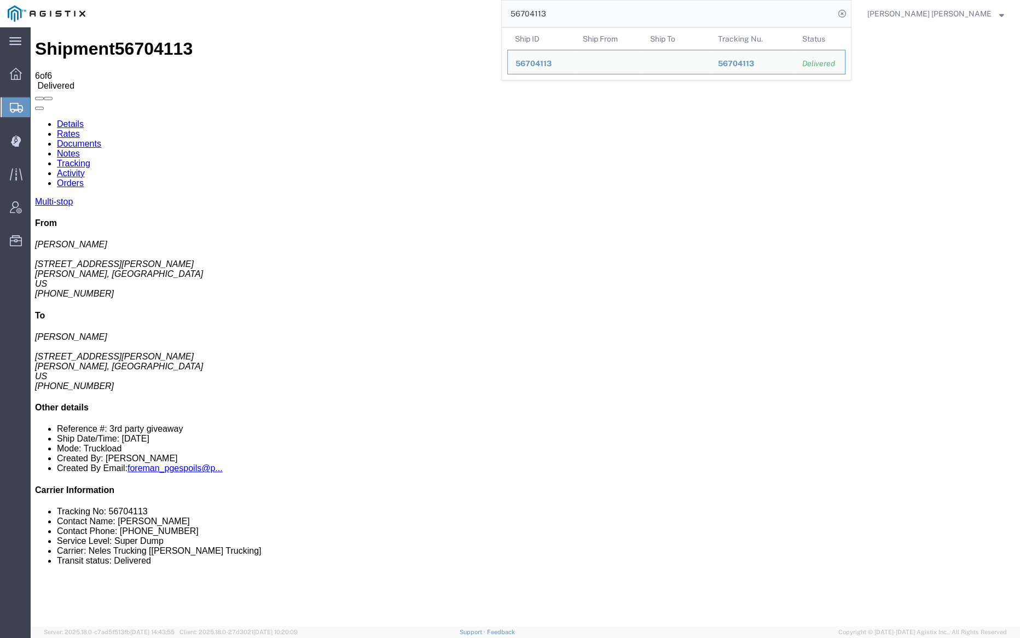
paste input "4"
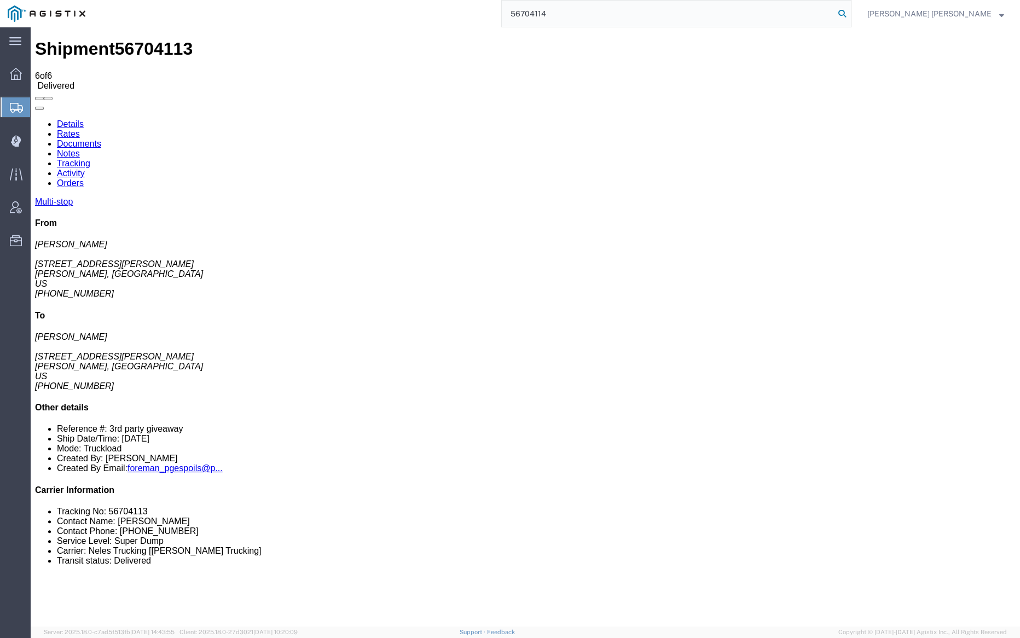
click at [850, 9] on icon at bounding box center [842, 13] width 15 height 15
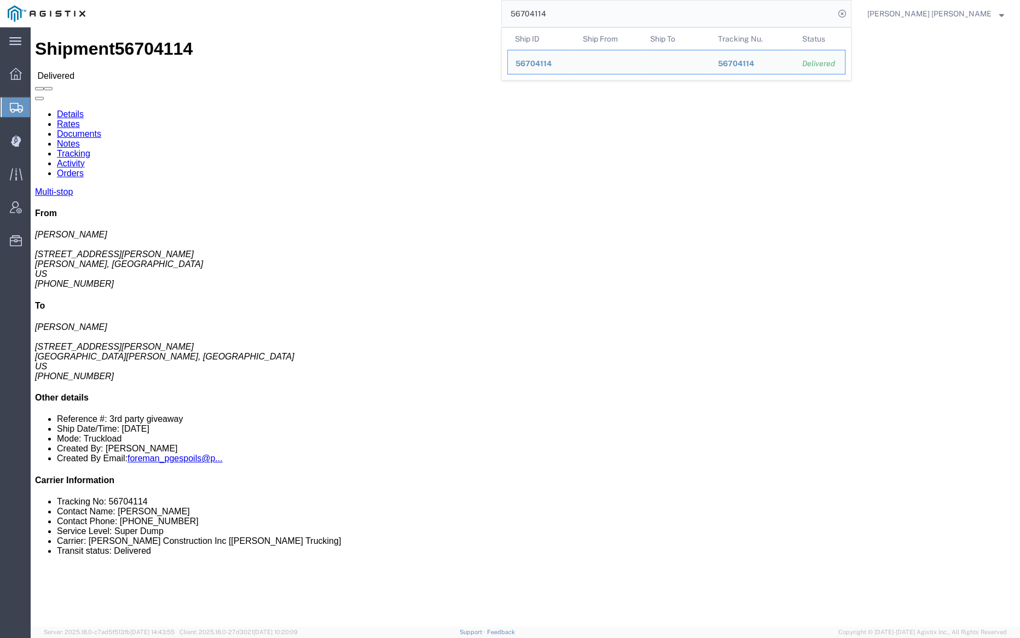
drag, startPoint x: 117, startPoint y: 38, endPoint x: 112, endPoint y: 36, distance: 5.6
click link "Documents"
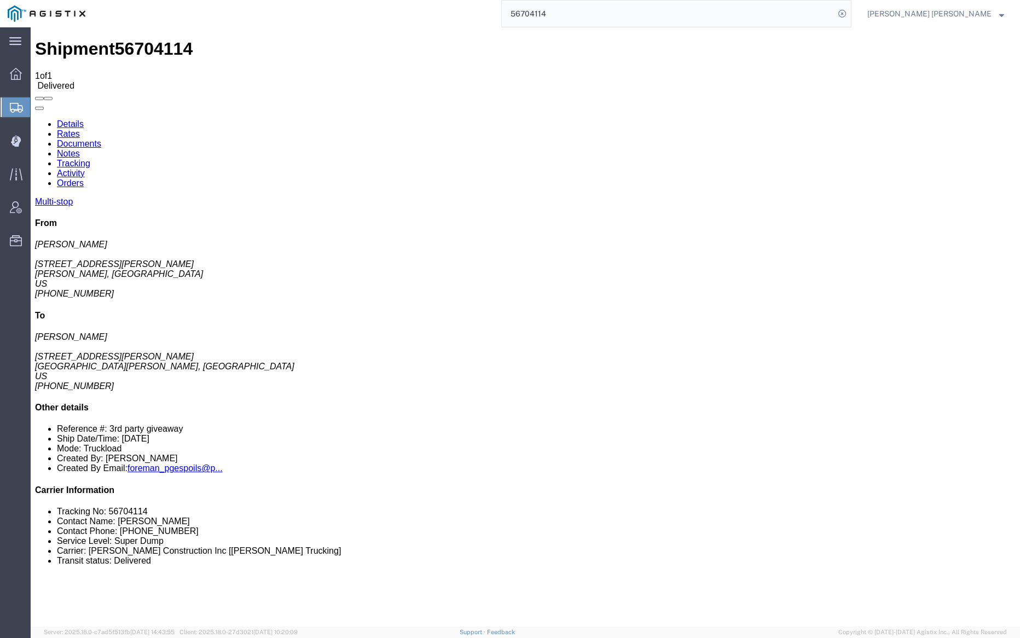
click at [80, 149] on link "Notes" at bounding box center [68, 153] width 23 height 9
click at [595, 18] on input "56704114" at bounding box center [668, 14] width 333 height 26
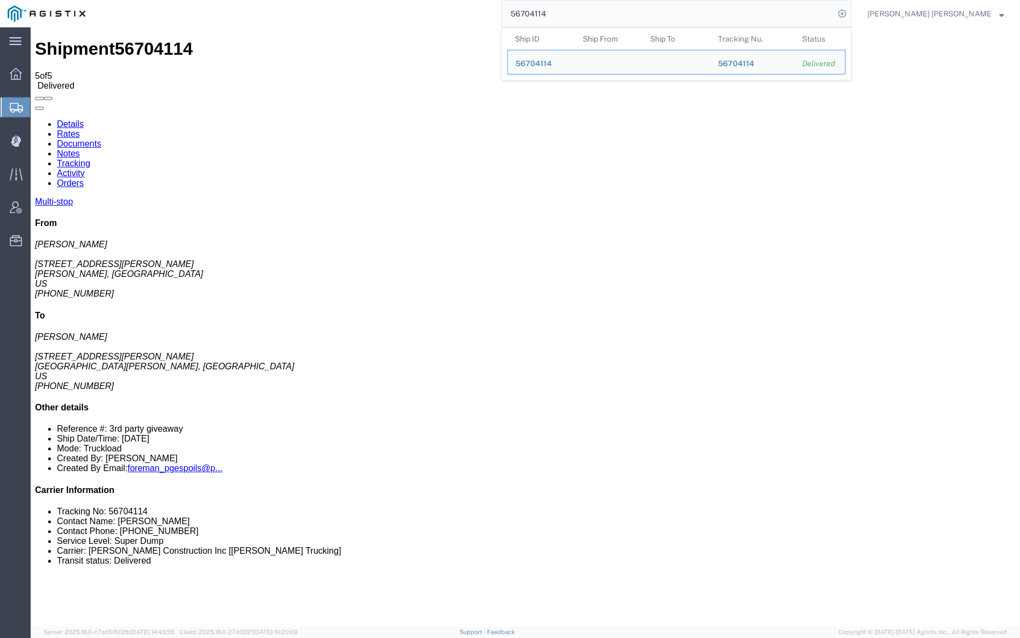
paste input "5"
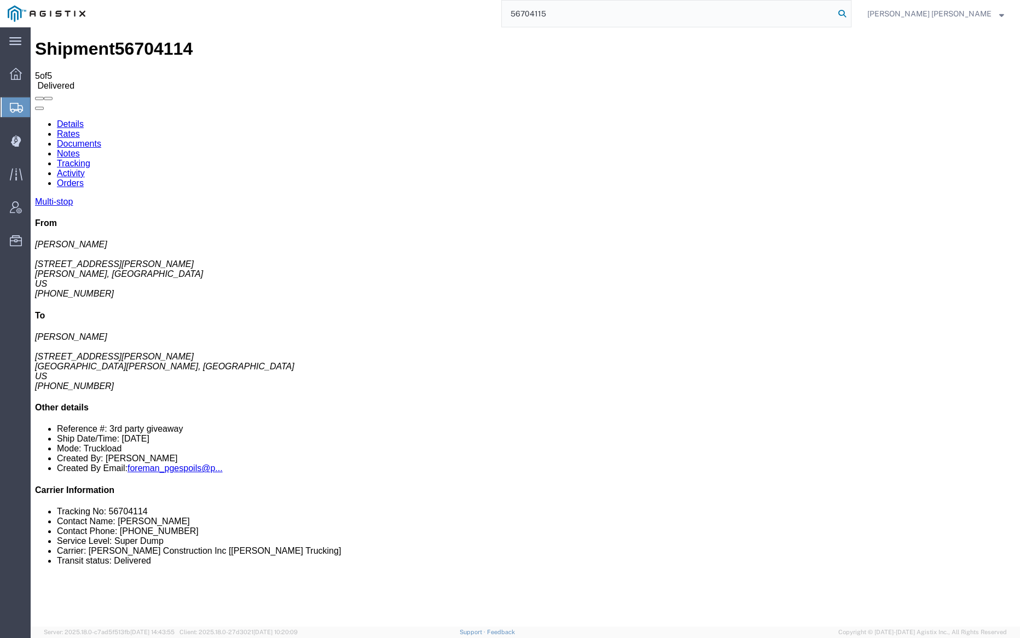
click at [850, 8] on icon at bounding box center [842, 13] width 15 height 15
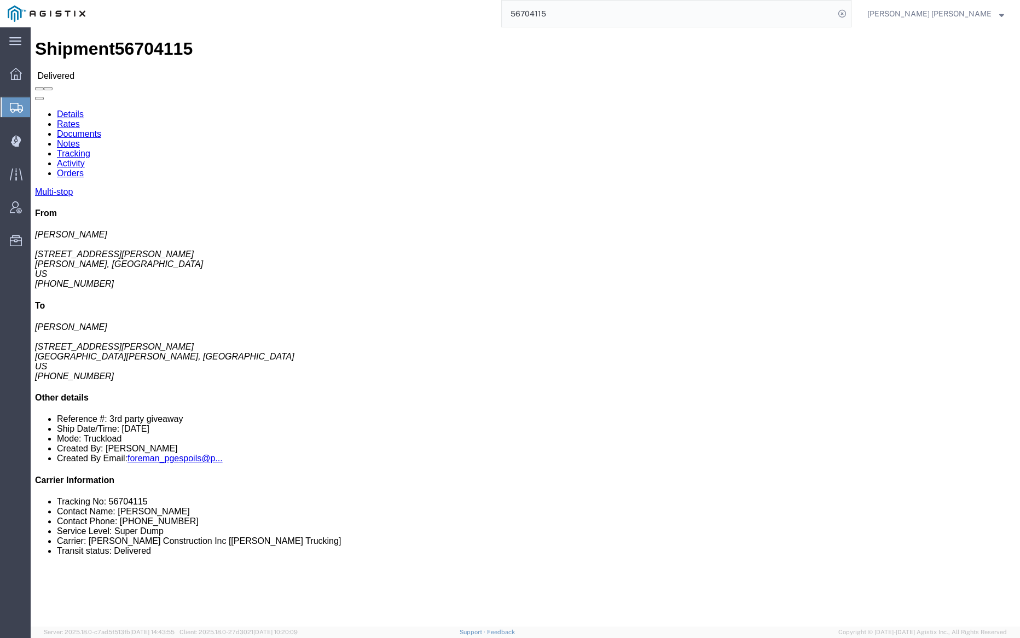
click link "Documents"
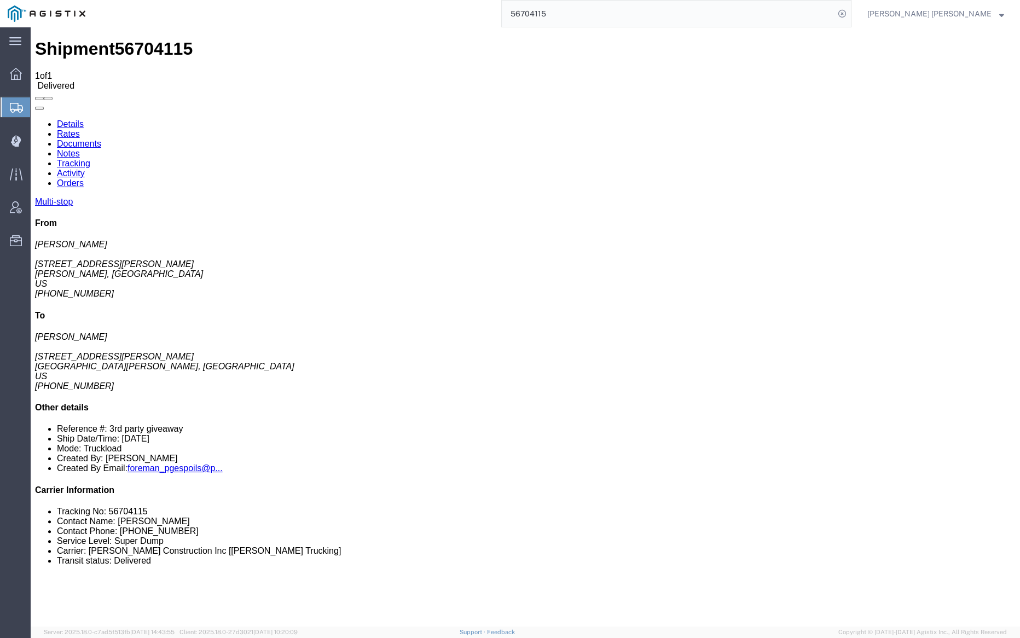
click at [80, 149] on link "Notes" at bounding box center [68, 153] width 23 height 9
click at [582, 7] on input "56704115" at bounding box center [668, 14] width 333 height 26
type input "56704116"
click at [850, 11] on icon at bounding box center [842, 13] width 15 height 15
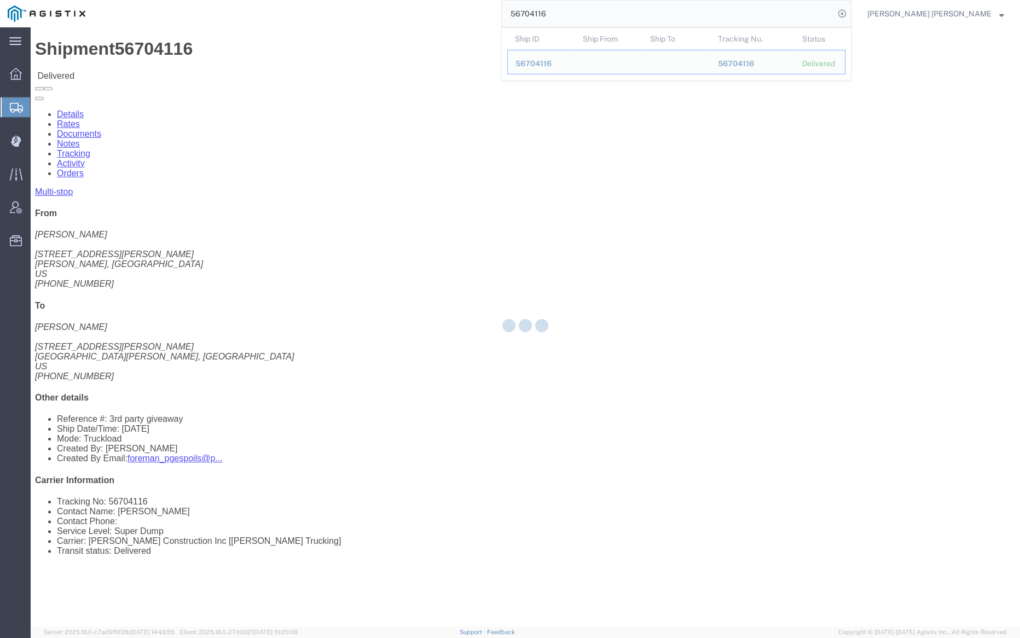
click at [156, 61] on div at bounding box center [526, 326] width 990 height 599
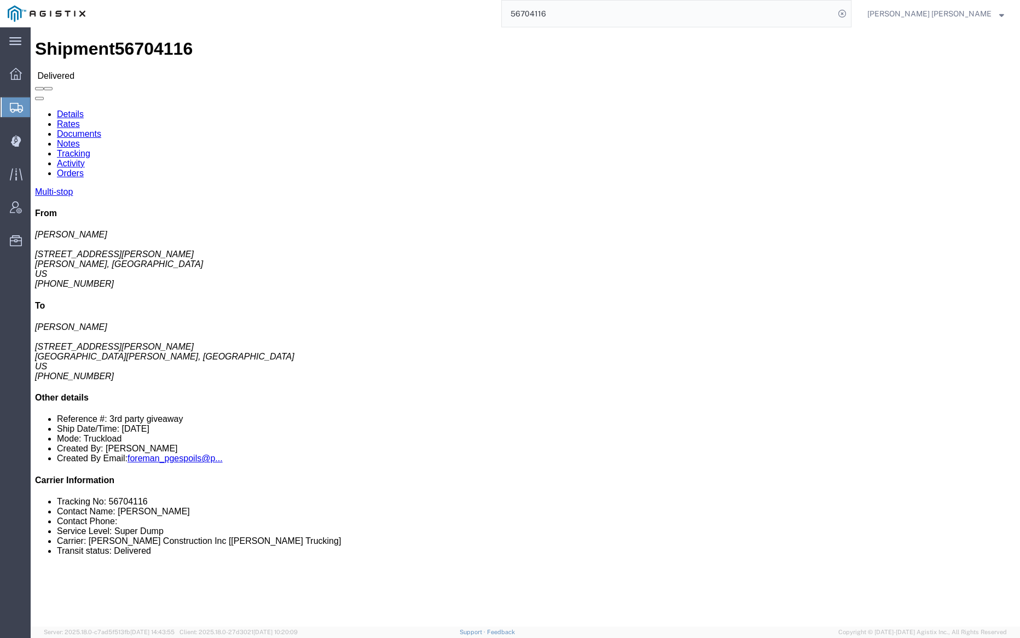
click link "Documents"
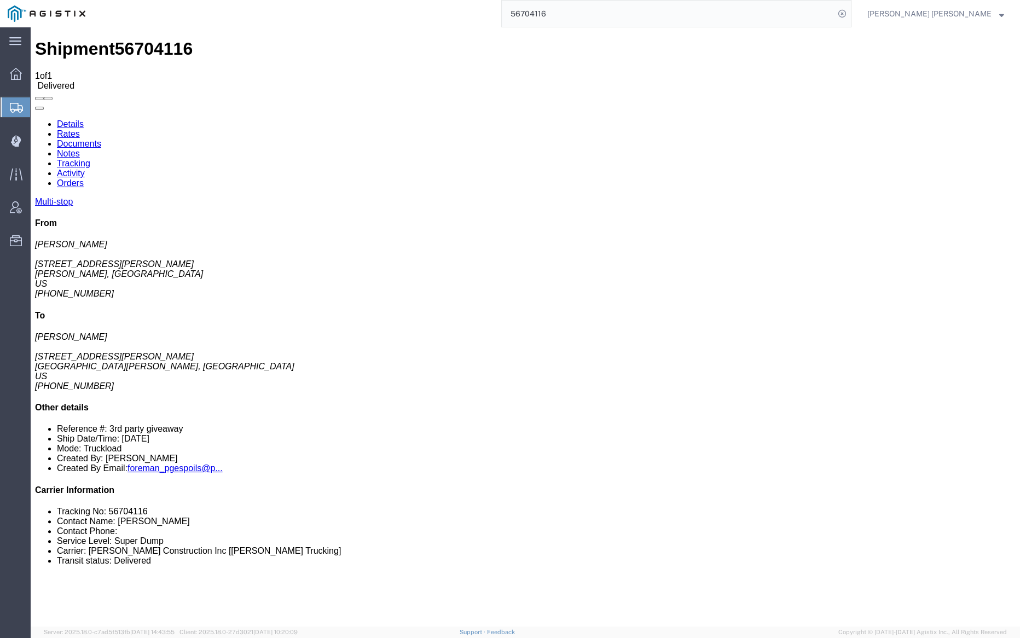
click at [80, 149] on link "Notes" at bounding box center [68, 153] width 23 height 9
